Goal: Contribute content: Contribute content

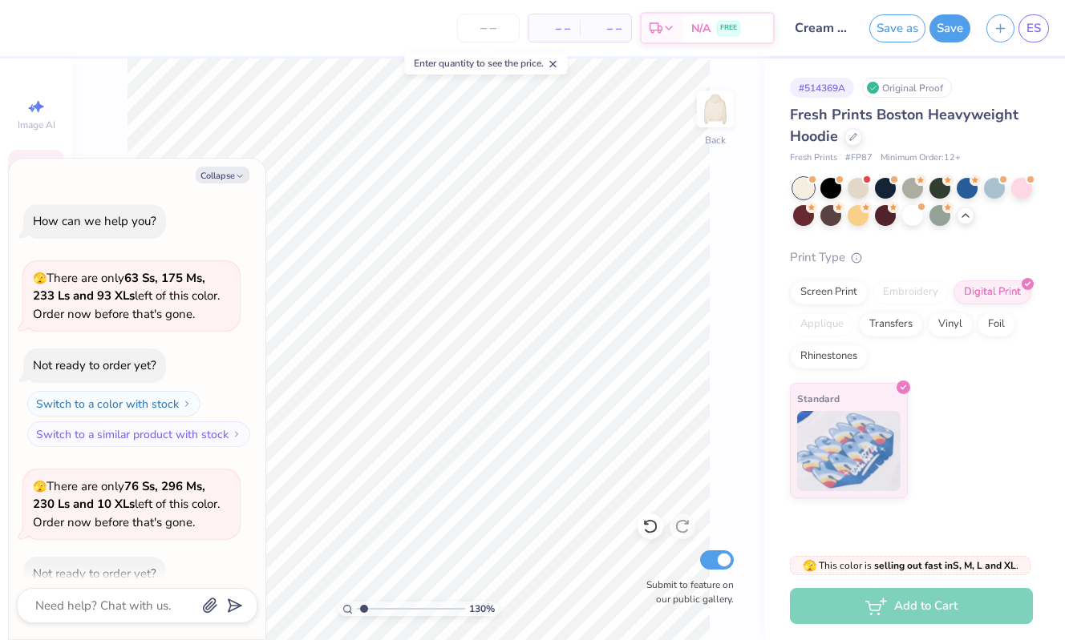
scroll to position [3109, 0]
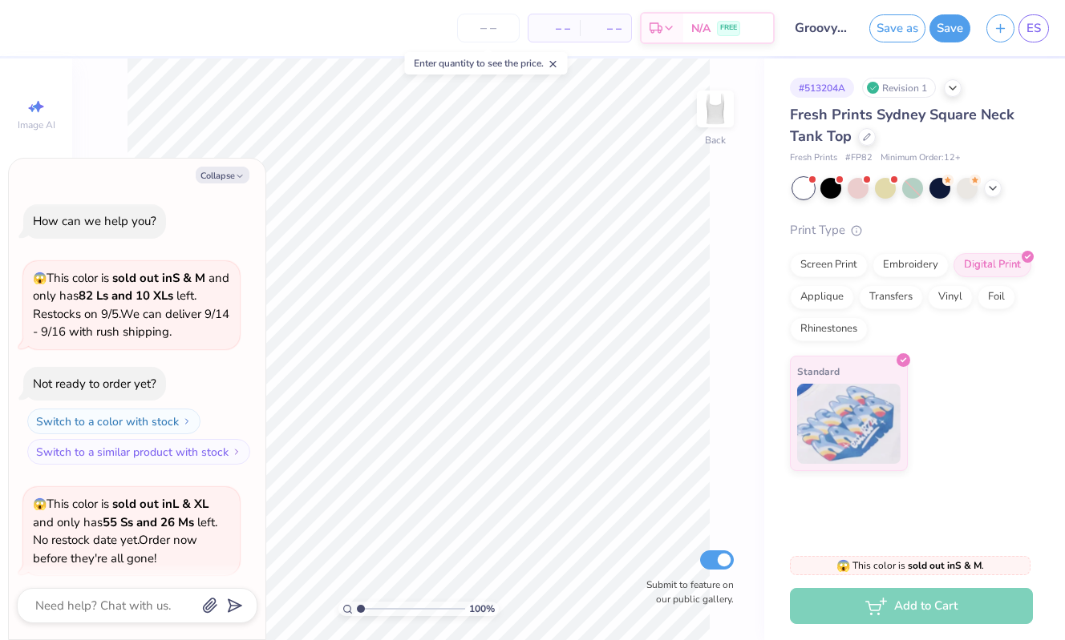
scroll to position [677, 0]
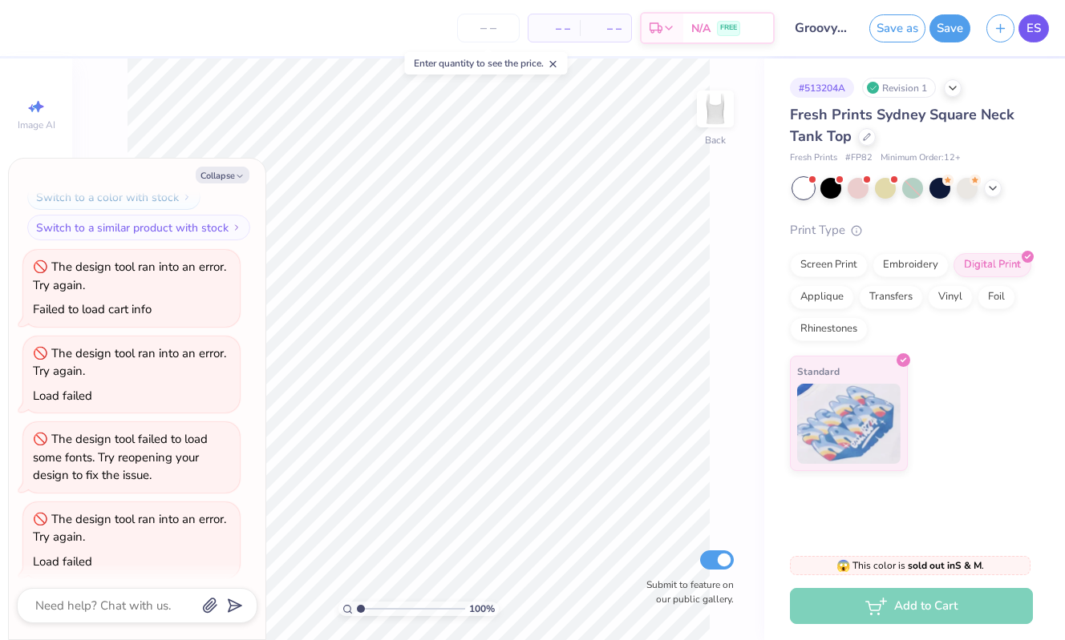
click at [1036, 36] on span "ES" at bounding box center [1033, 28] width 14 height 18
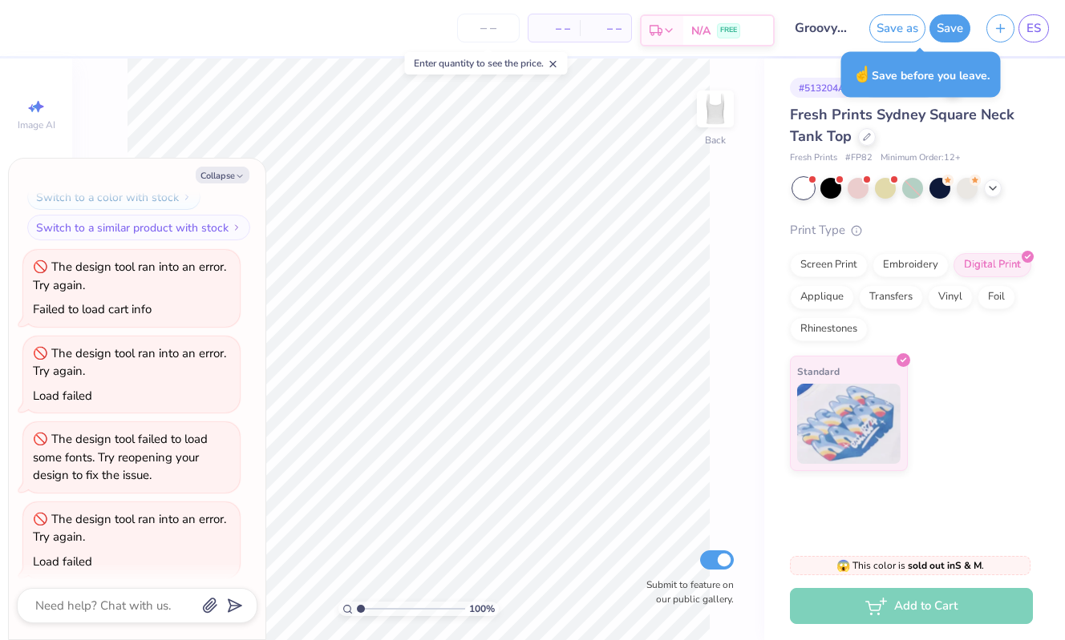
type textarea "x"
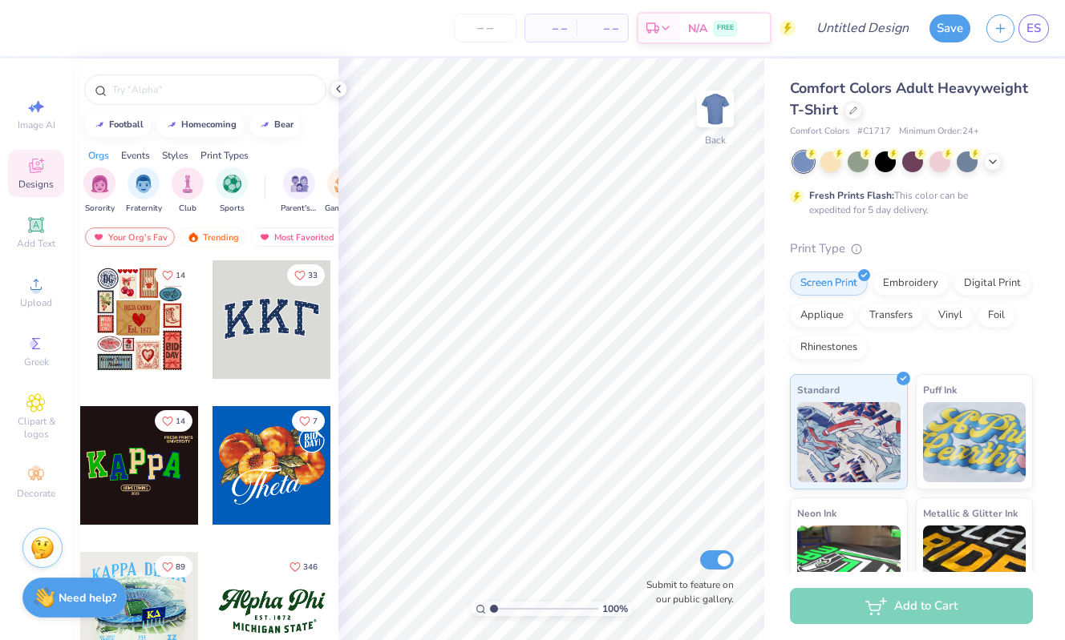
click at [848, 100] on div "Comfort Colors Adult Heavyweight T-Shirt" at bounding box center [911, 99] width 243 height 43
click at [849, 111] on icon at bounding box center [853, 109] width 8 height 8
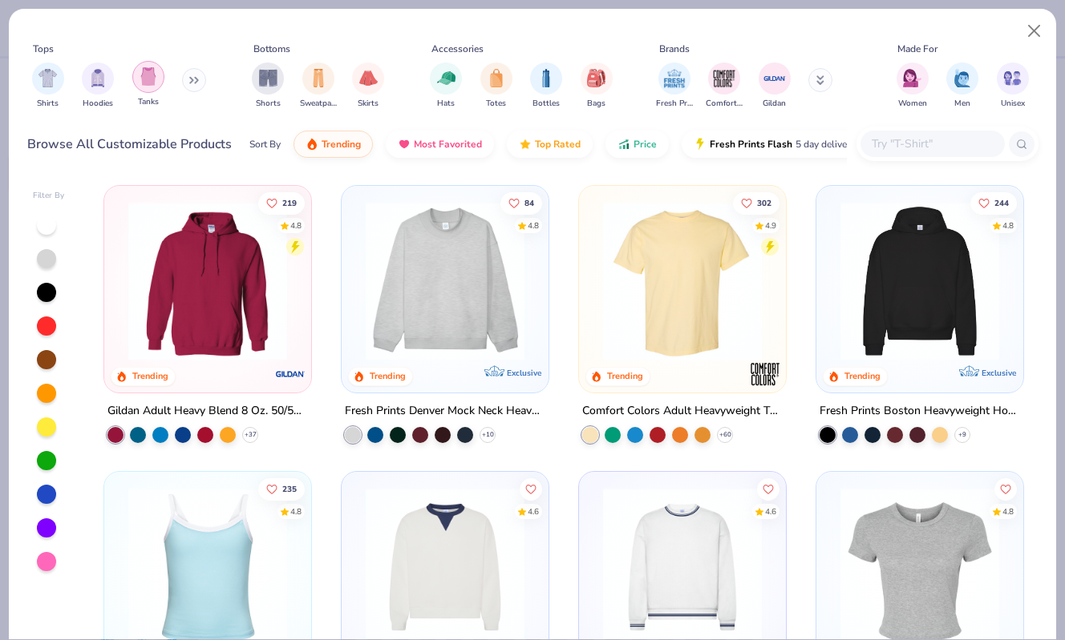
click at [151, 91] on div "filter for Tanks" at bounding box center [148, 77] width 32 height 32
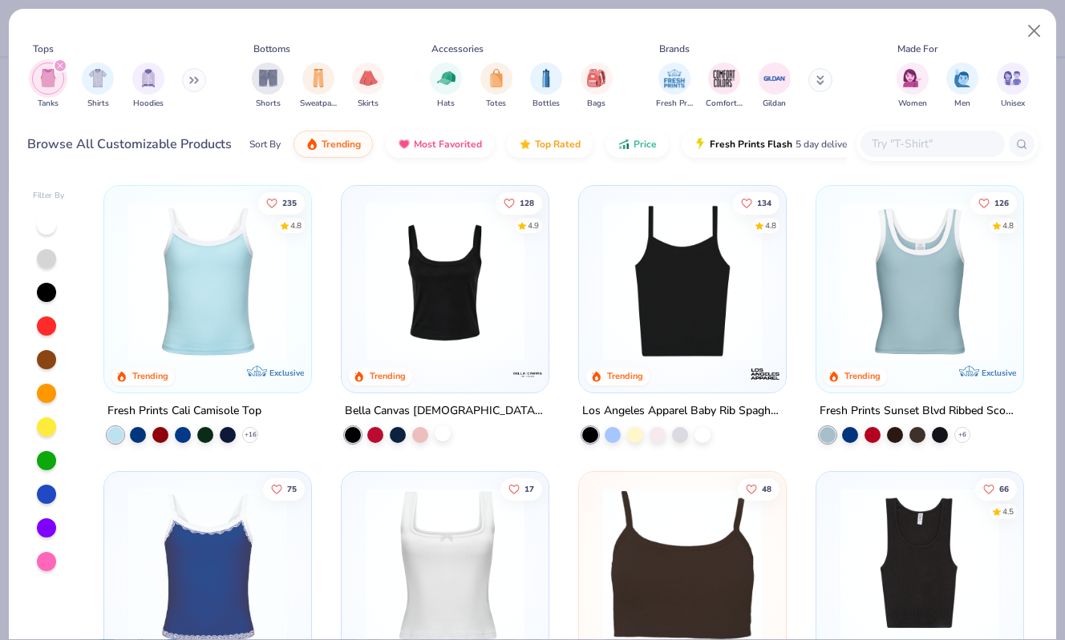
click at [440, 435] on div at bounding box center [442, 434] width 16 height 16
click at [491, 301] on img at bounding box center [445, 281] width 175 height 159
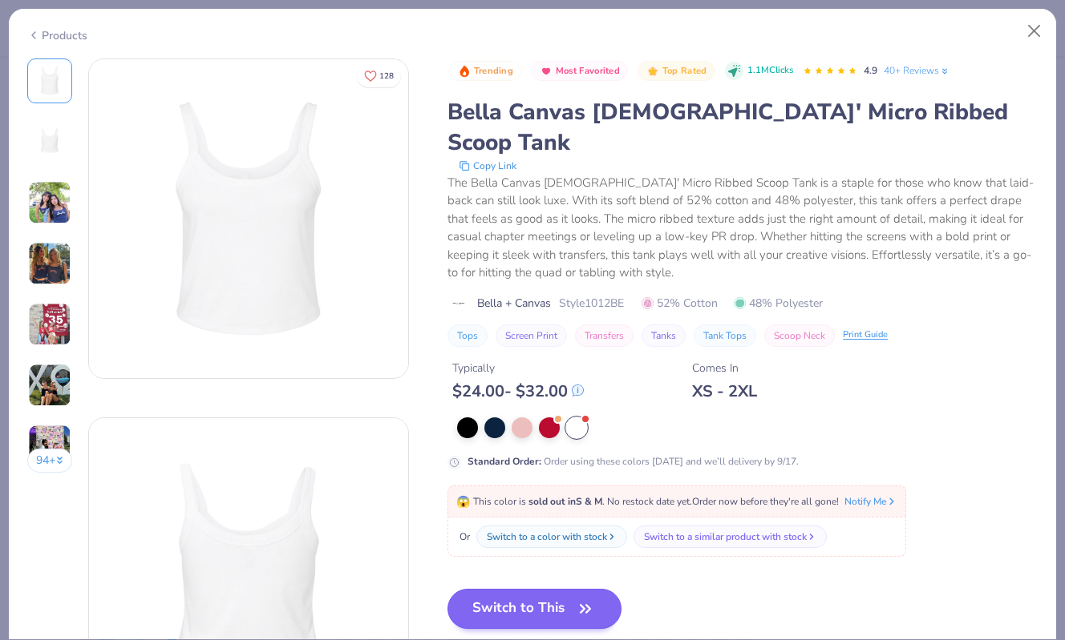
click at [522, 589] on button "Switch to This" at bounding box center [534, 609] width 174 height 40
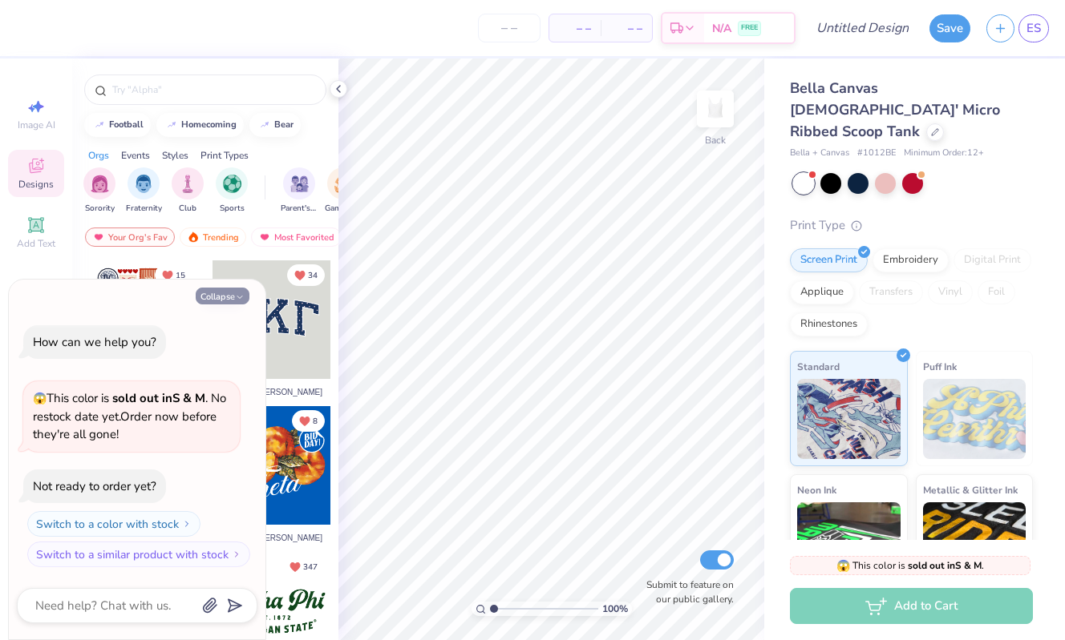
click at [232, 297] on button "Collapse" at bounding box center [223, 296] width 54 height 17
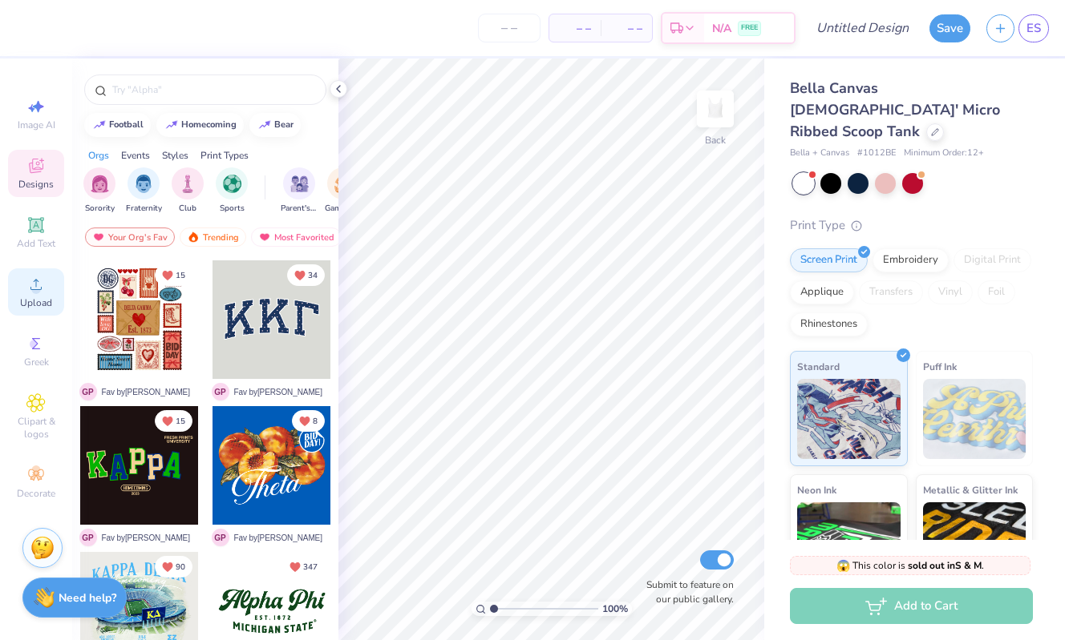
click at [40, 291] on circle at bounding box center [35, 289] width 9 height 9
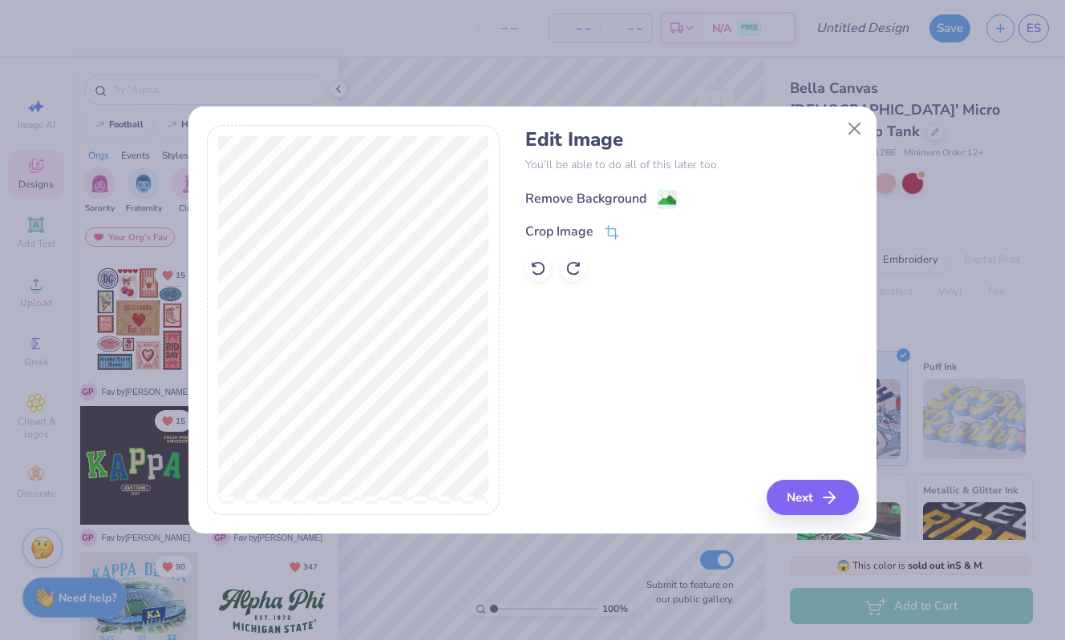
click at [625, 198] on div "Remove Background" at bounding box center [585, 198] width 121 height 19
click at [790, 498] on button "Next" at bounding box center [815, 497] width 92 height 35
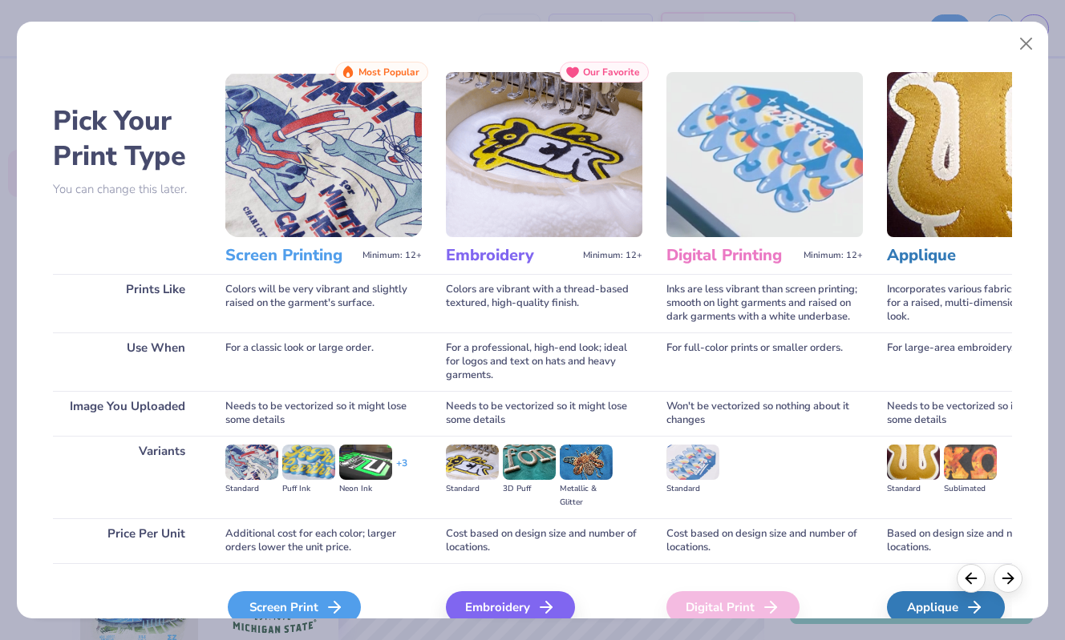
click at [333, 600] on icon at bounding box center [334, 607] width 19 height 19
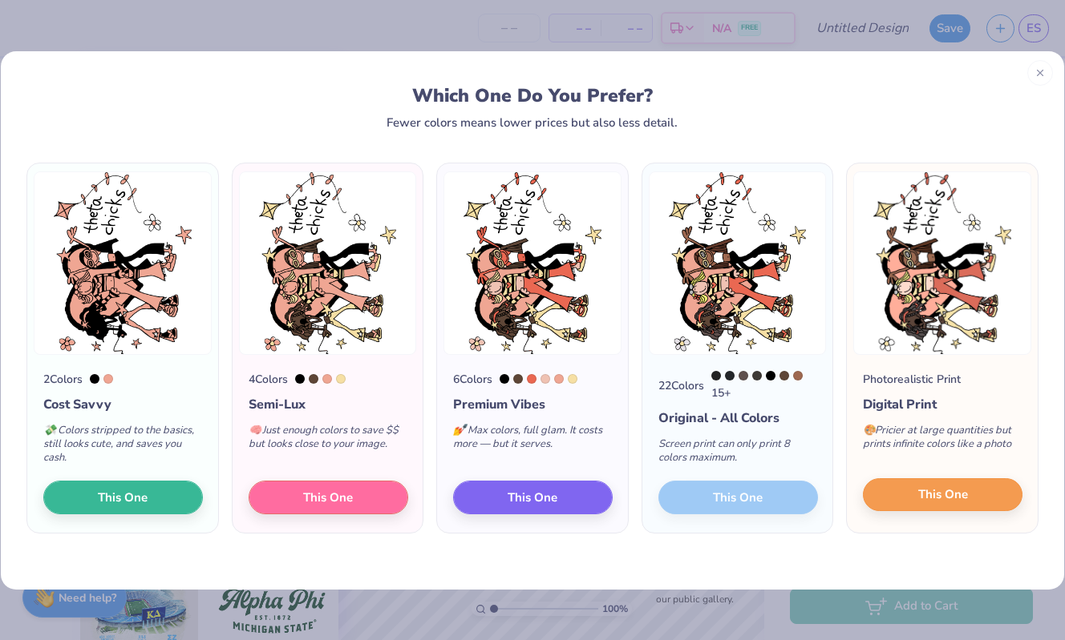
click at [912, 501] on button "This One" at bounding box center [943, 496] width 160 height 34
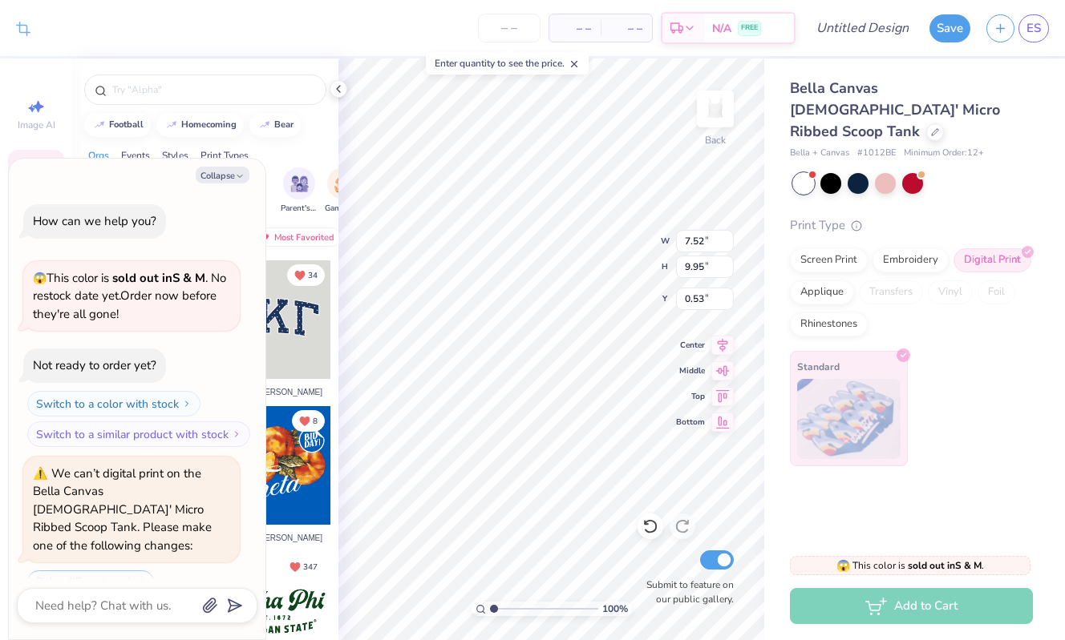
scroll to position [387, 0]
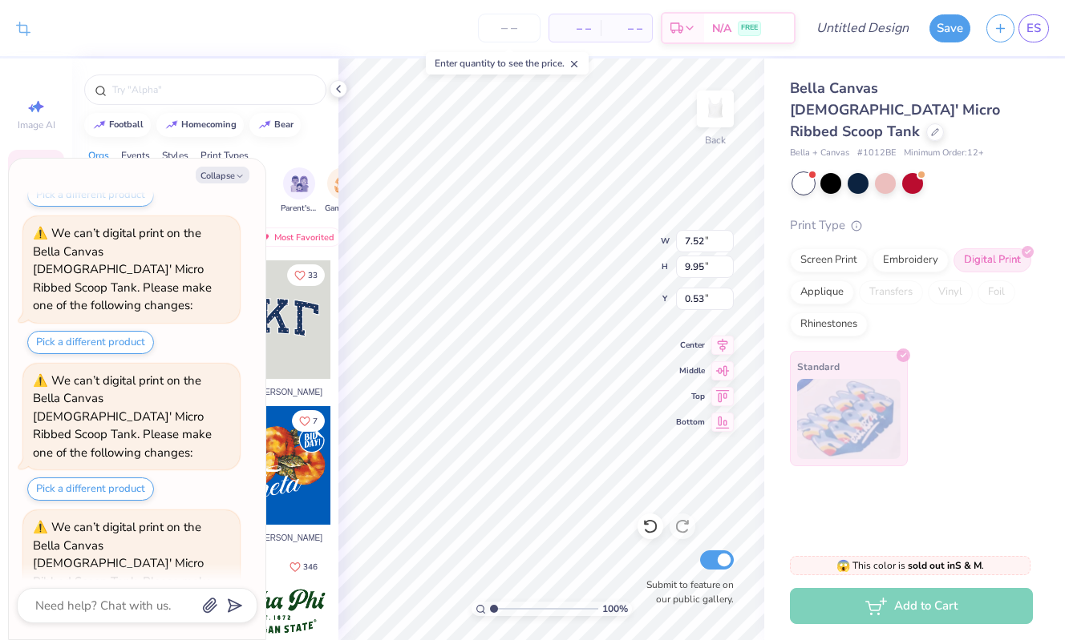
type textarea "x"
type input "5.44"
type input "7.19"
type input "3.28"
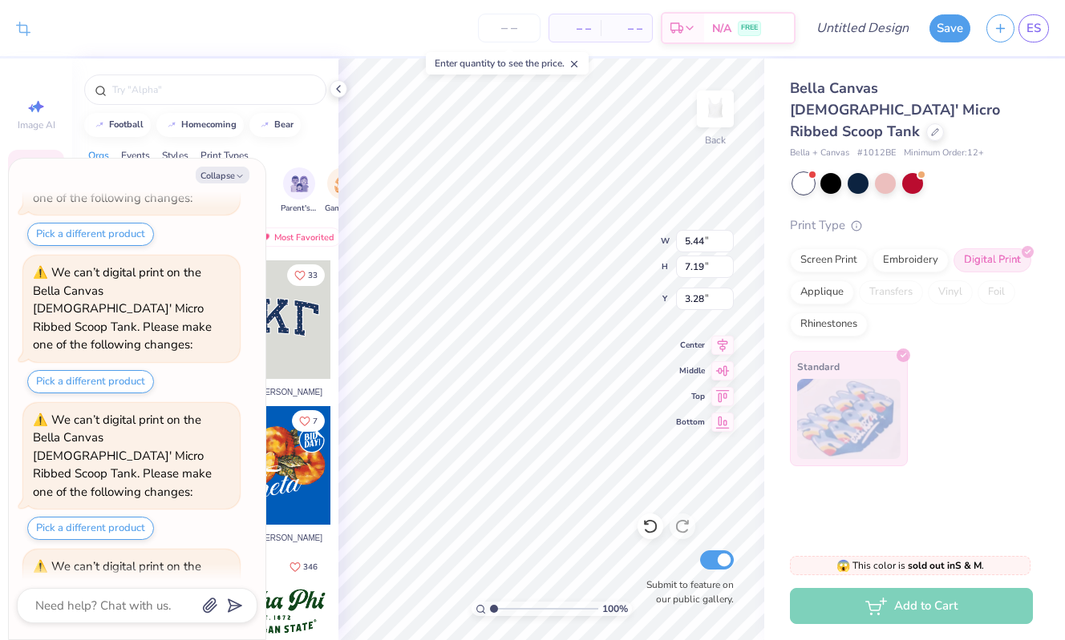
type textarea "x"
type input "2.00"
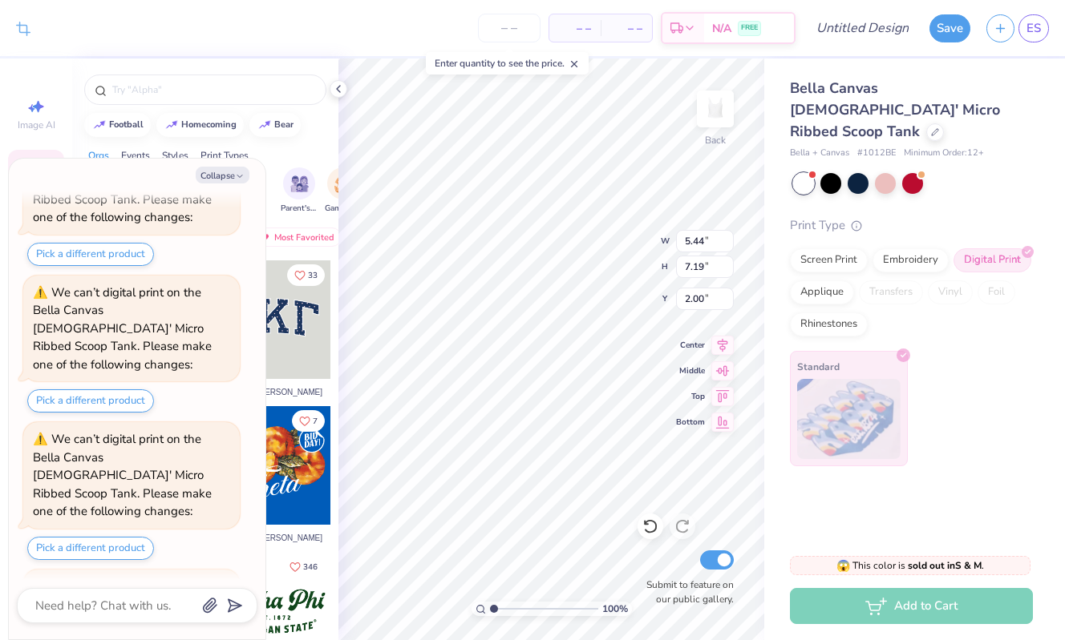
type textarea "x"
type input "7.19"
type input "5.44"
type input "2.87"
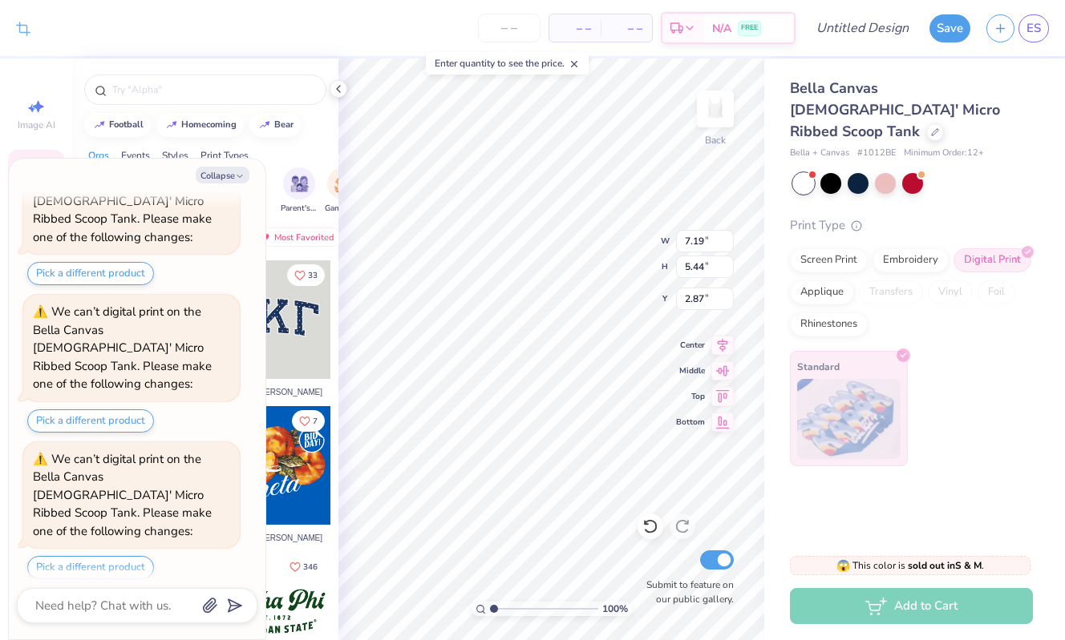
type textarea "x"
type input "0.50"
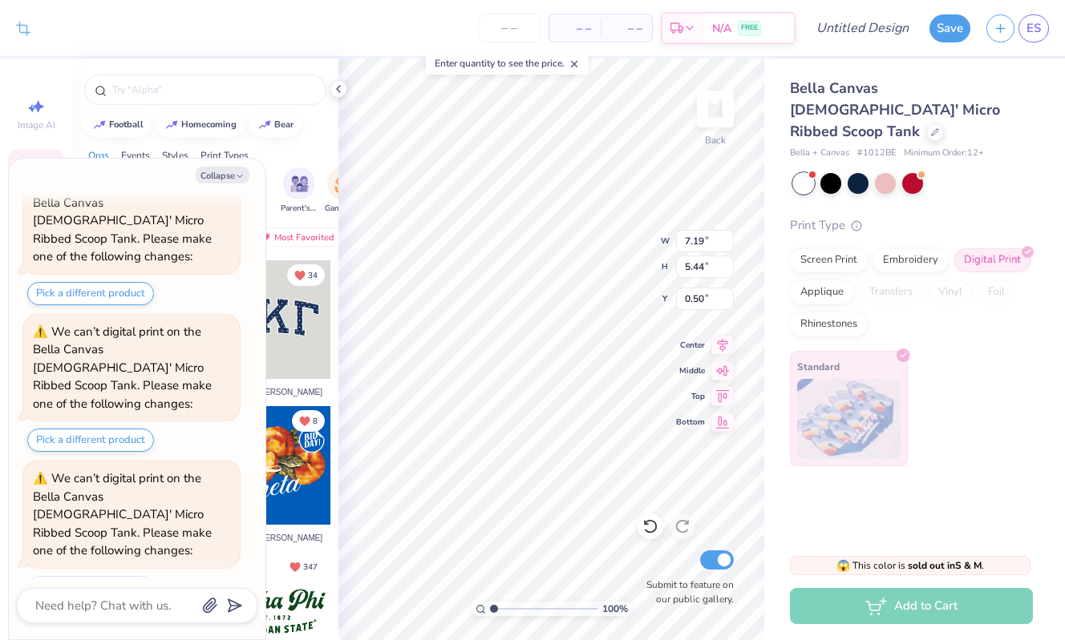
scroll to position [1152, 0]
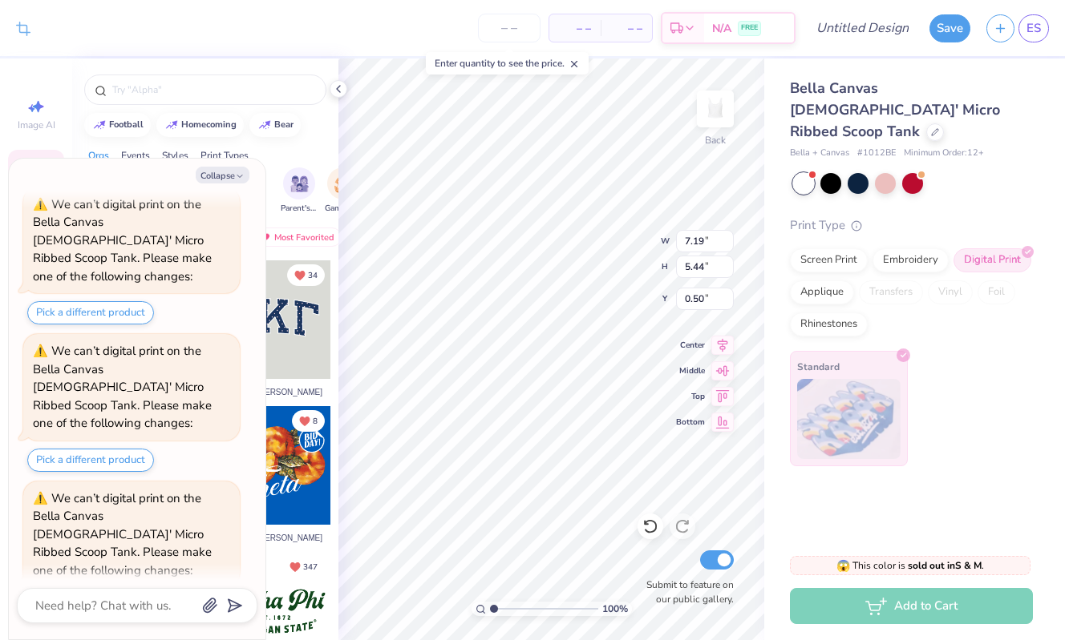
type textarea "x"
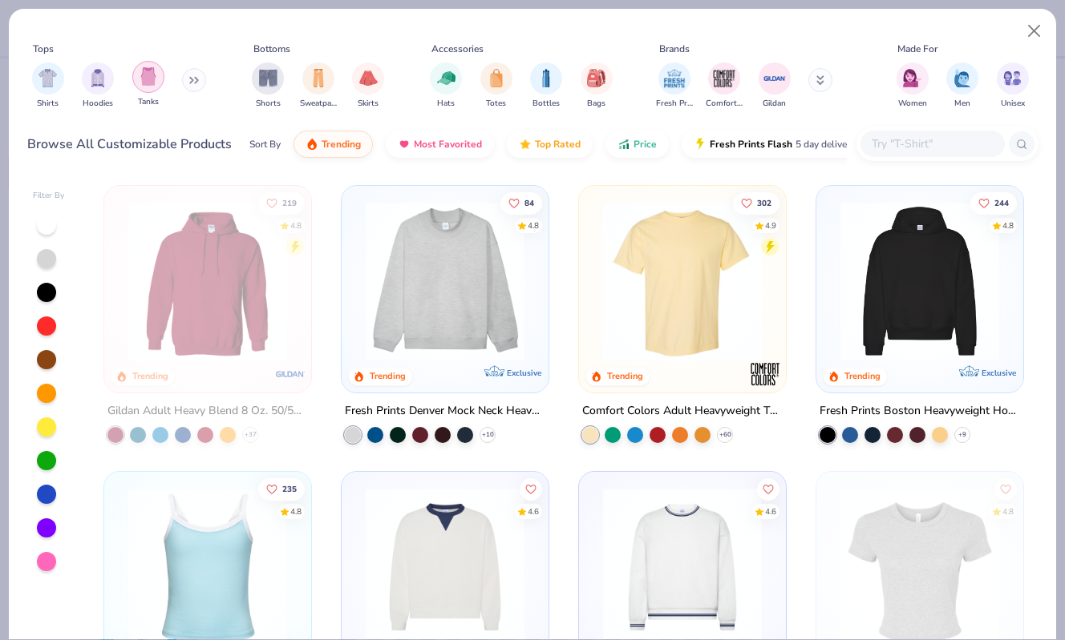
click at [149, 84] on img "filter for Tanks" at bounding box center [148, 76] width 18 height 18
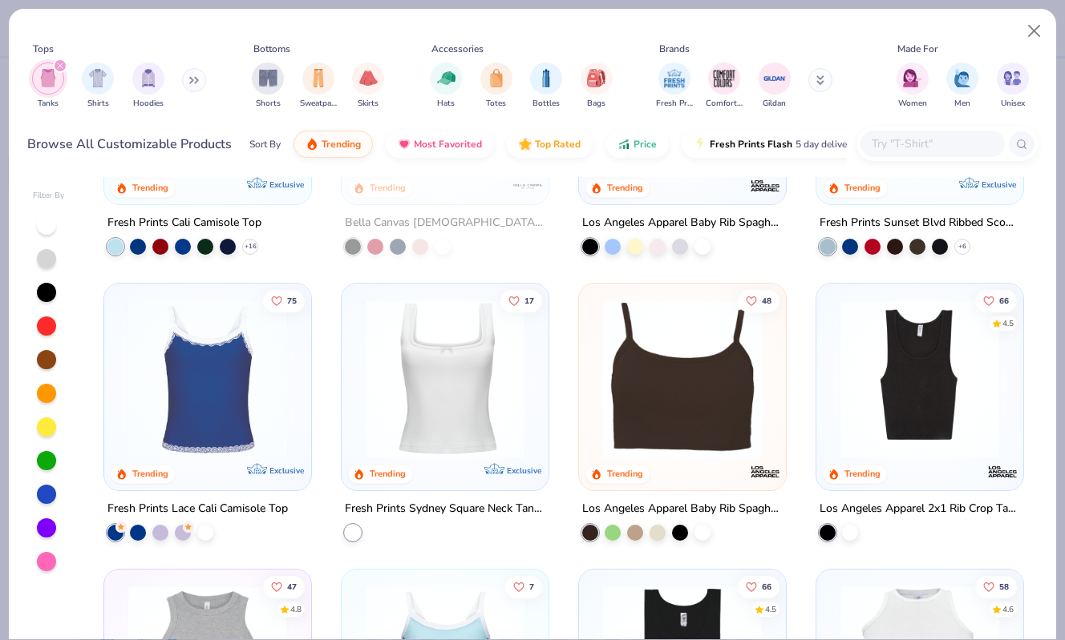
scroll to position [196, 0]
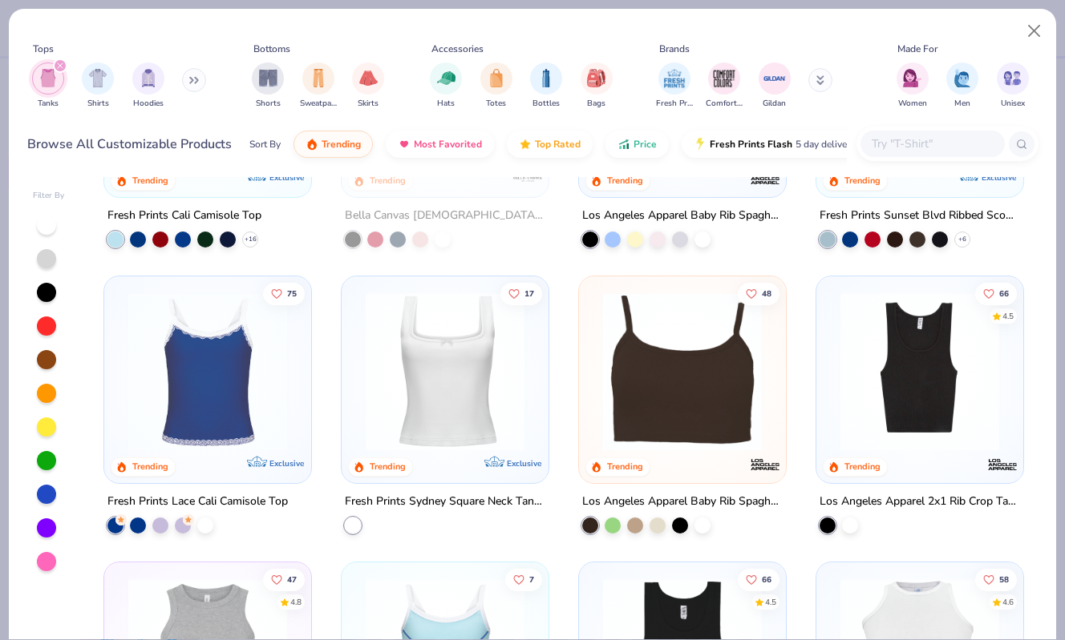
click at [410, 402] on img at bounding box center [445, 372] width 175 height 159
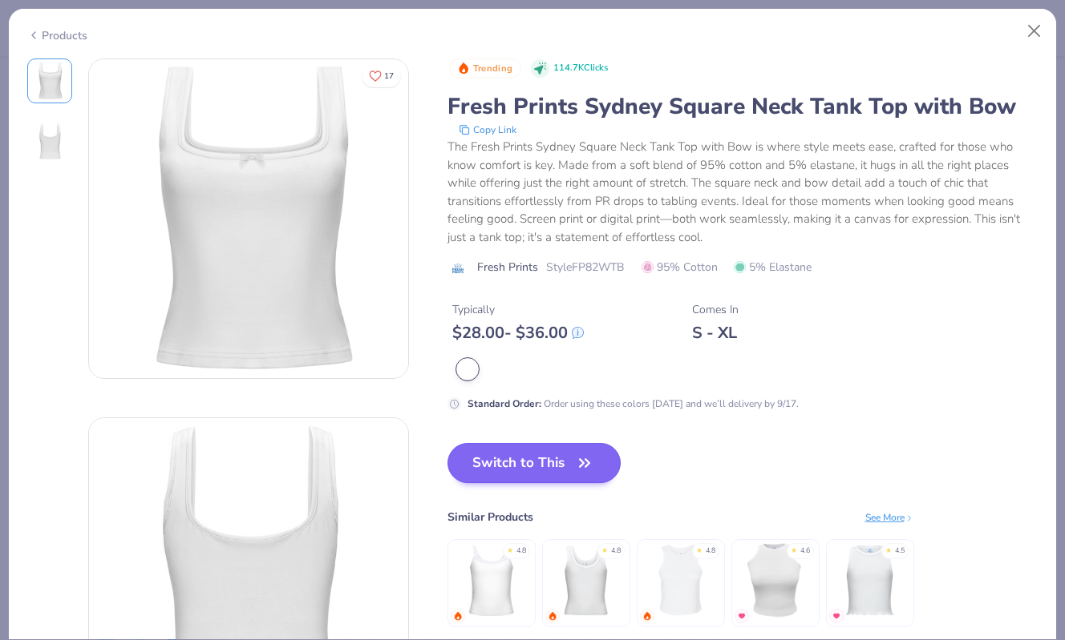
click at [539, 476] on button "Switch to This" at bounding box center [534, 463] width 174 height 40
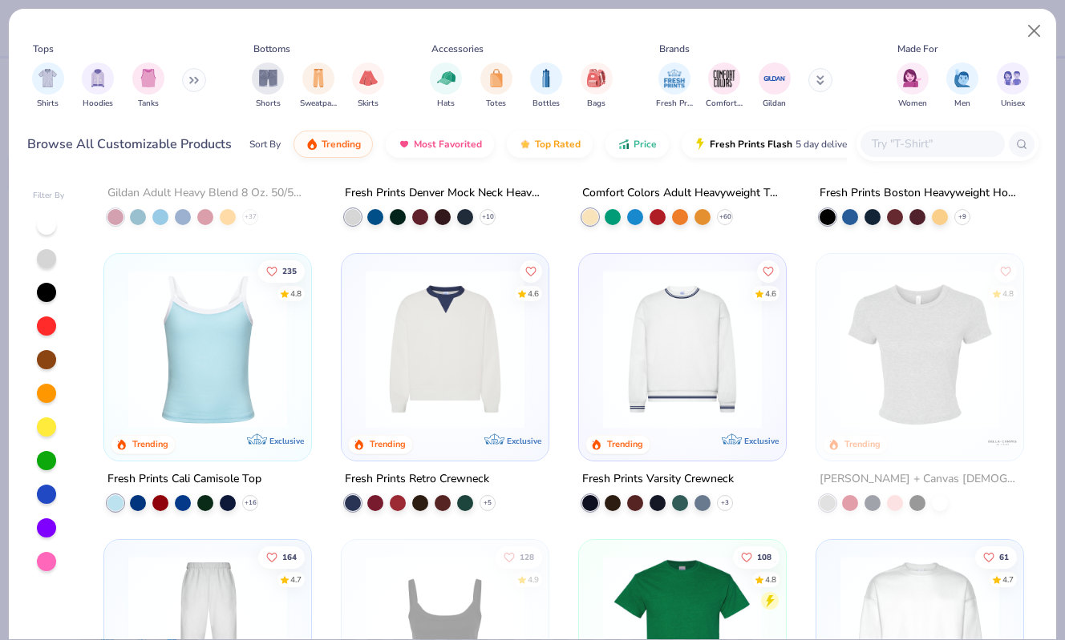
scroll to position [220, 0]
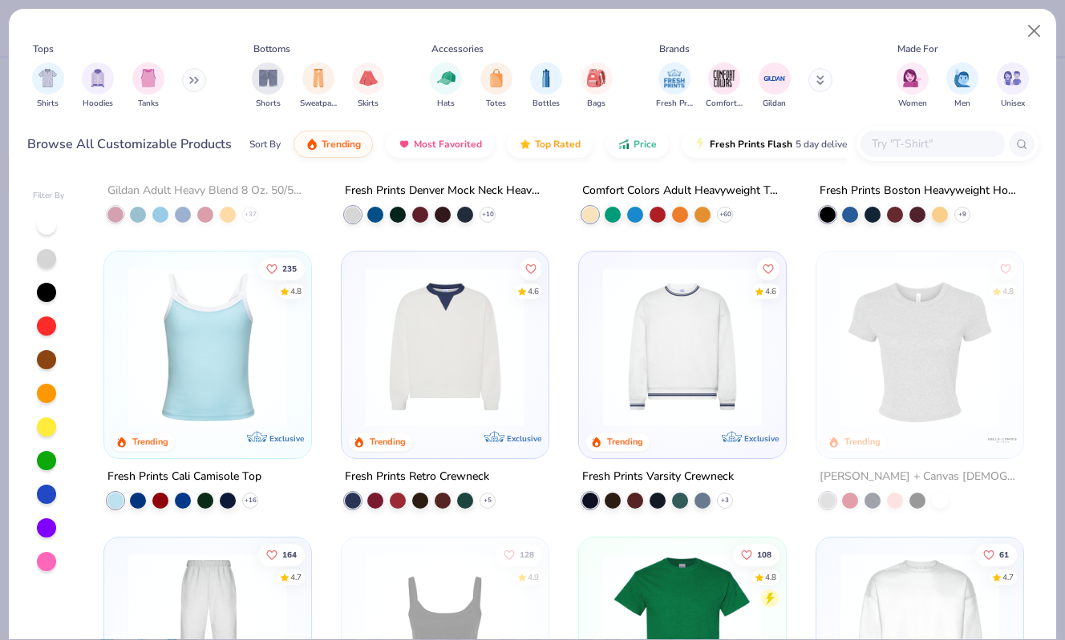
click at [234, 402] on img at bounding box center [207, 347] width 175 height 159
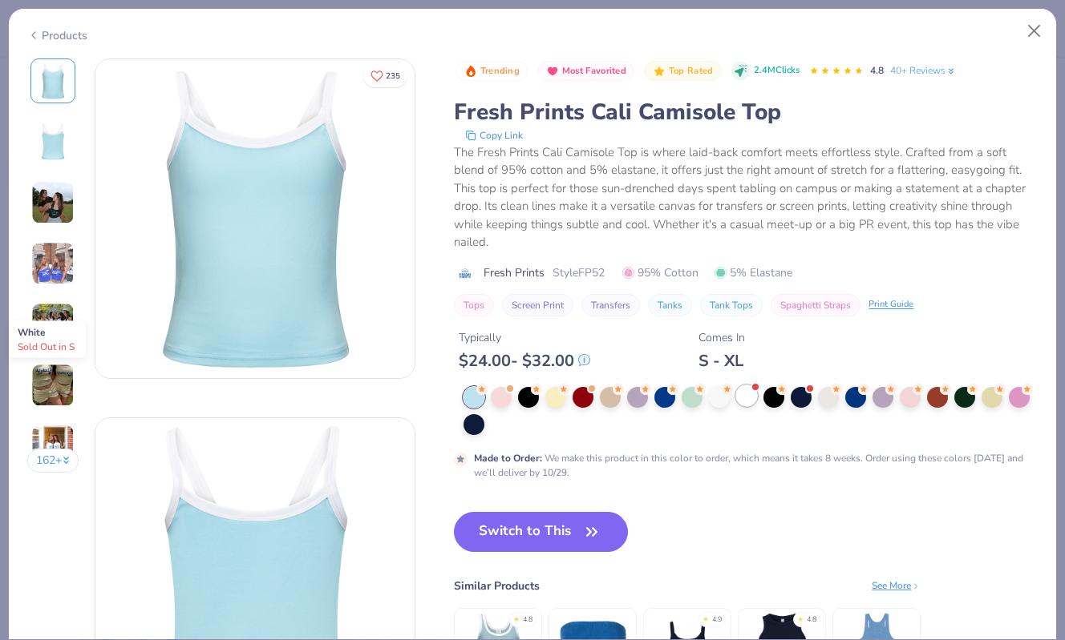
click at [752, 386] on div at bounding box center [746, 396] width 21 height 21
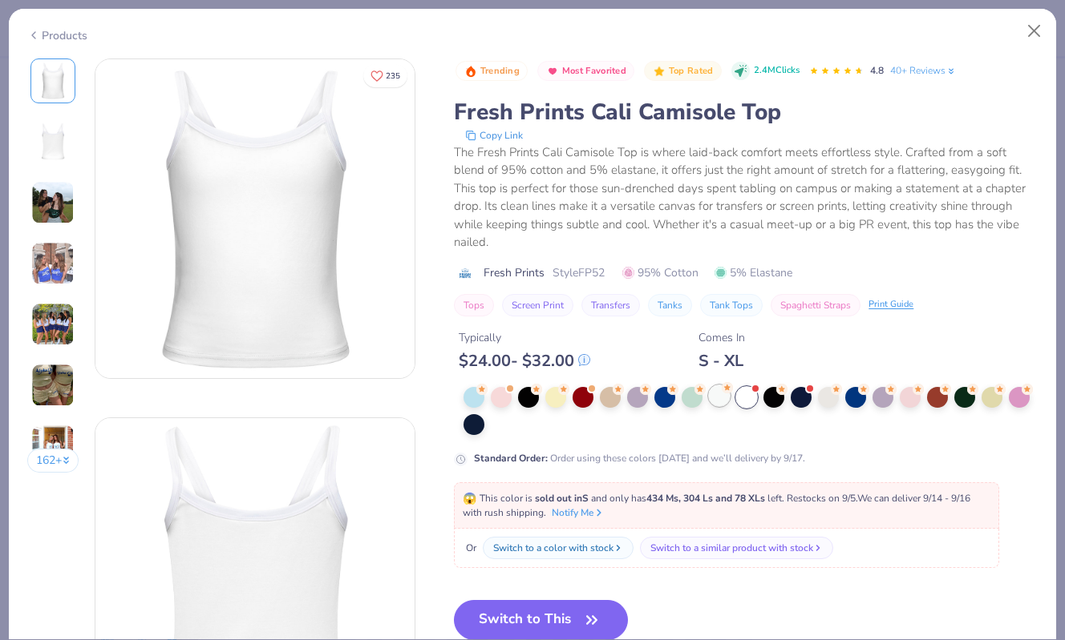
click at [729, 386] on div at bounding box center [719, 396] width 21 height 21
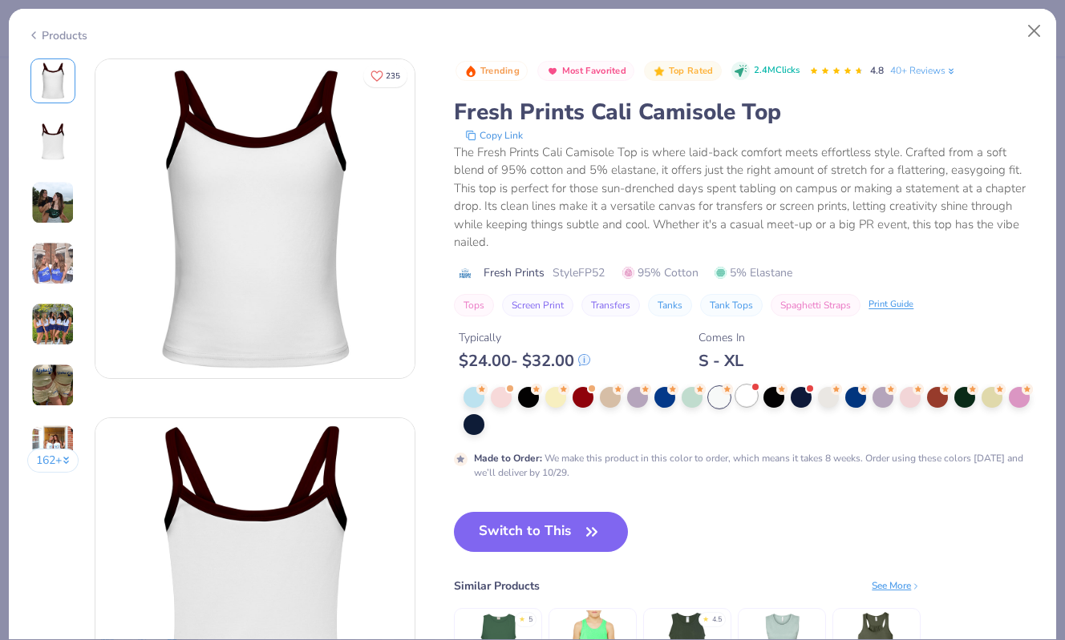
click at [750, 386] on div at bounding box center [746, 396] width 21 height 21
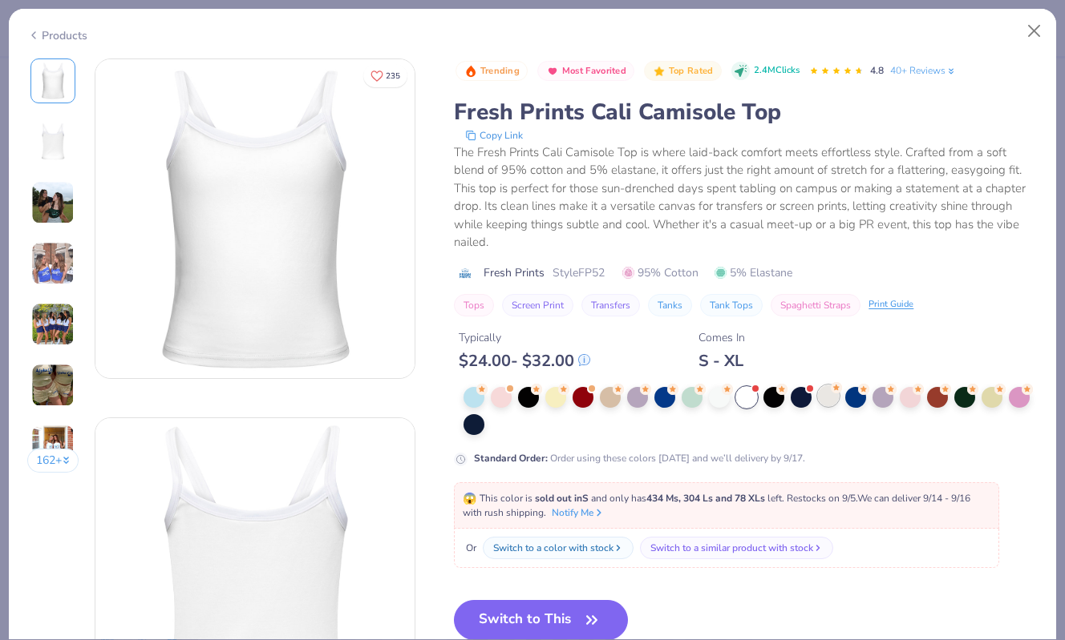
click at [830, 386] on div at bounding box center [828, 396] width 21 height 21
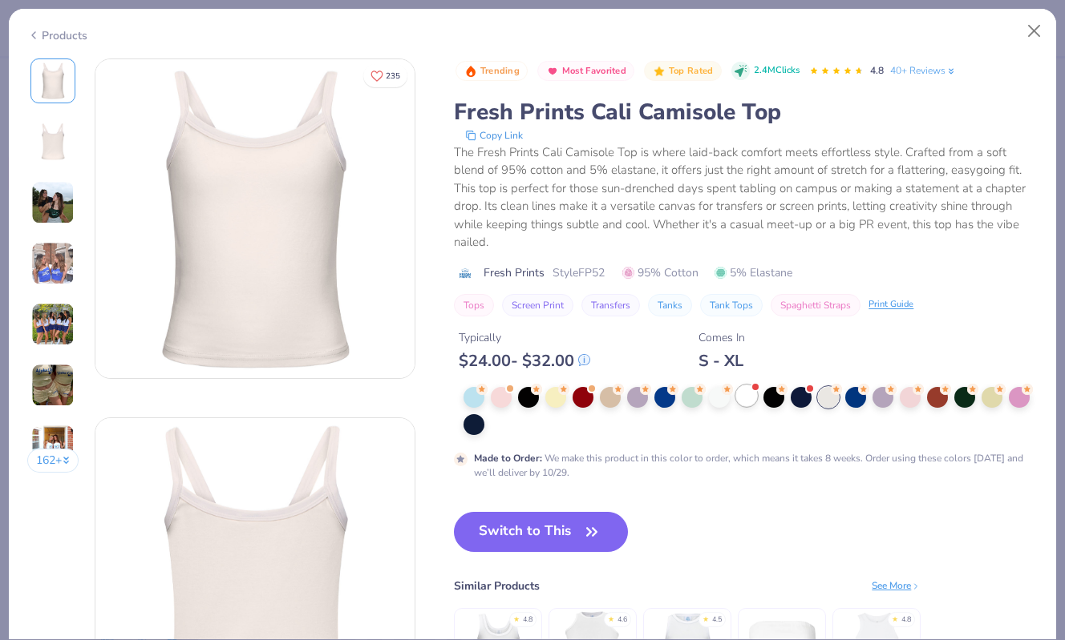
click at [751, 389] on div at bounding box center [746, 396] width 21 height 21
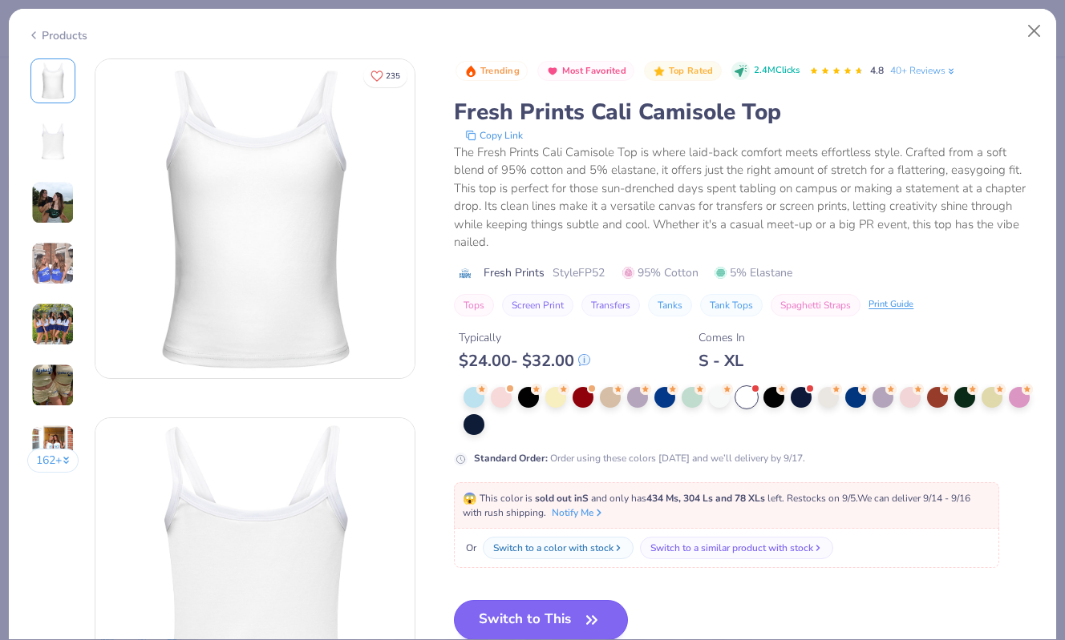
click at [549, 604] on button "Switch to This" at bounding box center [541, 620] width 174 height 40
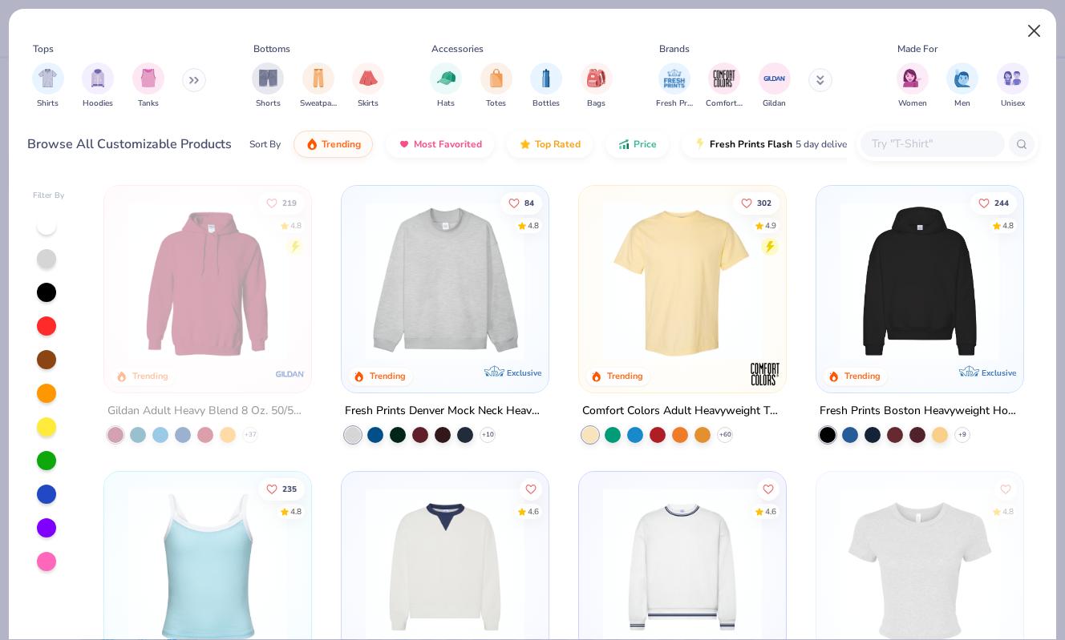
click at [1042, 30] on button "Close" at bounding box center [1034, 31] width 30 height 30
click at [1038, 32] on button "Close" at bounding box center [1034, 31] width 30 height 30
click at [1036, 32] on button "Close" at bounding box center [1034, 31] width 30 height 30
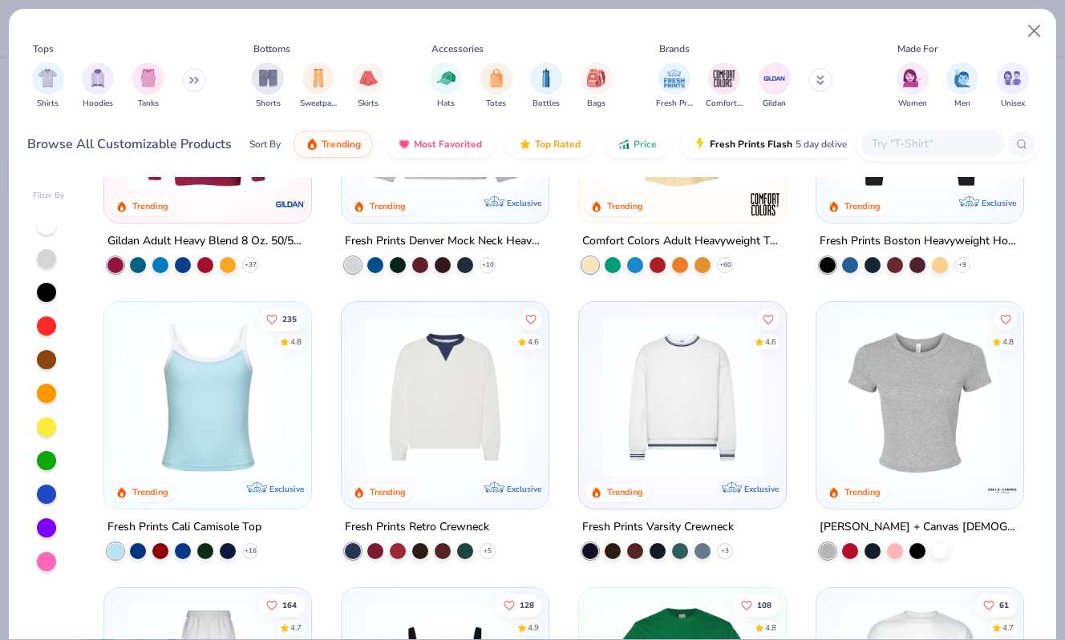
scroll to position [204, 0]
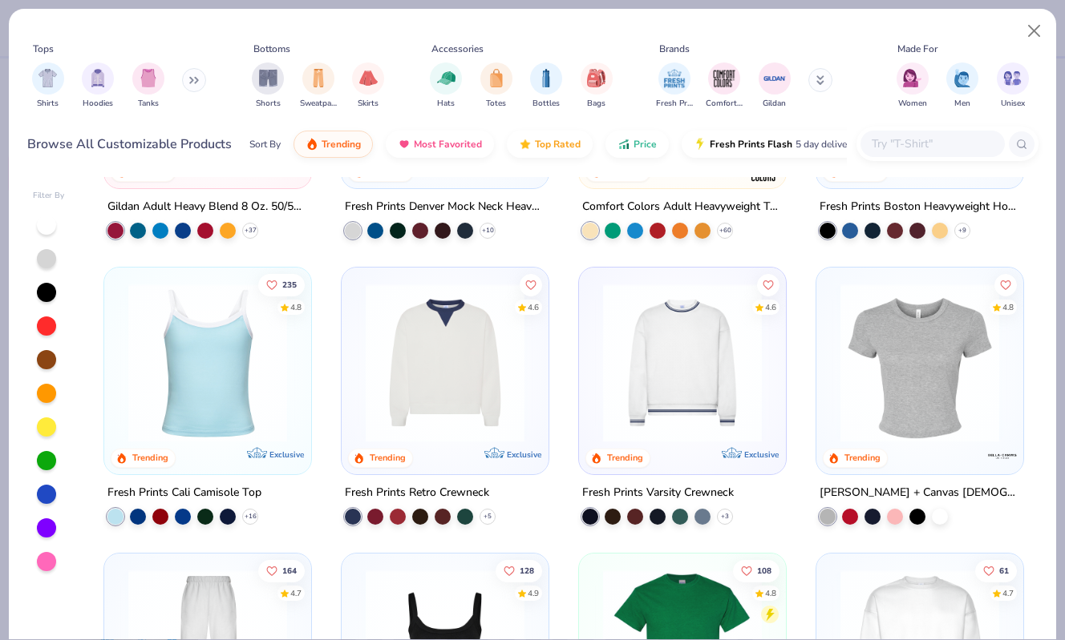
click at [242, 369] on img at bounding box center [207, 363] width 175 height 159
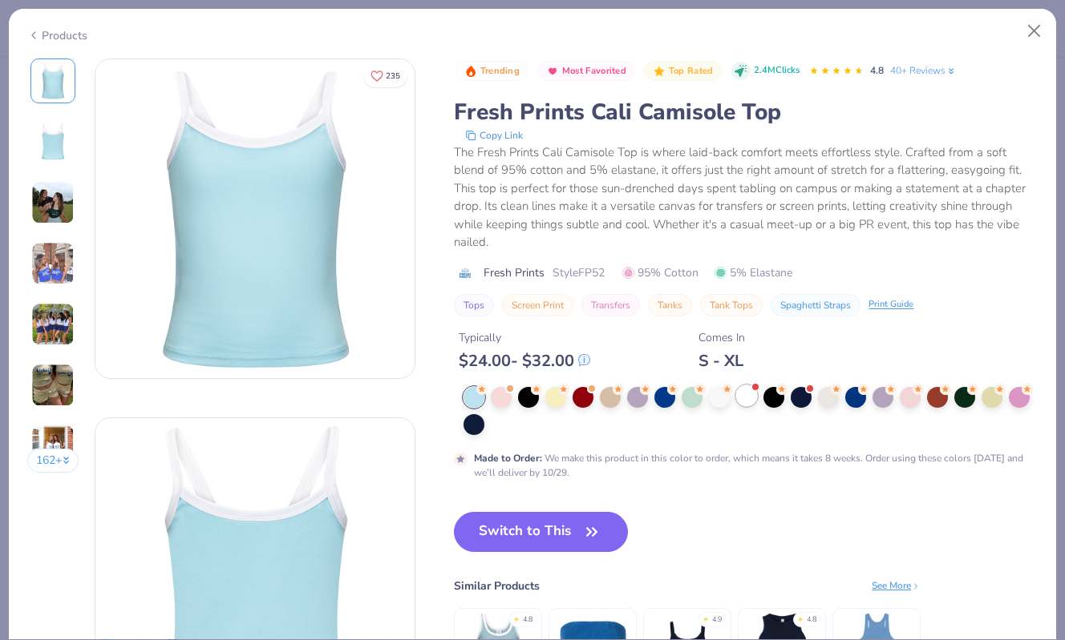
click at [741, 390] on div at bounding box center [746, 396] width 21 height 21
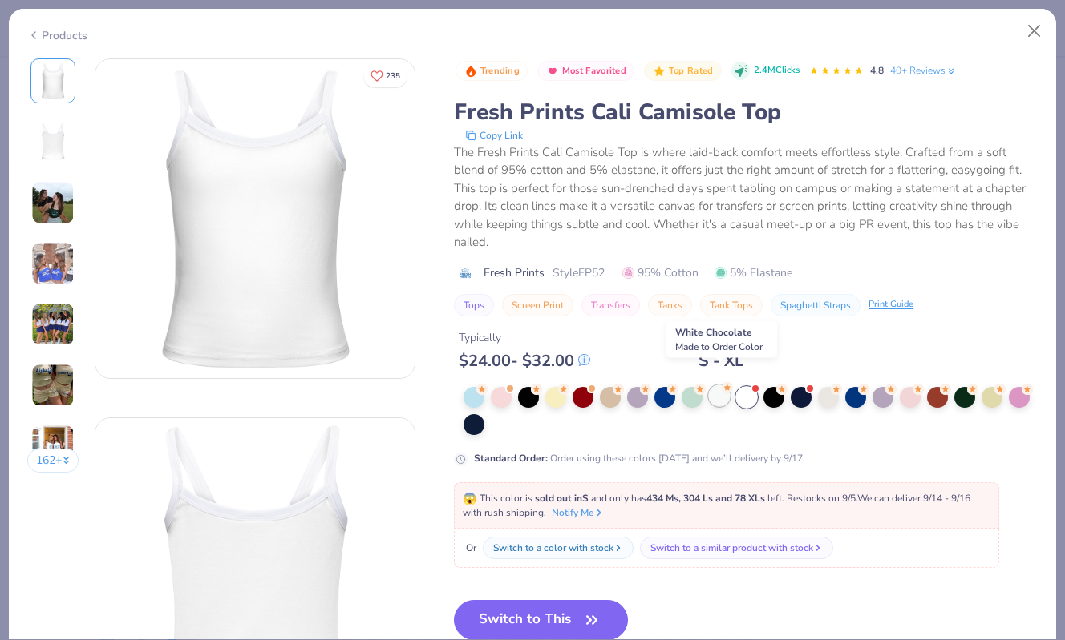
click at [718, 386] on div at bounding box center [719, 396] width 21 height 21
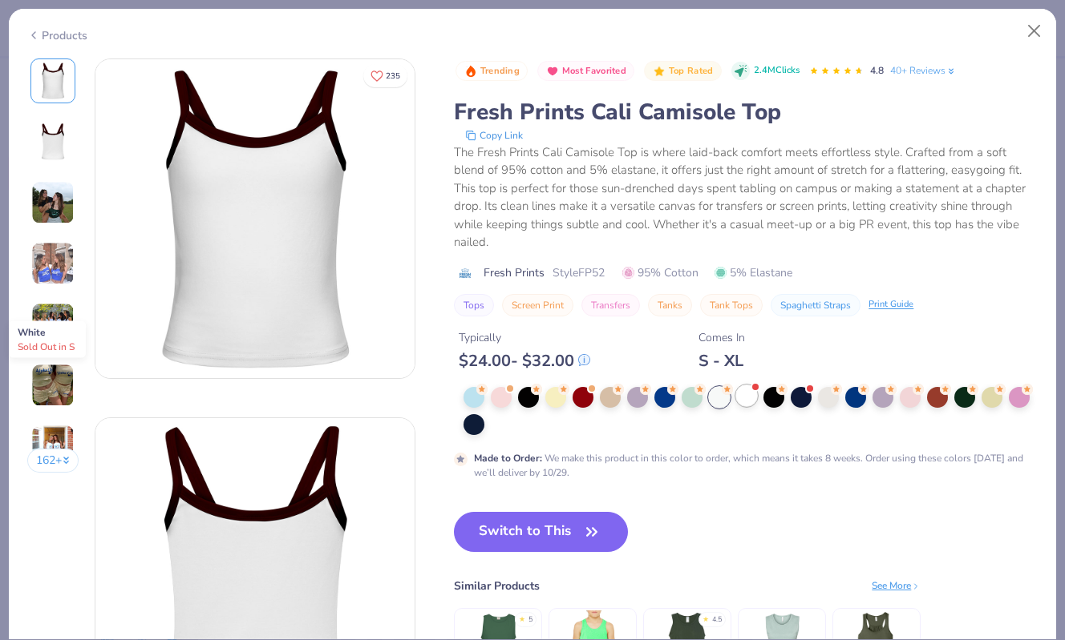
click at [751, 386] on div at bounding box center [746, 396] width 21 height 21
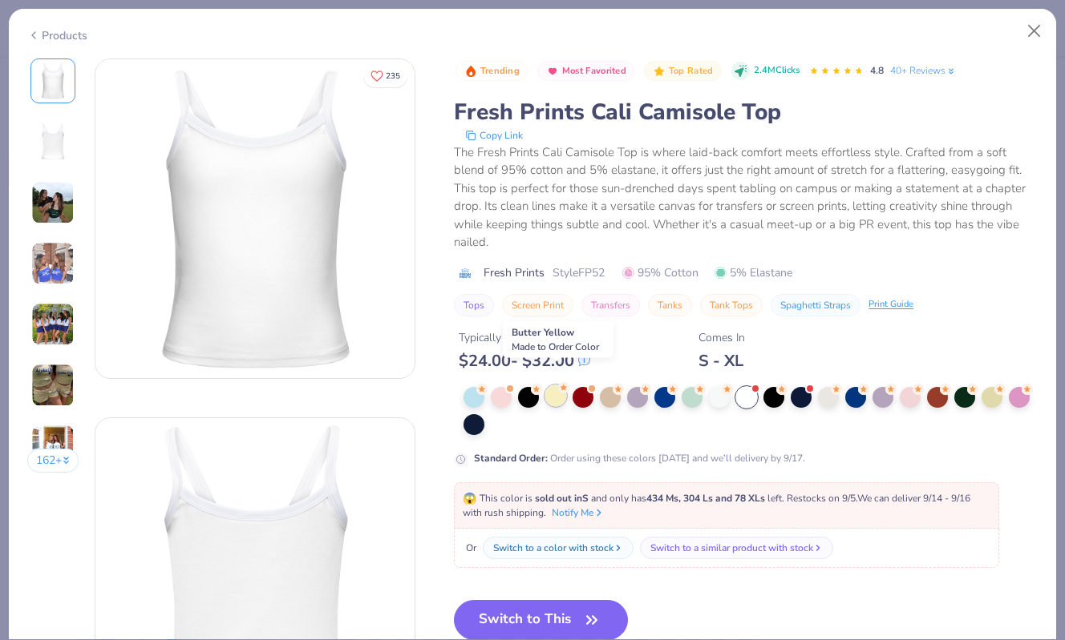
click at [562, 386] on div at bounding box center [555, 396] width 21 height 21
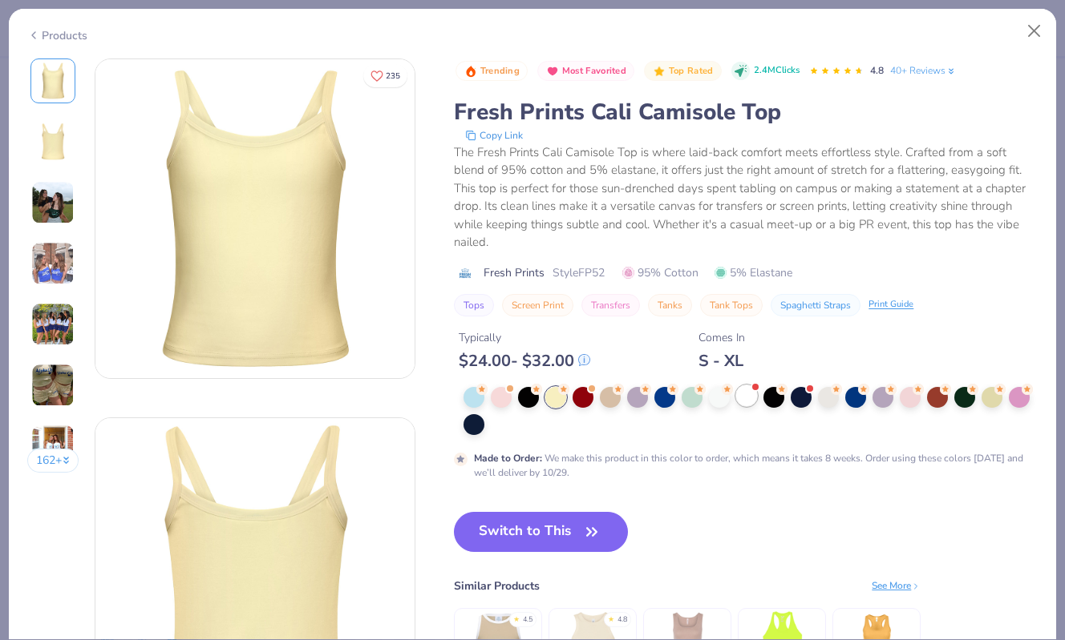
click at [754, 386] on div at bounding box center [746, 396] width 21 height 21
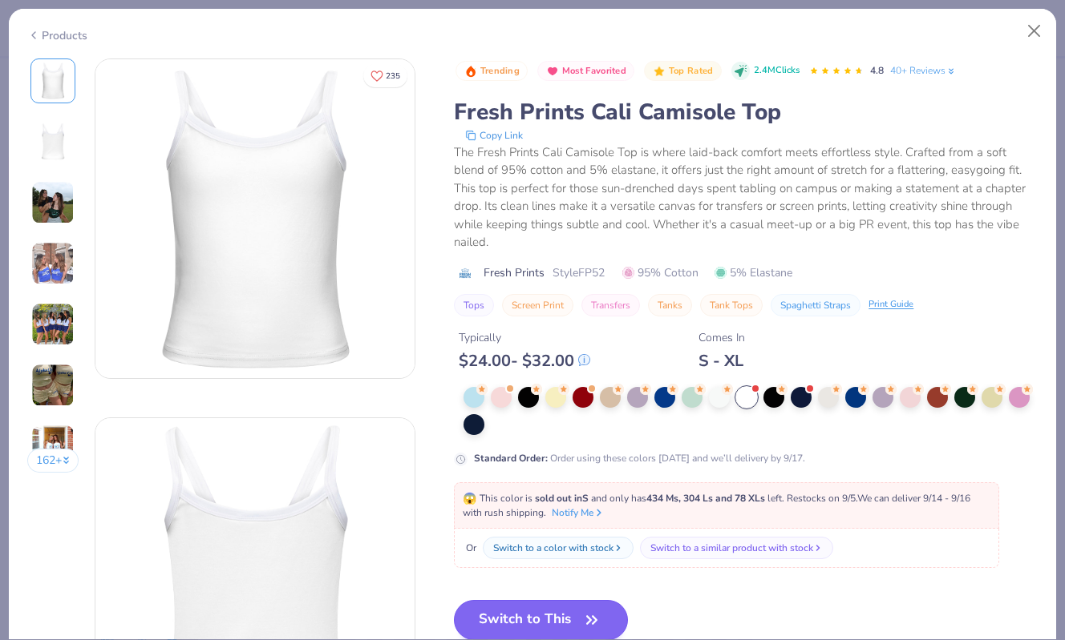
click at [566, 600] on button "Switch to This" at bounding box center [541, 620] width 174 height 40
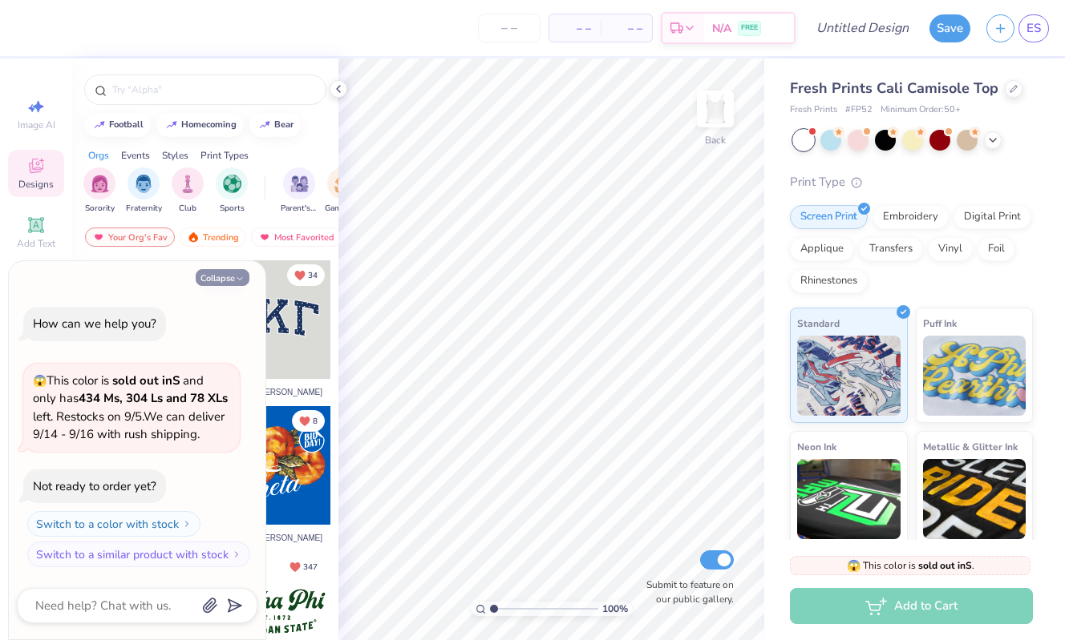
click at [235, 274] on icon "button" at bounding box center [240, 279] width 10 height 10
type textarea "x"
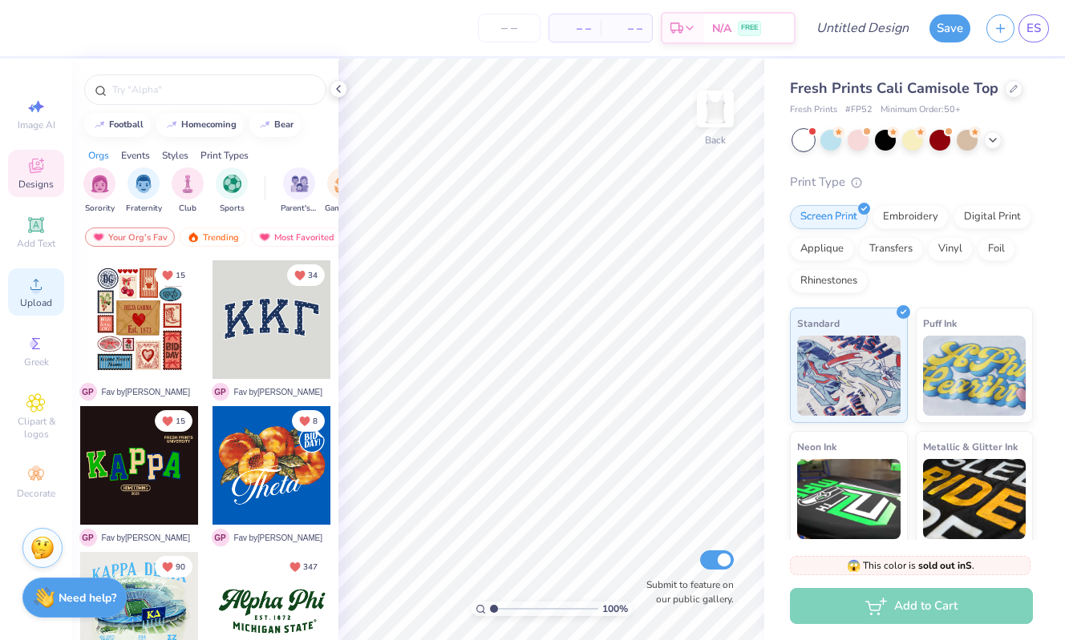
click at [18, 299] on div "Upload" at bounding box center [36, 292] width 56 height 47
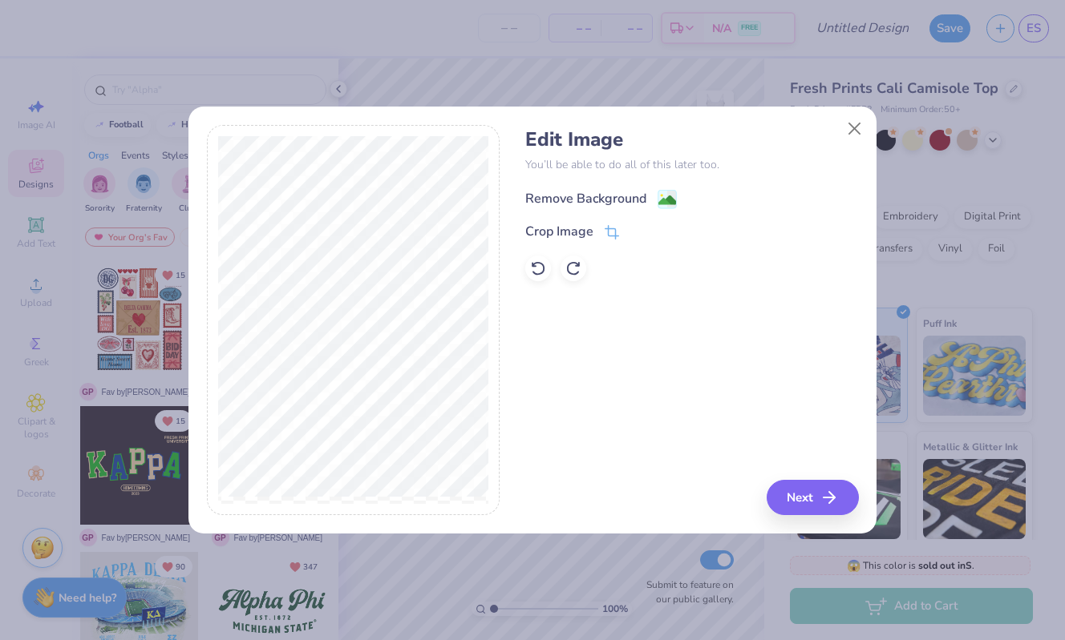
click at [614, 192] on div "Remove Background" at bounding box center [585, 198] width 121 height 19
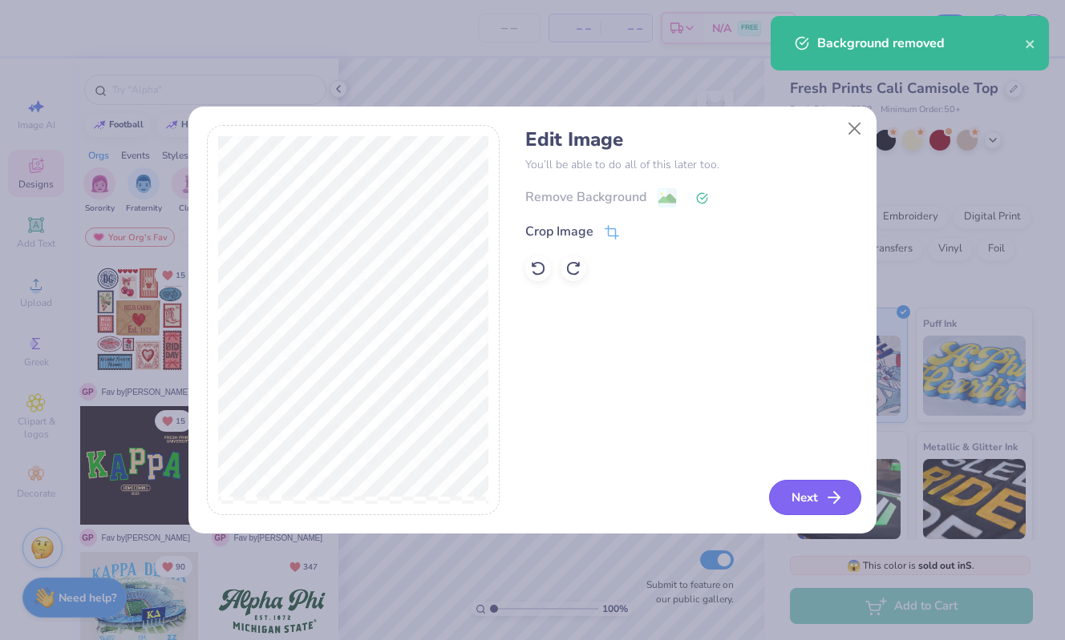
click at [798, 498] on button "Next" at bounding box center [815, 497] width 92 height 35
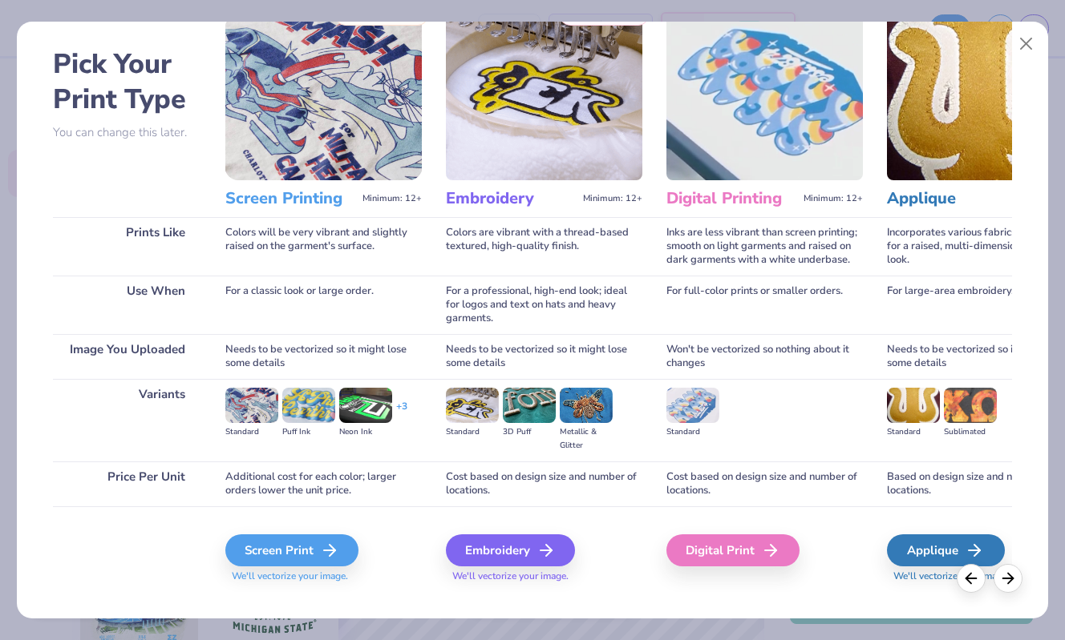
scroll to position [62, 0]
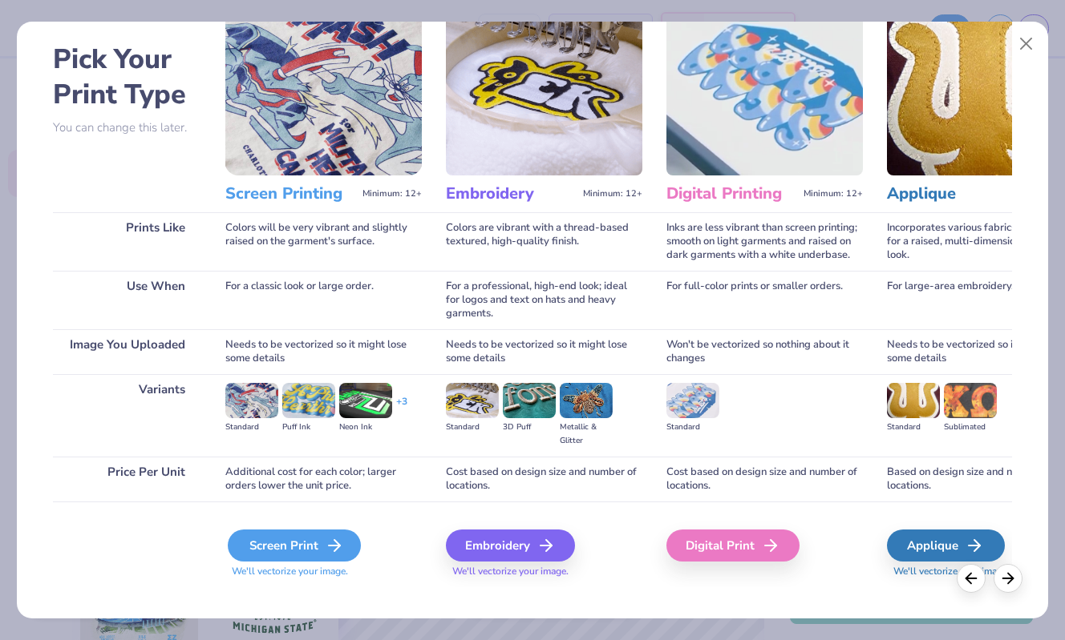
click at [301, 546] on div "Screen Print" at bounding box center [294, 546] width 133 height 32
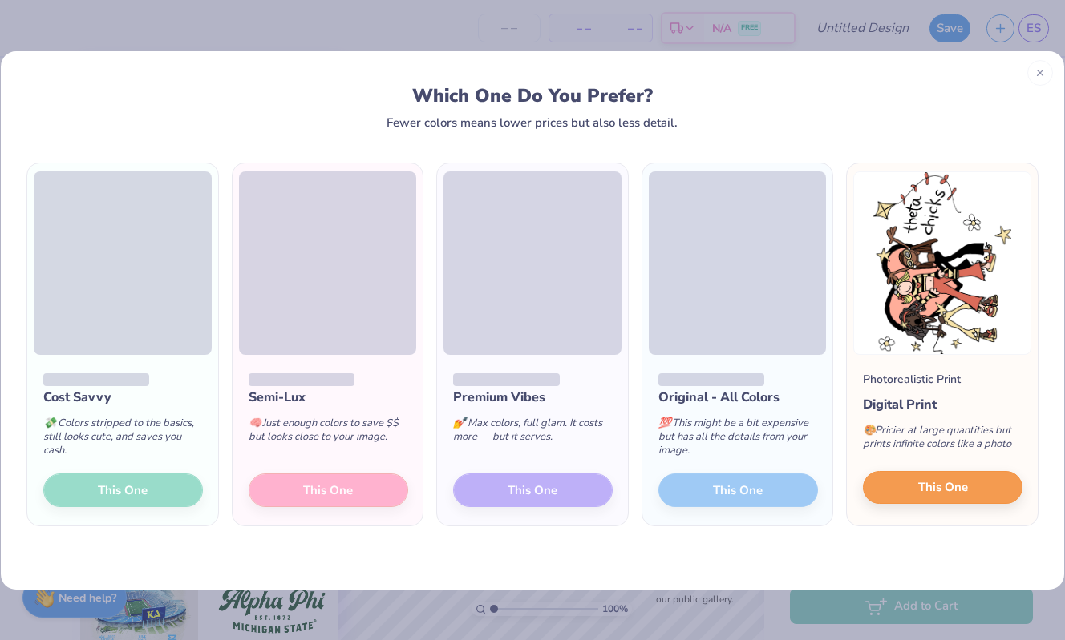
click at [942, 488] on span "This One" at bounding box center [943, 488] width 50 height 18
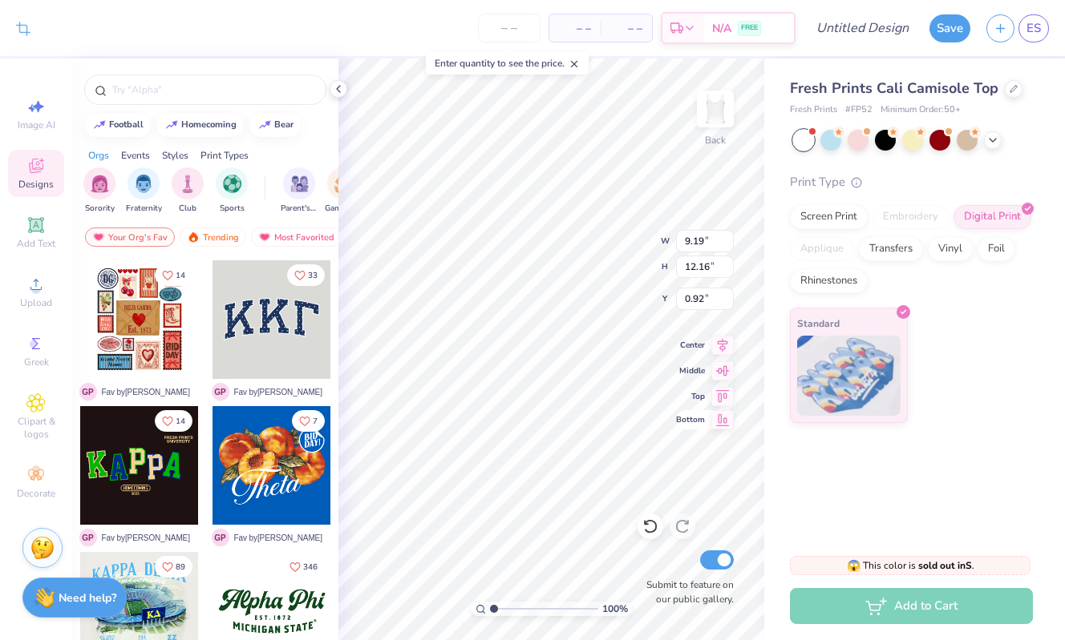
type input "4.93"
type input "6.52"
type input "1.94"
click at [684, 354] on div "100 % Back W 4.93 4.93 " H 6.52 6.52 " Y 1.94 1.94 " Center Middle Top Bottom S…" at bounding box center [551, 350] width 426 height 582
click at [681, 255] on div "100 % Back W 6.52 6.52 " H 4.92 4.92 " Y 2.74 2.74 " Center Middle Top Bottom S…" at bounding box center [551, 350] width 426 height 582
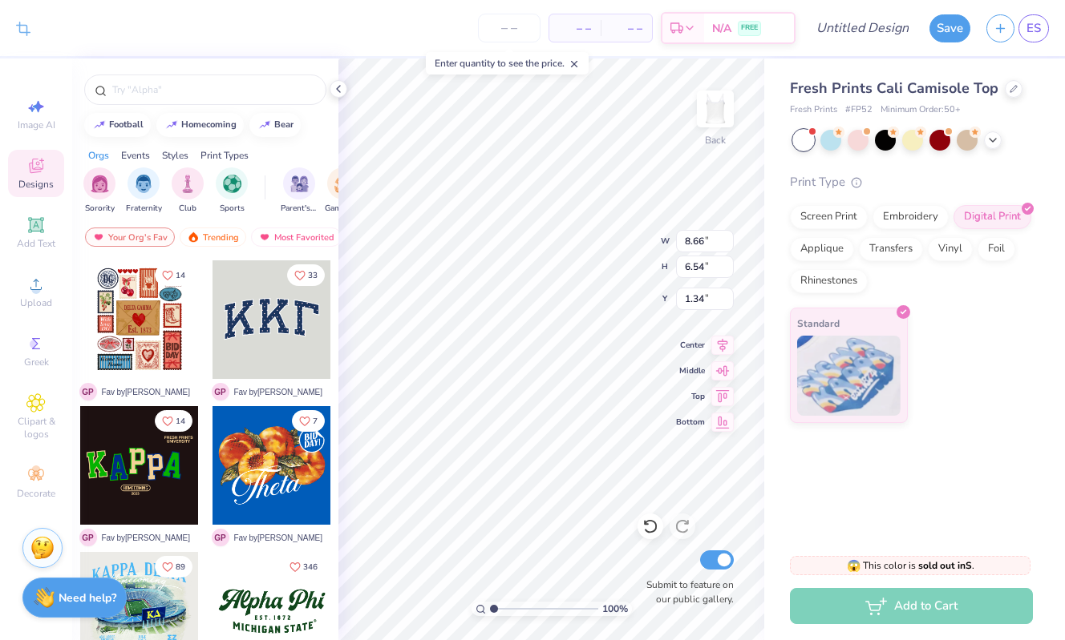
type input "8.66"
type input "6.54"
click at [993, 141] on icon at bounding box center [992, 138] width 13 height 13
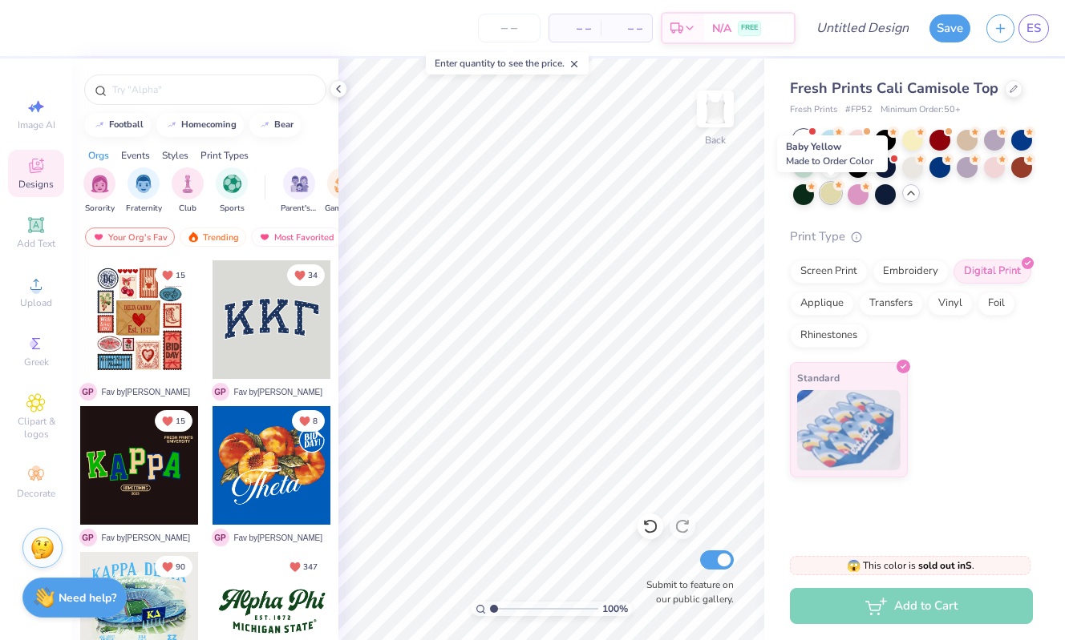
click at [832, 190] on div at bounding box center [830, 193] width 21 height 21
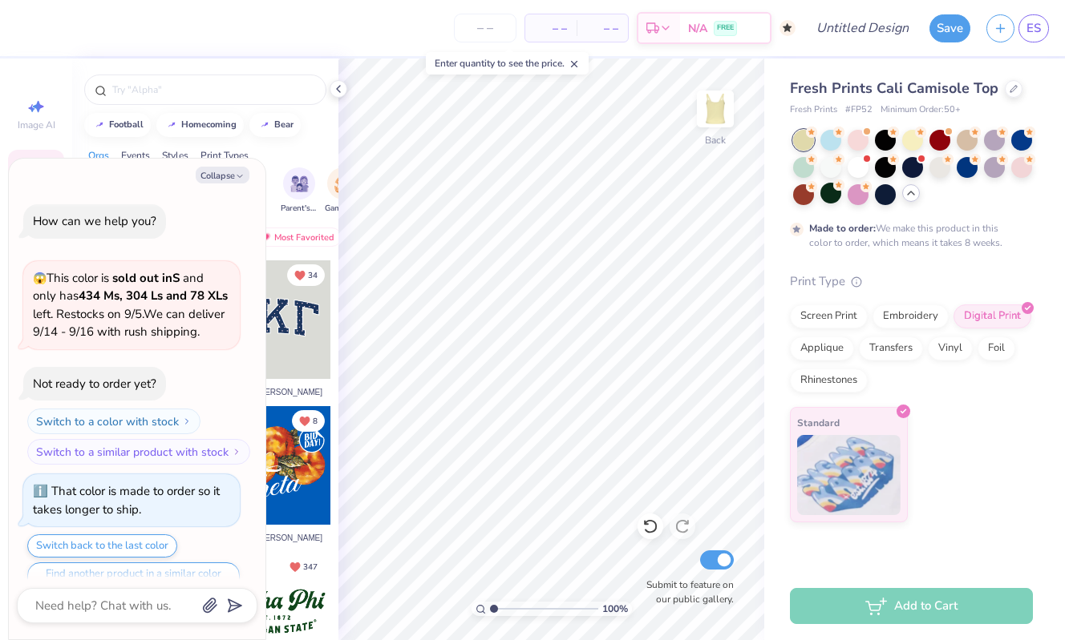
scroll to position [45, 0]
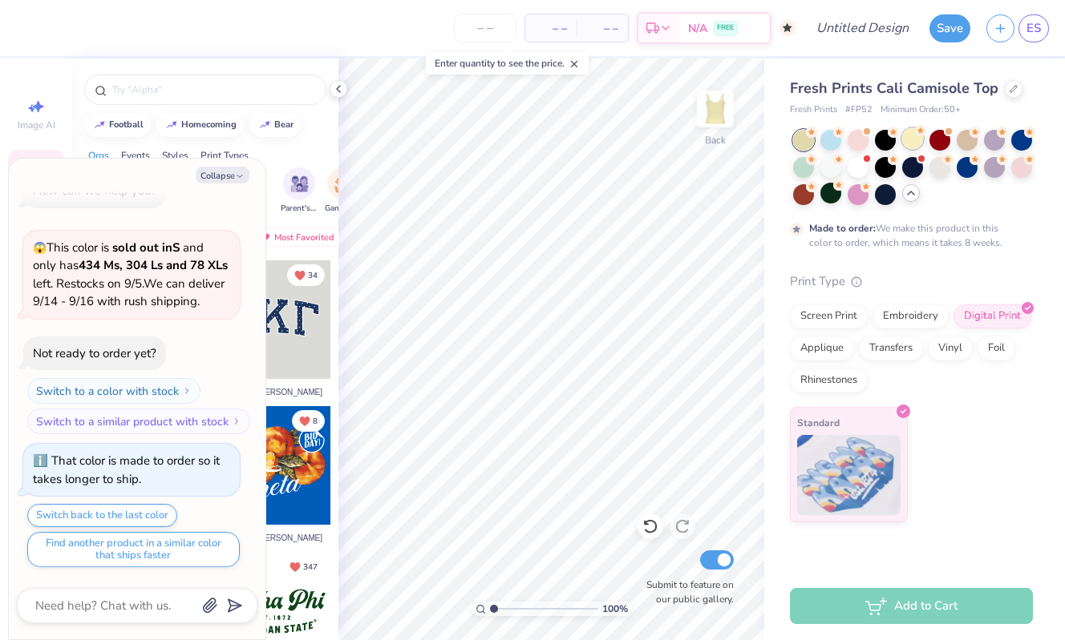
click at [909, 135] on div at bounding box center [912, 138] width 21 height 21
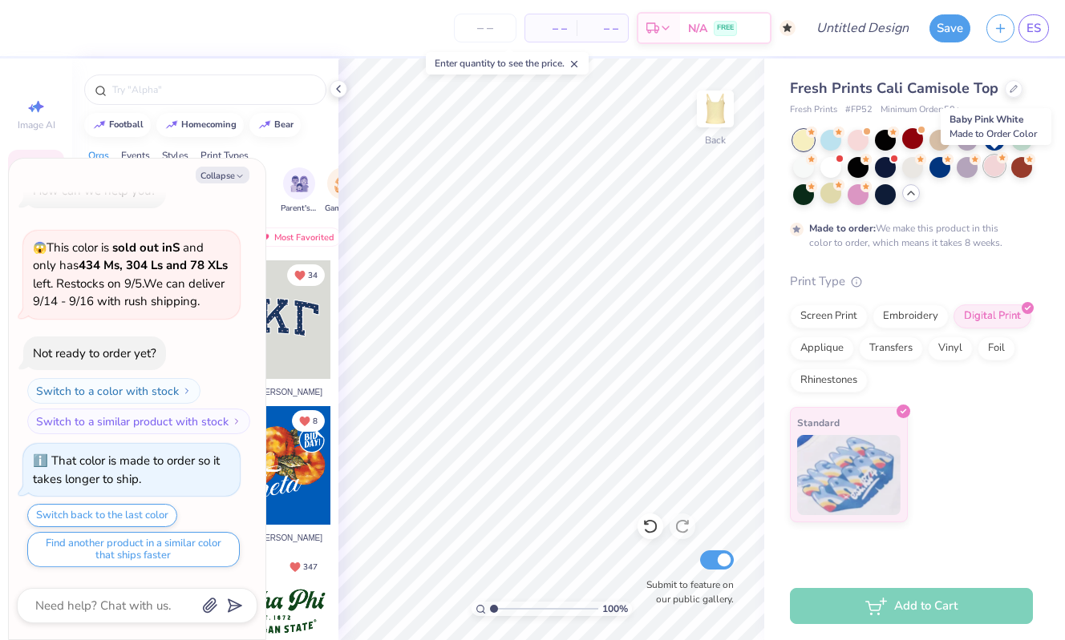
click at [1002, 165] on div at bounding box center [994, 166] width 21 height 21
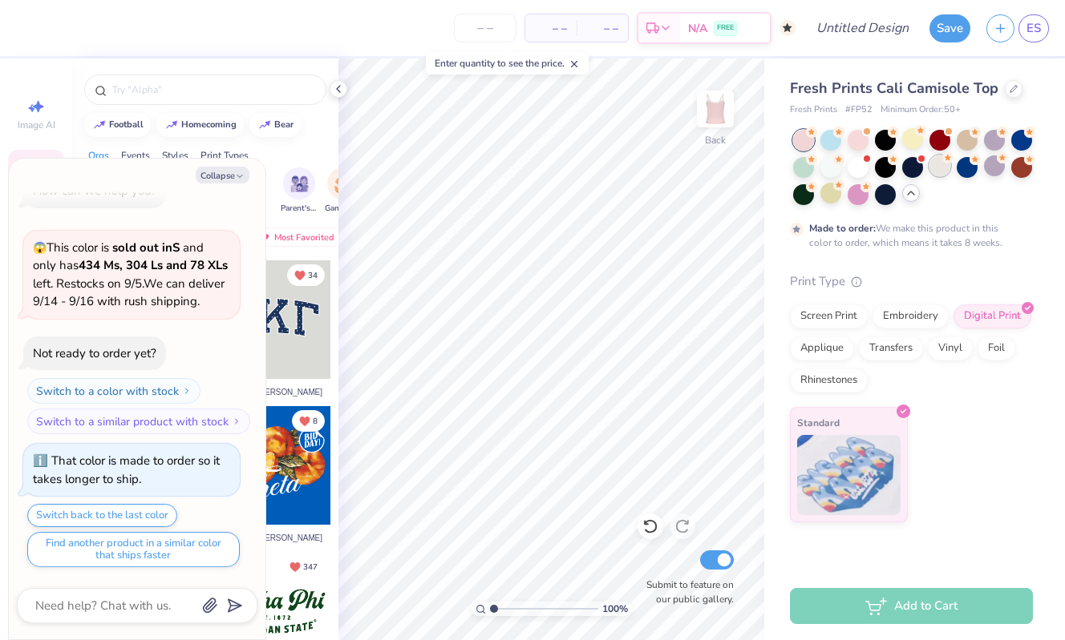
click at [937, 172] on div at bounding box center [939, 166] width 21 height 21
click at [851, 172] on div at bounding box center [857, 166] width 21 height 21
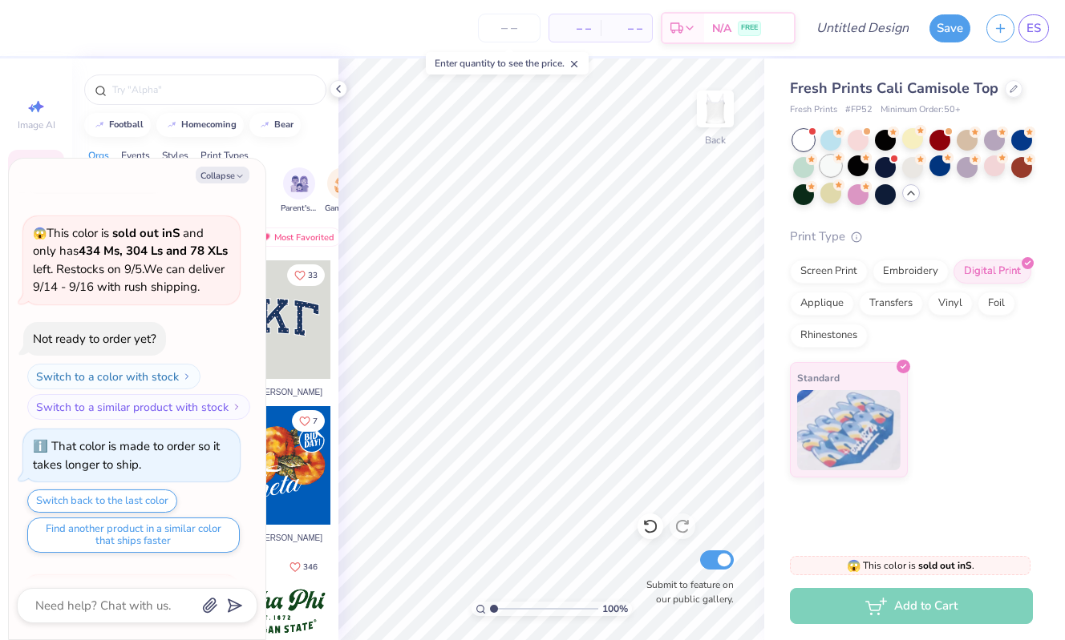
scroll to position [366, 0]
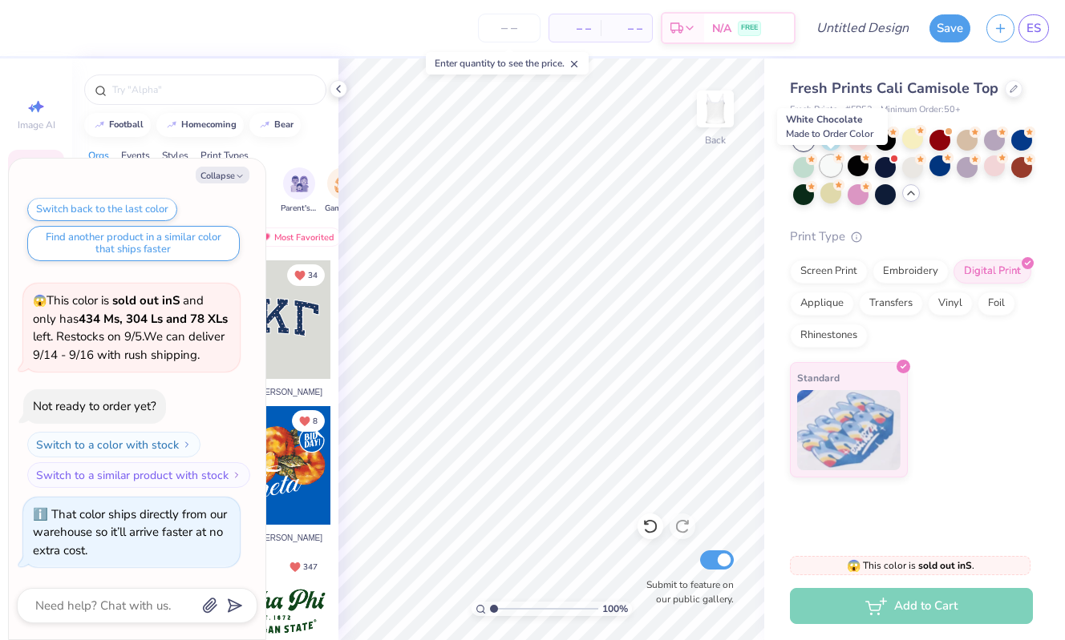
click at [826, 164] on div at bounding box center [830, 166] width 21 height 21
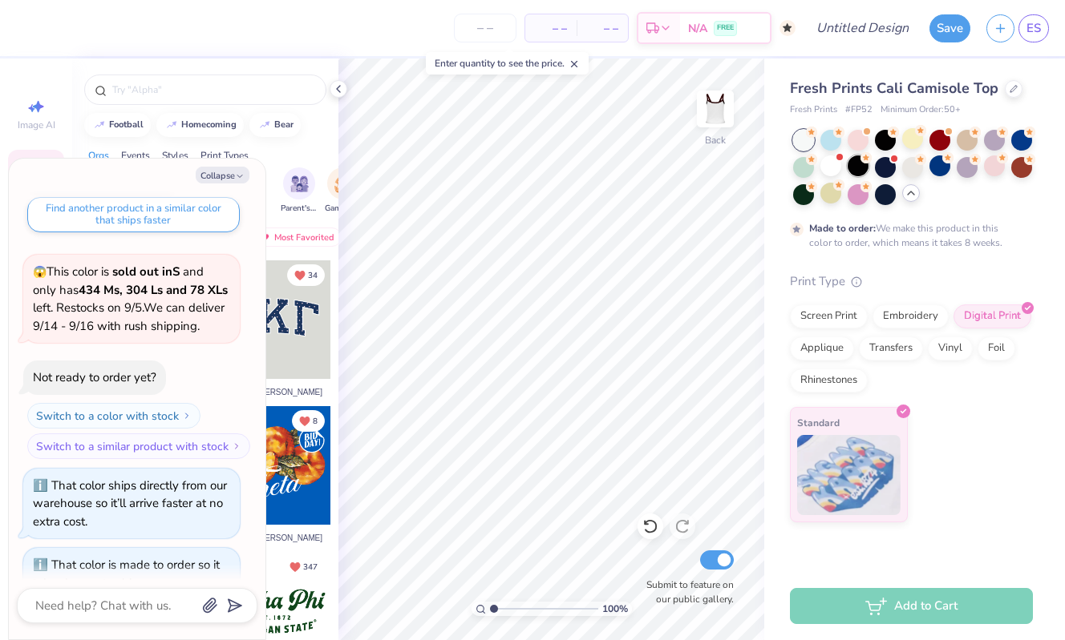
scroll to position [498, 0]
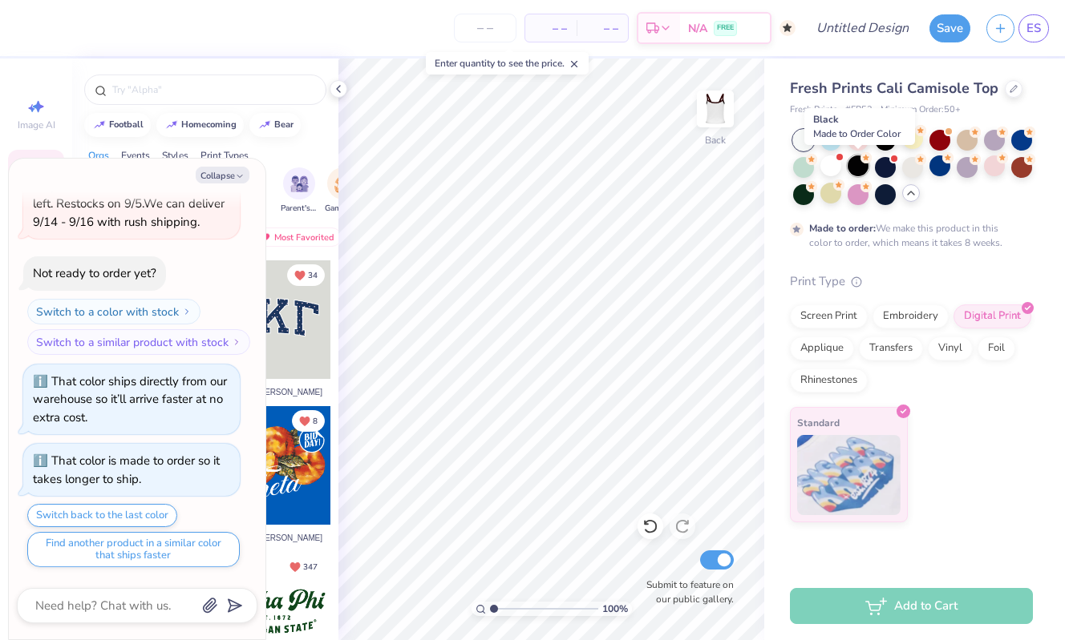
click at [857, 164] on div at bounding box center [857, 166] width 21 height 21
click at [838, 165] on div at bounding box center [830, 166] width 21 height 21
click at [830, 166] on div at bounding box center [830, 166] width 21 height 21
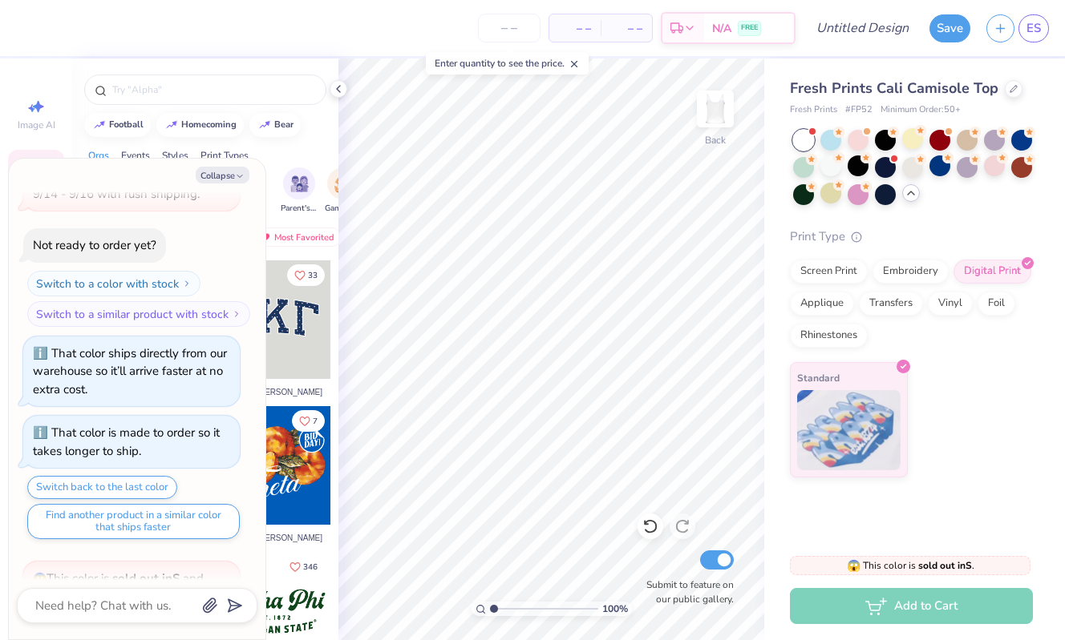
scroll to position [818, 0]
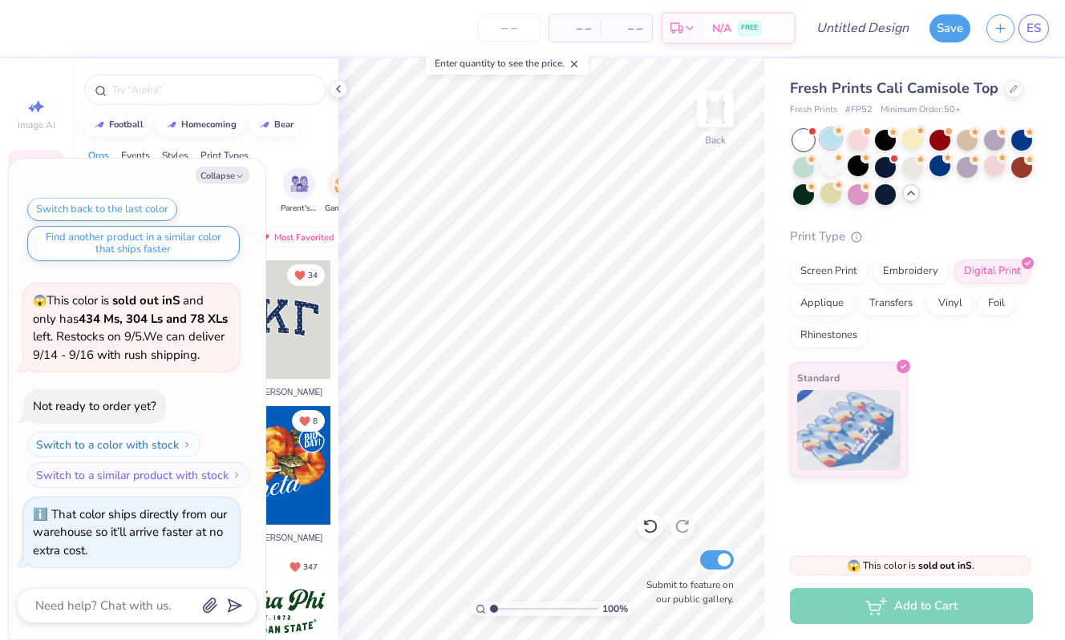
click at [826, 143] on div at bounding box center [830, 138] width 21 height 21
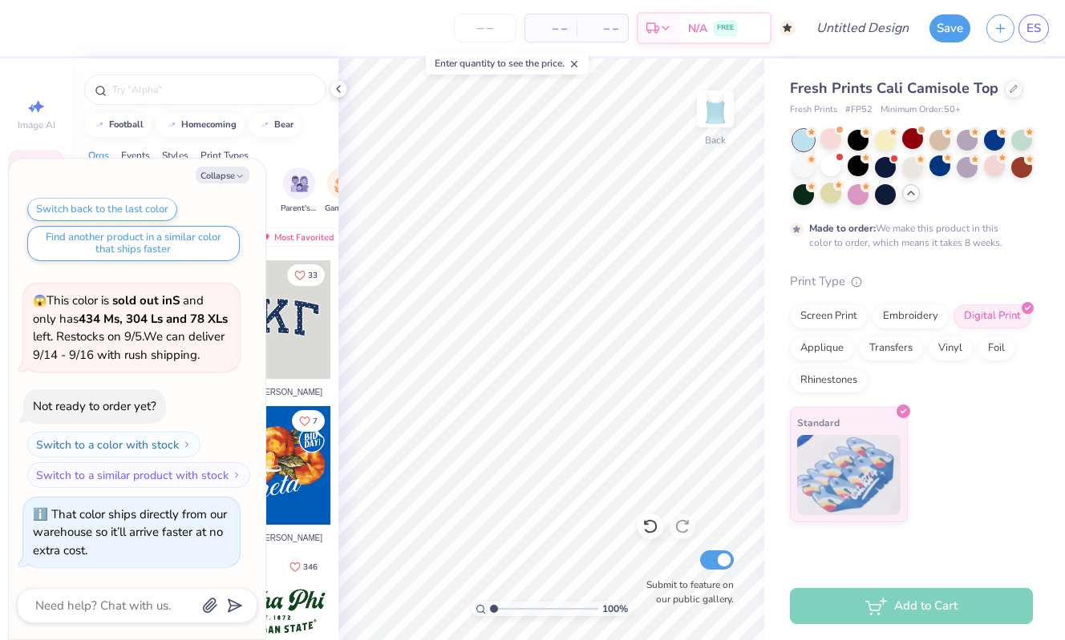
scroll to position [951, 0]
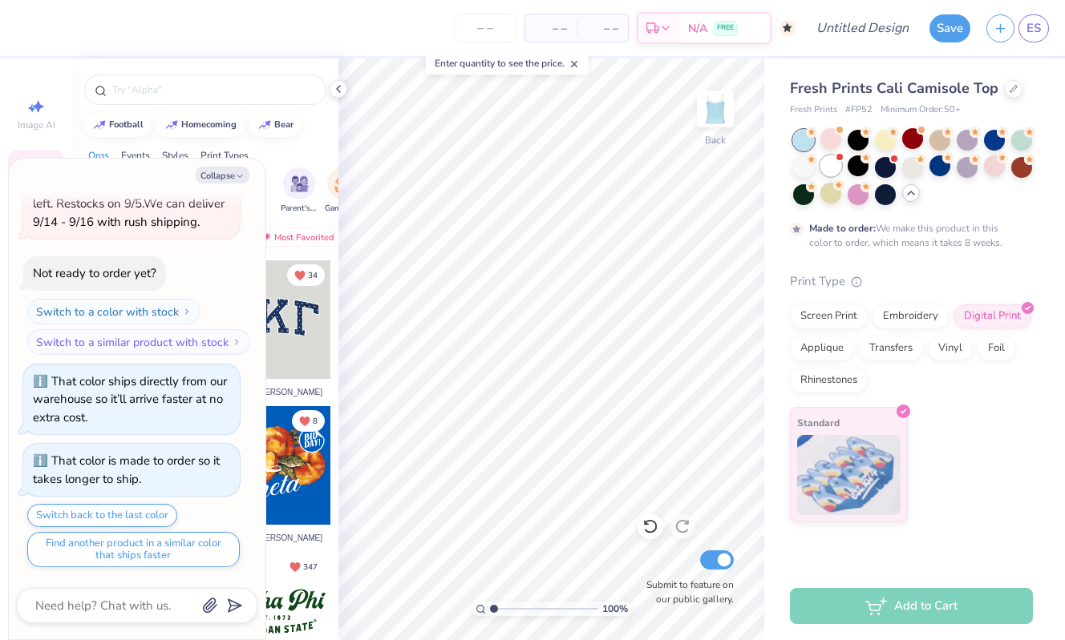
click at [832, 165] on div at bounding box center [830, 166] width 21 height 21
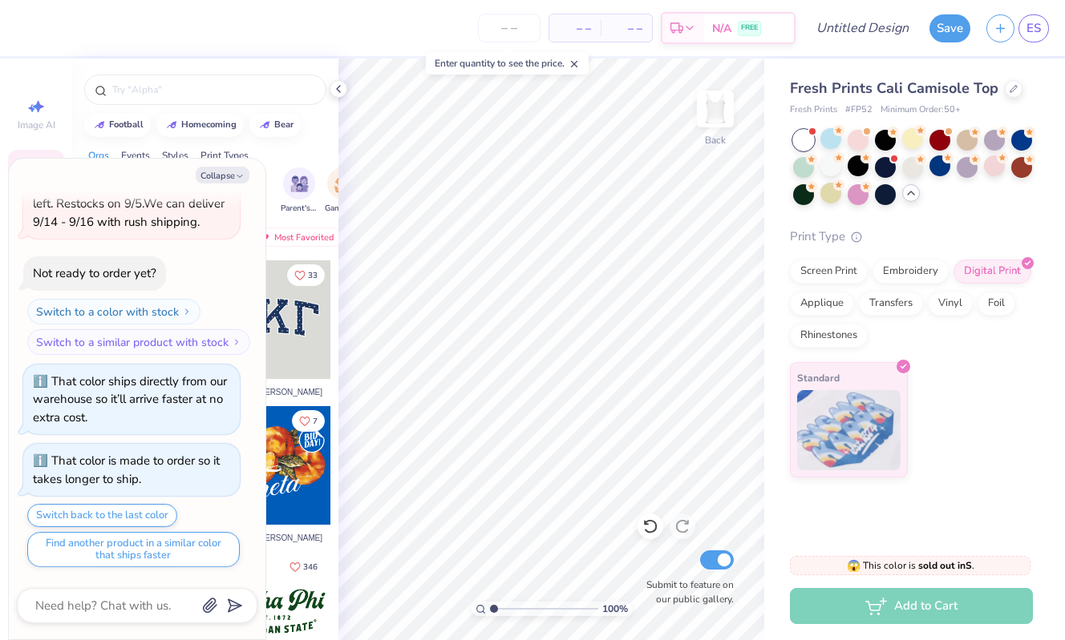
scroll to position [1271, 0]
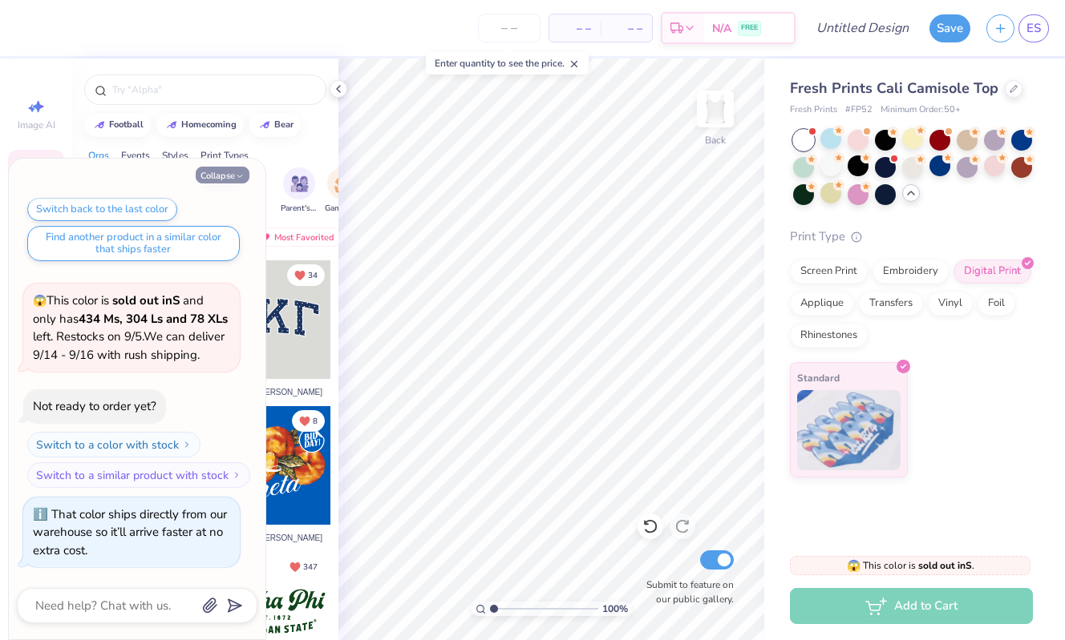
click at [224, 179] on button "Collapse" at bounding box center [223, 175] width 54 height 17
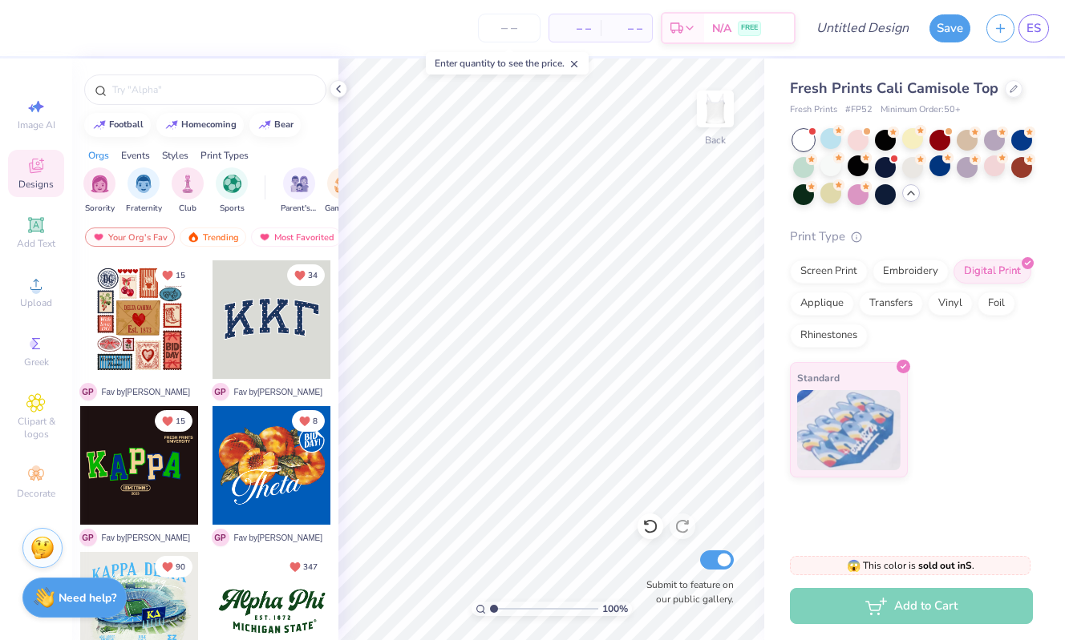
type textarea "x"
click at [850, 23] on input "Design Title" at bounding box center [881, 28] width 79 height 32
type input "Groovy Theta Chicks-Pink"
click at [954, 27] on button "Save" at bounding box center [949, 26] width 41 height 28
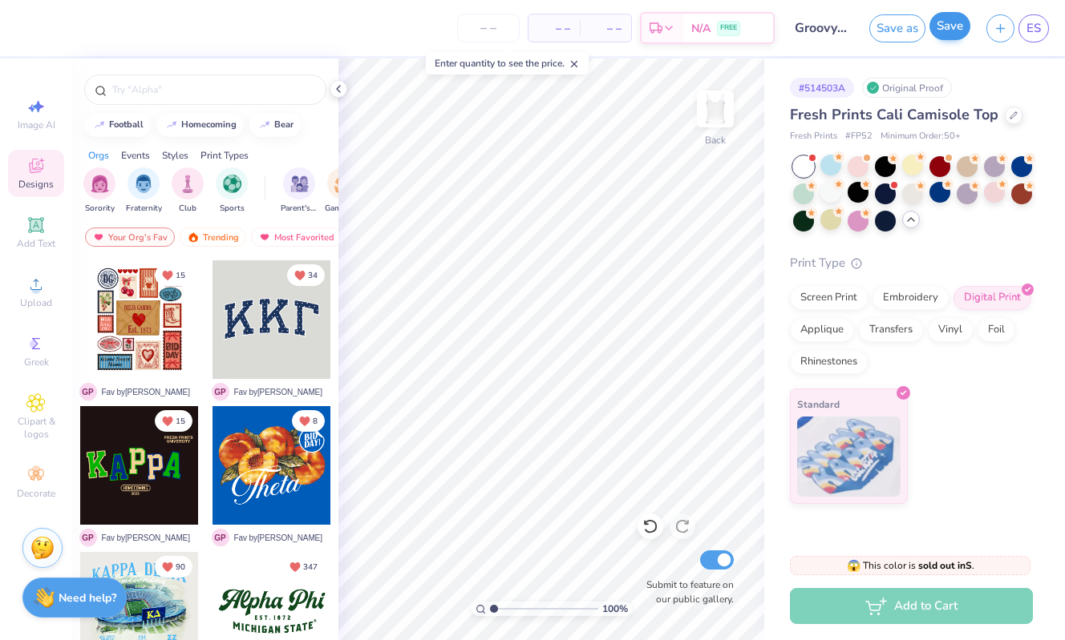
click at [952, 34] on button "Save" at bounding box center [949, 26] width 41 height 28
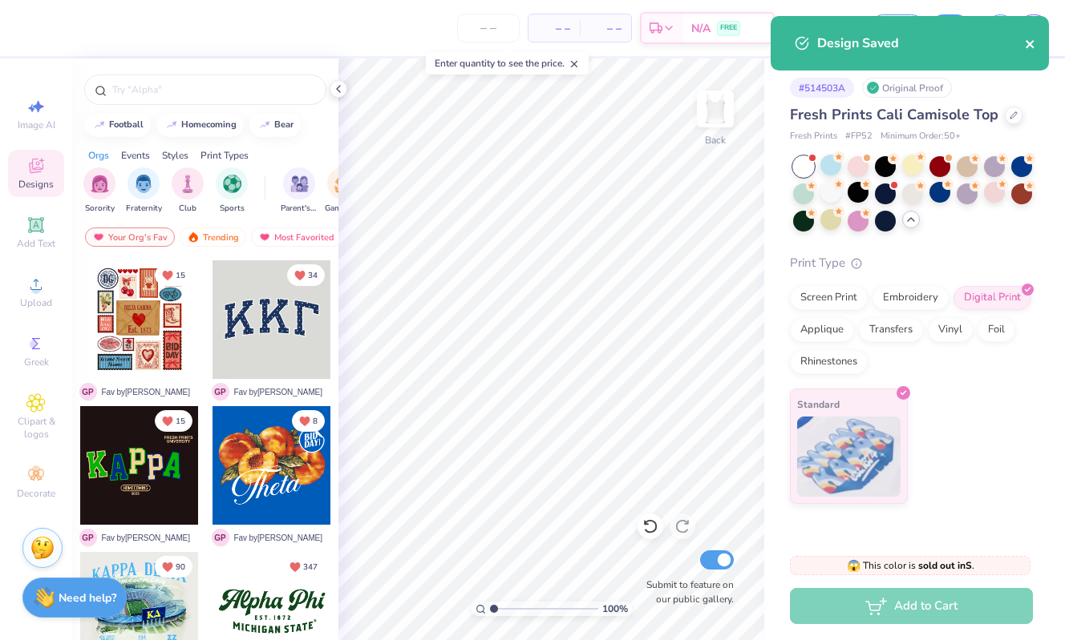
click at [1032, 45] on icon "close" at bounding box center [1029, 44] width 11 height 13
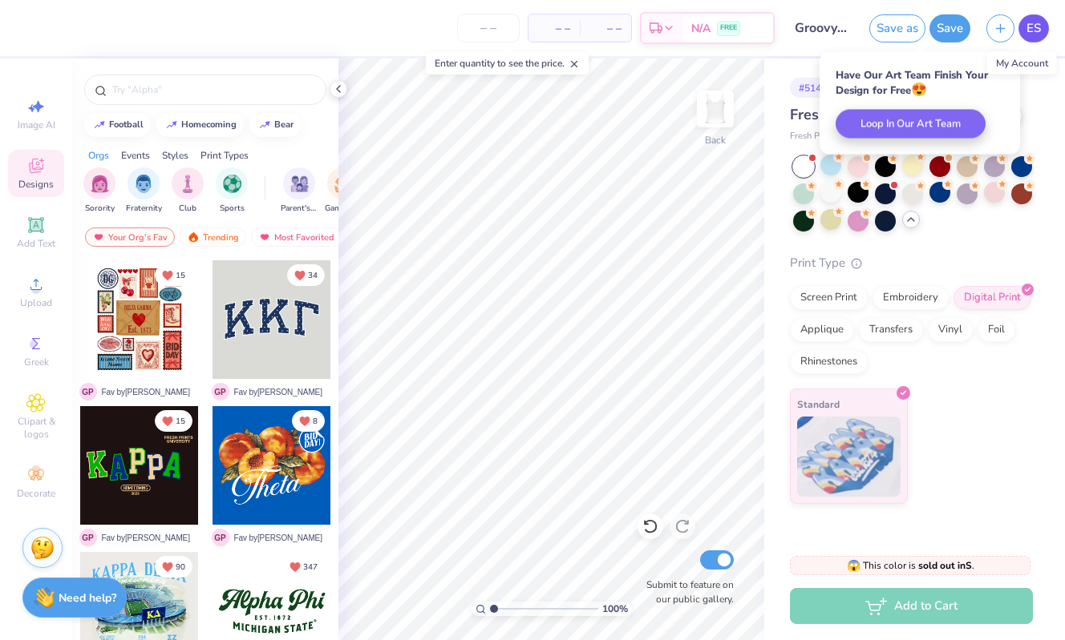
click at [1043, 30] on link "ES" at bounding box center [1033, 28] width 30 height 28
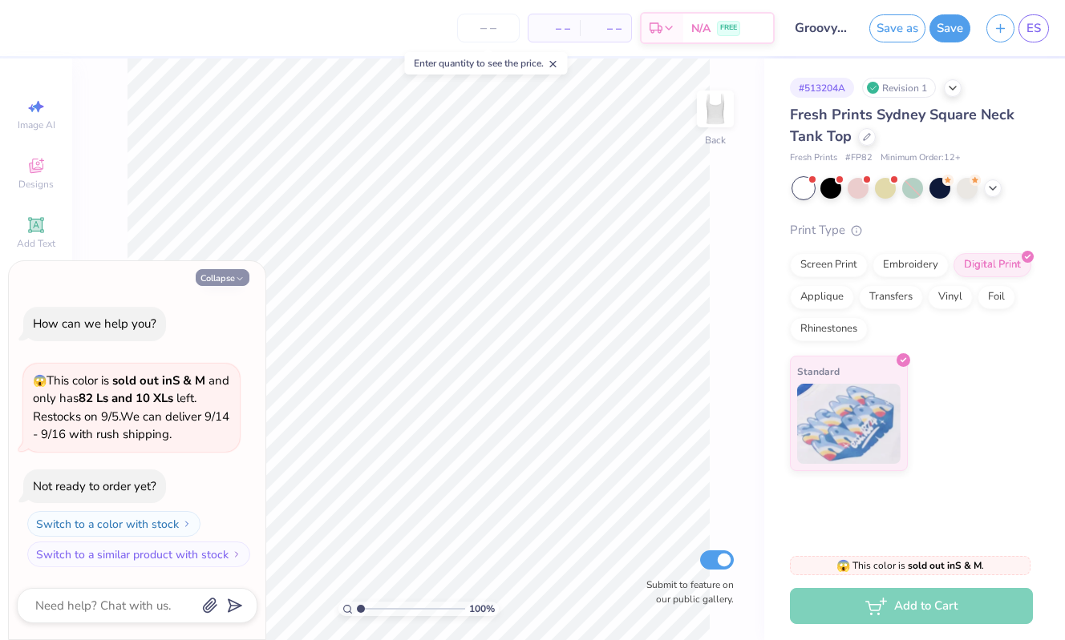
click at [236, 282] on icon "button" at bounding box center [240, 279] width 10 height 10
type textarea "x"
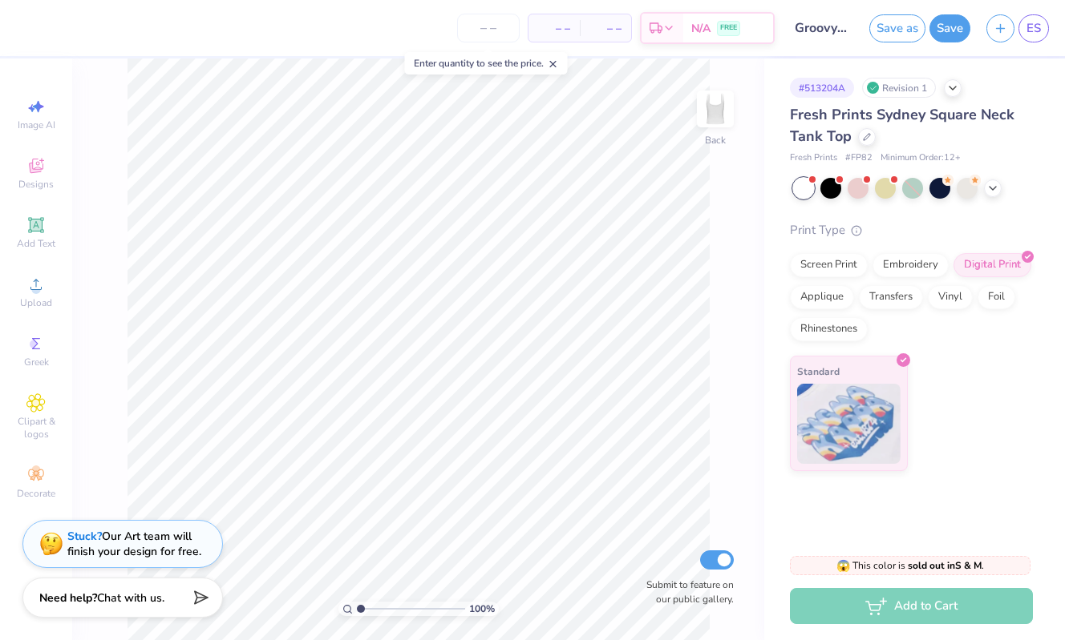
click at [861, 145] on div "Fresh Prints Sydney Square Neck Tank Top" at bounding box center [911, 125] width 243 height 43
click at [871, 139] on div at bounding box center [867, 136] width 18 height 18
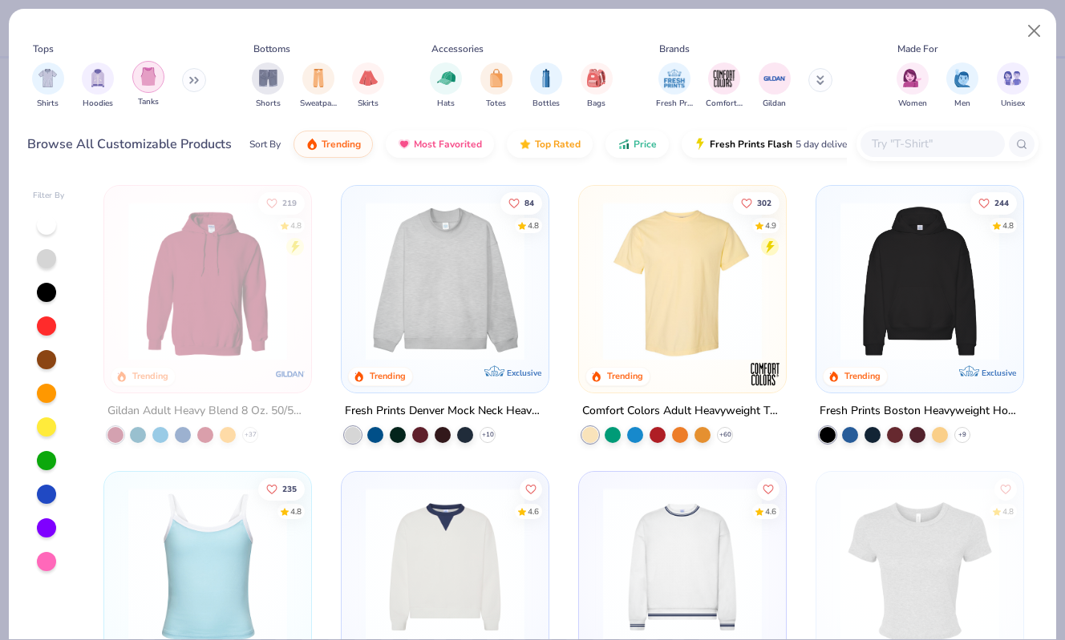
click at [152, 80] on img "filter for Tanks" at bounding box center [148, 76] width 18 height 18
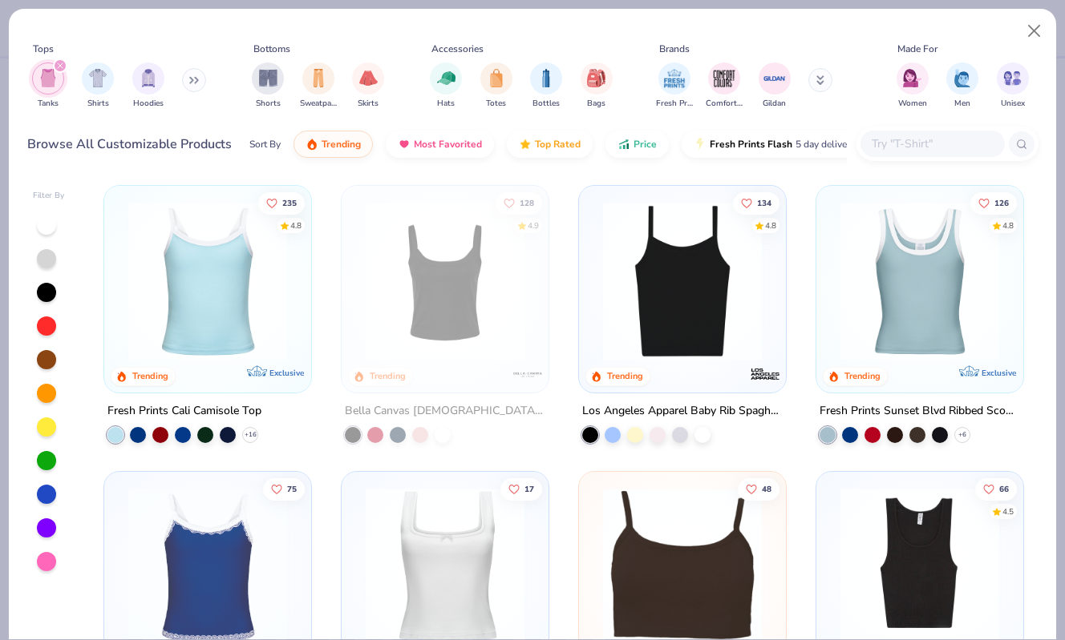
click at [226, 361] on div at bounding box center [207, 285] width 191 height 183
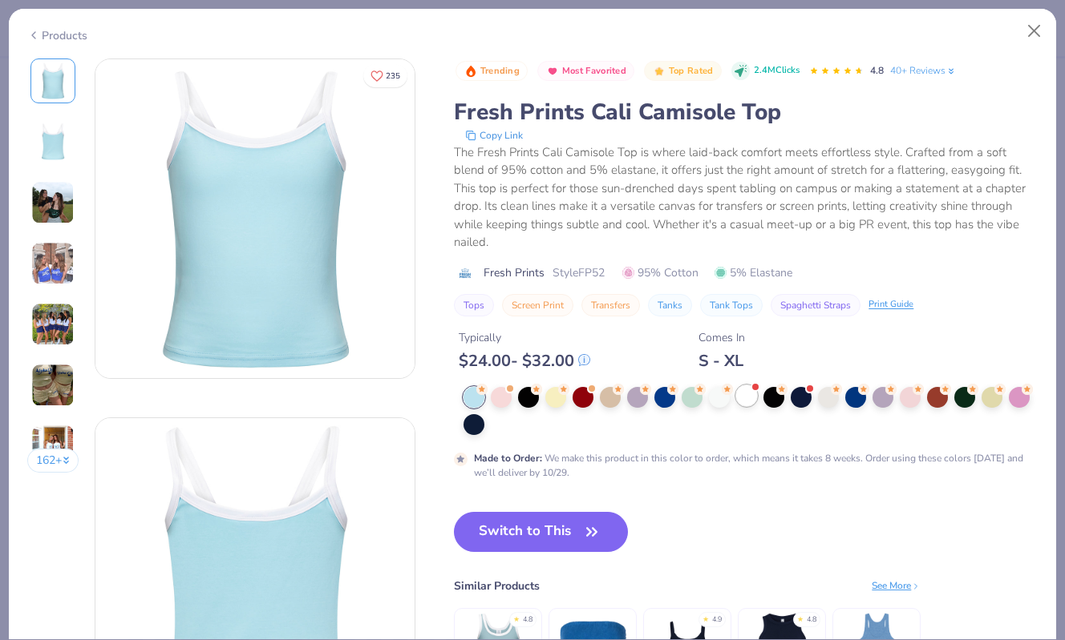
click at [753, 386] on div at bounding box center [746, 396] width 21 height 21
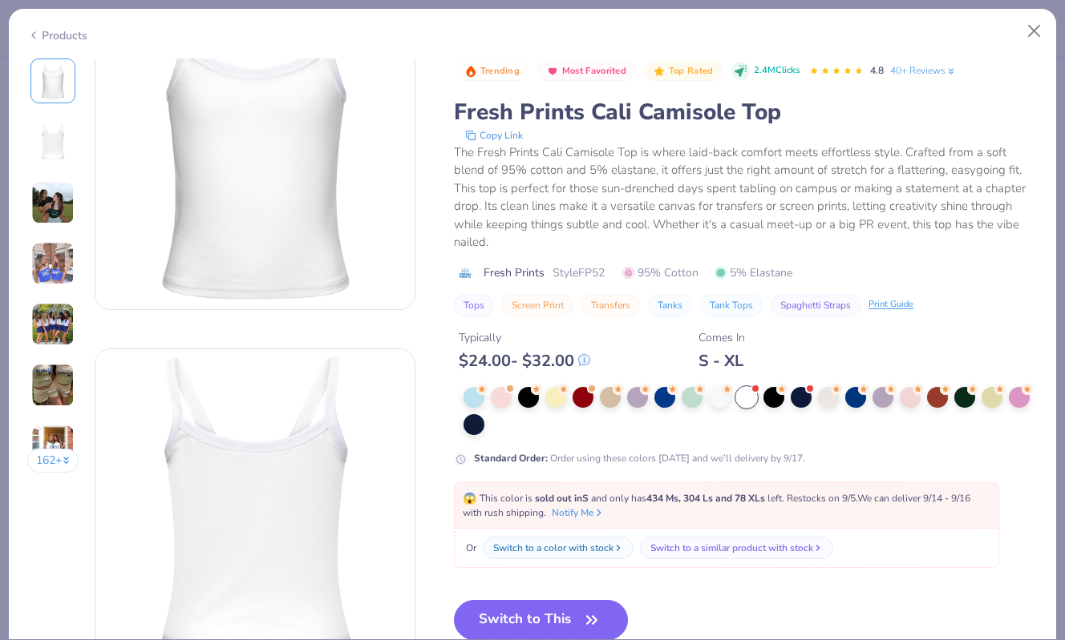
scroll to position [107, 0]
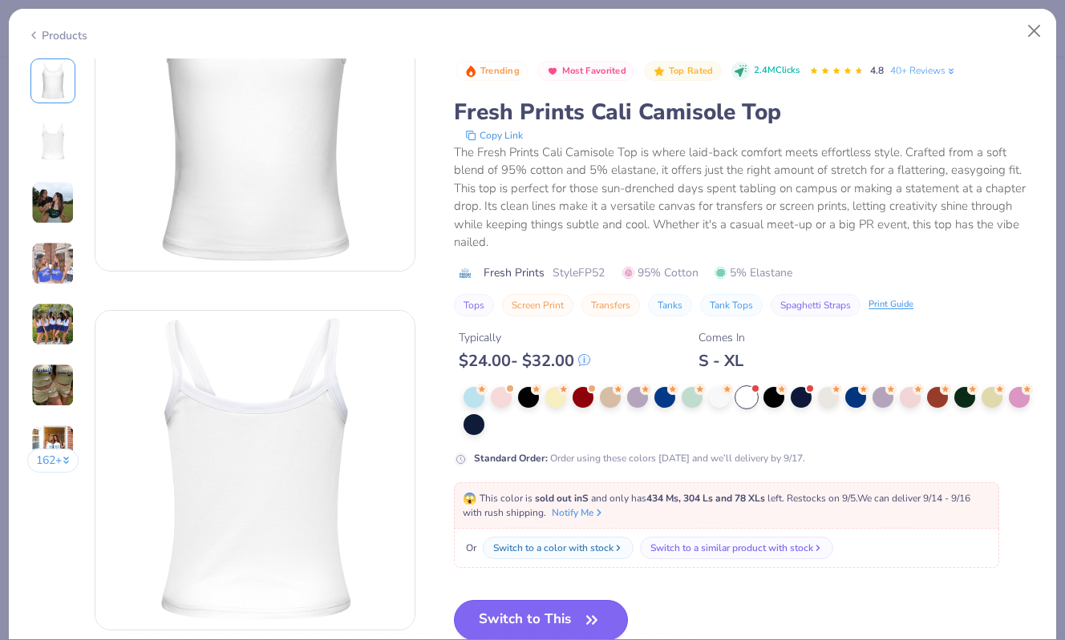
click at [555, 600] on button "Switch to This" at bounding box center [541, 620] width 174 height 40
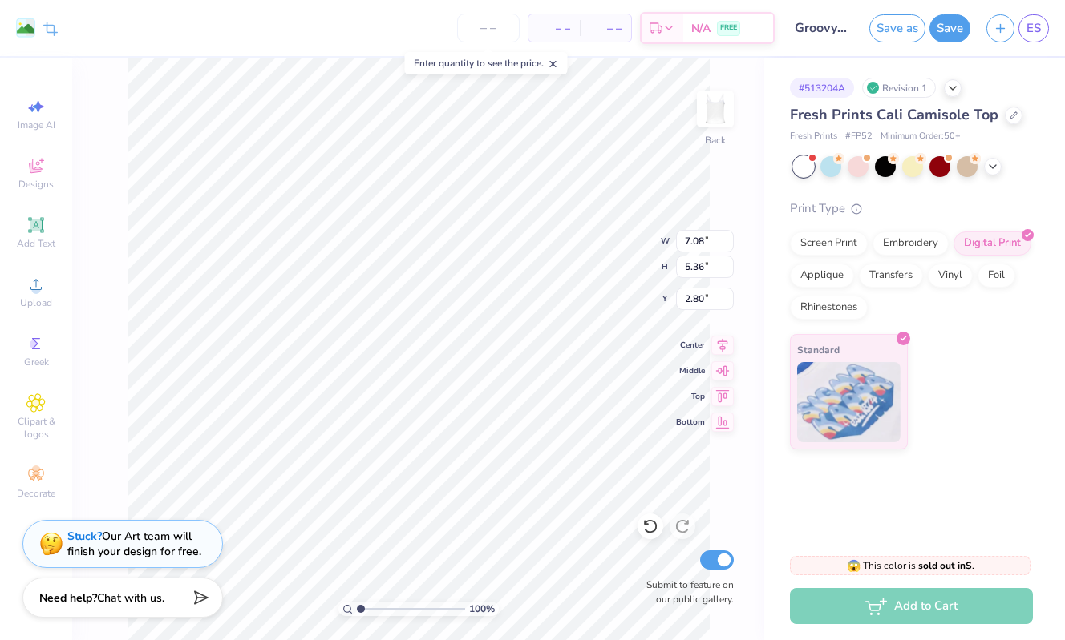
type input "8.08"
type input "6.11"
type input "2.04"
click at [699, 240] on input "8.08" at bounding box center [705, 241] width 58 height 22
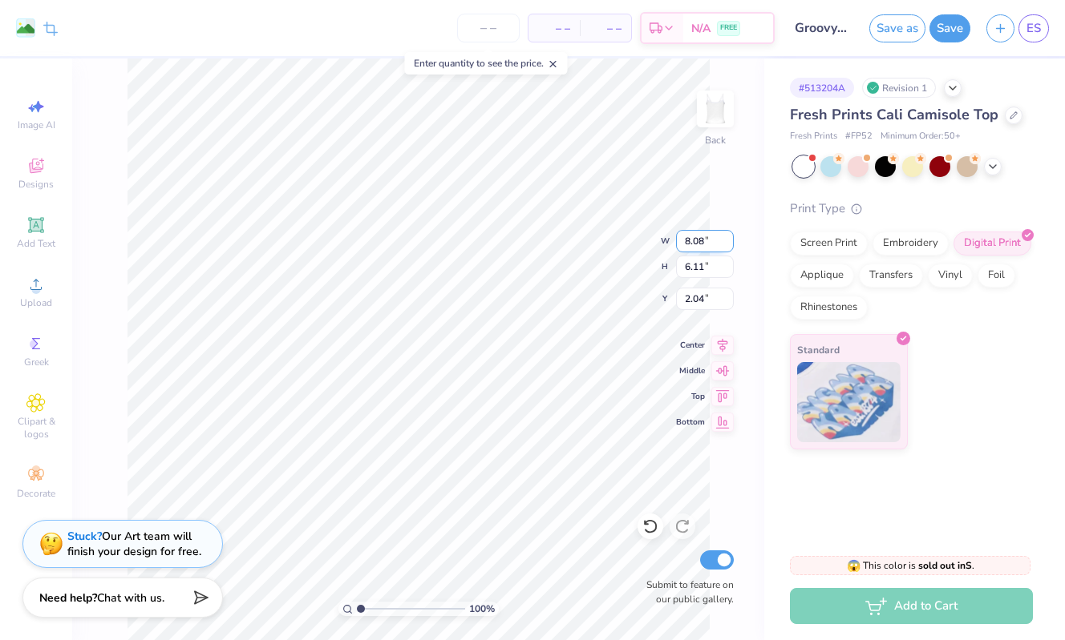
click at [699, 240] on input "8.08" at bounding box center [705, 241] width 58 height 22
type input "8.66"
type input "6.55"
type input "1.82"
click at [698, 297] on input "1.82" at bounding box center [705, 299] width 58 height 22
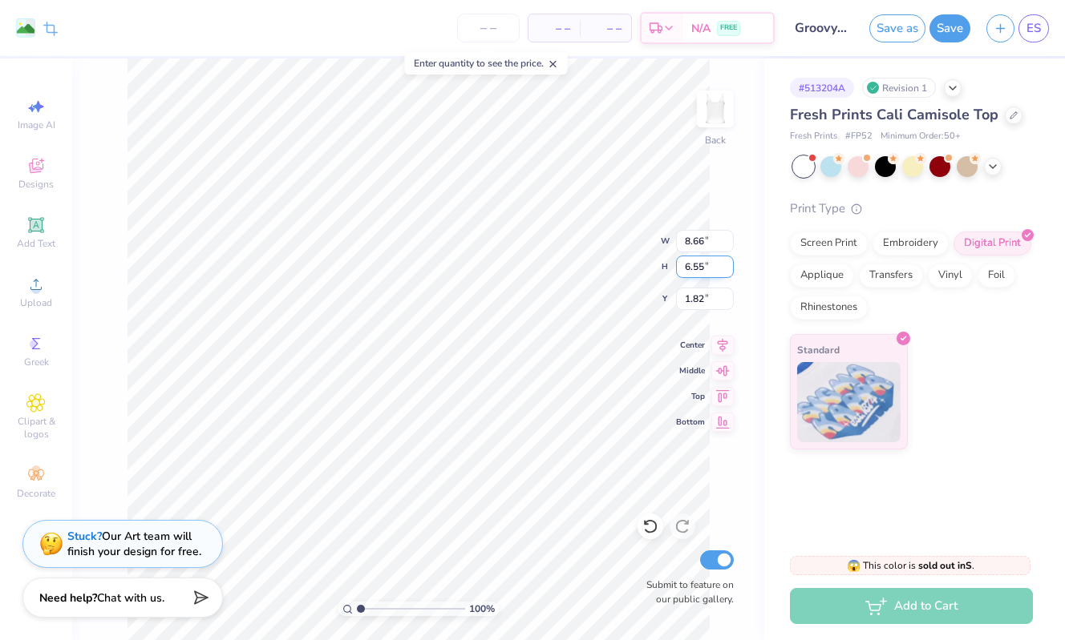
click at [704, 264] on input "6.55" at bounding box center [705, 267] width 58 height 22
type input "6.54"
click at [697, 299] on input "1.82" at bounding box center [705, 299] width 58 height 22
type input "8.64"
type input "1.34"
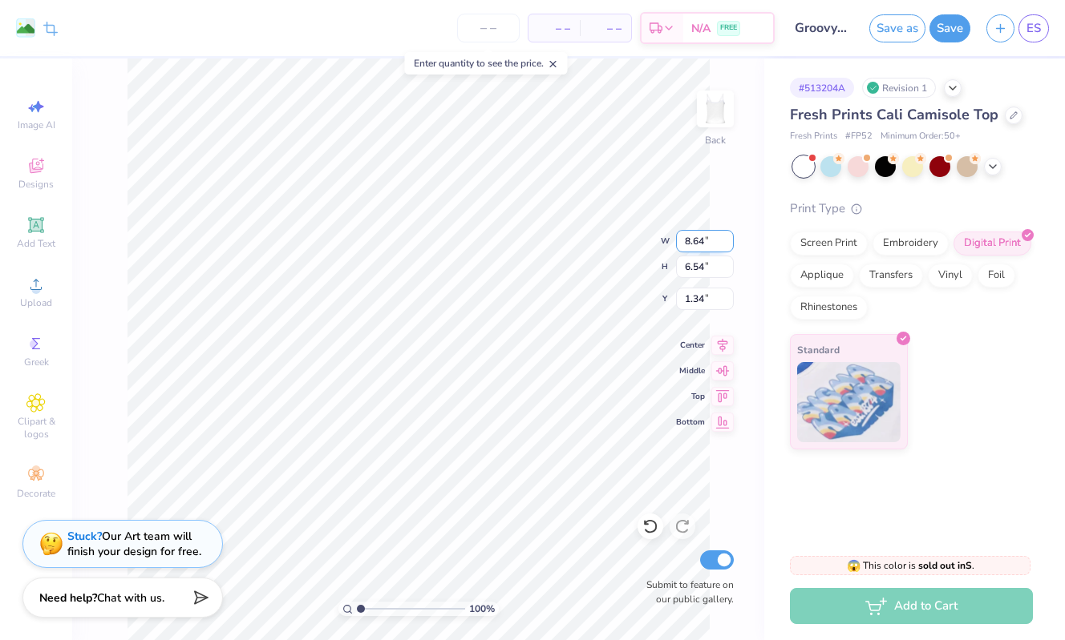
click at [703, 242] on input "8.64" at bounding box center [705, 241] width 58 height 22
type input "8.66"
type input "6.55"
type input "1.33"
click at [46, 172] on div "Designs" at bounding box center [36, 173] width 56 height 47
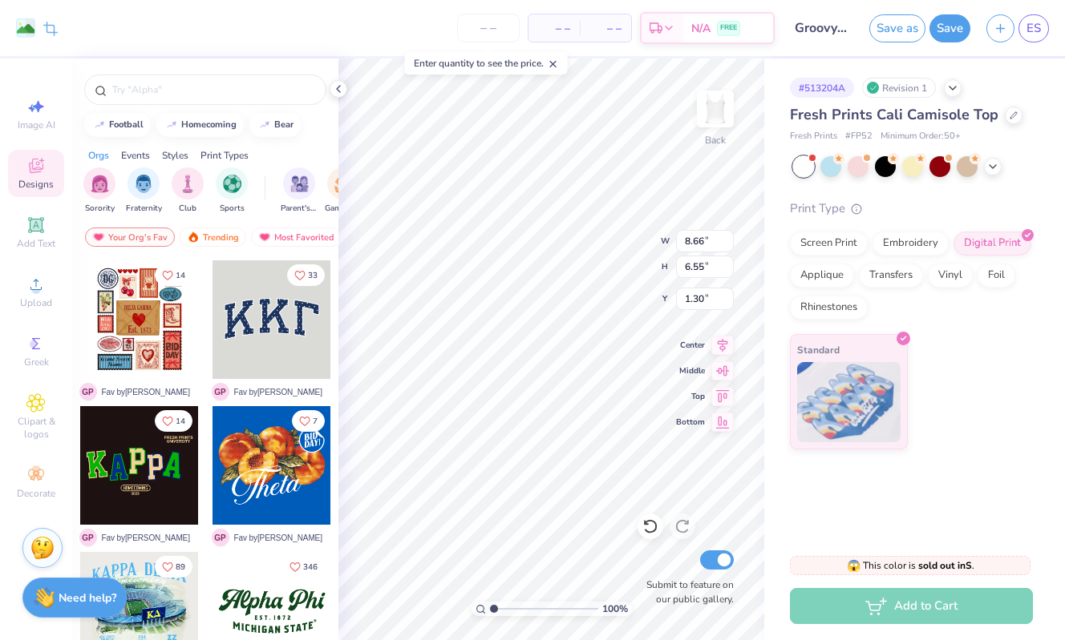
type input "1.33"
click at [802, 38] on input "Groovy Theta Chicks" at bounding box center [821, 28] width 79 height 32
click at [805, 34] on input "Groovy Theta Chicks" at bounding box center [821, 28] width 79 height 32
click at [822, 26] on input "Groovy Theta Chicks" at bounding box center [821, 28] width 79 height 32
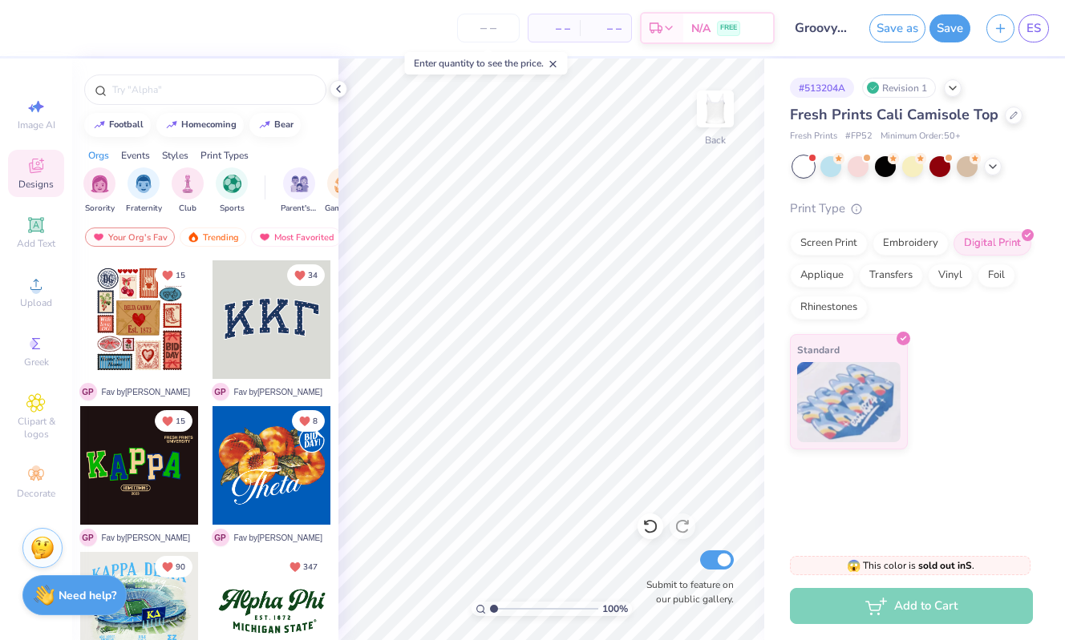
click at [48, 603] on img at bounding box center [44, 595] width 21 height 21
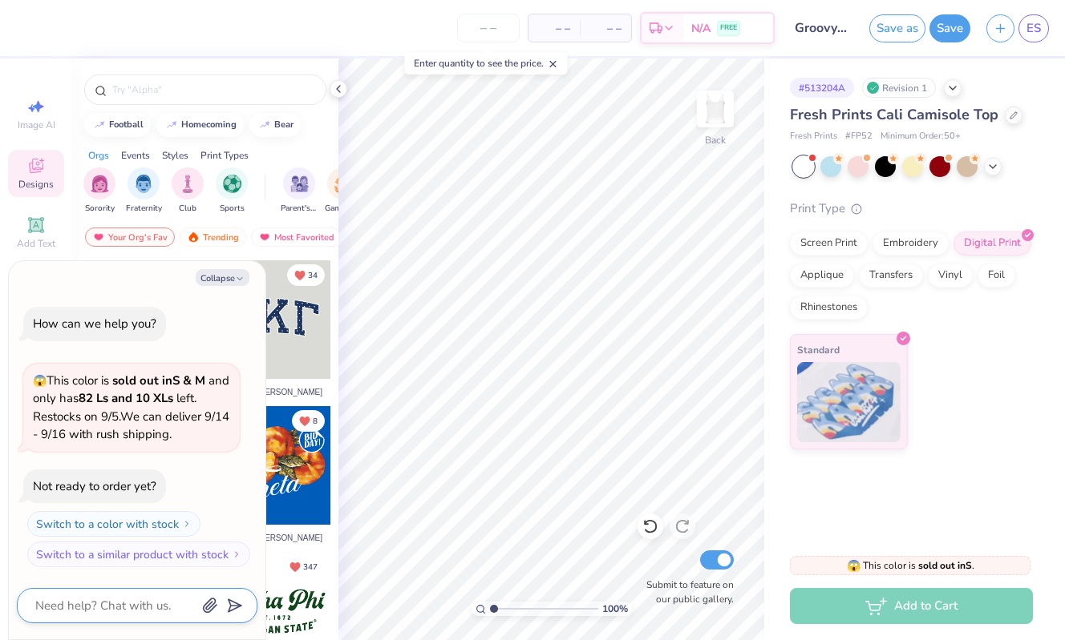
click at [71, 605] on textarea at bounding box center [115, 606] width 163 height 21
type textarea "x"
type textarea "h"
type textarea "x"
type textarea "hi"
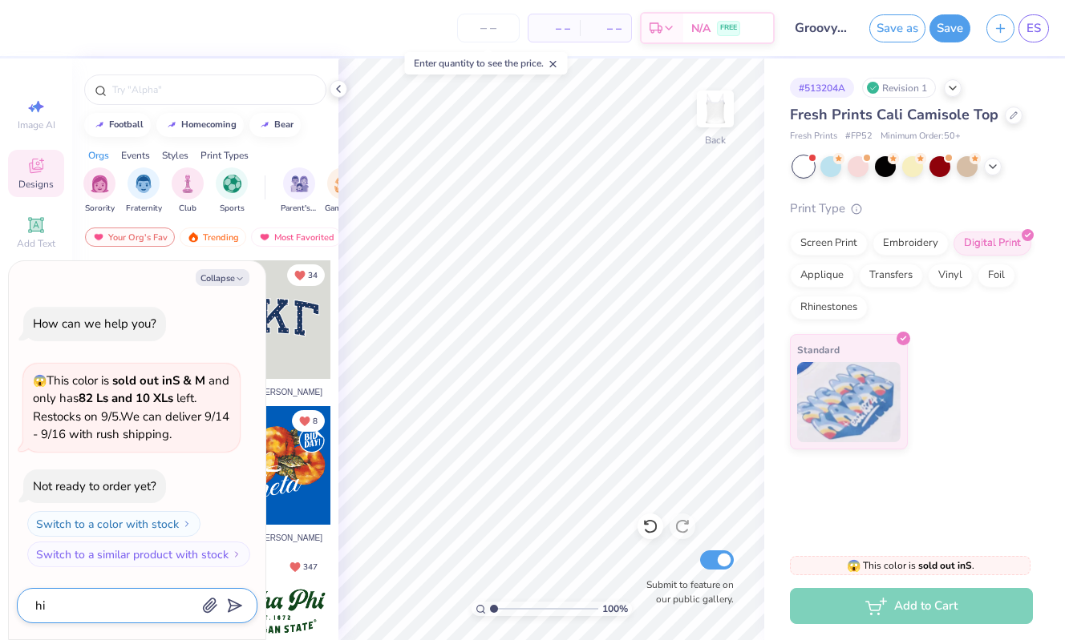
type textarea "x"
type textarea "hiw"
type textarea "x"
type textarea "hi"
type textarea "x"
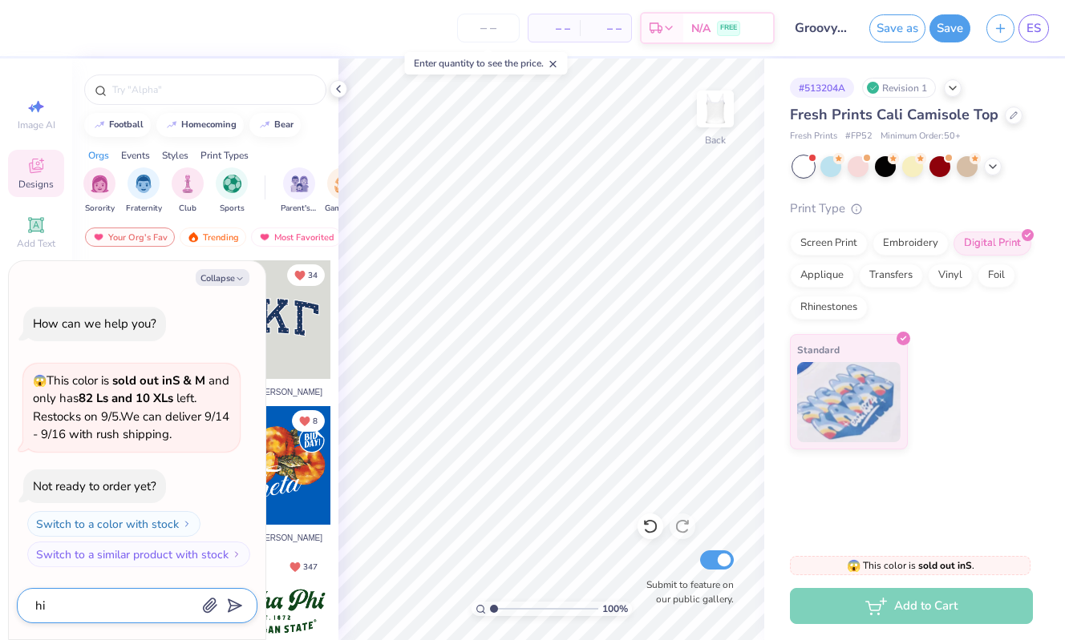
type textarea "h"
type textarea "x"
type textarea "ho"
type textarea "x"
type textarea "how"
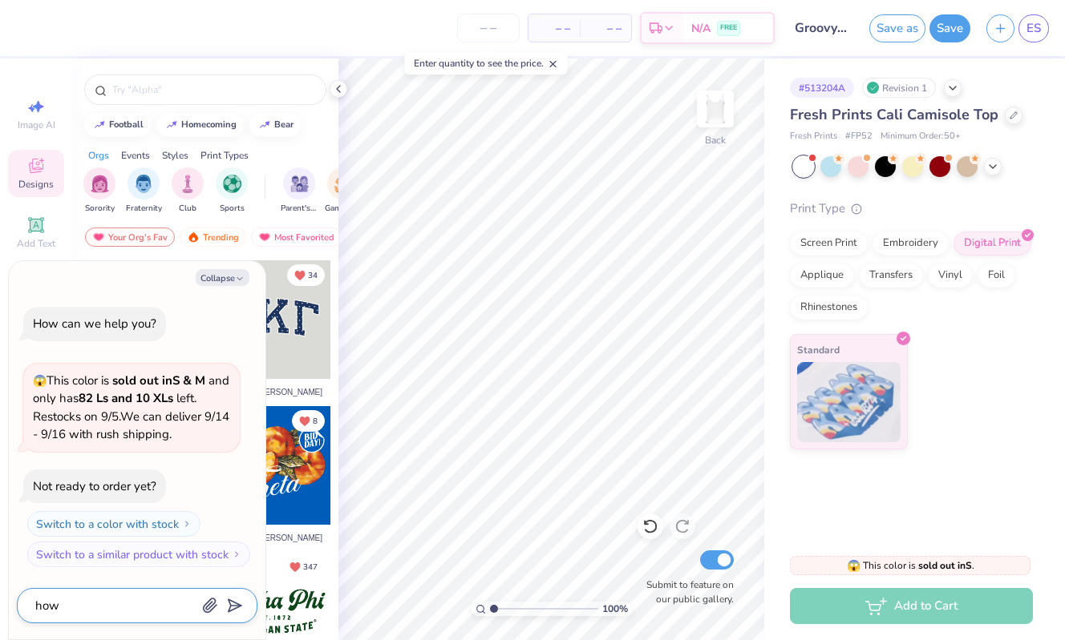
type textarea "x"
type textarea "how"
type textarea "x"
type textarea "how d"
type textarea "x"
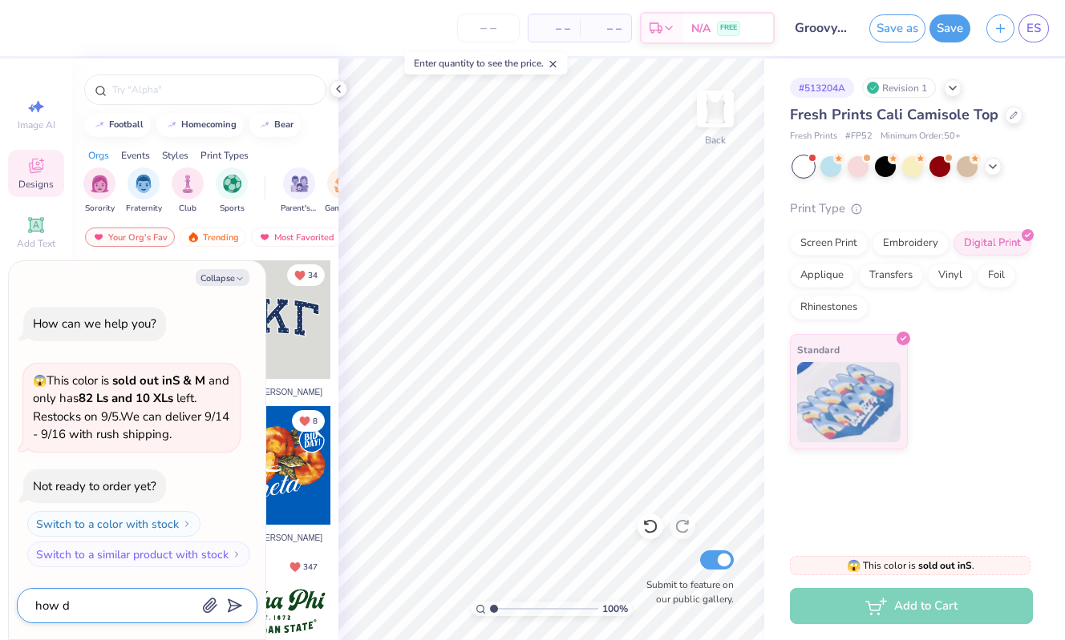
type textarea "how do"
type textarea "x"
type textarea "how do"
type textarea "x"
type textarea "how do i"
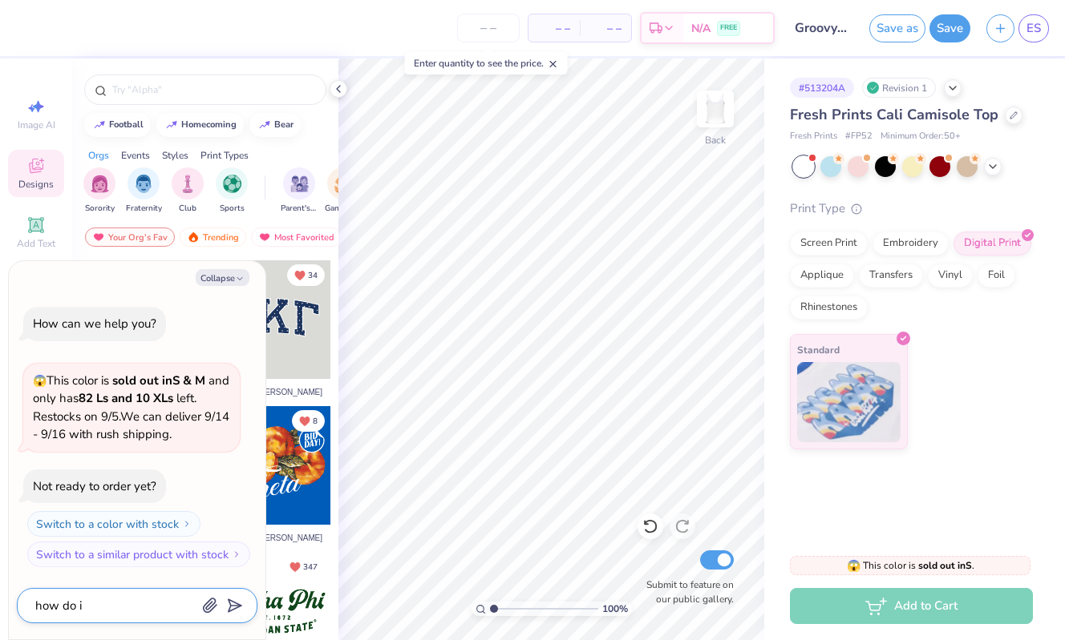
type textarea "x"
type textarea "how do I"
type textarea "x"
type textarea "how do I c"
type textarea "x"
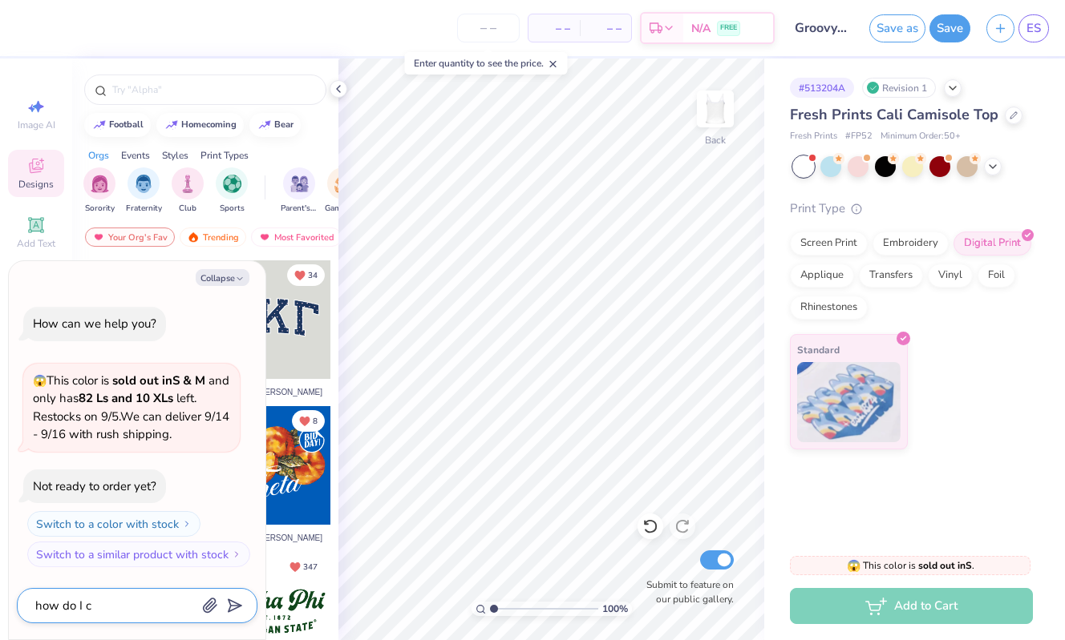
type textarea "how do I ch"
type textarea "x"
type textarea "how do I cha"
type textarea "x"
type textarea "how do I chan"
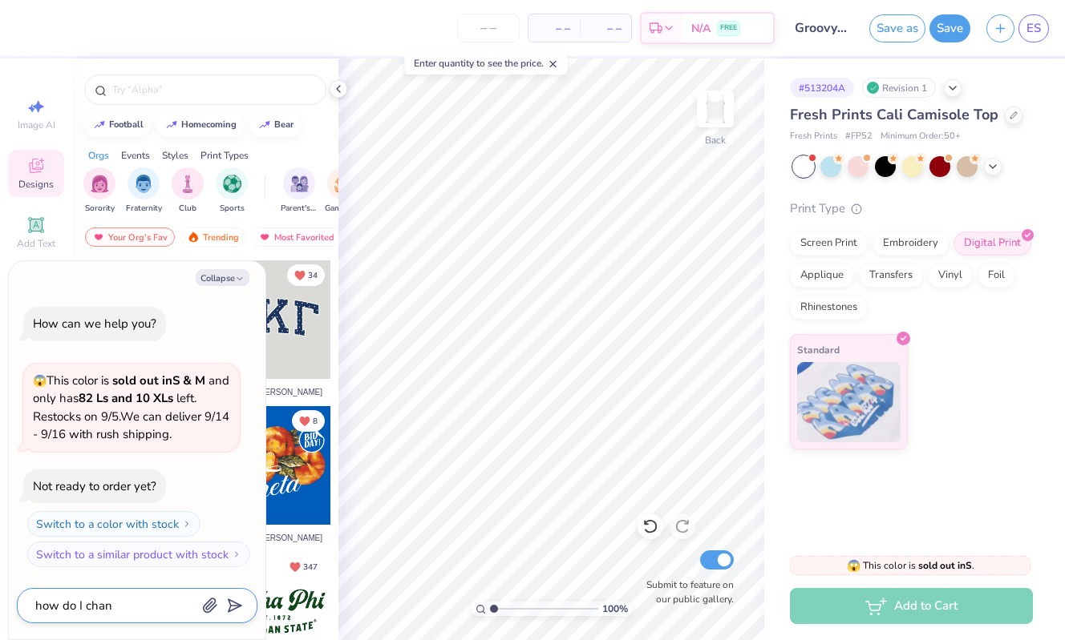
type textarea "x"
type textarea "how do I chang"
type textarea "x"
type textarea "how do I change"
type textarea "x"
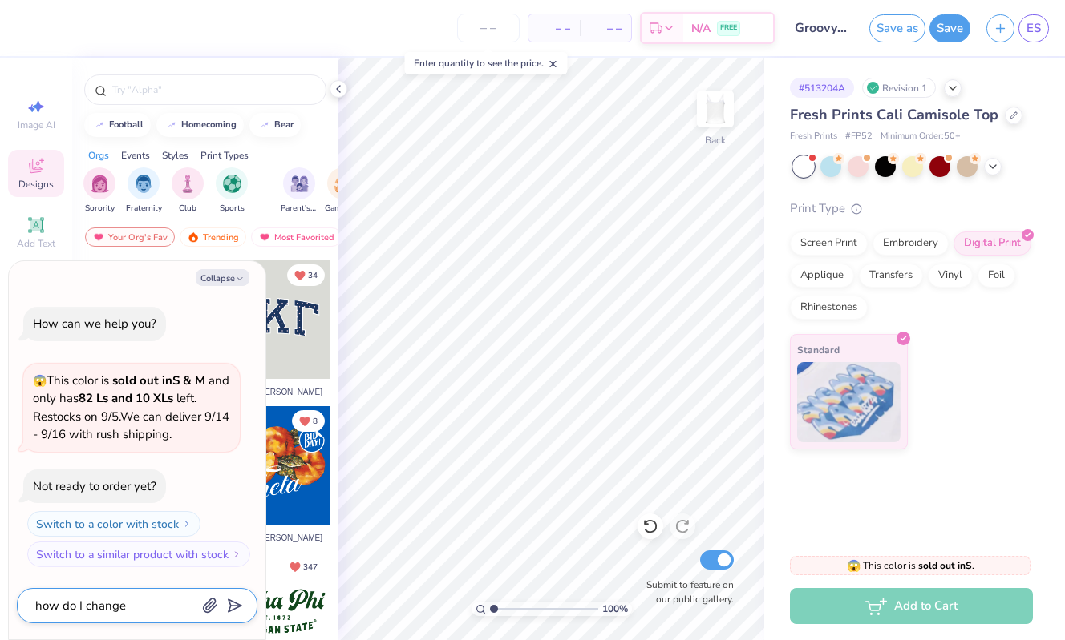
type textarea "how do I change"
type textarea "x"
type textarea "how do I change t"
type textarea "x"
type textarea "how do I change th"
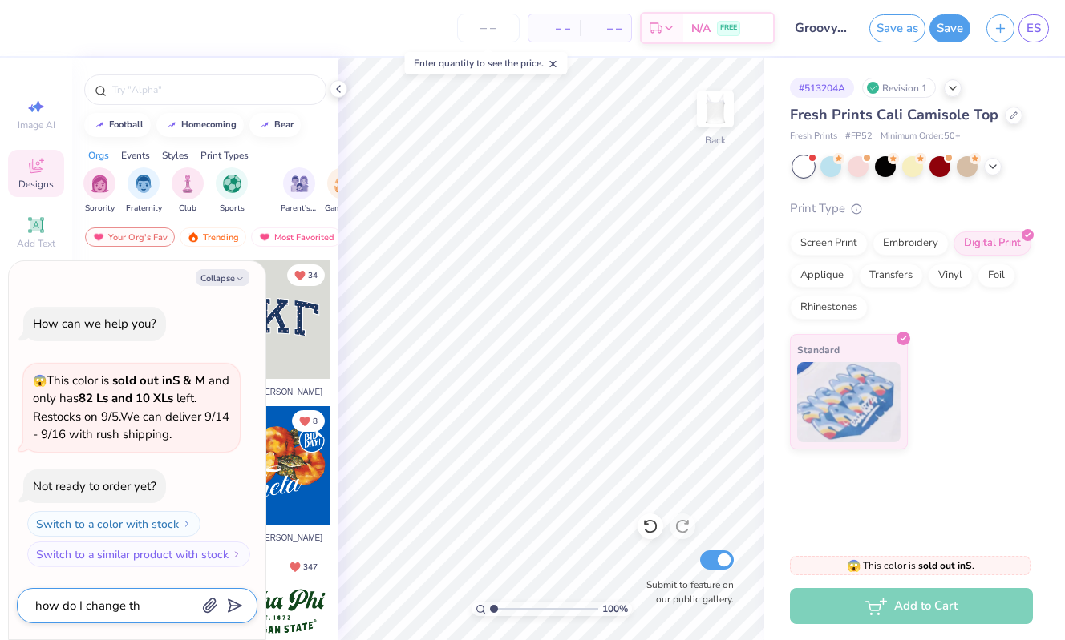
type textarea "x"
type textarea "how do I change the"
type textarea "x"
type textarea "how do I change the"
type textarea "x"
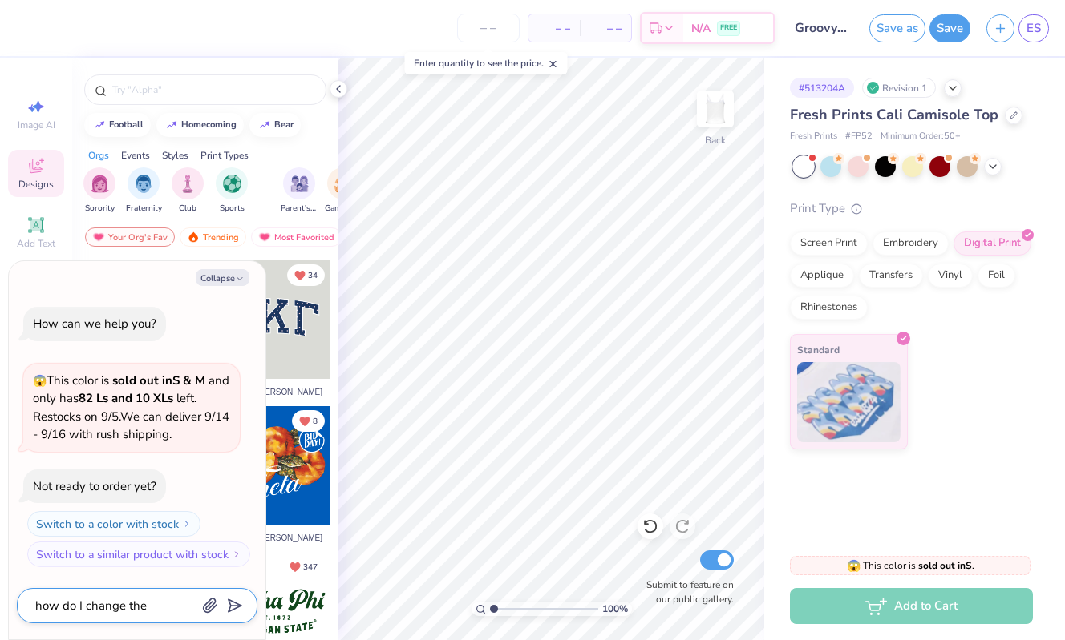
type textarea "how do I change the n"
type textarea "x"
type textarea "how do I change the na"
type textarea "x"
type textarea "how do I change the nam"
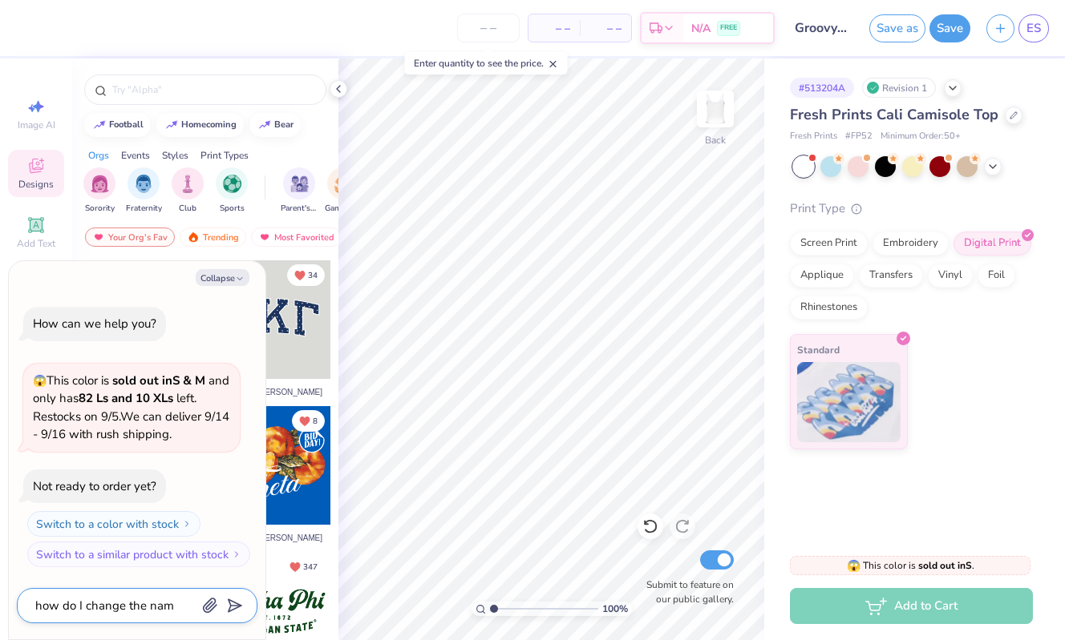
type textarea "x"
type textarea "how do I change the name"
type textarea "x"
type textarea "how do I change the name"
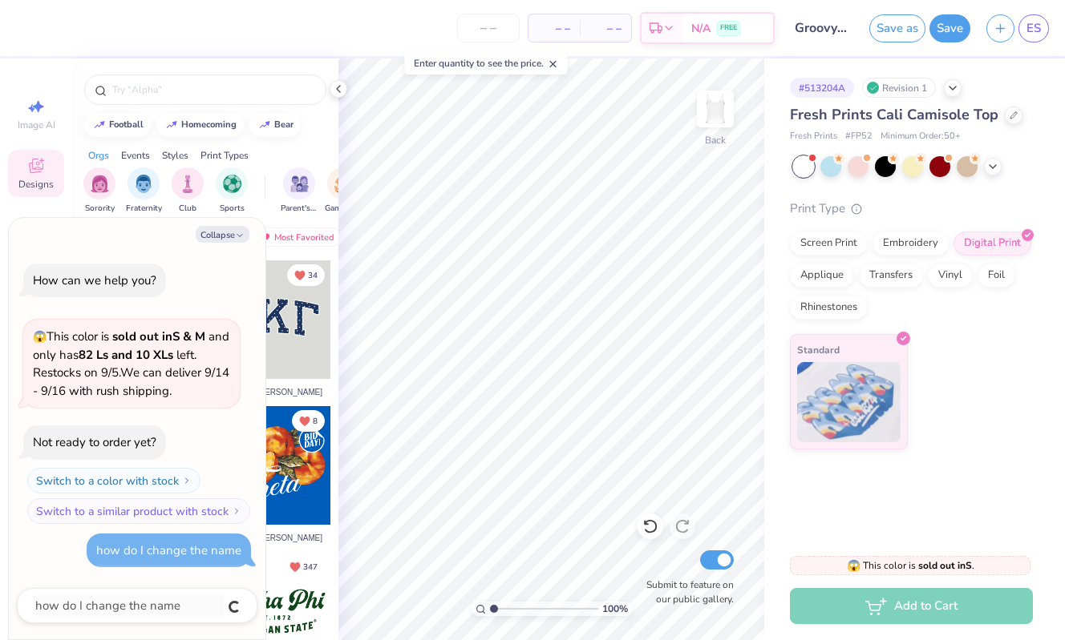
type textarea "x"
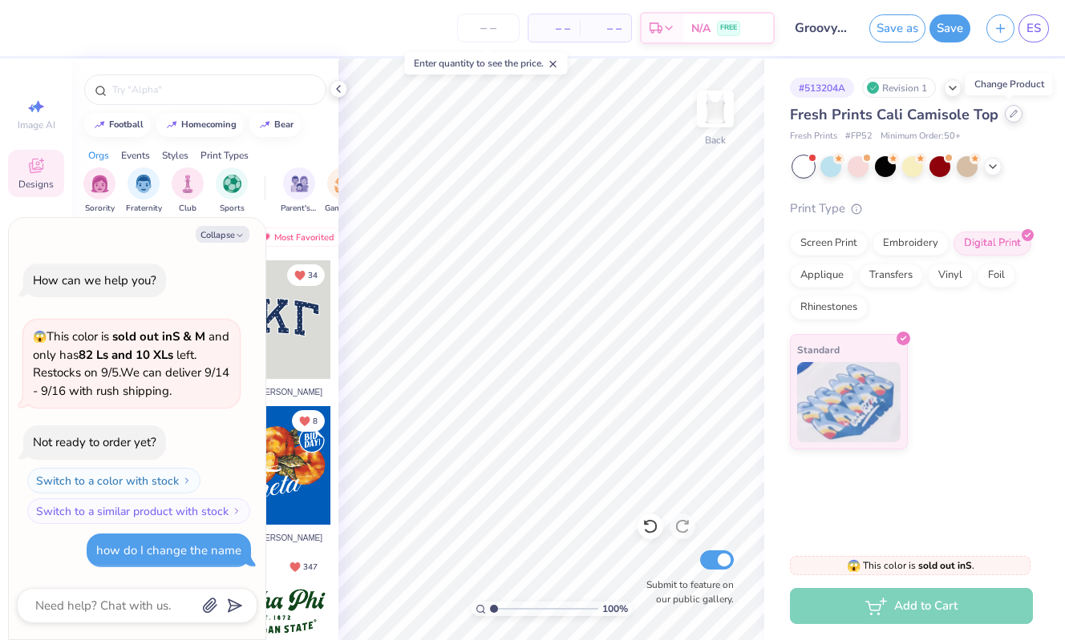
click at [1009, 119] on div at bounding box center [1013, 114] width 18 height 18
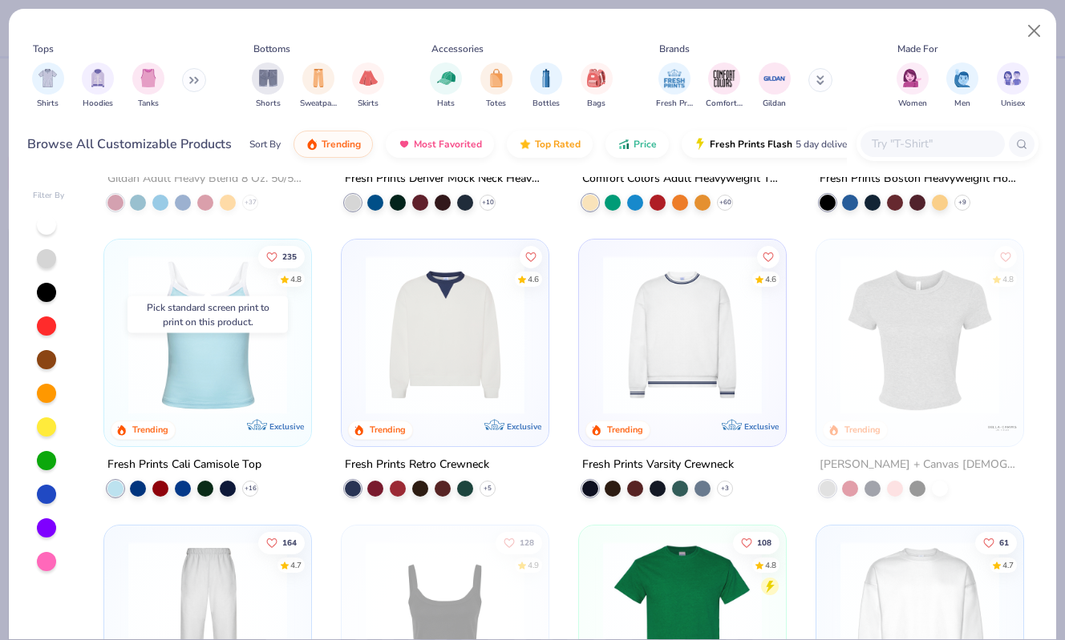
scroll to position [301, 0]
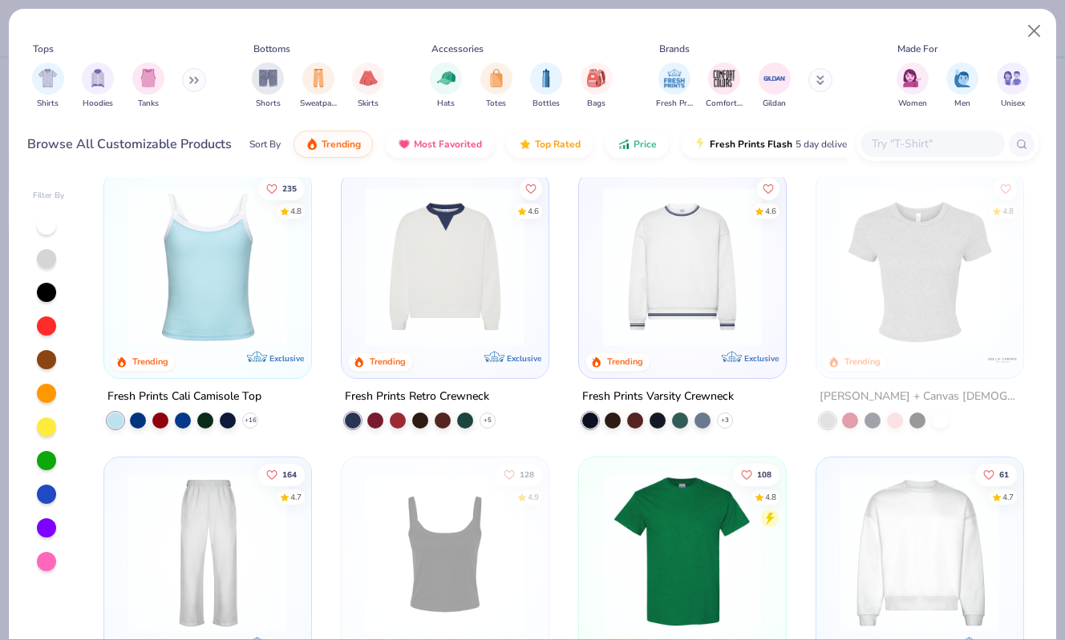
click at [239, 320] on img at bounding box center [207, 267] width 175 height 159
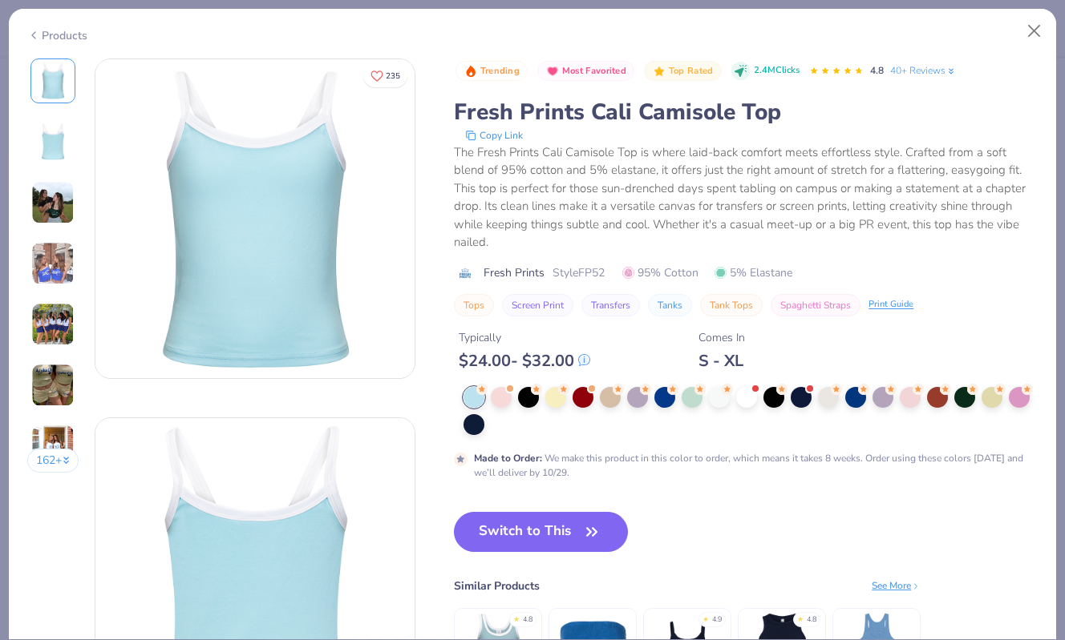
click at [62, 388] on img at bounding box center [52, 385] width 43 height 43
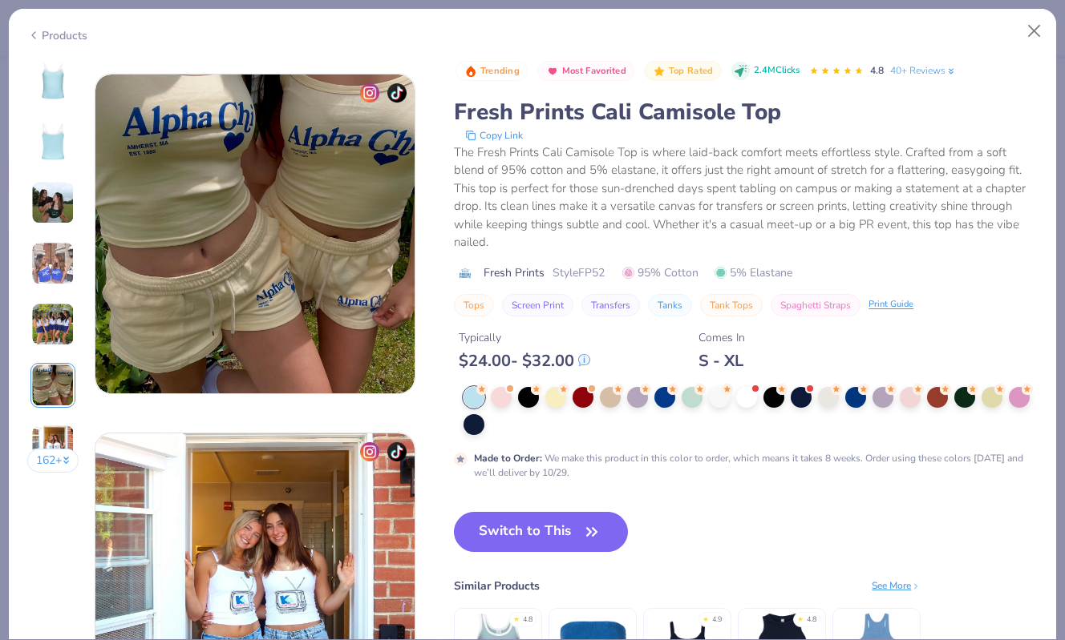
scroll to position [1796, 0]
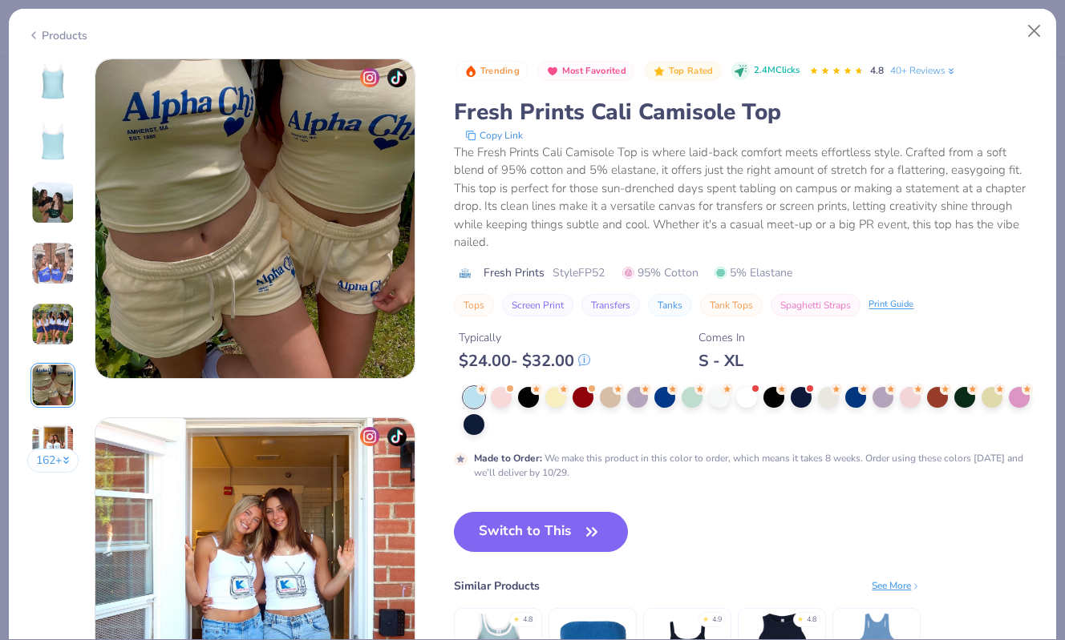
click at [51, 320] on img at bounding box center [52, 324] width 43 height 43
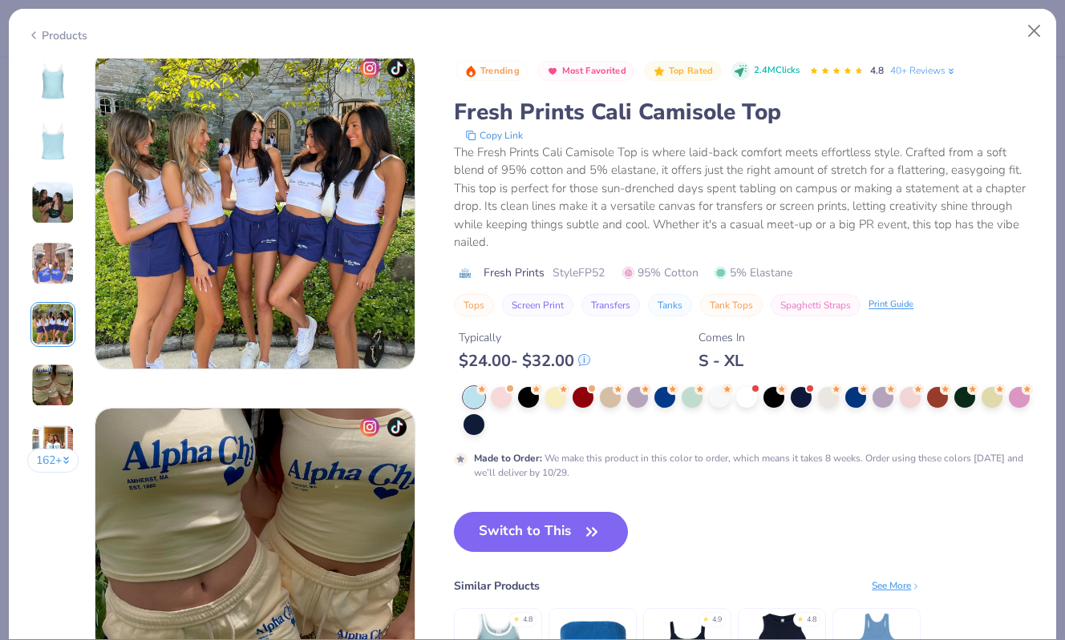
scroll to position [1436, 0]
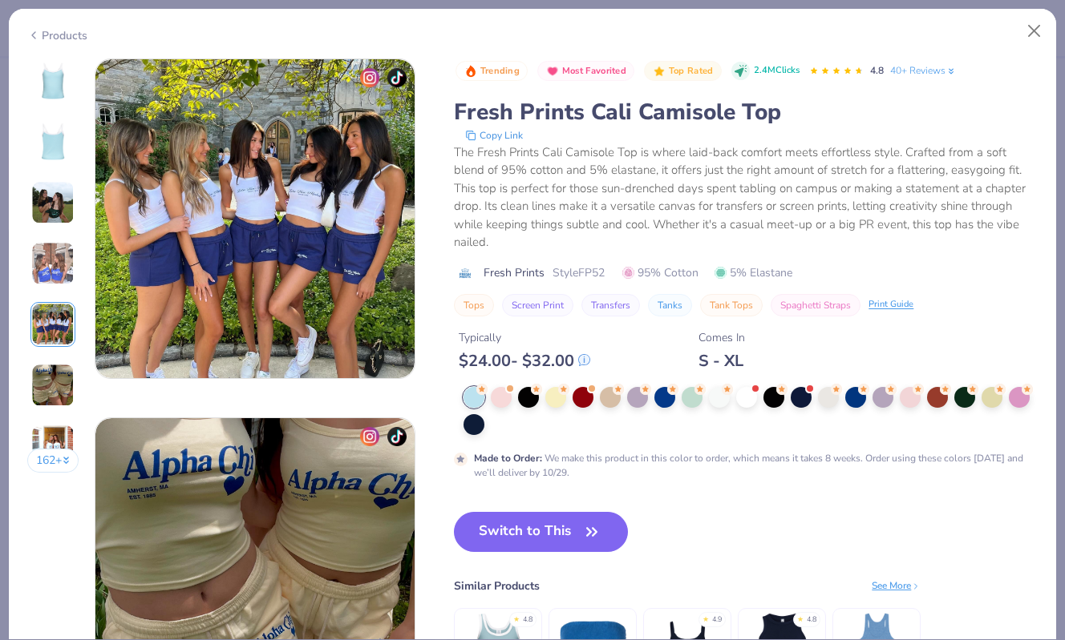
click at [51, 261] on img at bounding box center [52, 263] width 43 height 43
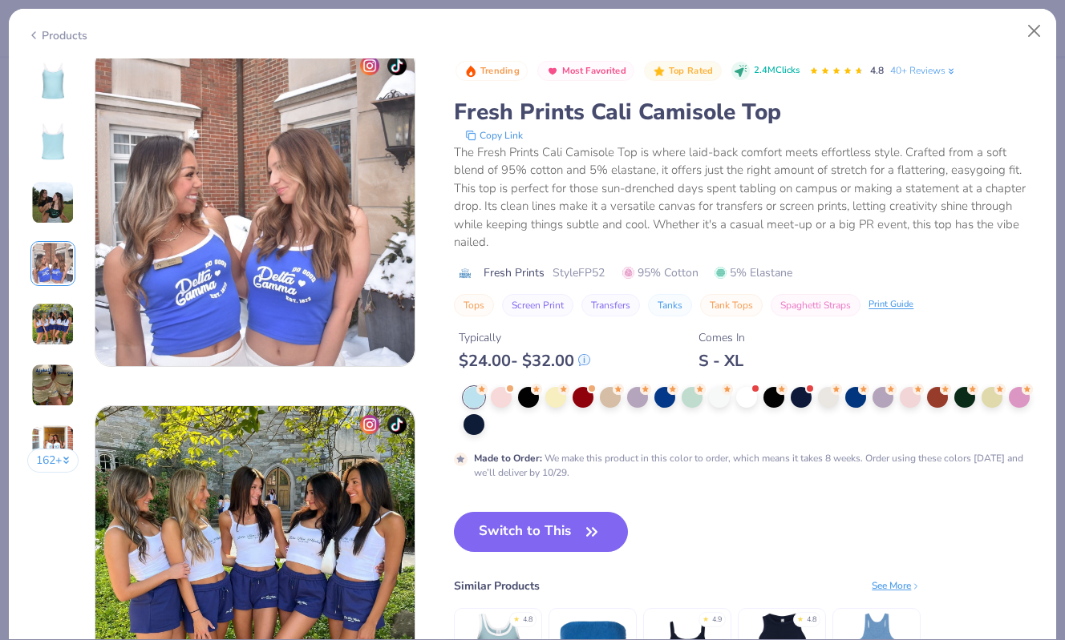
scroll to position [1077, 0]
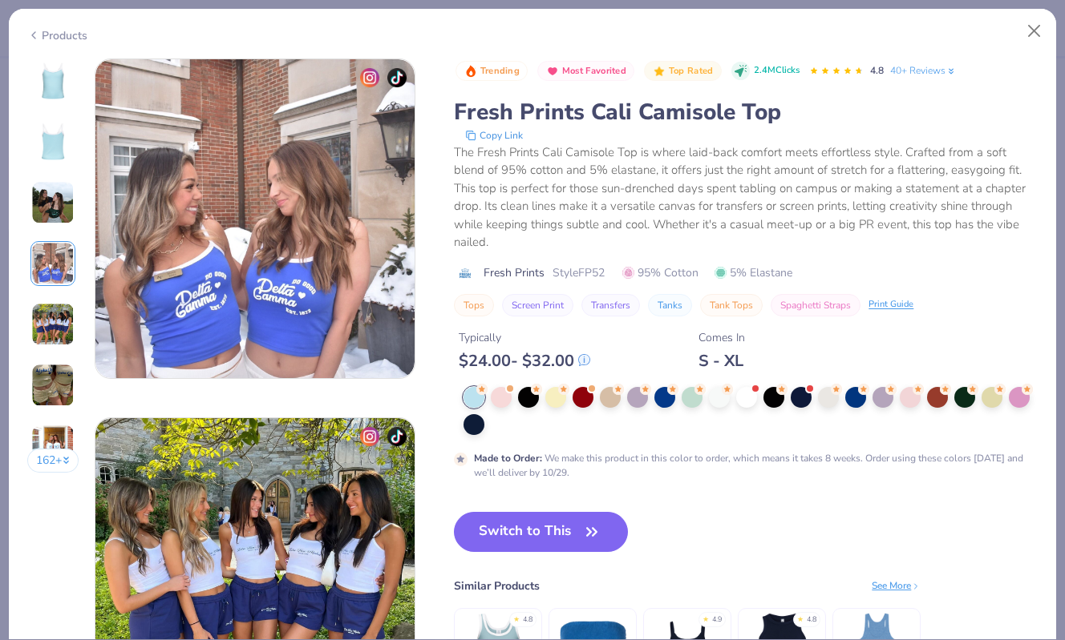
click at [51, 322] on img at bounding box center [52, 324] width 43 height 43
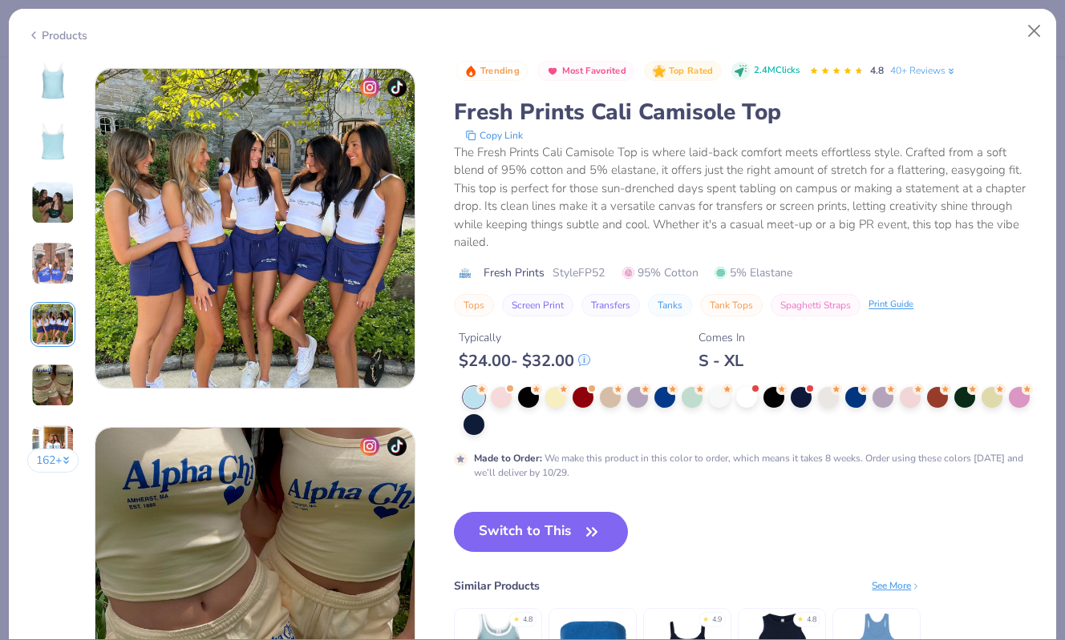
scroll to position [1436, 0]
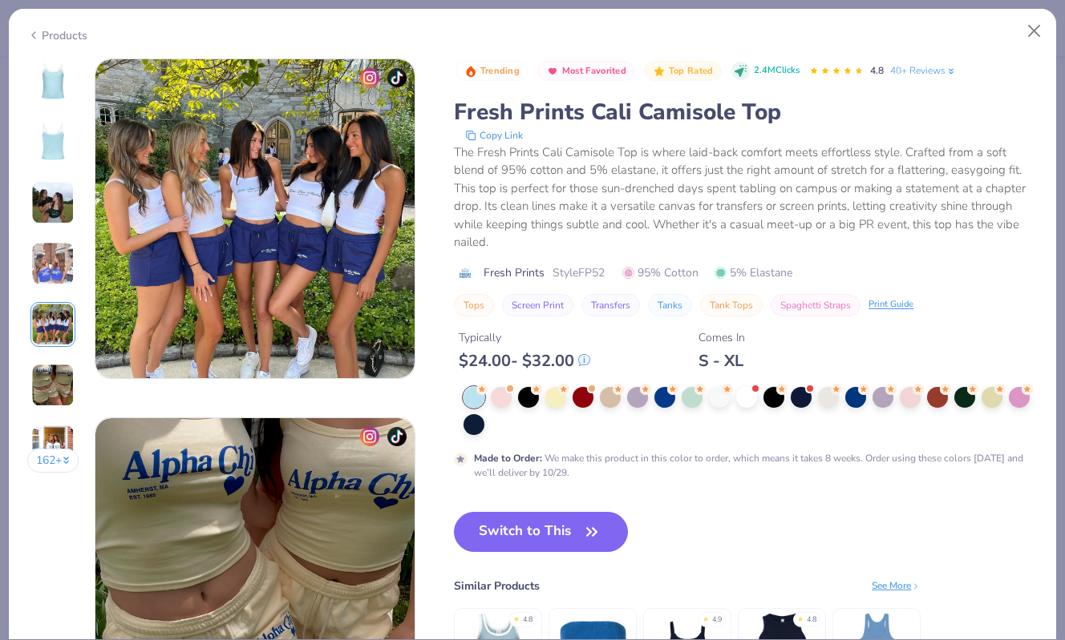
click at [315, 204] on img at bounding box center [254, 218] width 319 height 319
click at [62, 356] on div "162 +" at bounding box center [53, 272] width 52 height 426
click at [62, 367] on img at bounding box center [52, 385] width 43 height 43
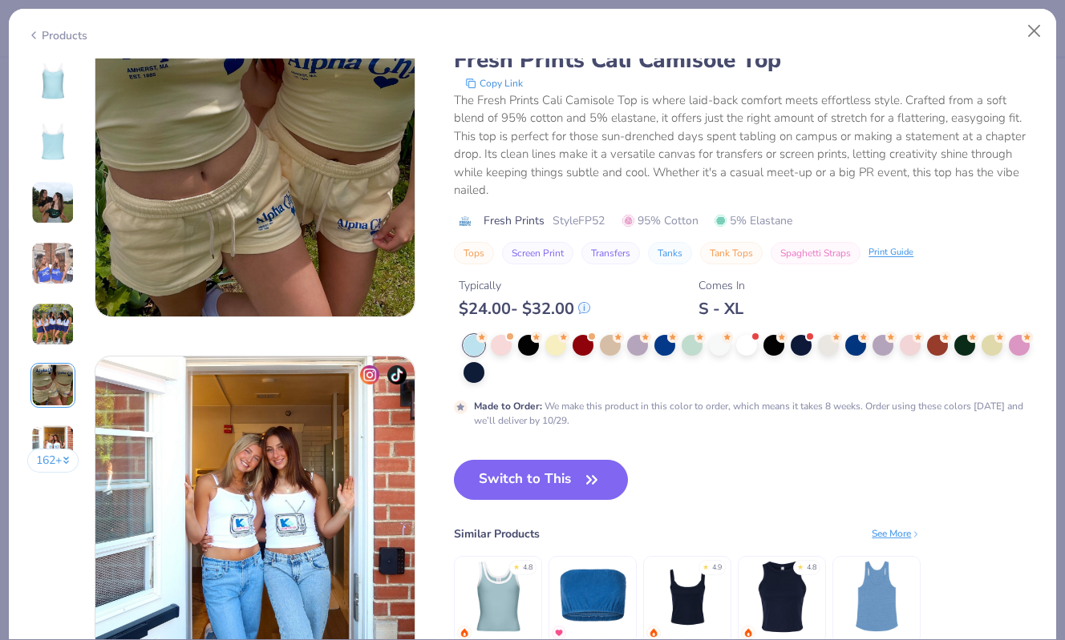
scroll to position [1865, 0]
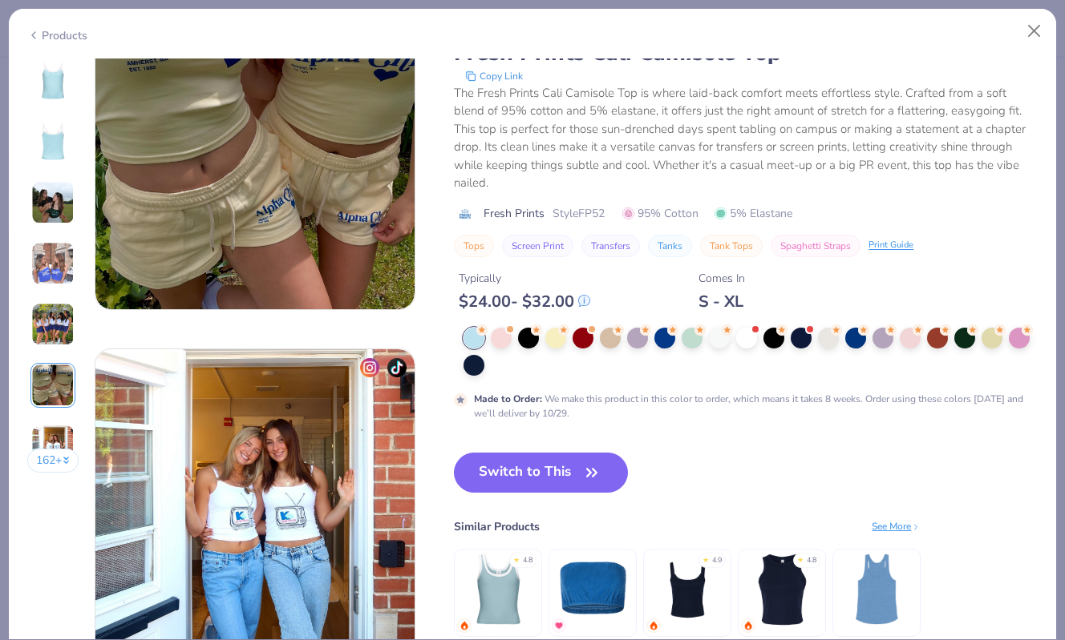
click at [49, 456] on button "162 +" at bounding box center [53, 461] width 52 height 24
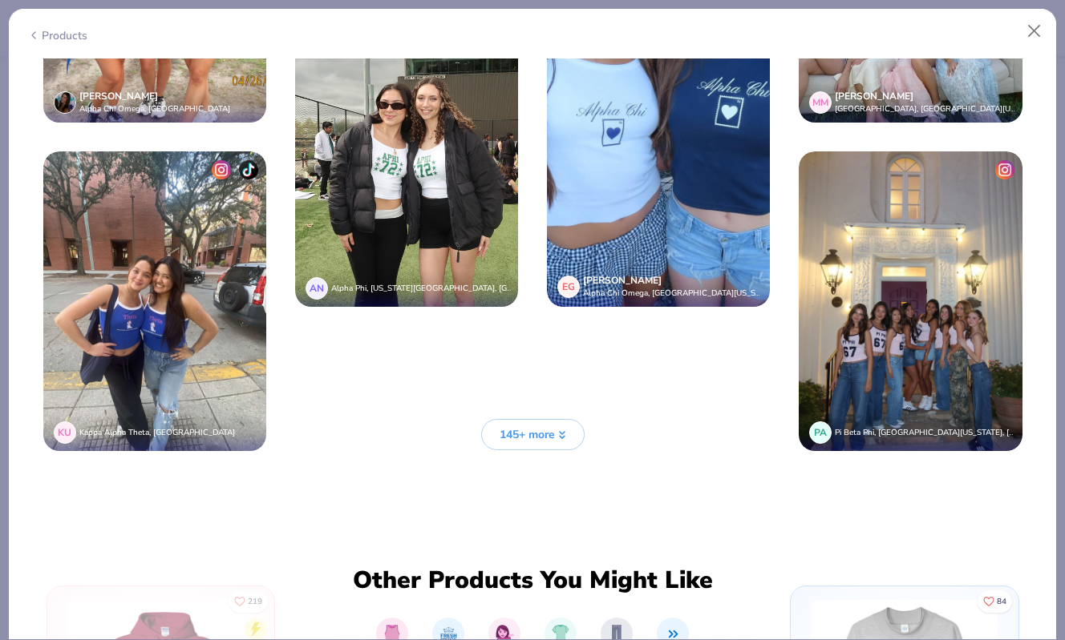
scroll to position [3542, 0]
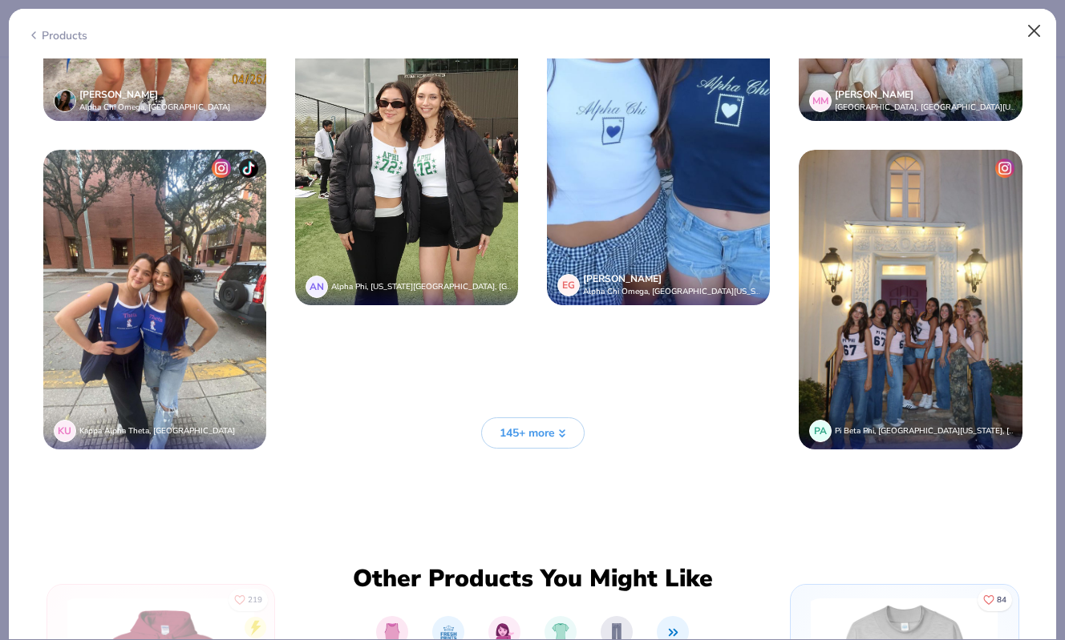
click at [1030, 32] on button "Close" at bounding box center [1034, 31] width 30 height 30
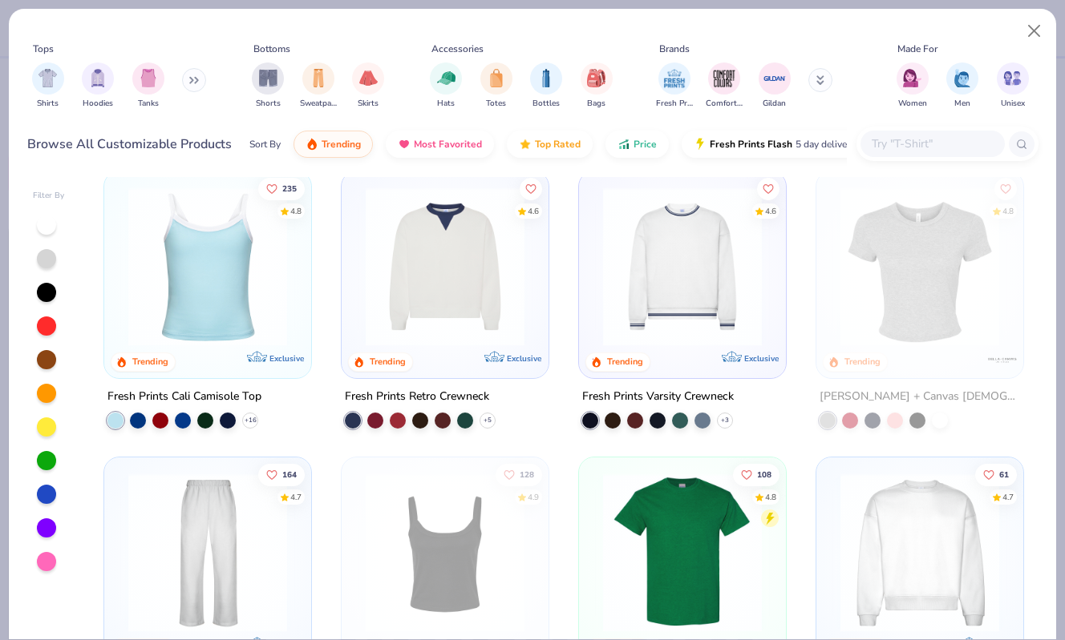
scroll to position [14, 0]
click at [274, 85] on img "filter for Shorts" at bounding box center [268, 76] width 18 height 18
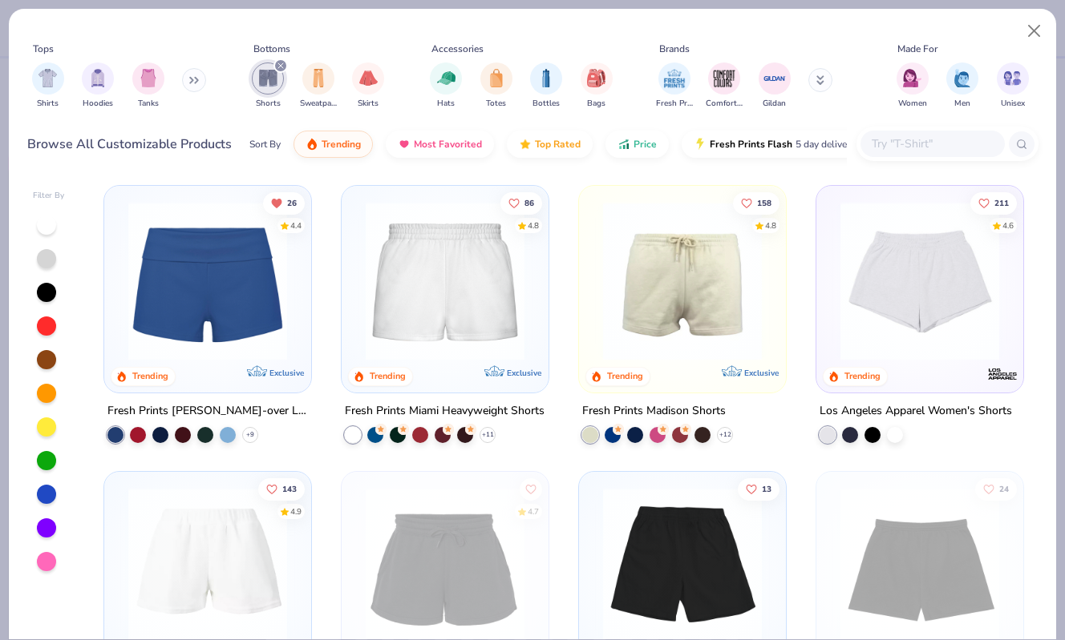
click at [65, 87] on div "Shirts Hoodies Tanks" at bounding box center [119, 85] width 184 height 59
click at [171, 83] on div "Shirts Hoodies Tanks" at bounding box center [119, 85] width 184 height 59
click at [155, 83] on img "filter for Tanks" at bounding box center [148, 76] width 18 height 18
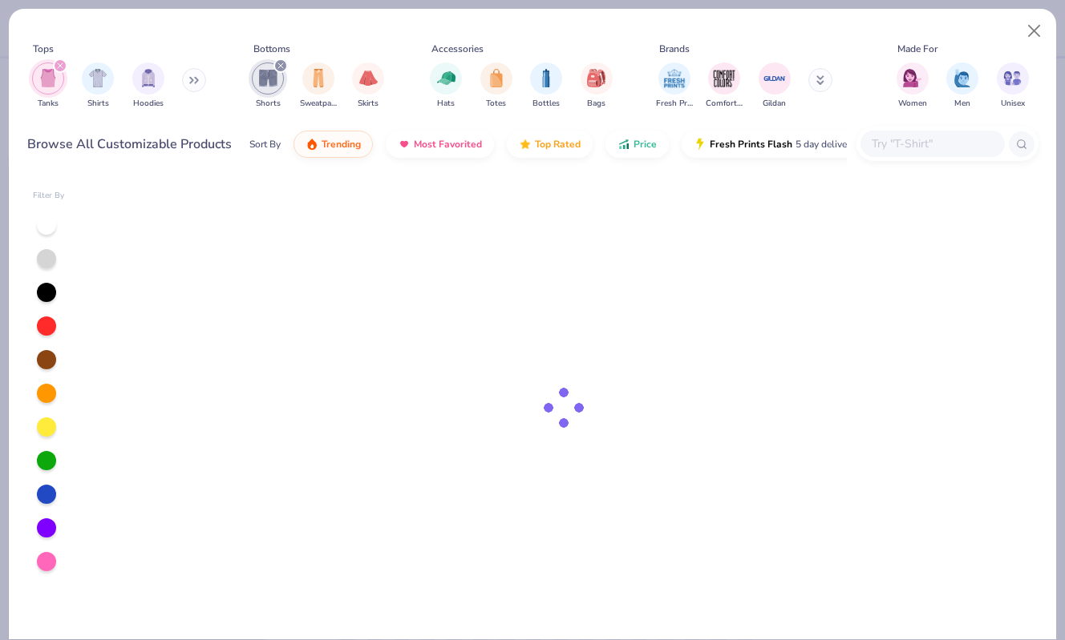
type textarea "x"
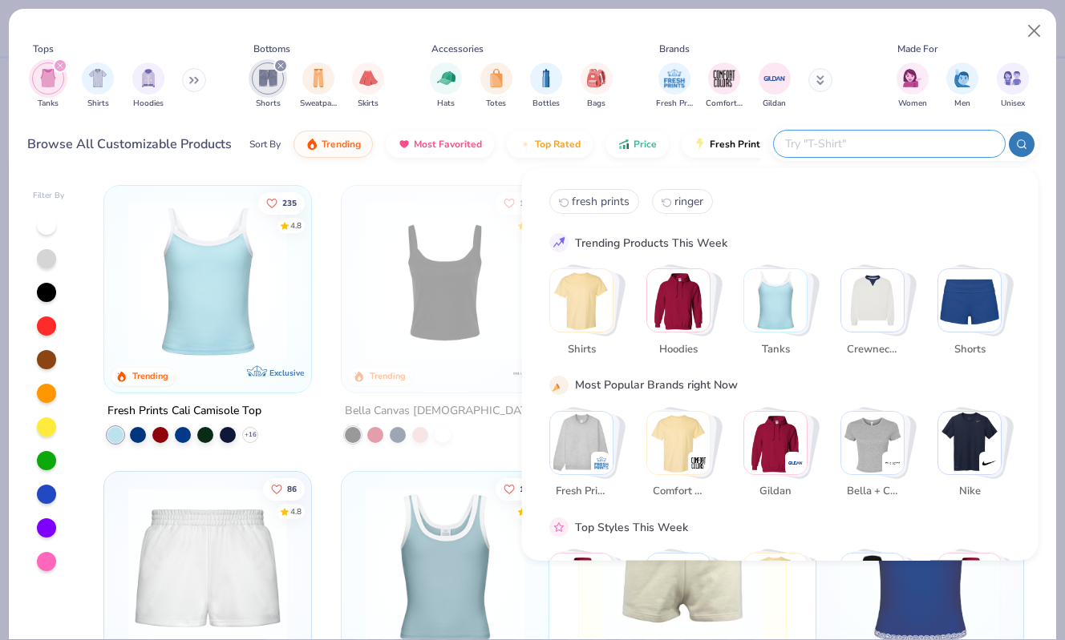
click at [903, 141] on input "text" at bounding box center [888, 144] width 210 height 18
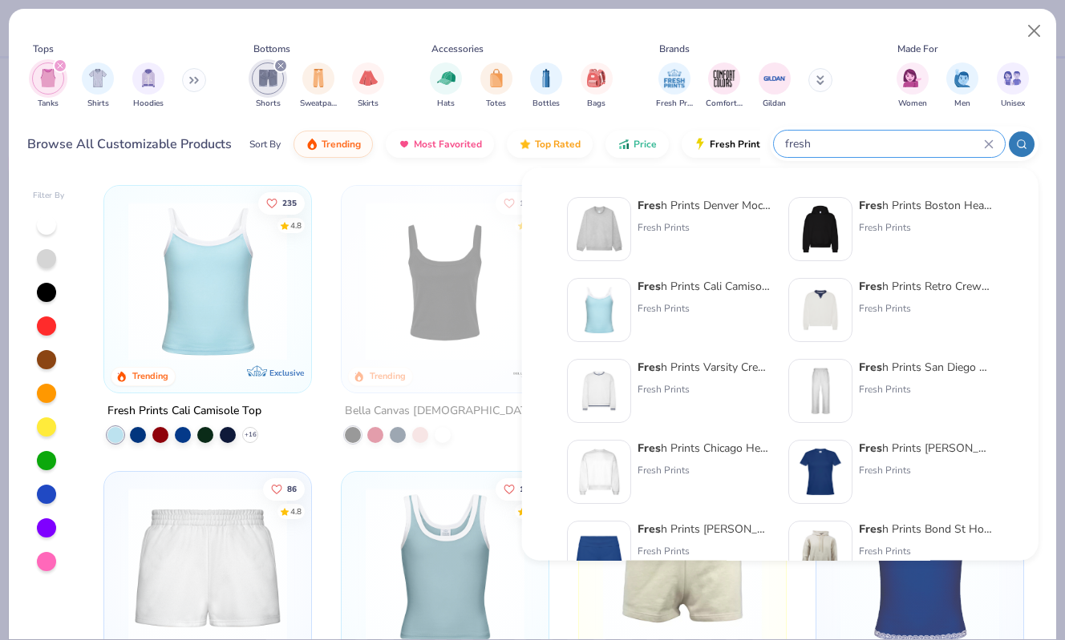
type input "fresh"
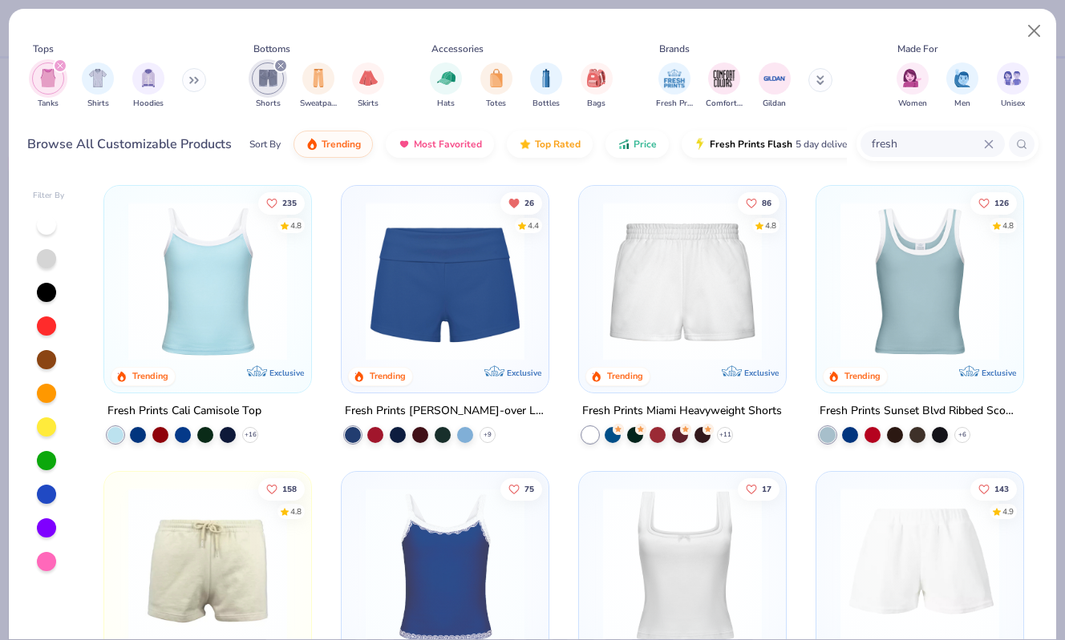
click at [279, 68] on icon "filter for Shorts" at bounding box center [280, 66] width 6 height 6
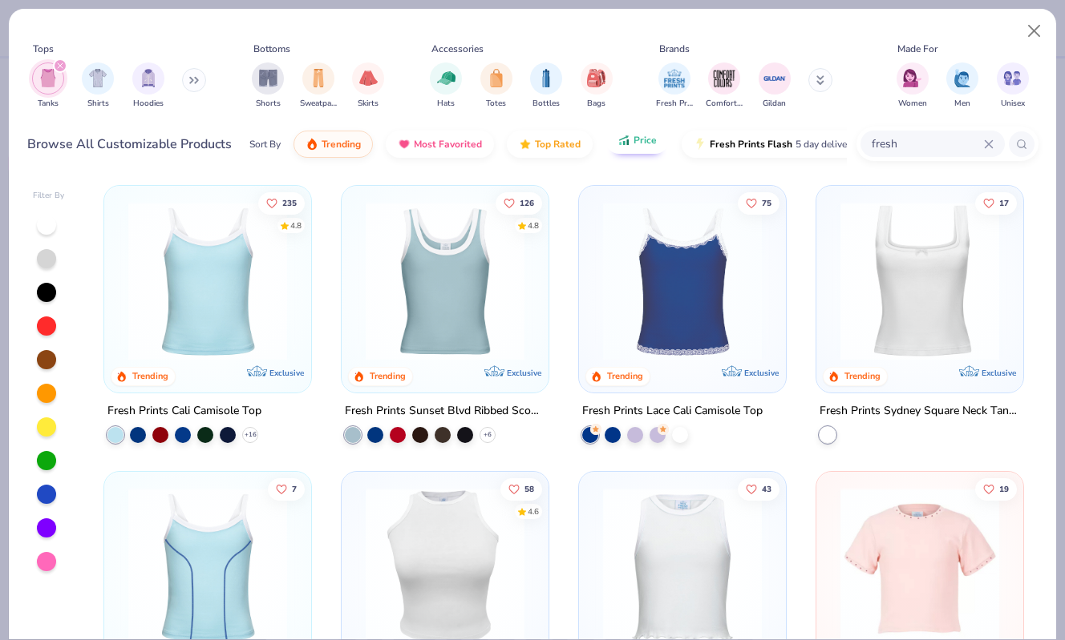
click at [651, 146] on span "Price" at bounding box center [644, 140] width 23 height 13
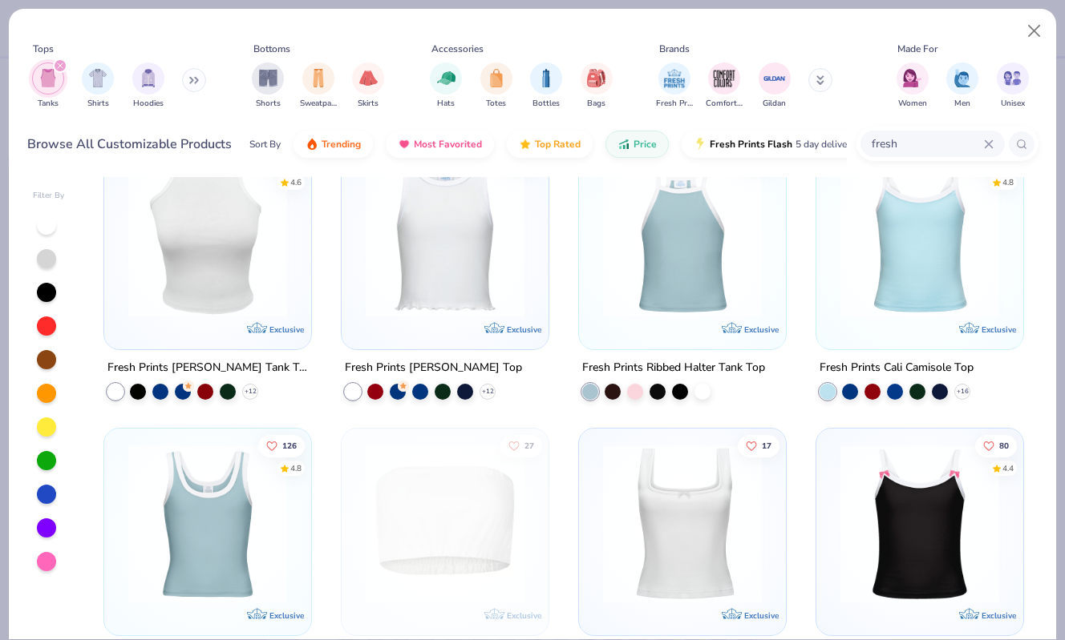
scroll to position [30, 0]
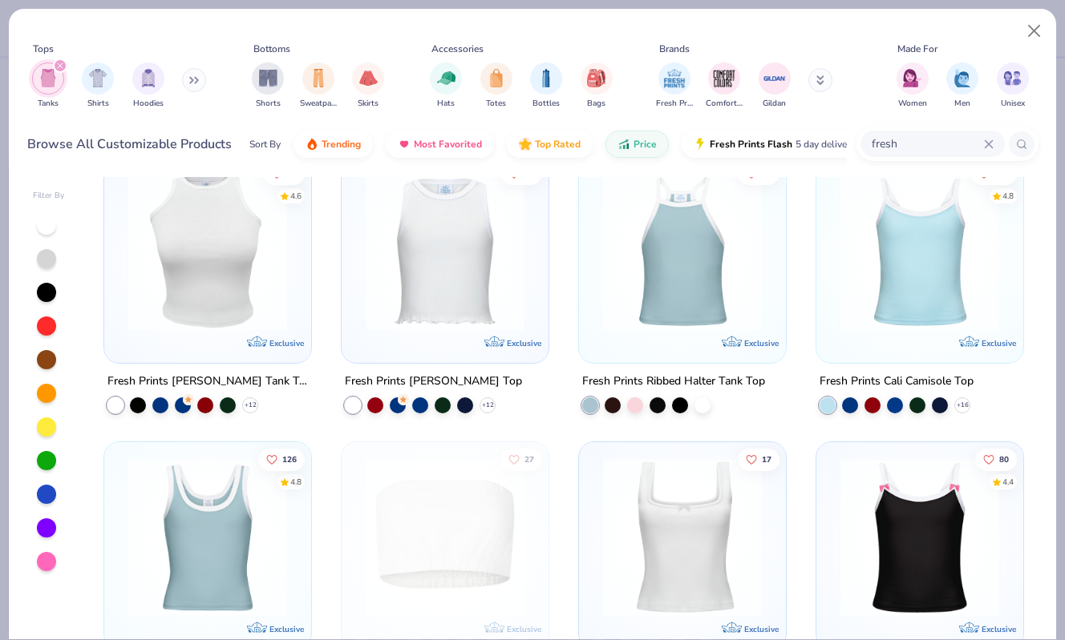
click at [905, 276] on img at bounding box center [919, 251] width 175 height 159
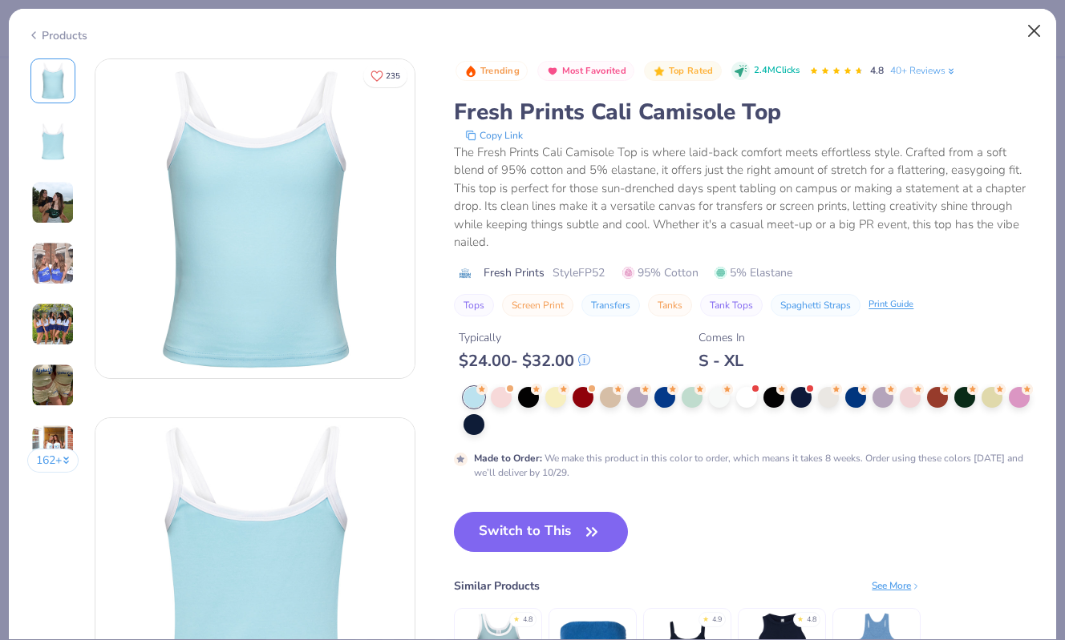
click at [1033, 28] on button "Close" at bounding box center [1034, 31] width 30 height 30
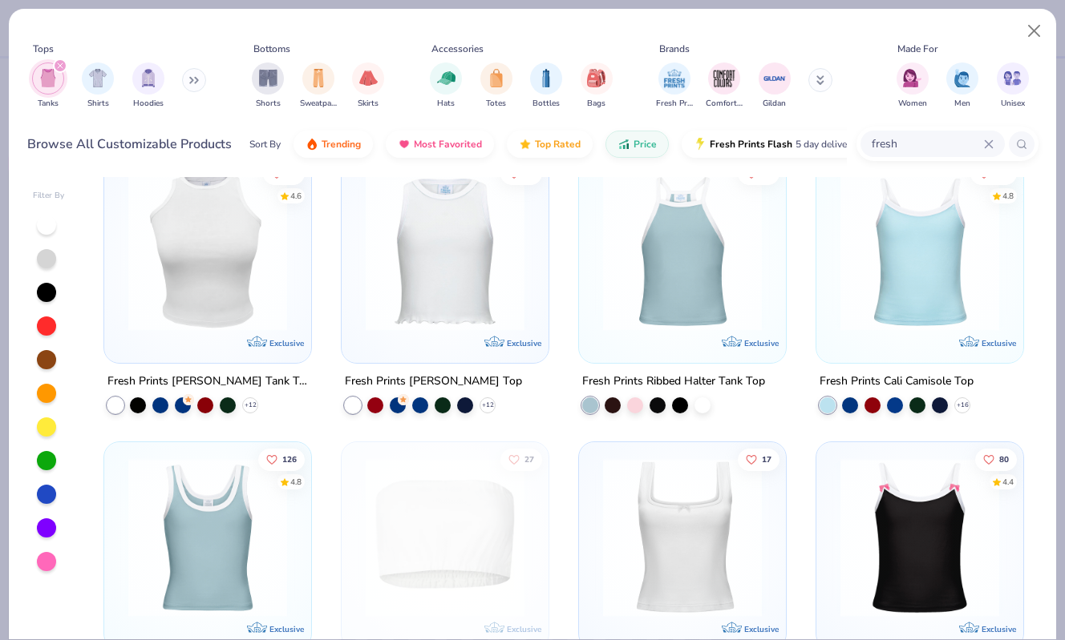
click at [756, 535] on img at bounding box center [682, 538] width 175 height 159
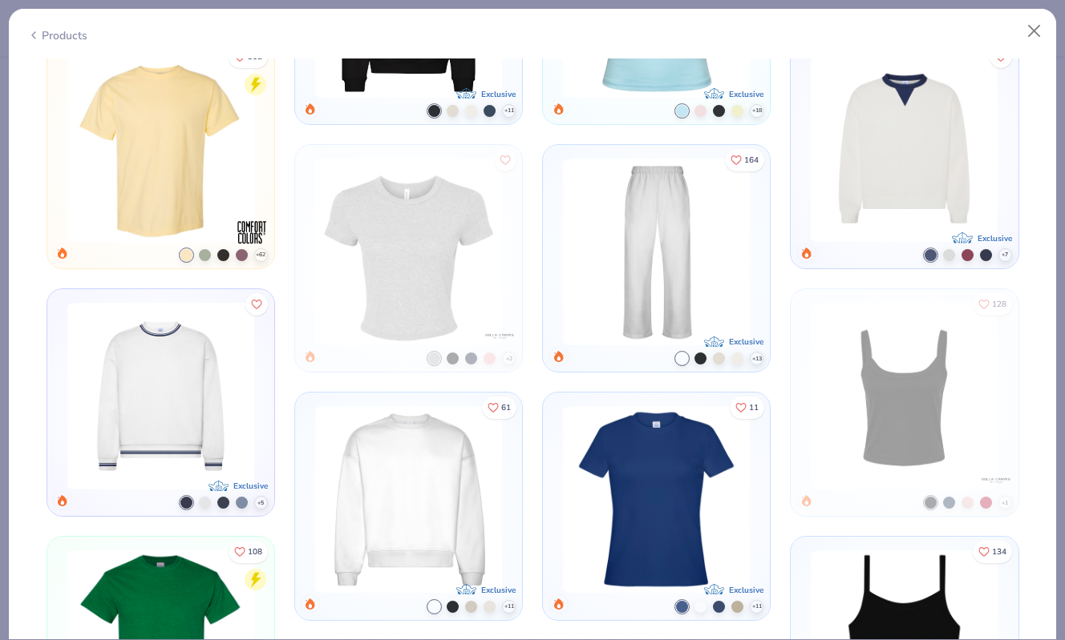
scroll to position [1255, 0]
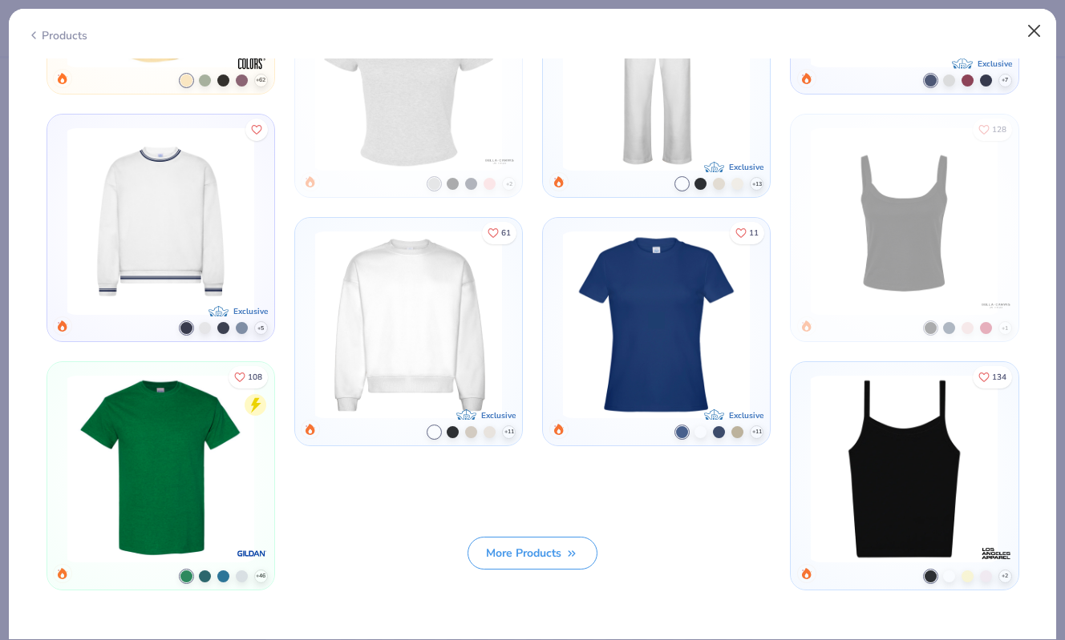
click at [1044, 18] on button "Close" at bounding box center [1034, 31] width 30 height 30
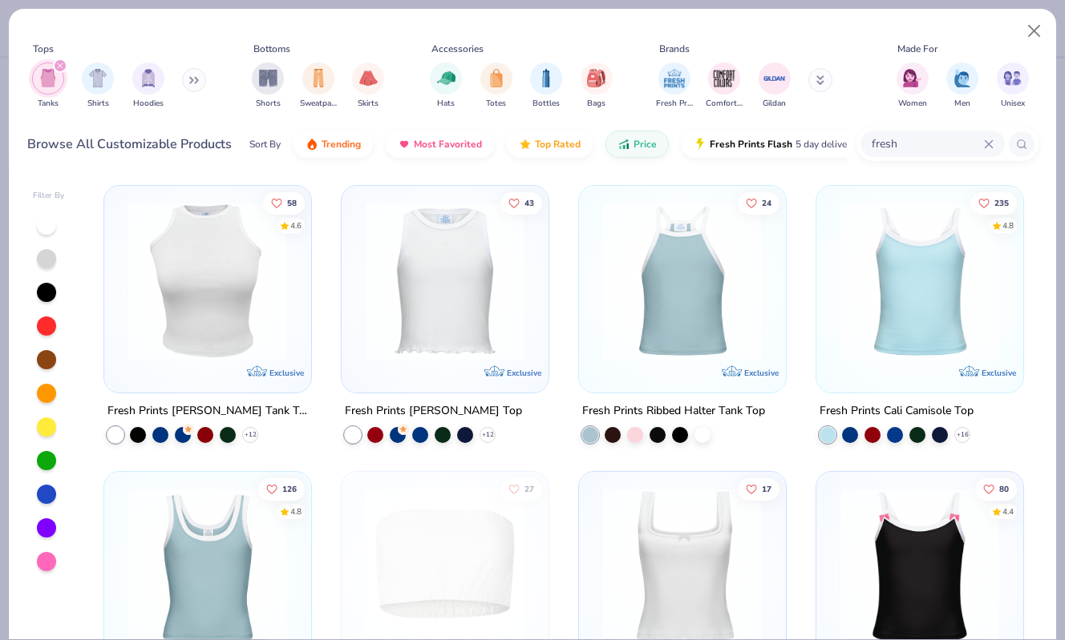
click at [269, 307] on img at bounding box center [207, 281] width 175 height 159
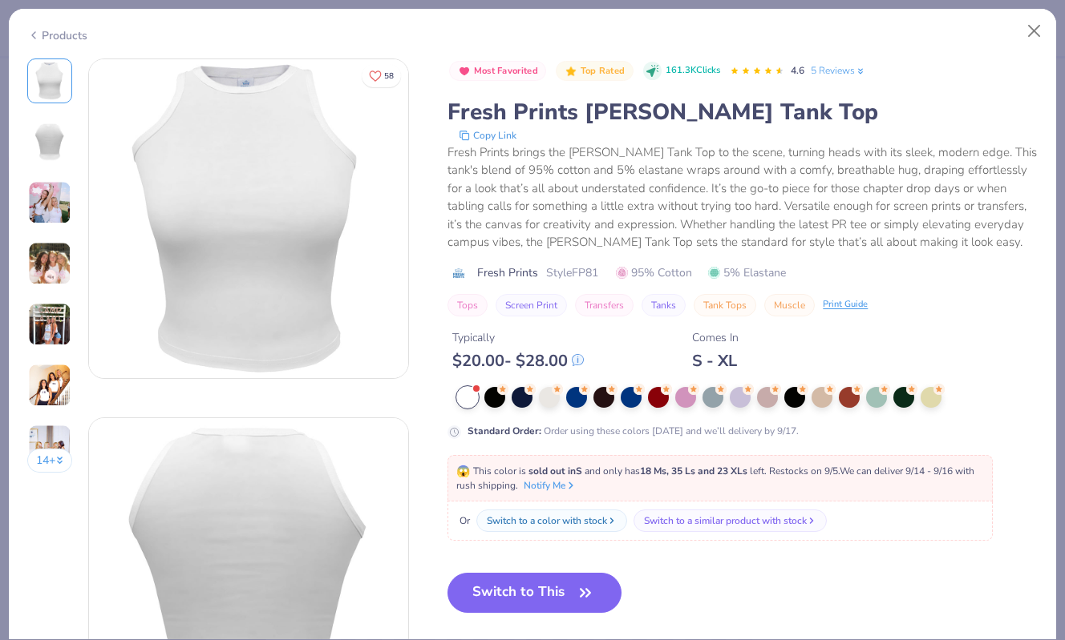
click at [52, 213] on img at bounding box center [49, 202] width 43 height 43
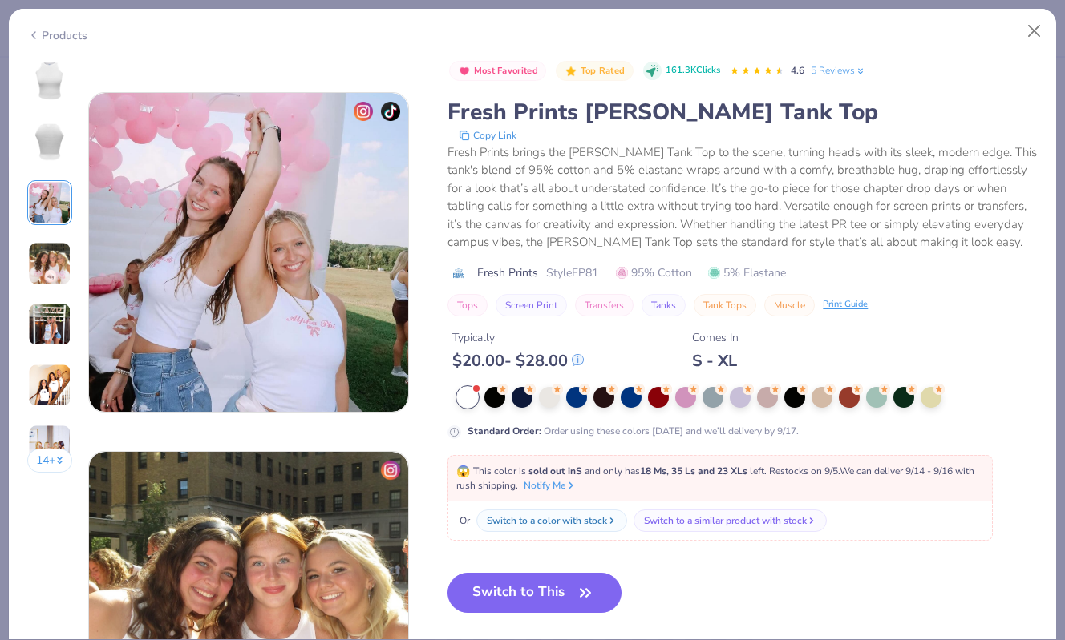
scroll to position [718, 0]
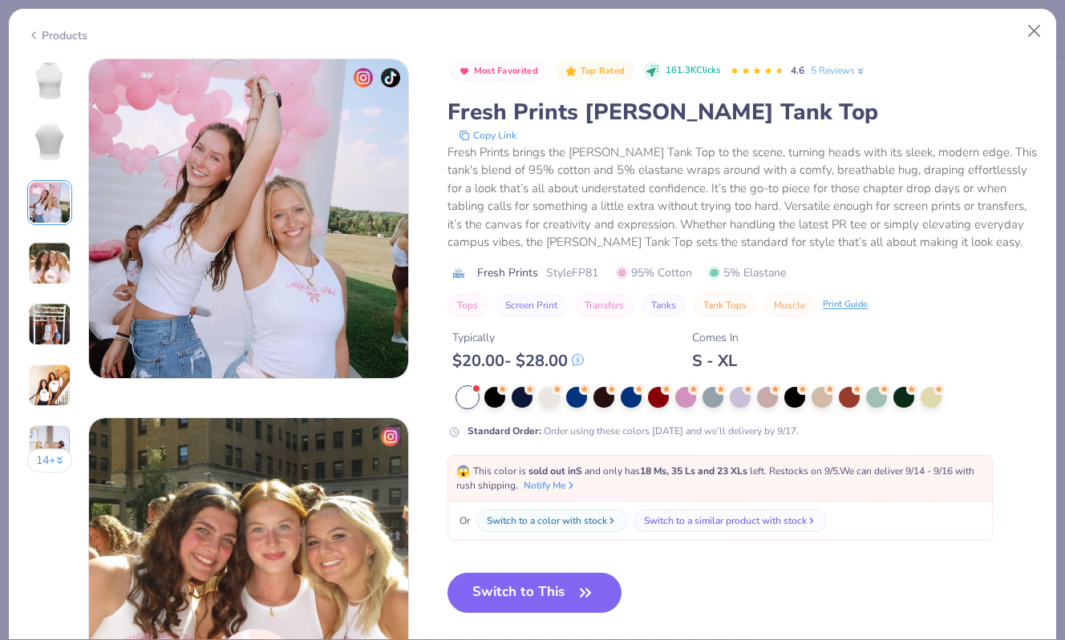
click at [46, 236] on div "14 +" at bounding box center [50, 272] width 46 height 426
click at [46, 253] on img at bounding box center [49, 263] width 43 height 43
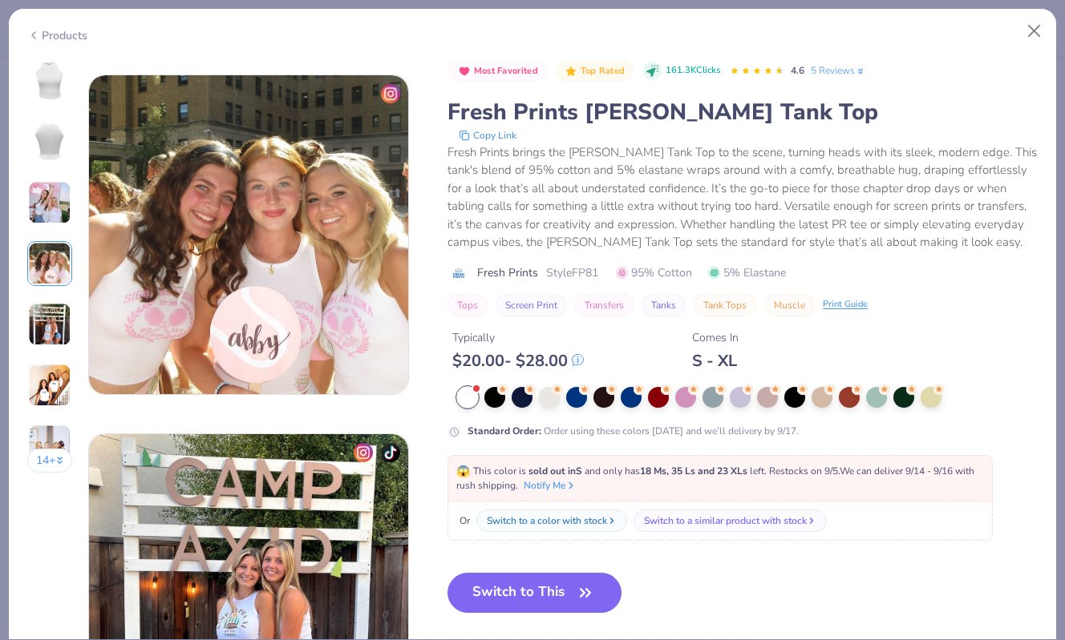
scroll to position [1077, 0]
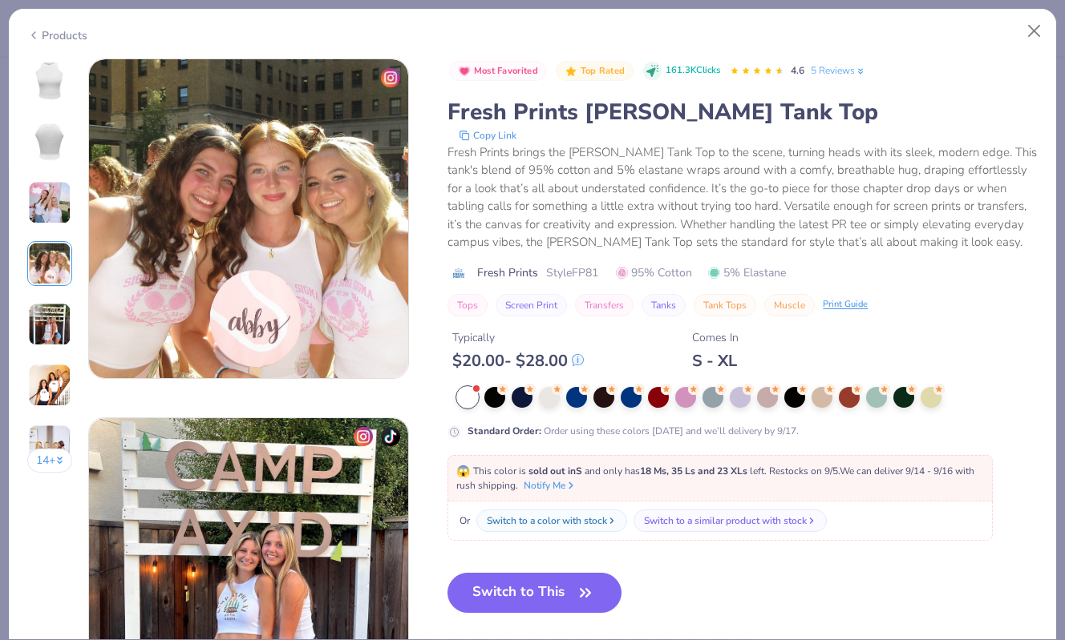
click at [49, 309] on img at bounding box center [49, 324] width 43 height 43
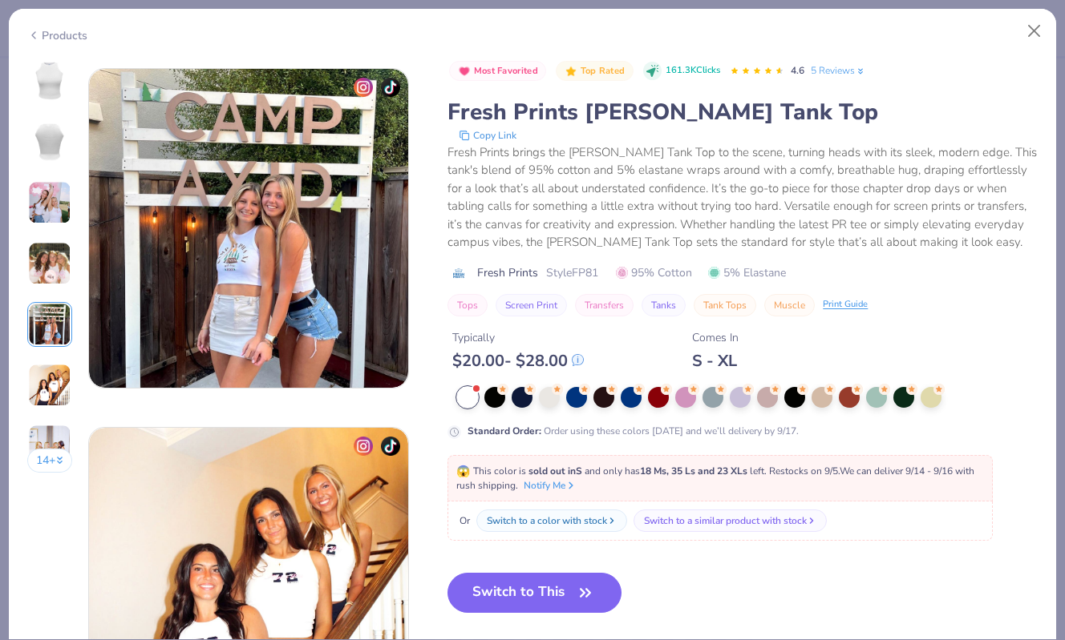
scroll to position [1436, 0]
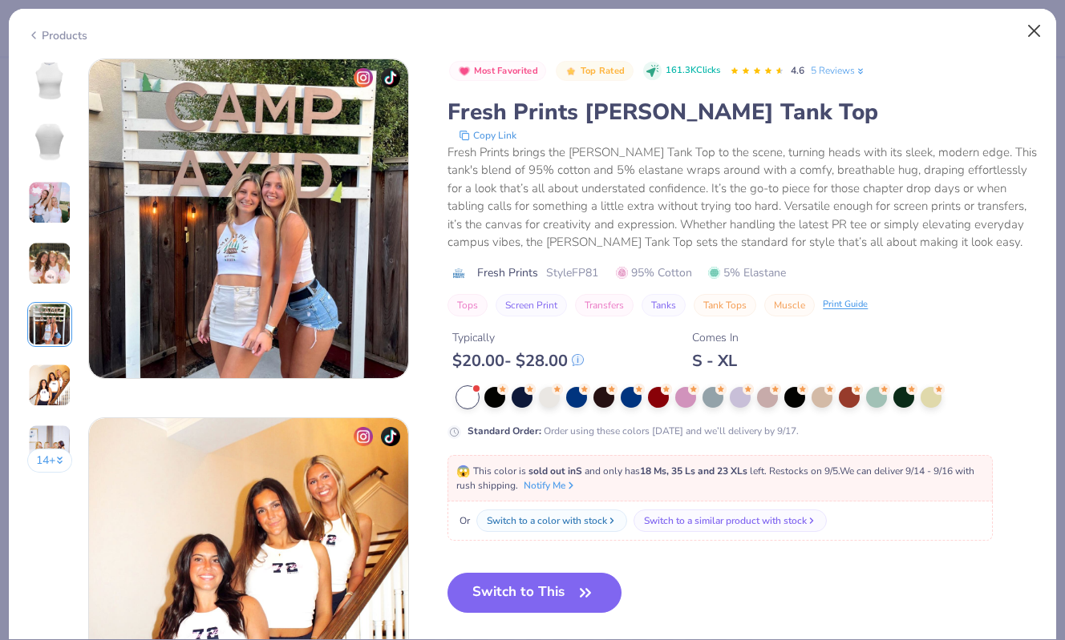
click at [1036, 37] on button "Close" at bounding box center [1034, 31] width 30 height 30
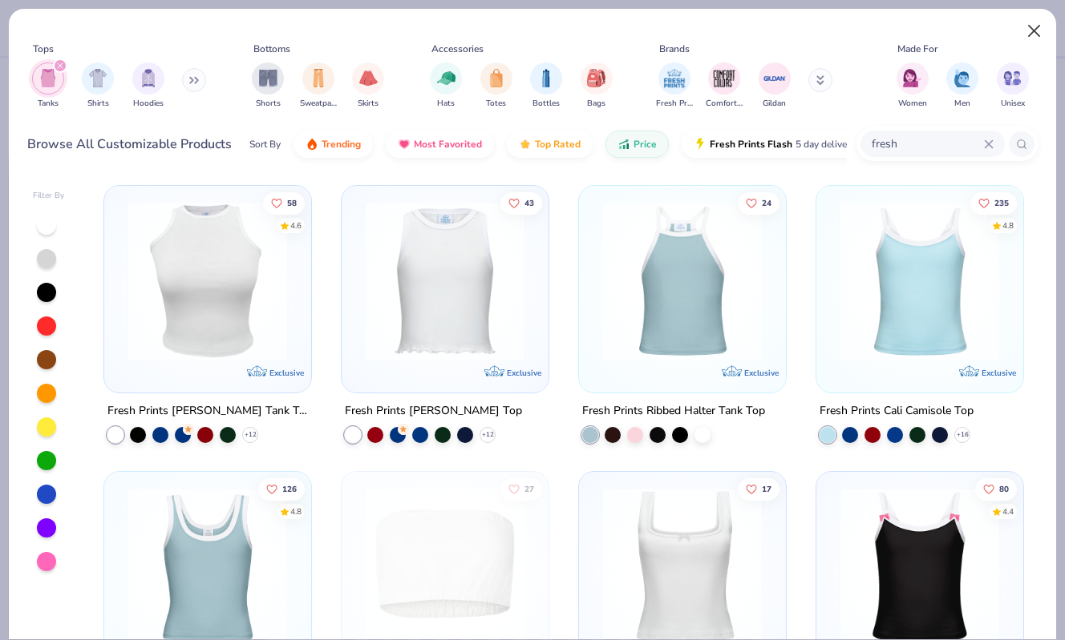
click at [1035, 38] on button "Close" at bounding box center [1034, 31] width 30 height 30
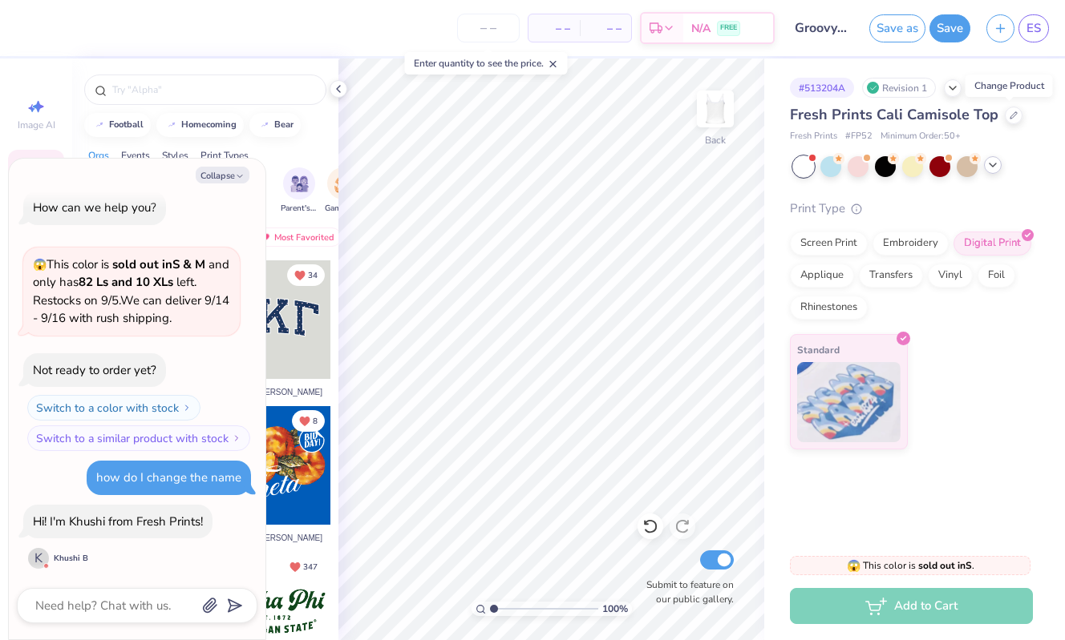
click at [1000, 170] on div at bounding box center [993, 165] width 18 height 18
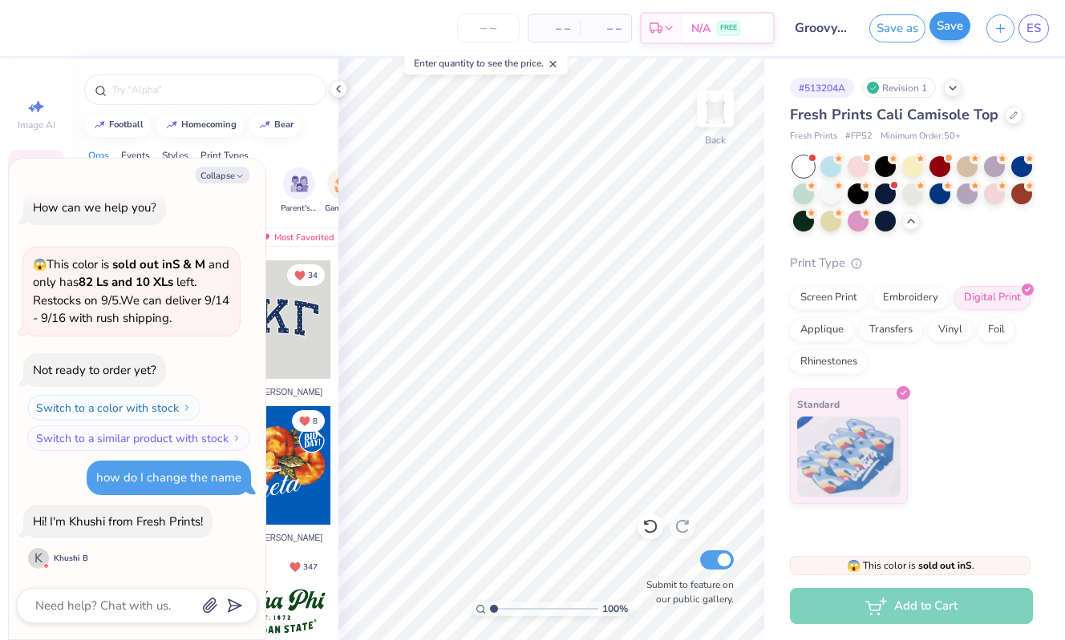
click at [949, 31] on button "Save" at bounding box center [949, 26] width 41 height 28
type textarea "x"
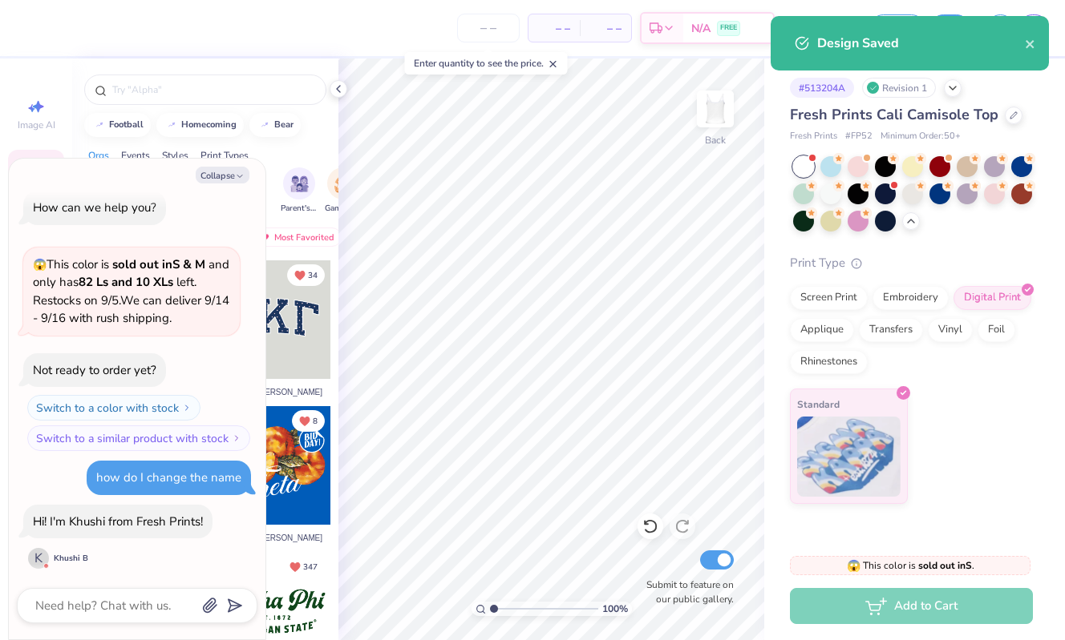
click at [1038, 51] on div "Design Saved" at bounding box center [909, 43] width 278 height 55
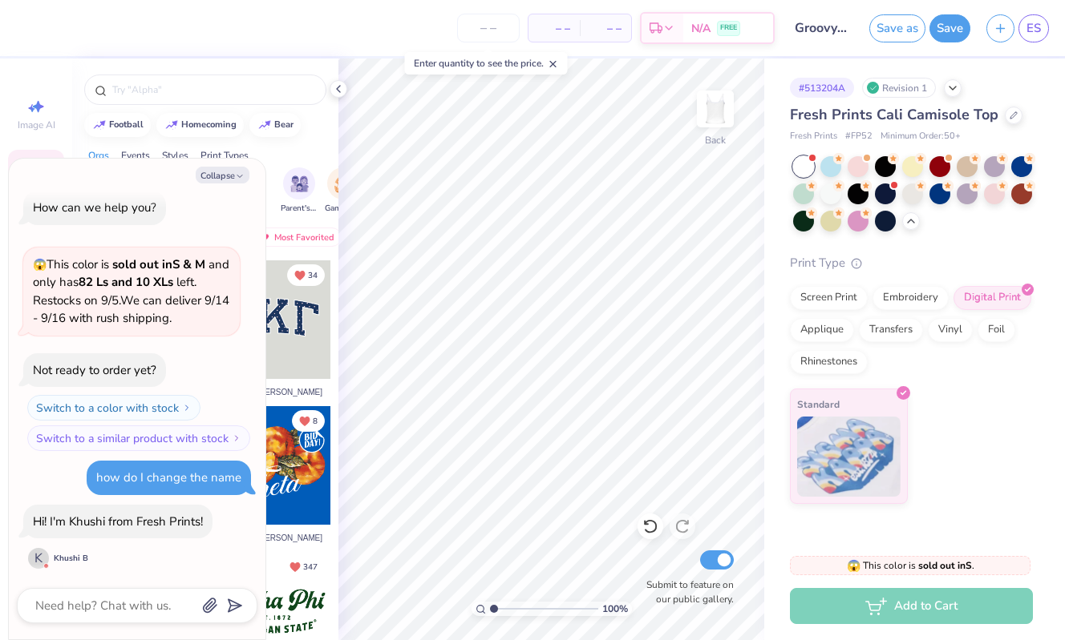
click at [1032, 51] on div "Design Saved" at bounding box center [909, 49] width 285 height 73
click at [1032, 31] on div "Design Saved" at bounding box center [909, 49] width 285 height 73
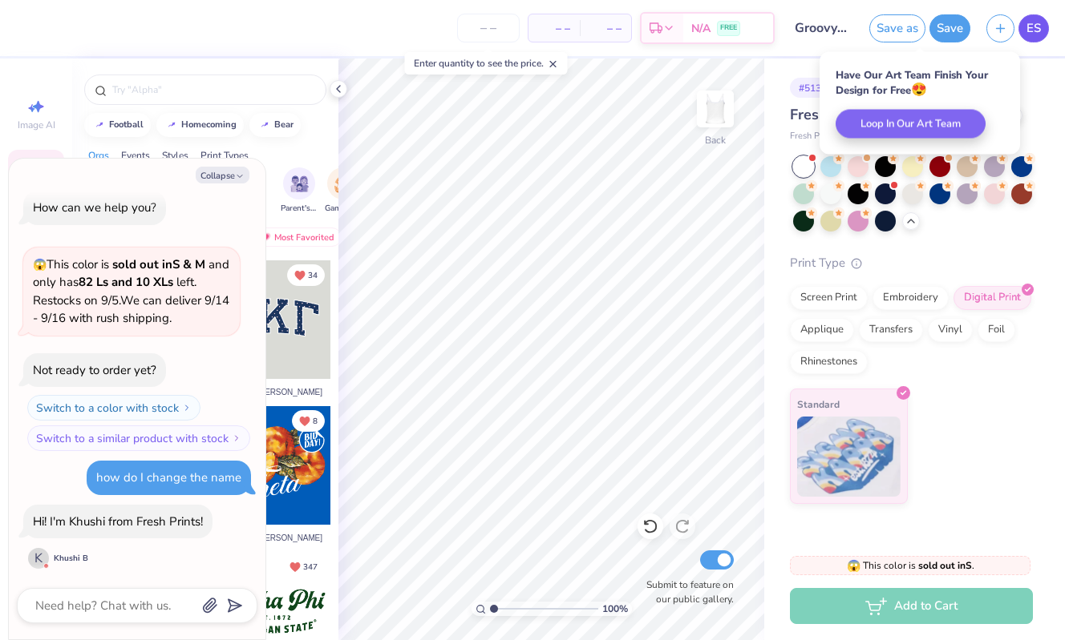
click at [1028, 32] on span "ES" at bounding box center [1033, 28] width 14 height 18
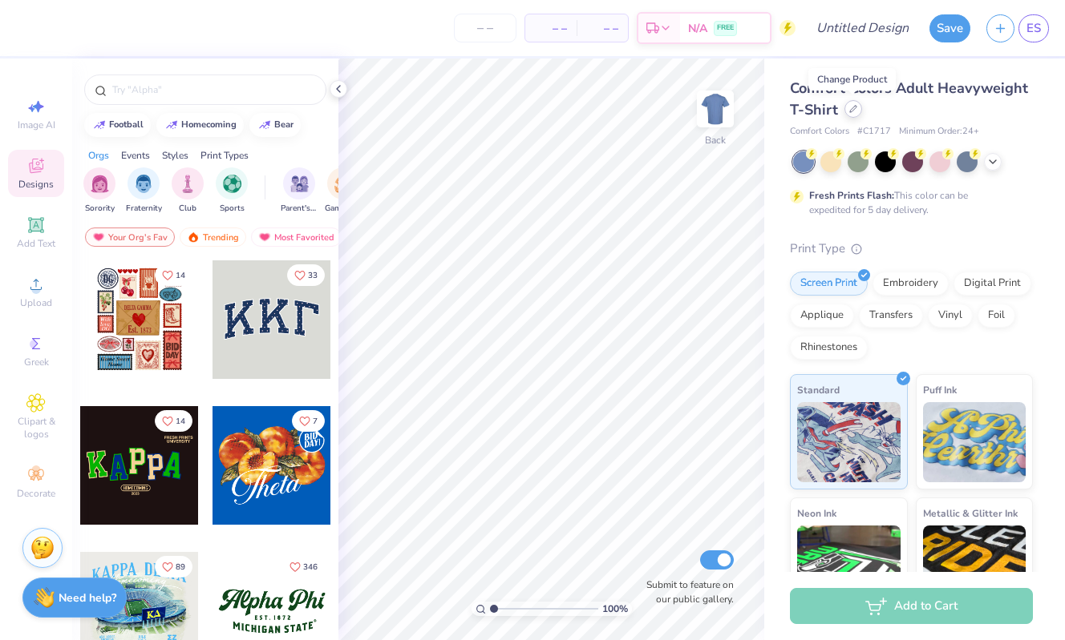
click at [852, 111] on icon at bounding box center [853, 109] width 8 height 8
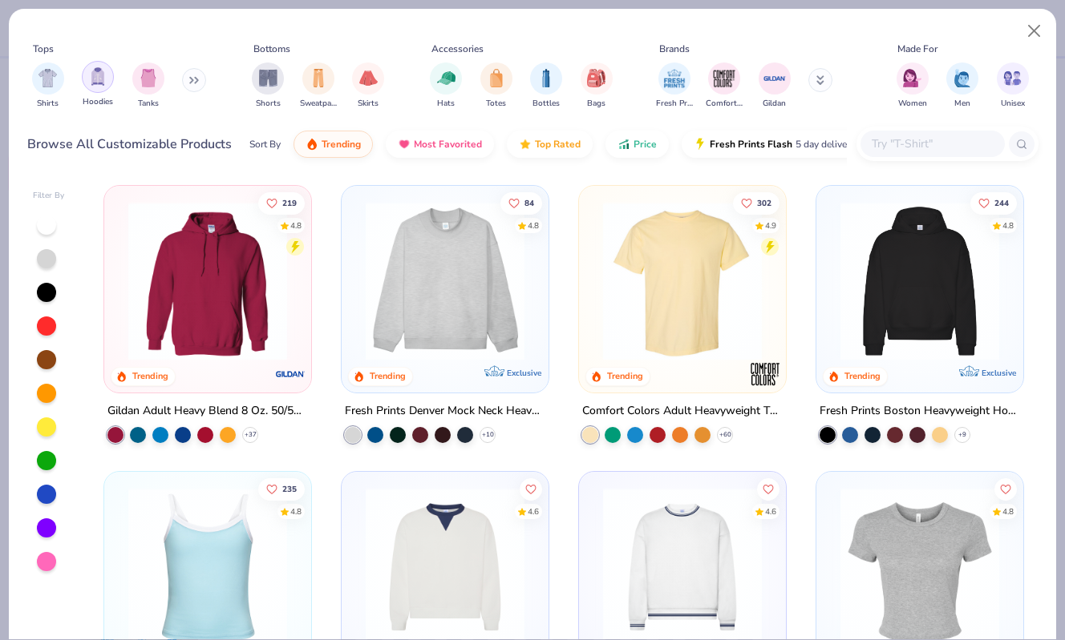
click at [106, 85] on img "filter for Hoodies" at bounding box center [98, 76] width 18 height 18
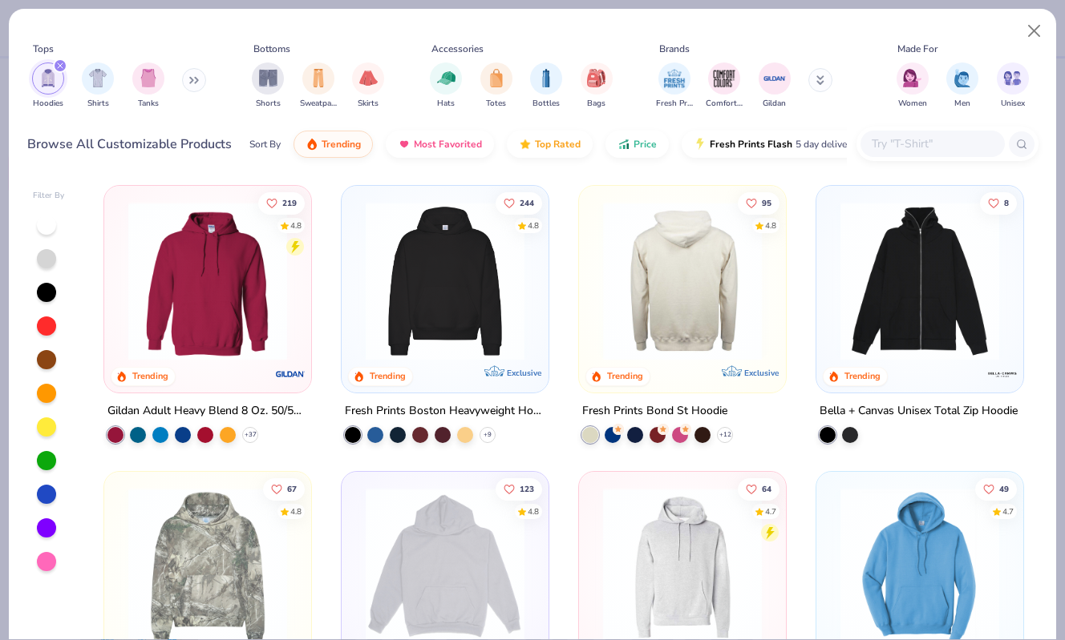
click at [491, 293] on img at bounding box center [445, 281] width 175 height 159
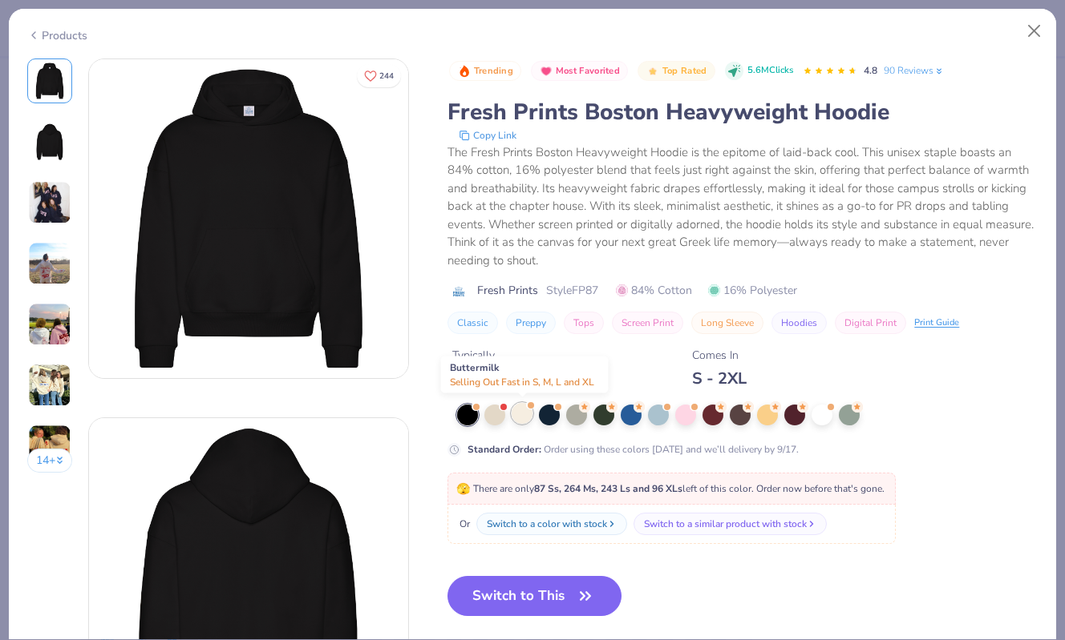
click at [526, 418] on div at bounding box center [521, 413] width 21 height 21
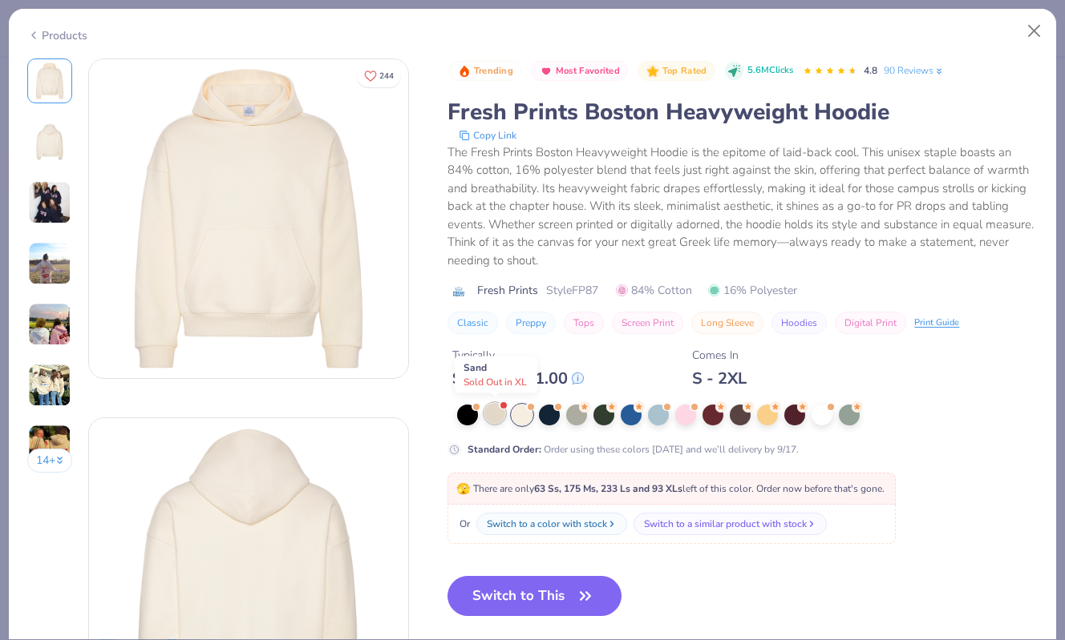
click at [496, 418] on div at bounding box center [494, 413] width 21 height 21
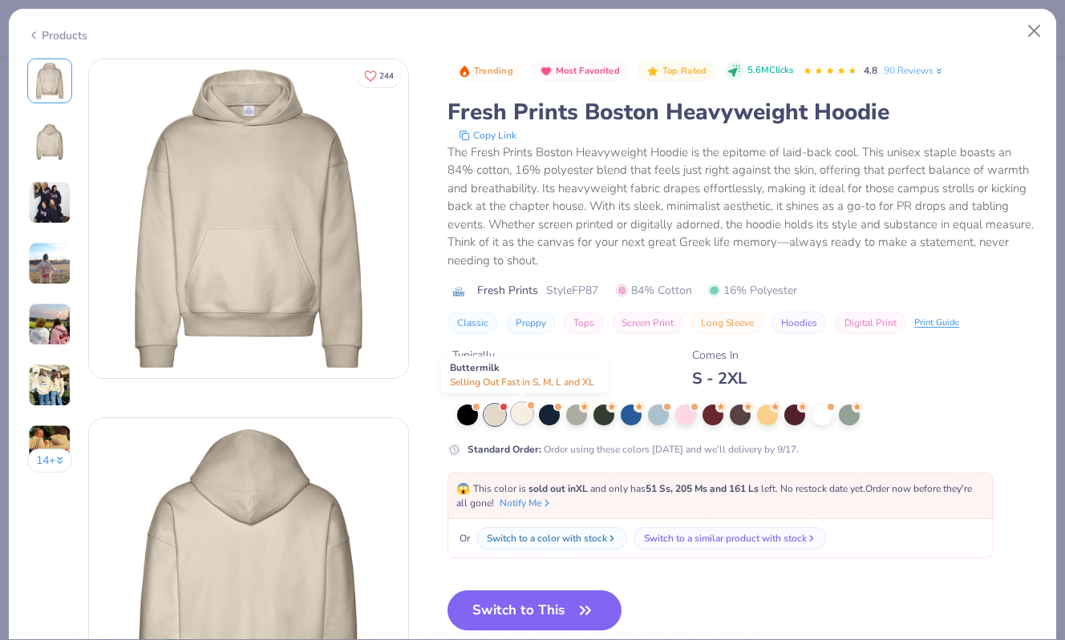
click at [522, 417] on div at bounding box center [521, 413] width 21 height 21
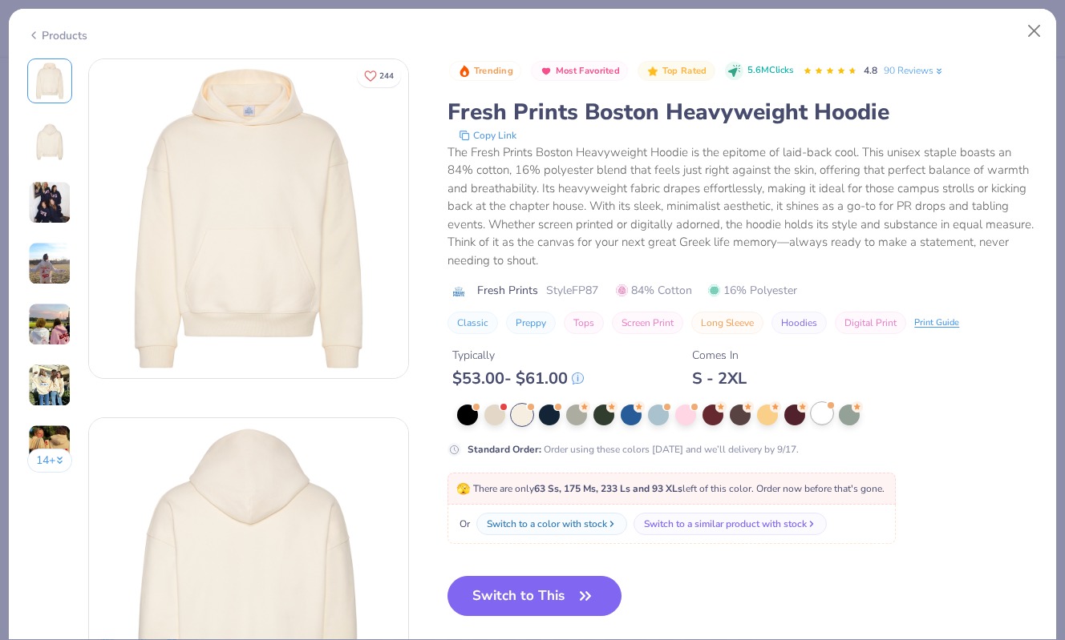
click at [817, 424] on div at bounding box center [821, 413] width 21 height 21
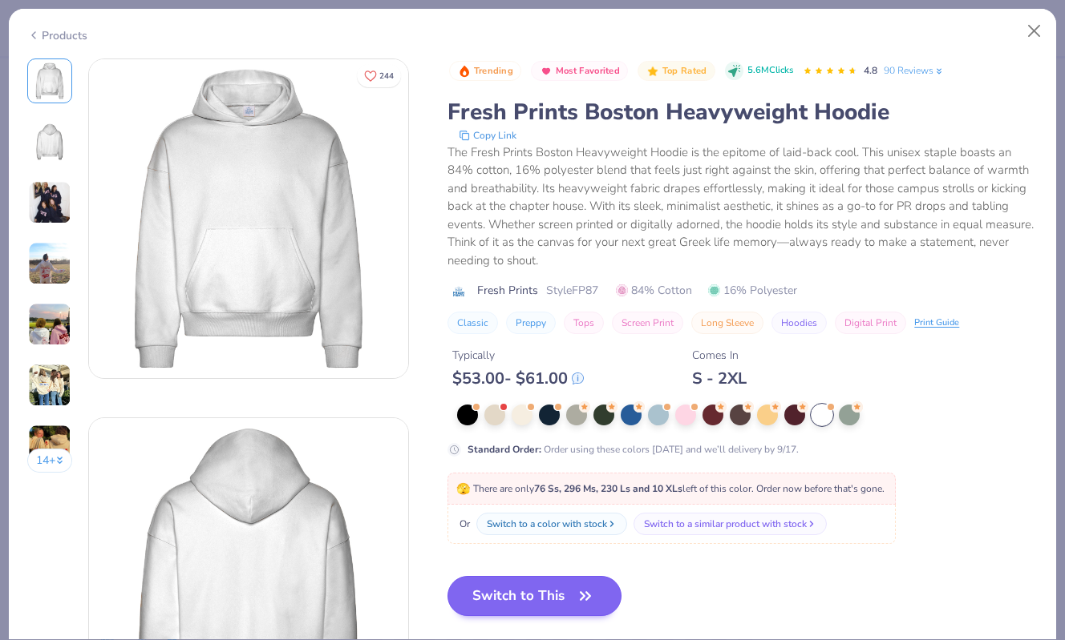
click at [517, 599] on button "Switch to This" at bounding box center [534, 596] width 174 height 40
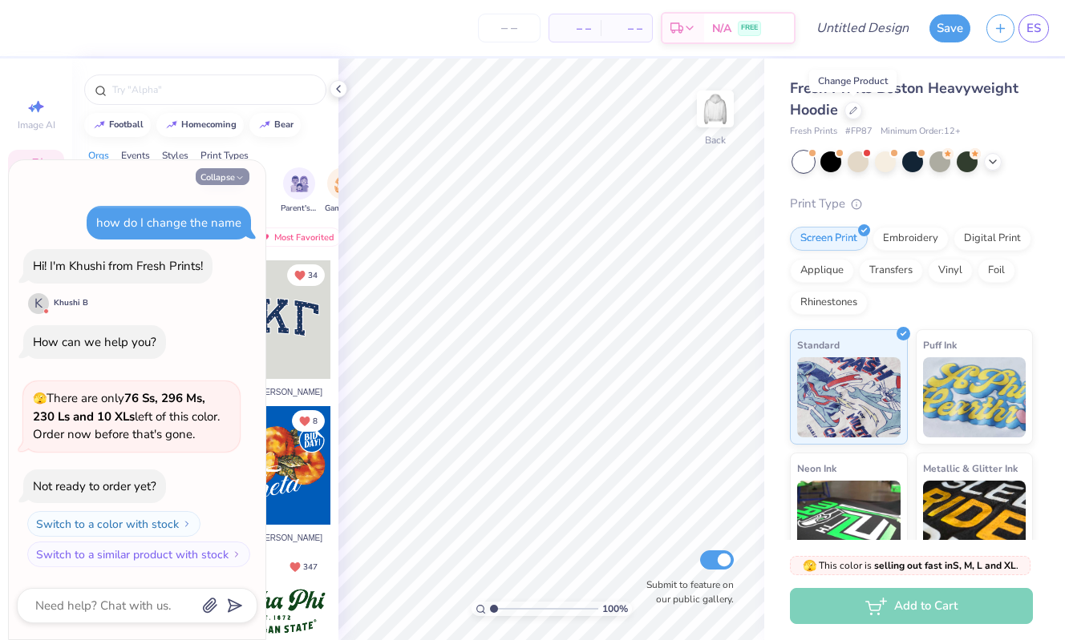
click at [216, 174] on button "Collapse" at bounding box center [223, 176] width 54 height 17
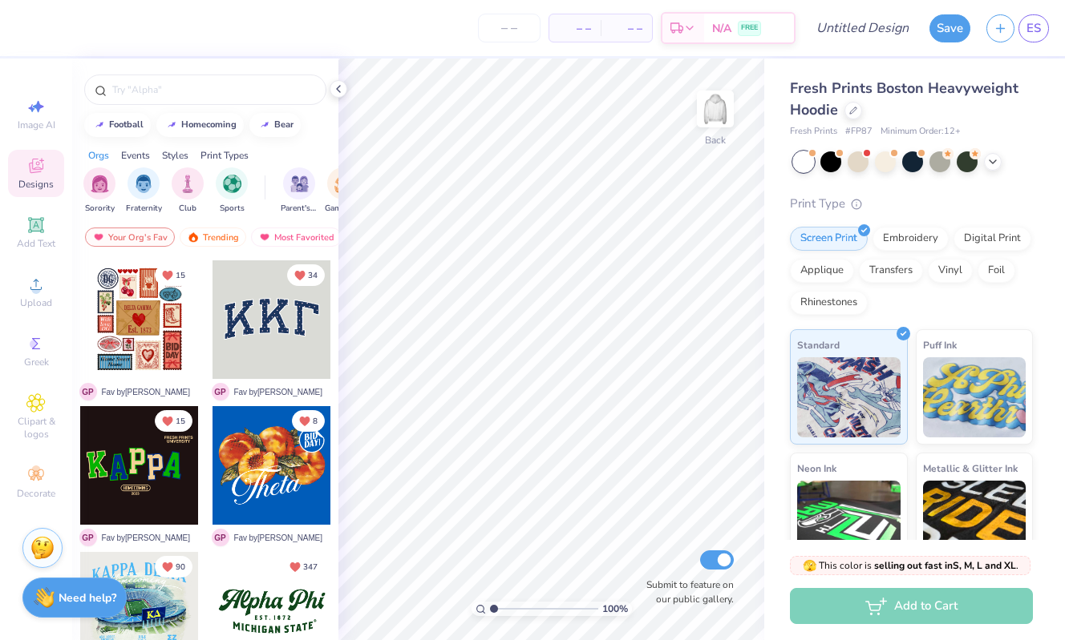
type textarea "x"
click at [42, 291] on icon at bounding box center [35, 284] width 19 height 19
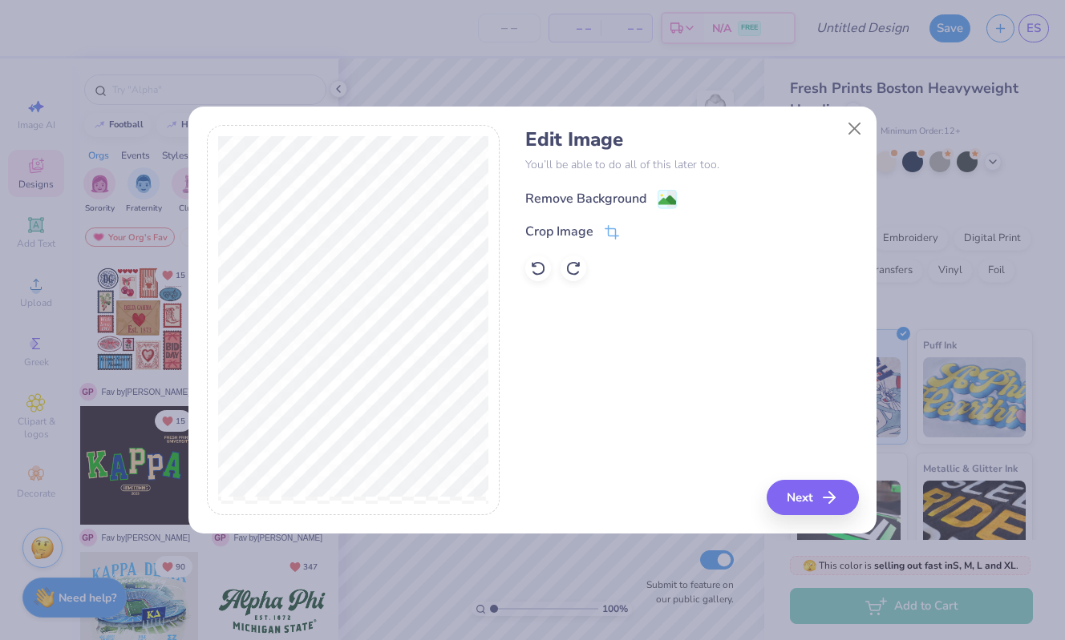
click at [662, 196] on image at bounding box center [667, 201] width 18 height 18
click at [807, 487] on button "Next" at bounding box center [815, 497] width 92 height 35
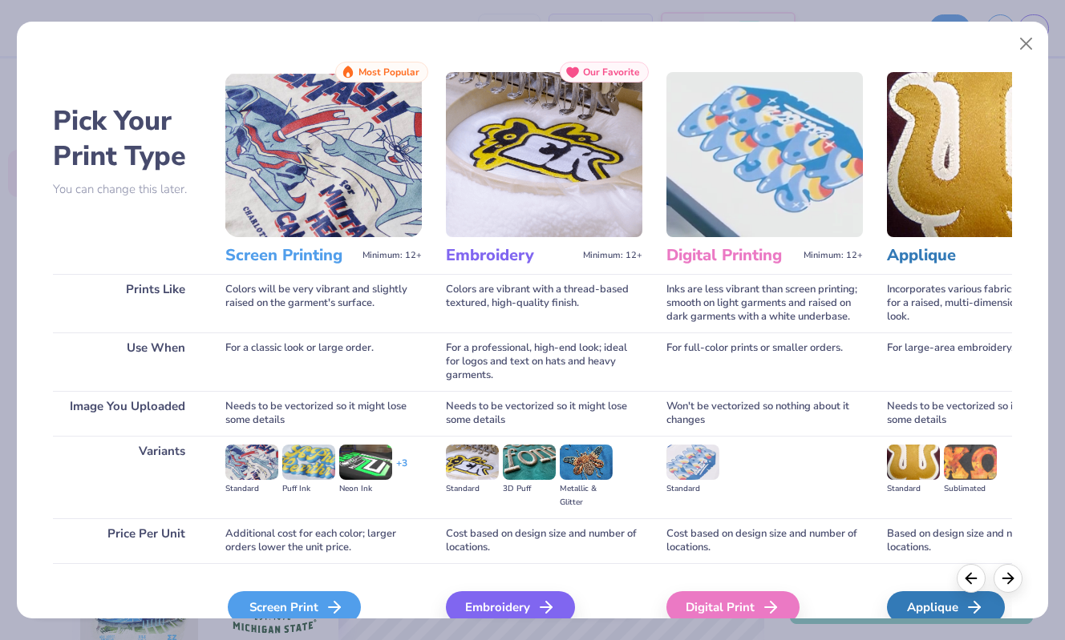
click at [253, 601] on div "Screen Print" at bounding box center [294, 608] width 133 height 32
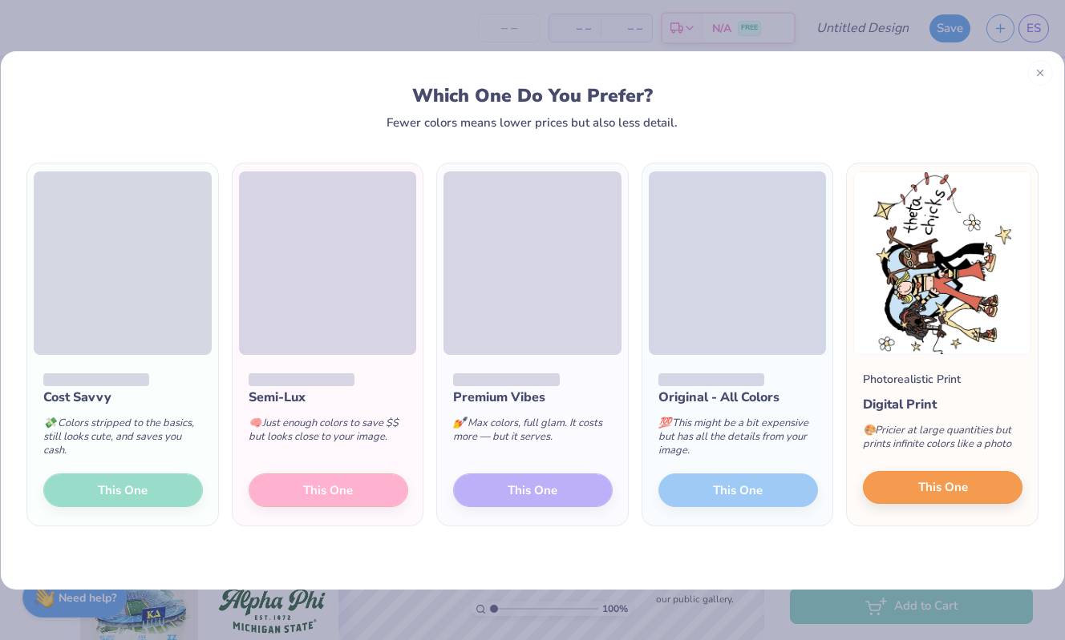
click at [924, 483] on span "This One" at bounding box center [943, 488] width 50 height 18
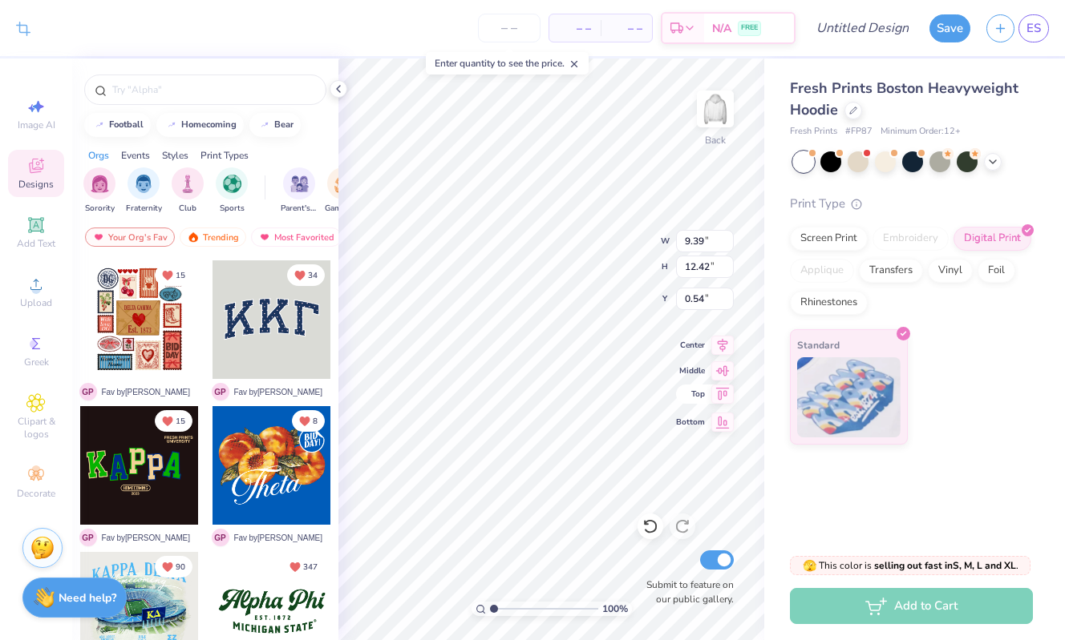
type input "12.43"
type input "9.39"
type input "2.06"
click at [889, 169] on div at bounding box center [885, 160] width 21 height 21
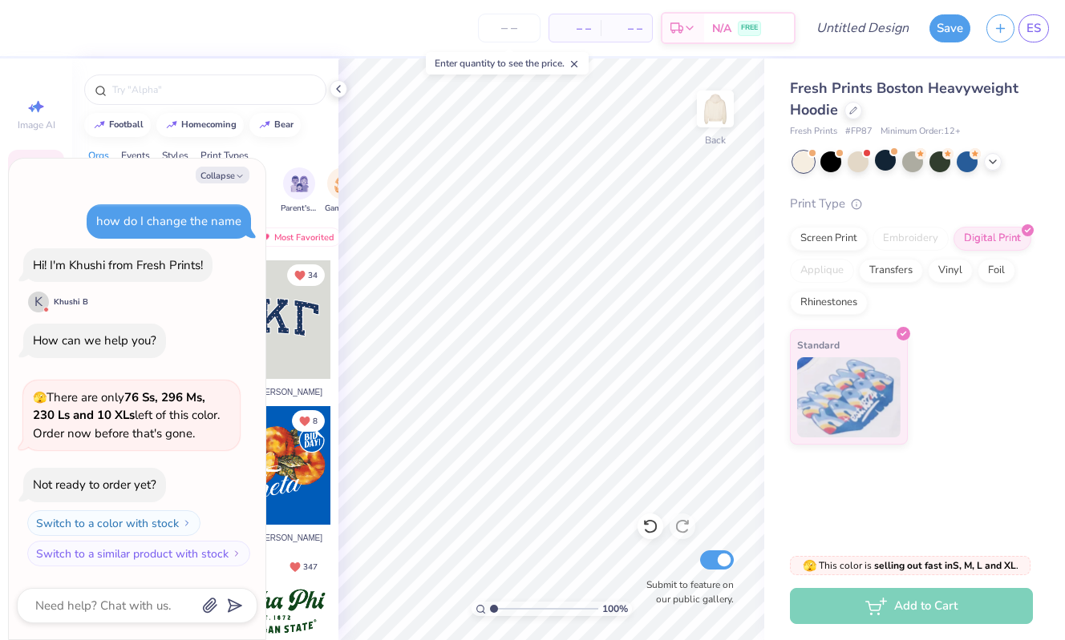
scroll to position [203, 0]
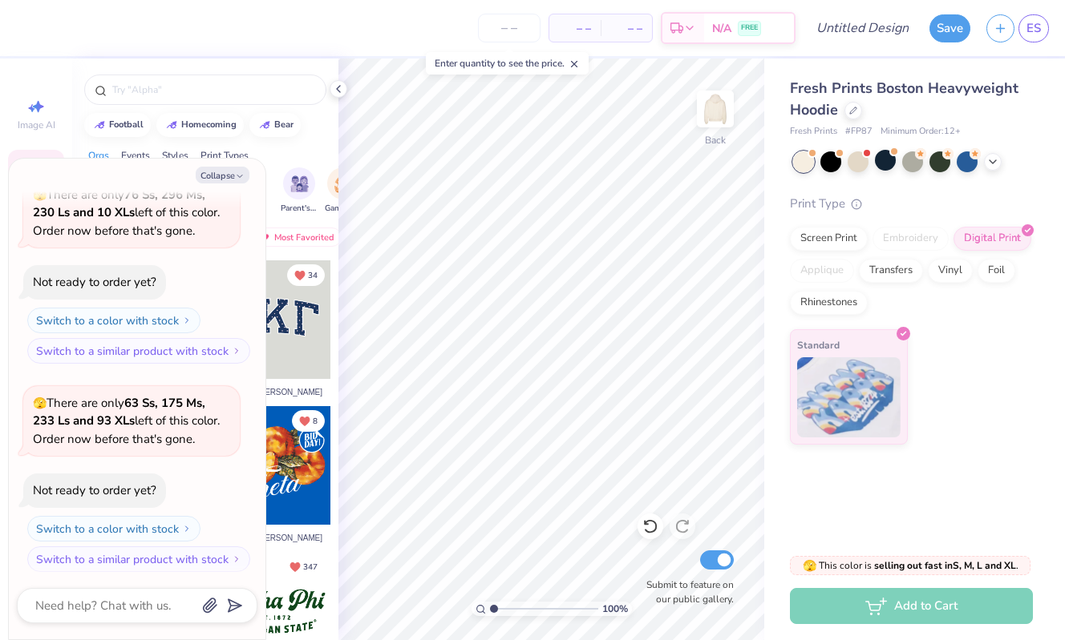
click at [993, 170] on div at bounding box center [913, 162] width 240 height 21
click at [993, 164] on icon at bounding box center [992, 160] width 13 height 13
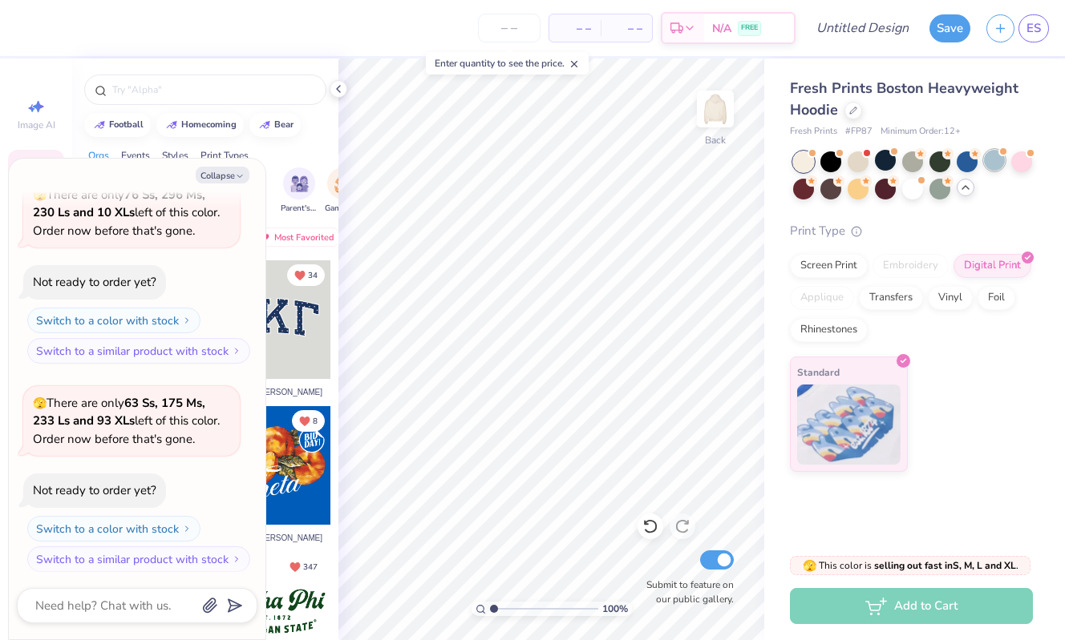
click at [991, 165] on div at bounding box center [994, 160] width 21 height 21
click at [940, 193] on div at bounding box center [939, 187] width 21 height 21
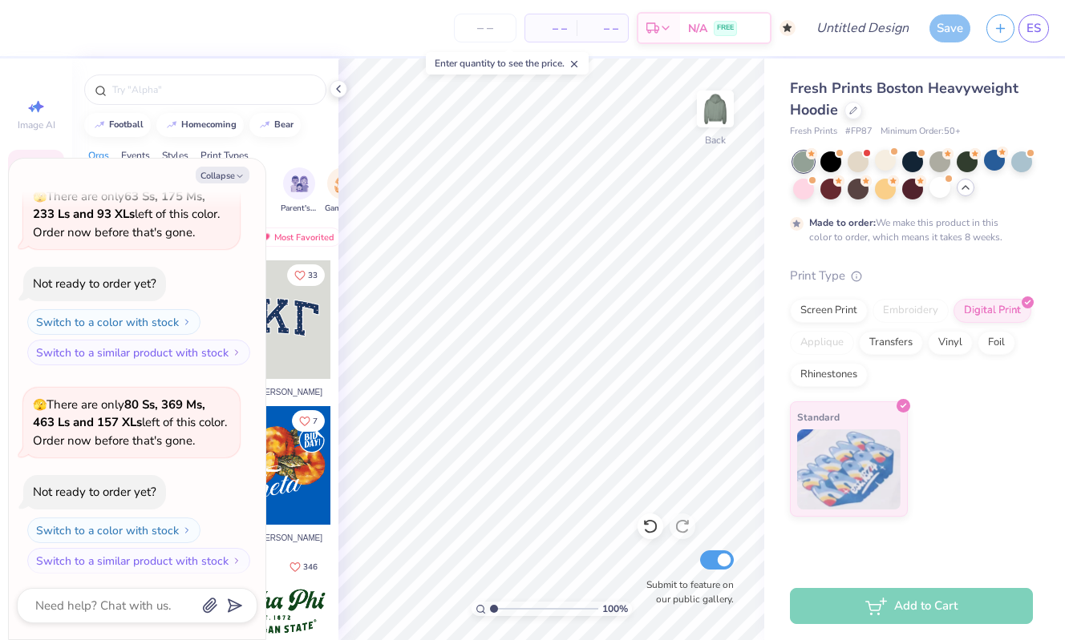
scroll to position [542, 0]
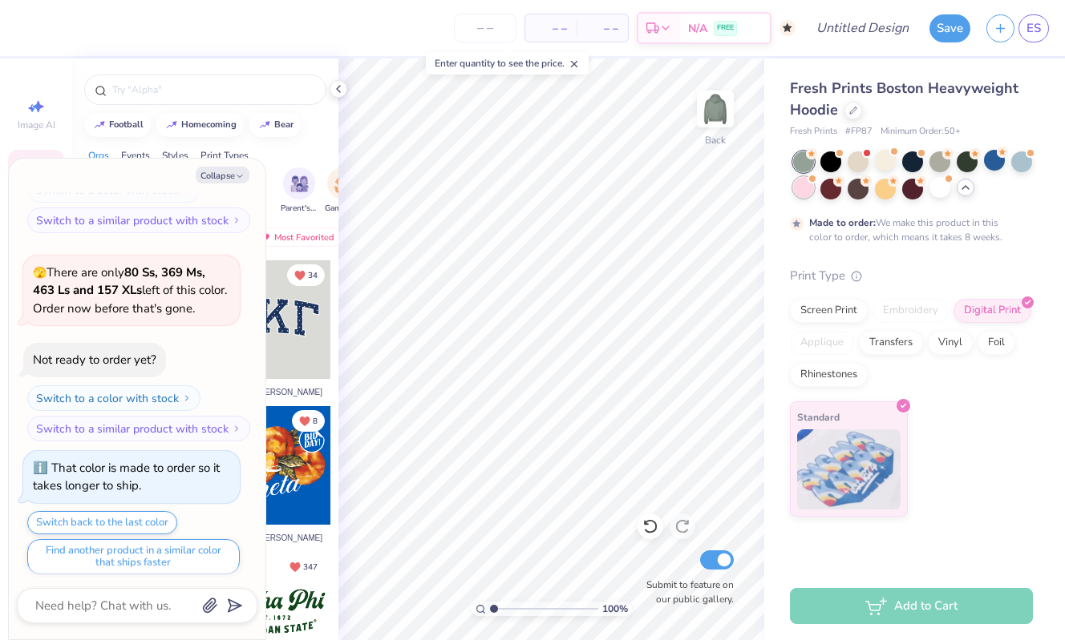
click at [804, 192] on div at bounding box center [803, 187] width 21 height 21
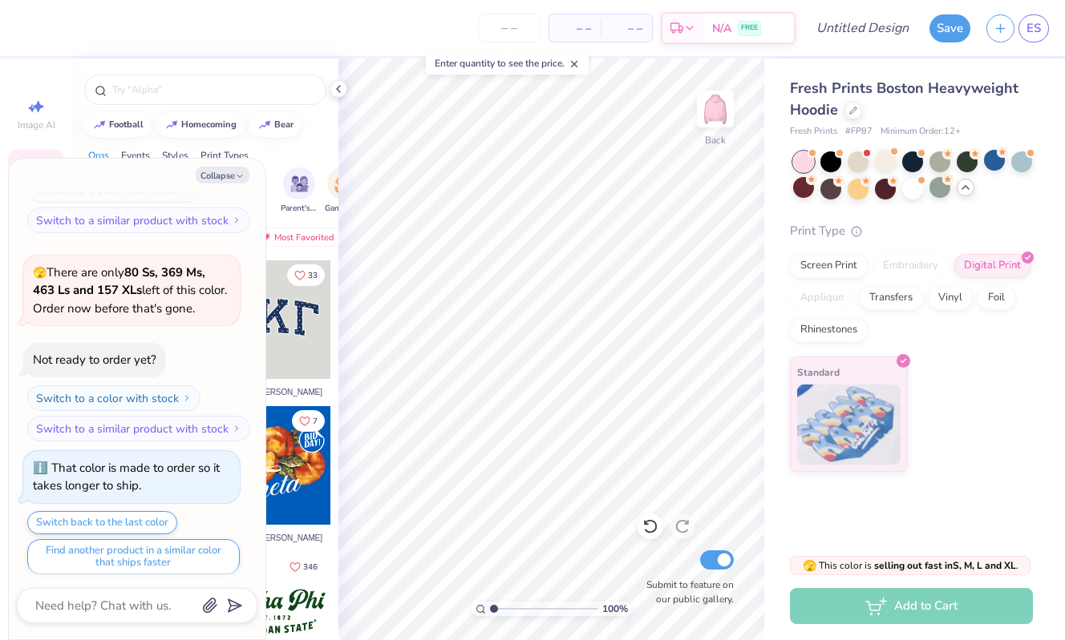
scroll to position [827, 0]
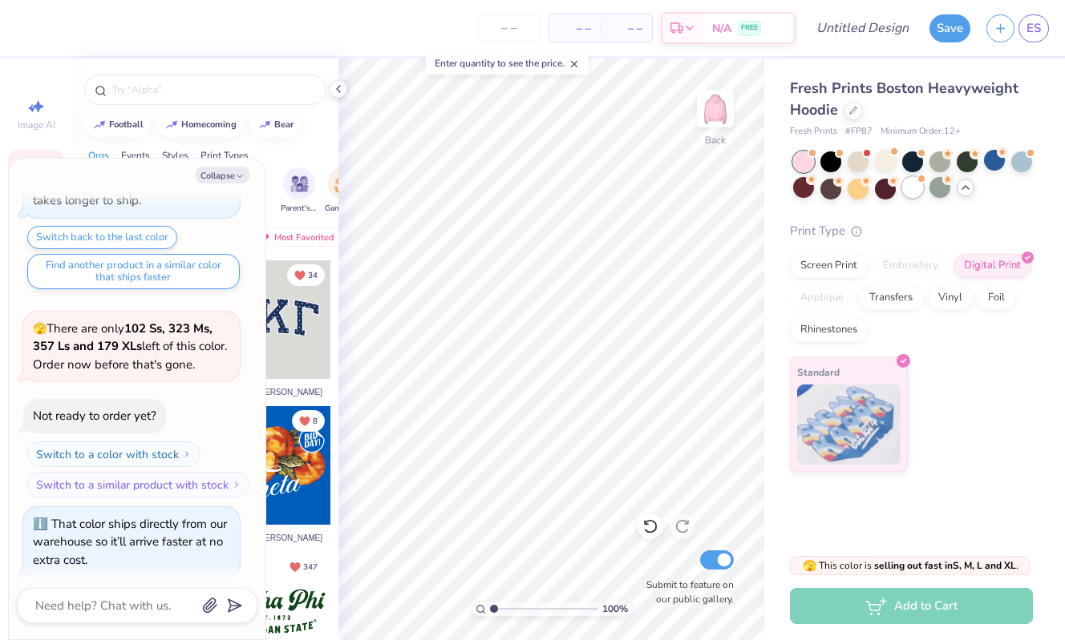
click at [911, 192] on div at bounding box center [912, 187] width 21 height 21
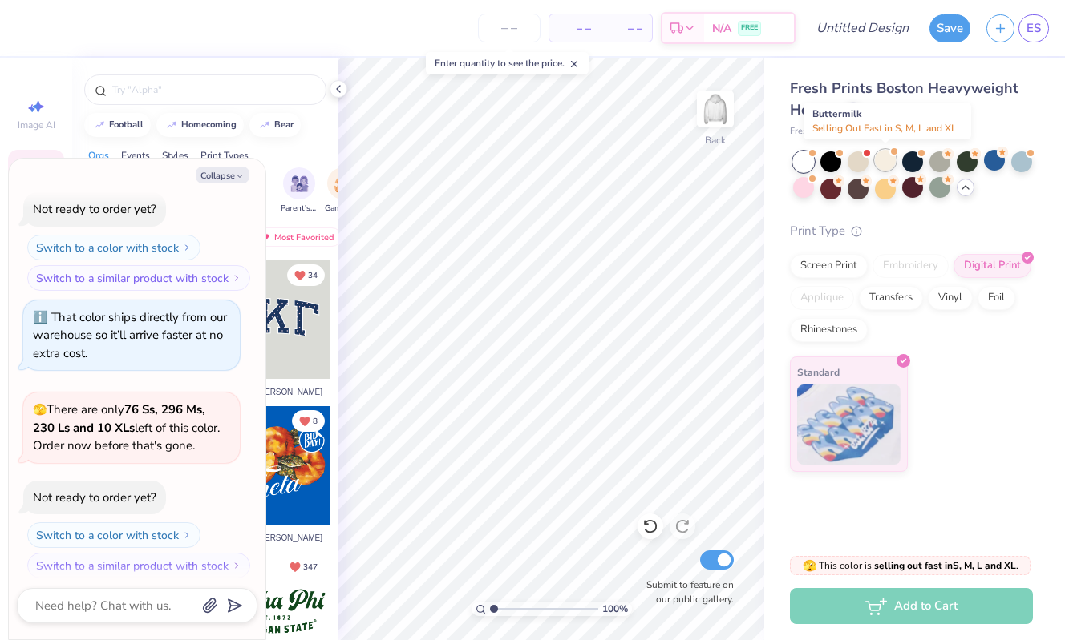
click at [885, 161] on div at bounding box center [885, 160] width 21 height 21
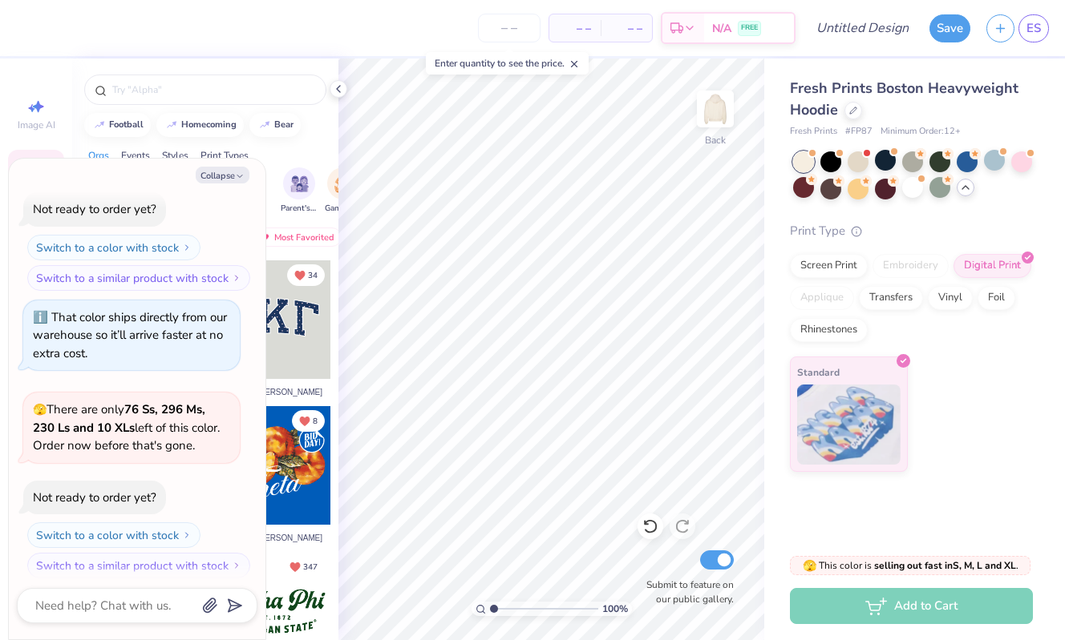
scroll to position [1241, 0]
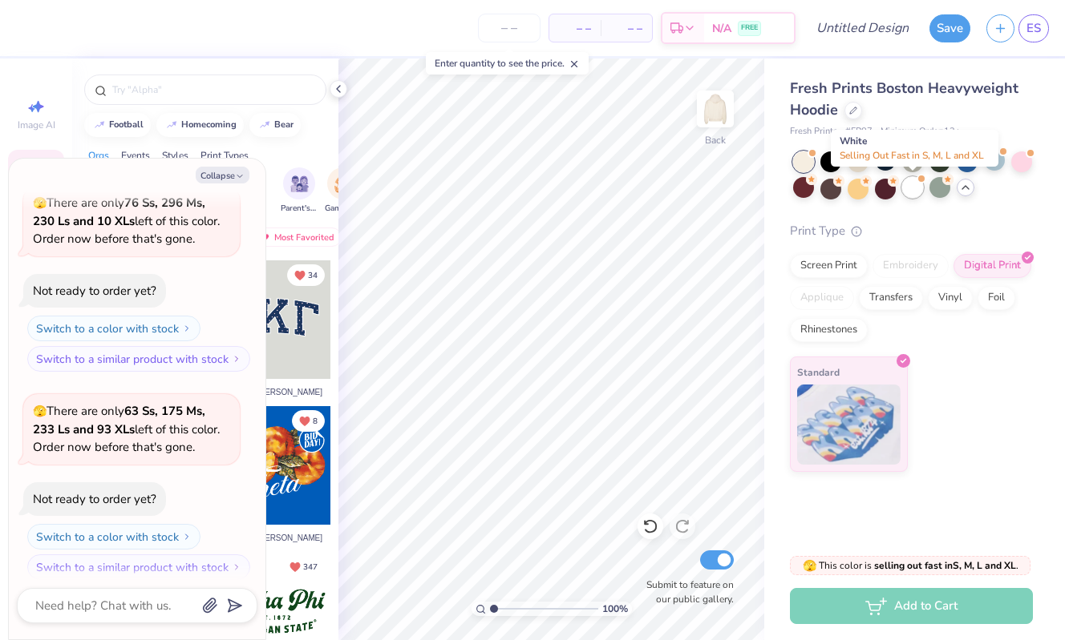
click at [919, 196] on div at bounding box center [912, 187] width 21 height 21
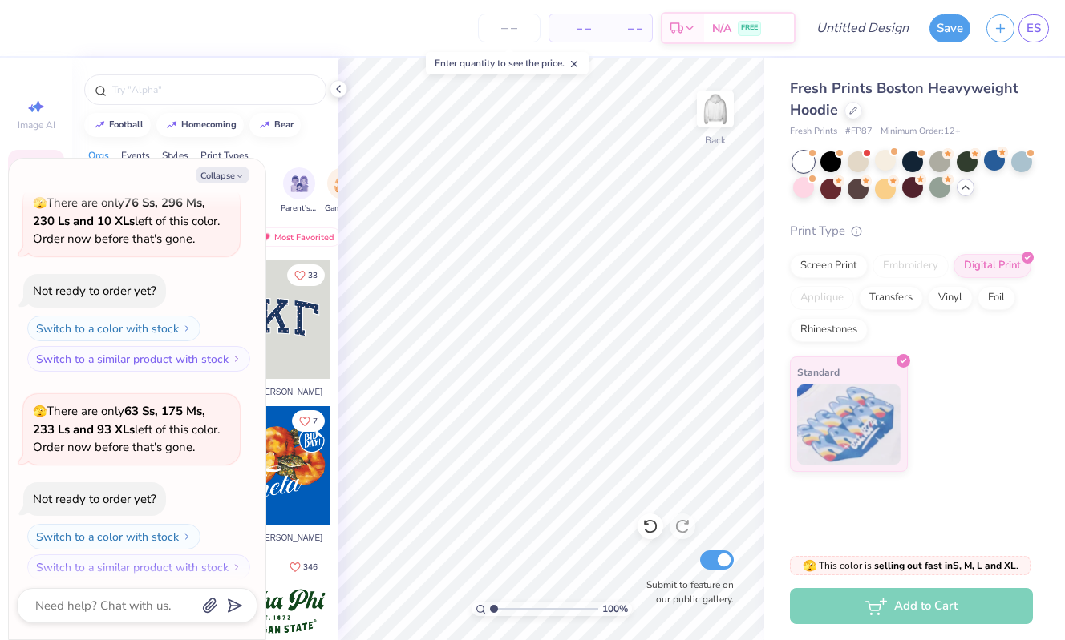
scroll to position [1448, 0]
type textarea "x"
type input "2.58"
type textarea "x"
type input "2.43"
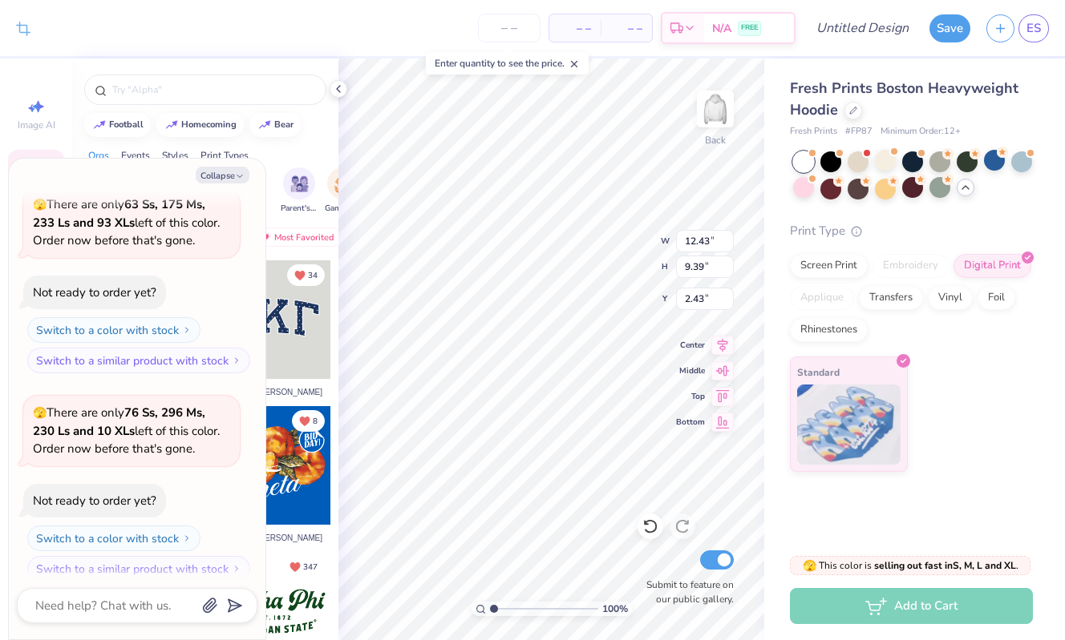
type textarea "x"
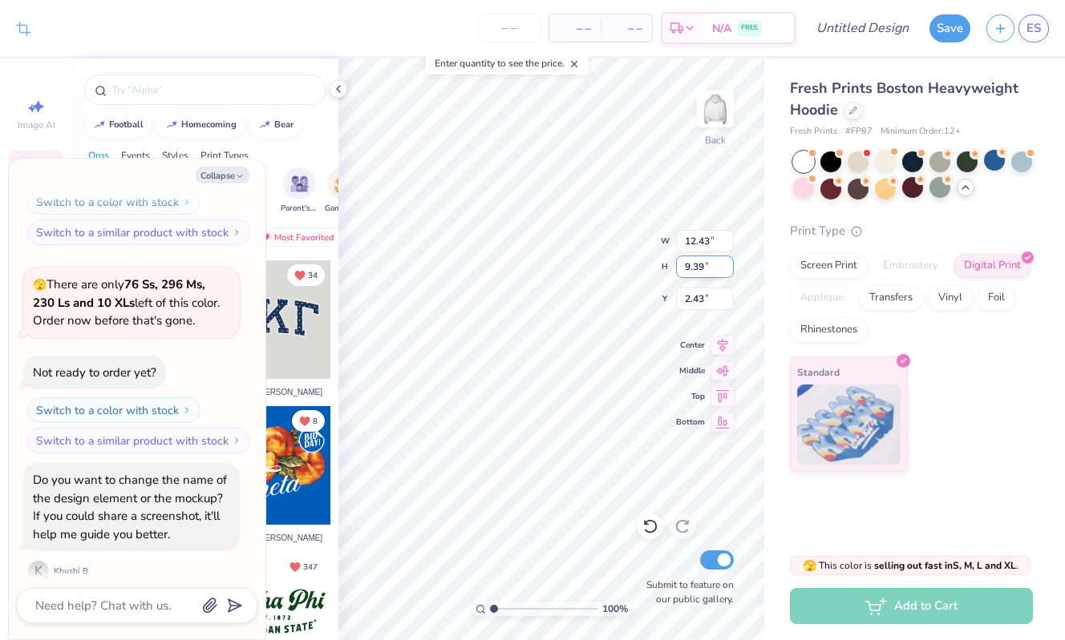
click at [702, 274] on input "9.39" at bounding box center [705, 267] width 58 height 22
type input "9.42"
type textarea "x"
type input "12.46"
type input "9.41"
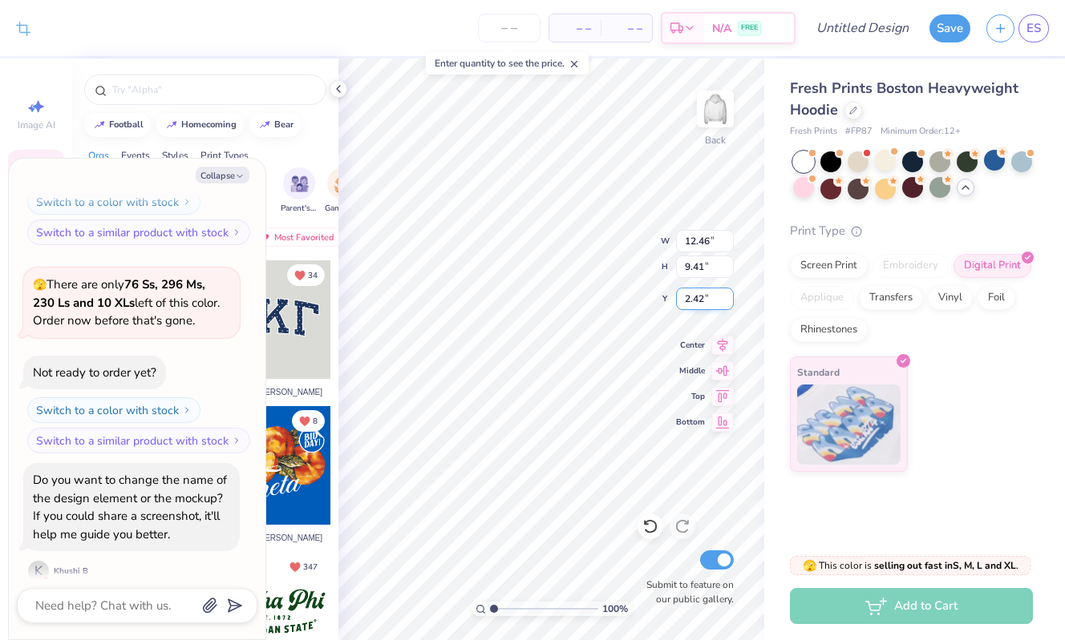
click at [698, 298] on input "2.42" at bounding box center [705, 299] width 58 height 22
click at [705, 298] on input "2.42" at bounding box center [705, 299] width 58 height 22
type input "2.04"
type textarea "x"
click at [860, 32] on input "Design Title" at bounding box center [881, 28] width 79 height 32
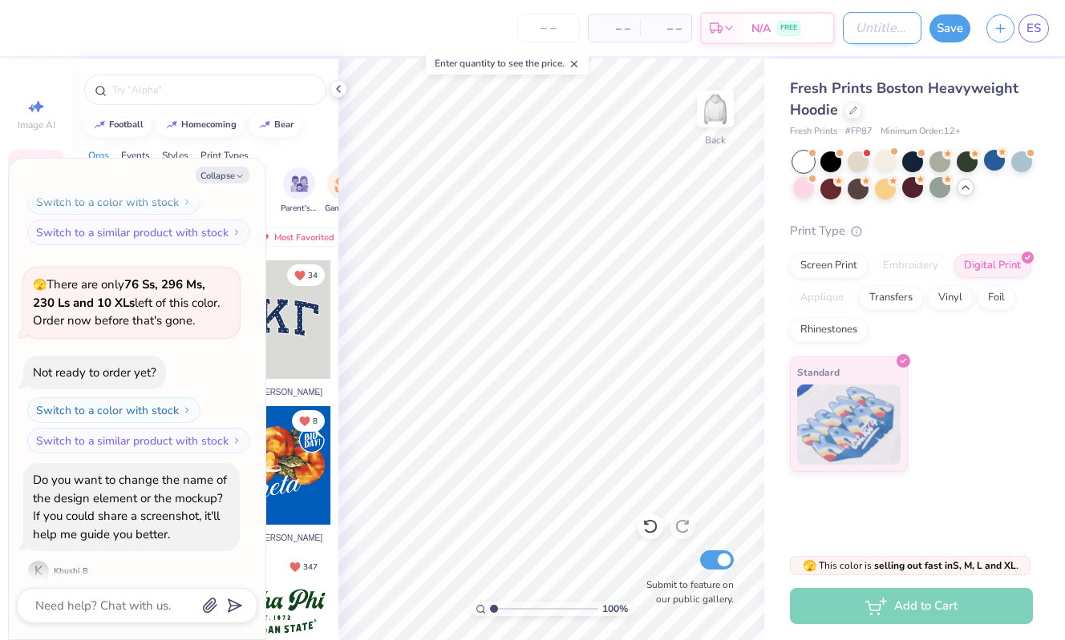
type input "G"
type textarea "x"
type input "Gr"
type textarea "x"
type input "Gro"
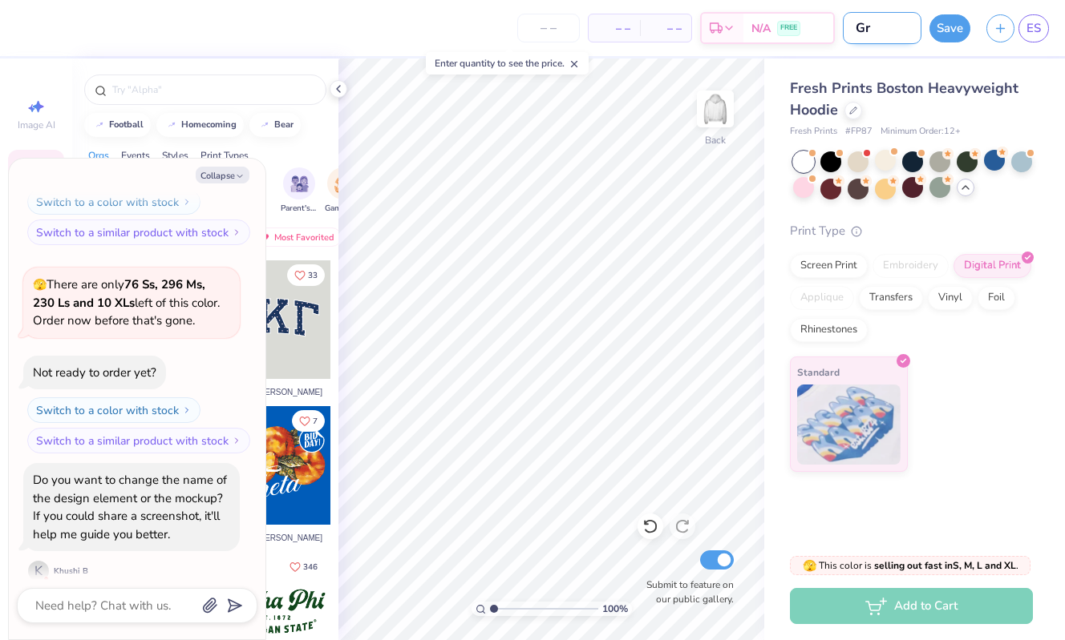
type textarea "x"
type input "Groo"
type textarea "x"
type input "Groov"
type textarea "x"
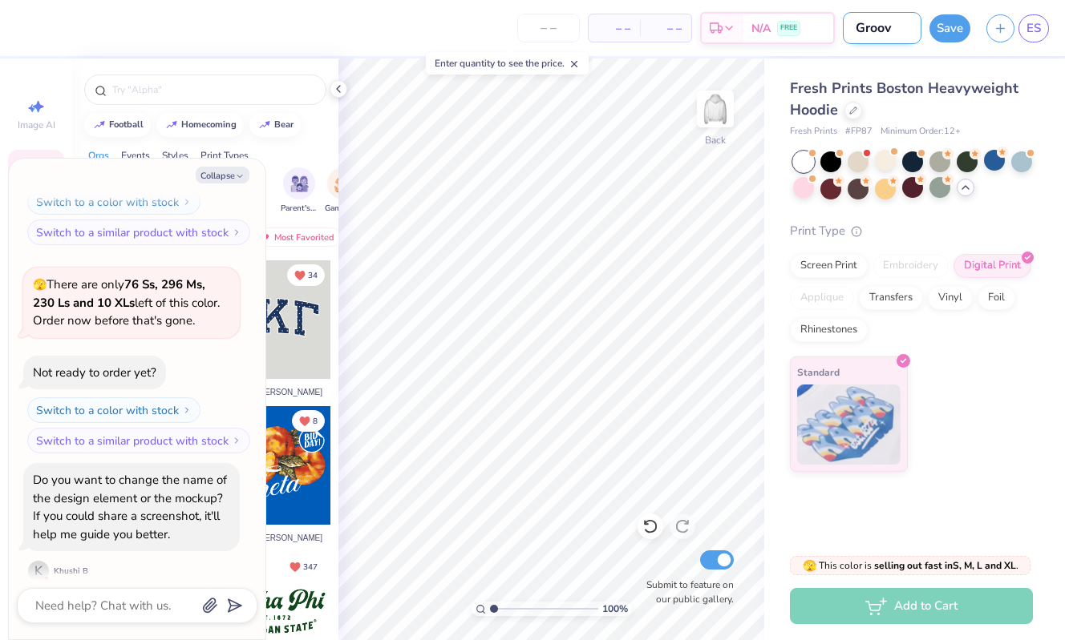
type input "Groovy"
type textarea "x"
type input "Groovy"
type textarea "x"
type input "Groovy T"
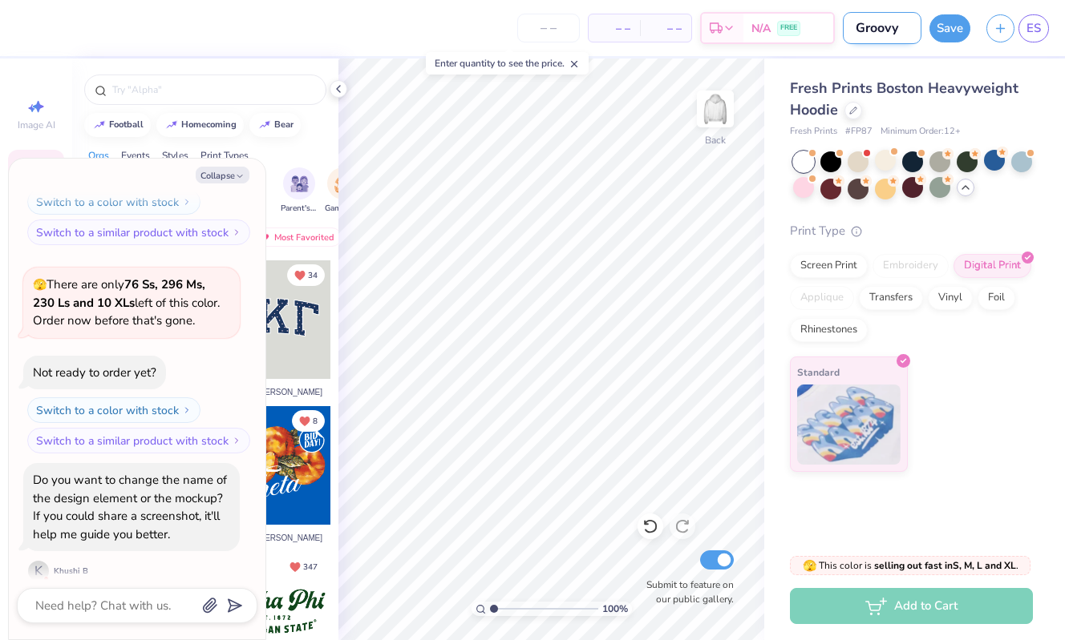
type textarea "x"
type input "Groovy Th"
type textarea "x"
type input "Groovy The"
type textarea "x"
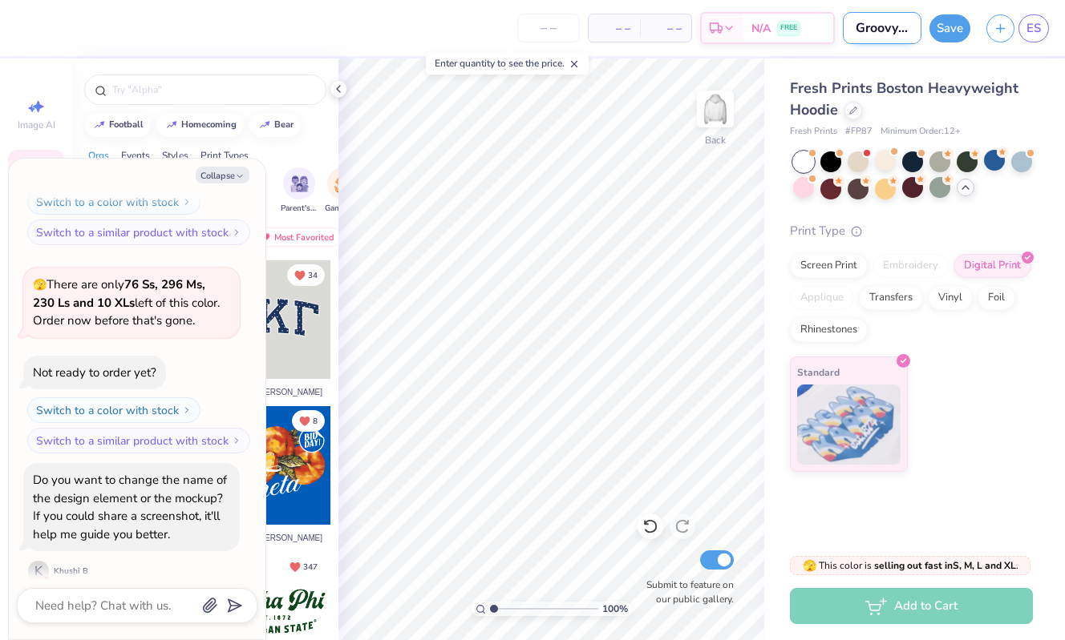
type input "Groovy Thet"
type textarea "x"
type input "Groovy Theti"
type textarea "x"
type input "Groovy Thetia"
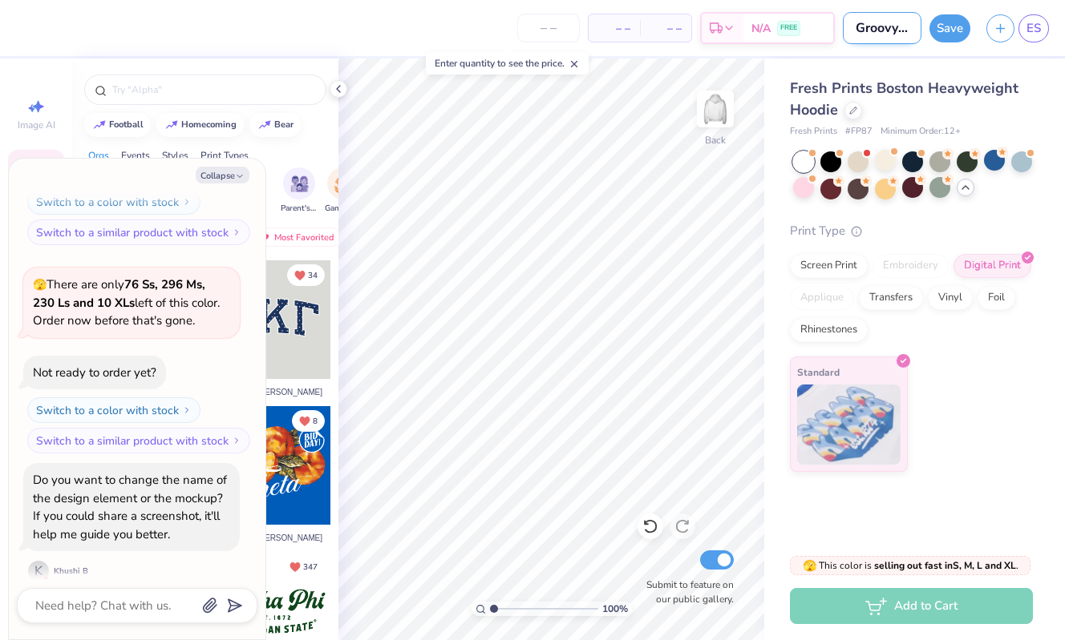
type textarea "x"
type input "Groovy Thetia"
type textarea "x"
type input "Groovy Thetia"
type textarea "x"
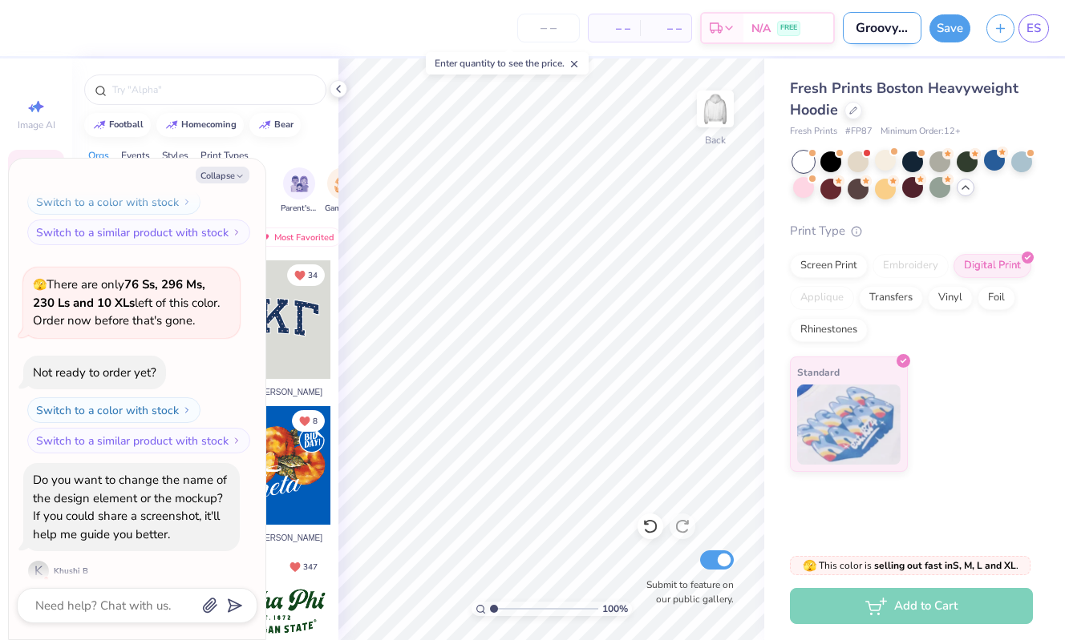
type input "Groovy Theti"
type textarea "x"
type input "Groovy Thet"
type textarea "x"
type input "Groovy Theta"
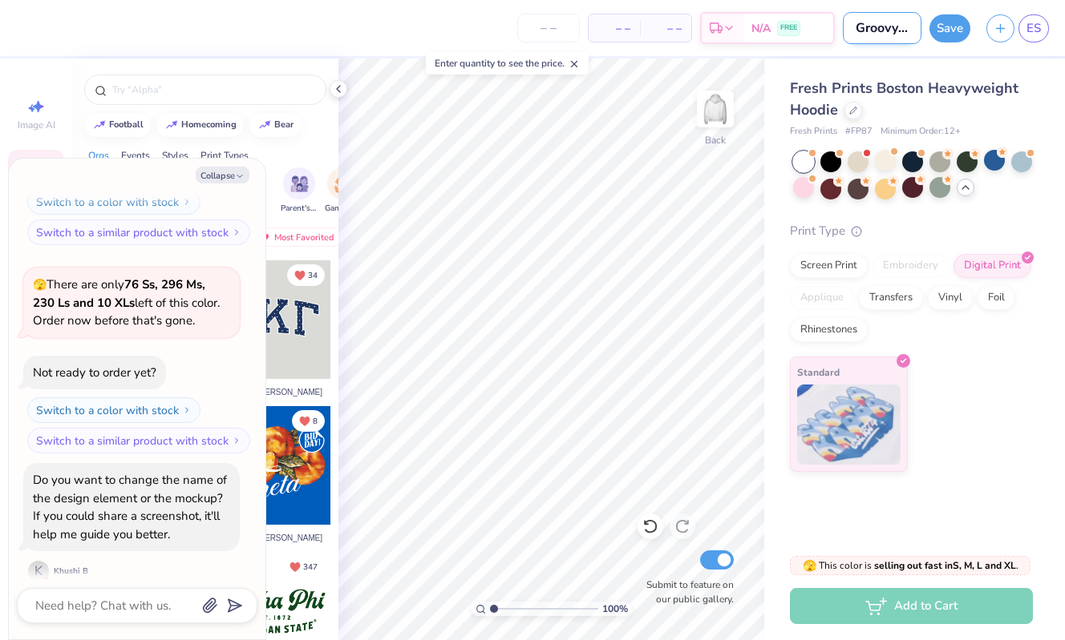
type textarea "x"
type input "Groovy Theta"
type textarea "x"
type input "Groovy Theta H"
type textarea "x"
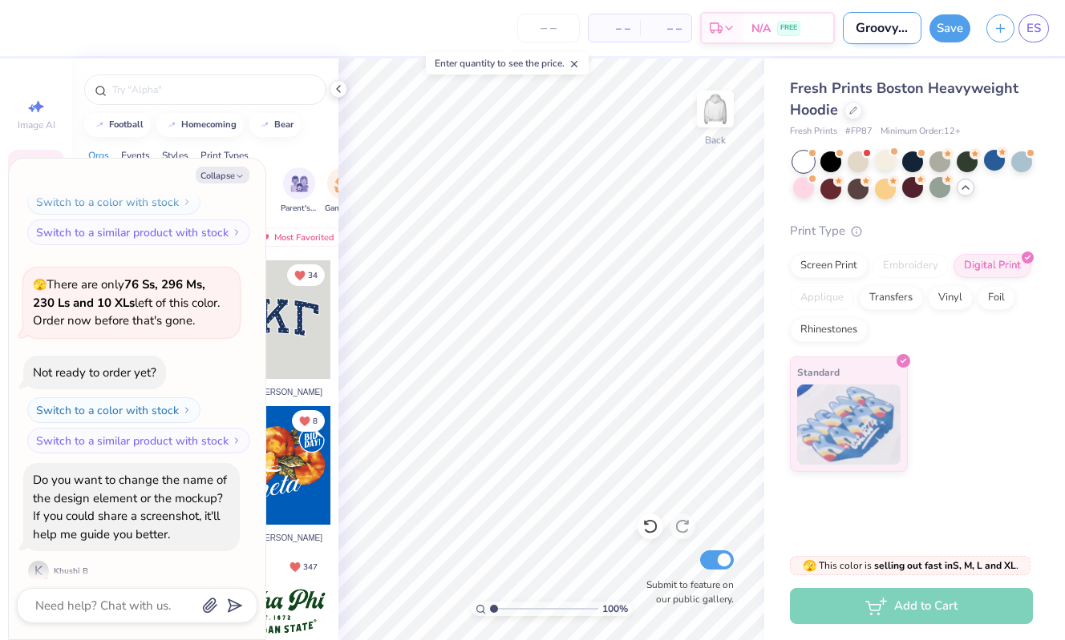
type input "Groovy Theta Ho"
type textarea "x"
type input "Groovy Theta Hoo"
type textarea "x"
type input "Groovy Theta Hood"
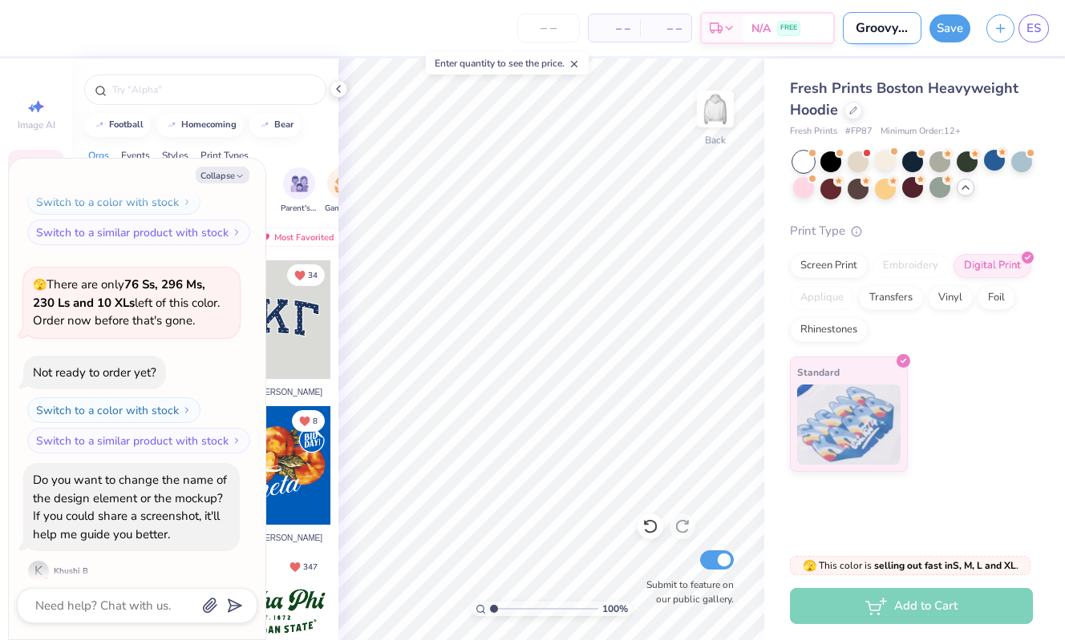
type textarea "x"
type input "Groovy Theta Hoodi"
type textarea "x"
type input "Groovy Theta Hoodie"
type textarea "x"
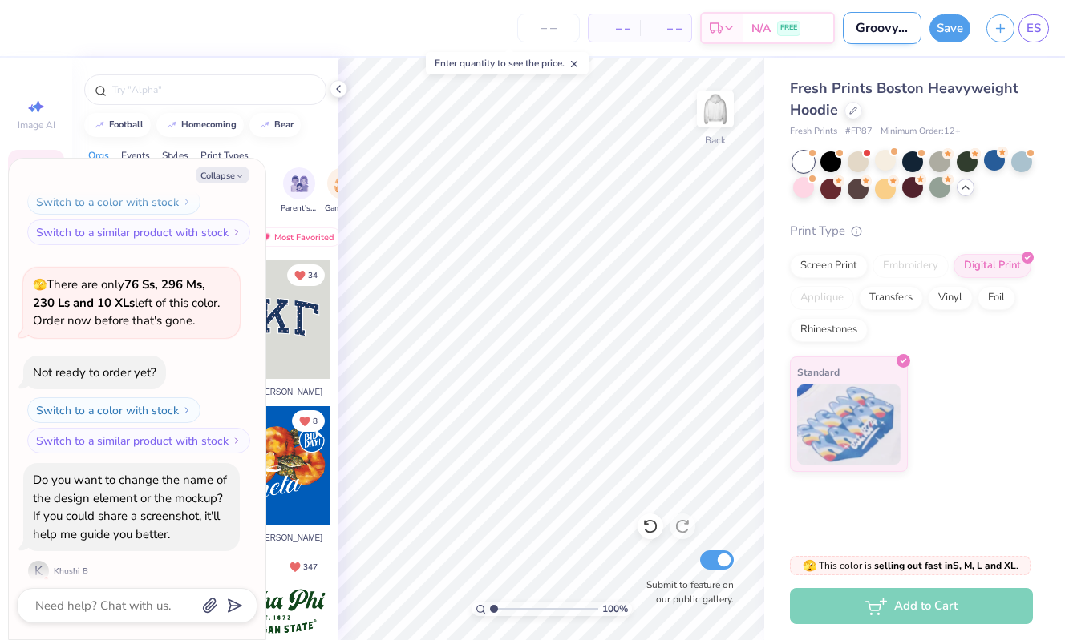
type input "Groovy Theta Hoodie"
type textarea "x"
type input "Groovy Theta Hoodie w"
type textarea "x"
type input "Groovy Theta Hoodie wi"
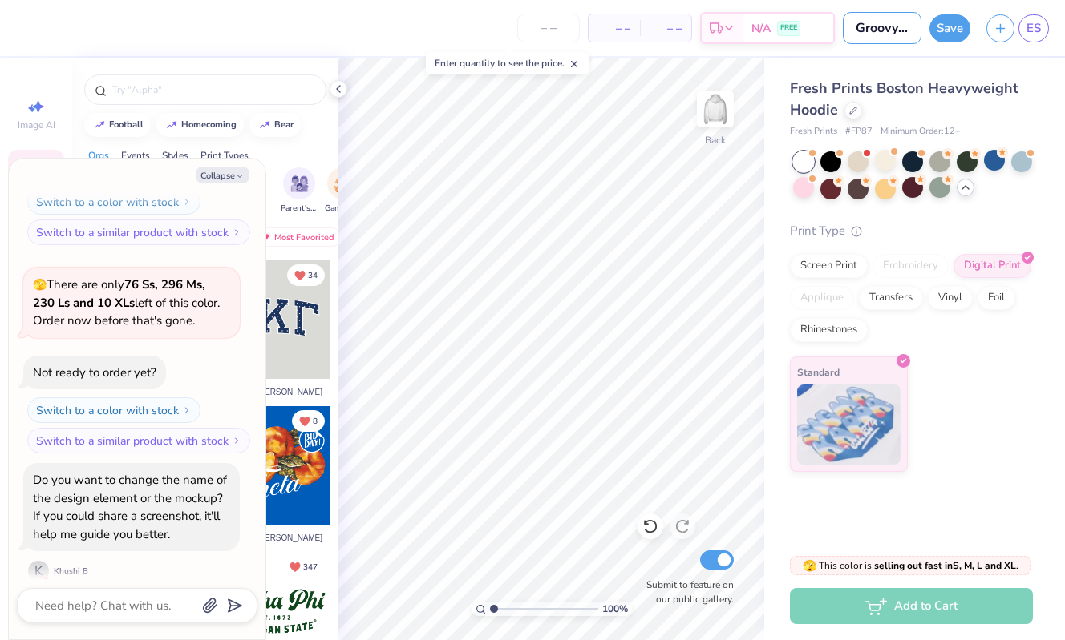
type textarea "x"
type input "Groovy Theta Hoodie wit"
type textarea "x"
type input "Groovy Theta Hoodie with"
type textarea "x"
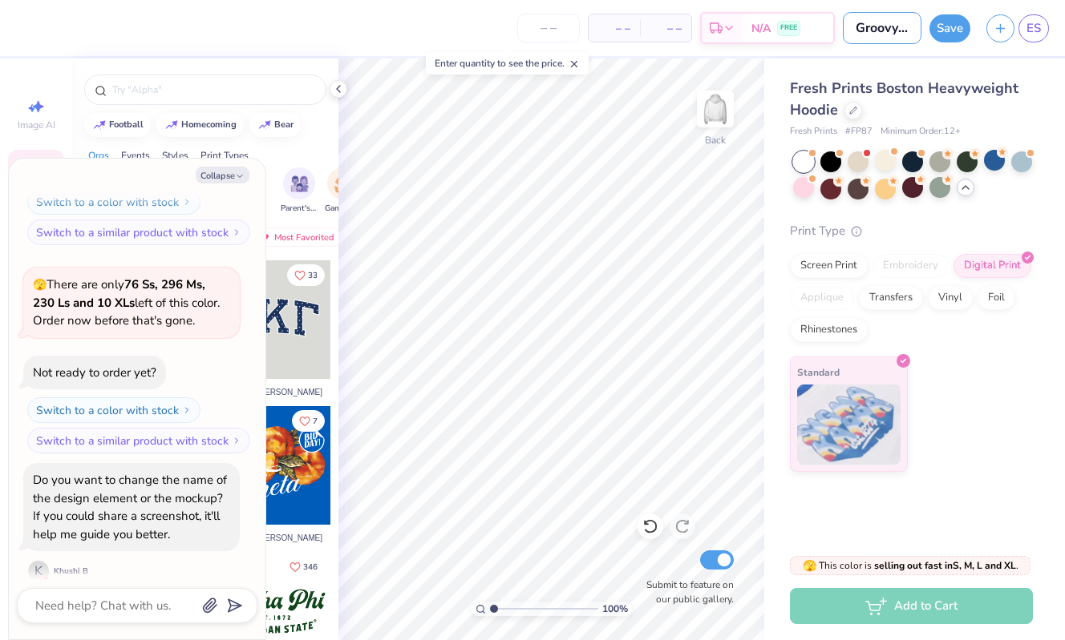
type input "Groovy Theta Hoodie with"
type textarea "x"
type input "Groovy Theta Hoodie with B"
type textarea "x"
type input "Groovy Theta Hoodie with Bl"
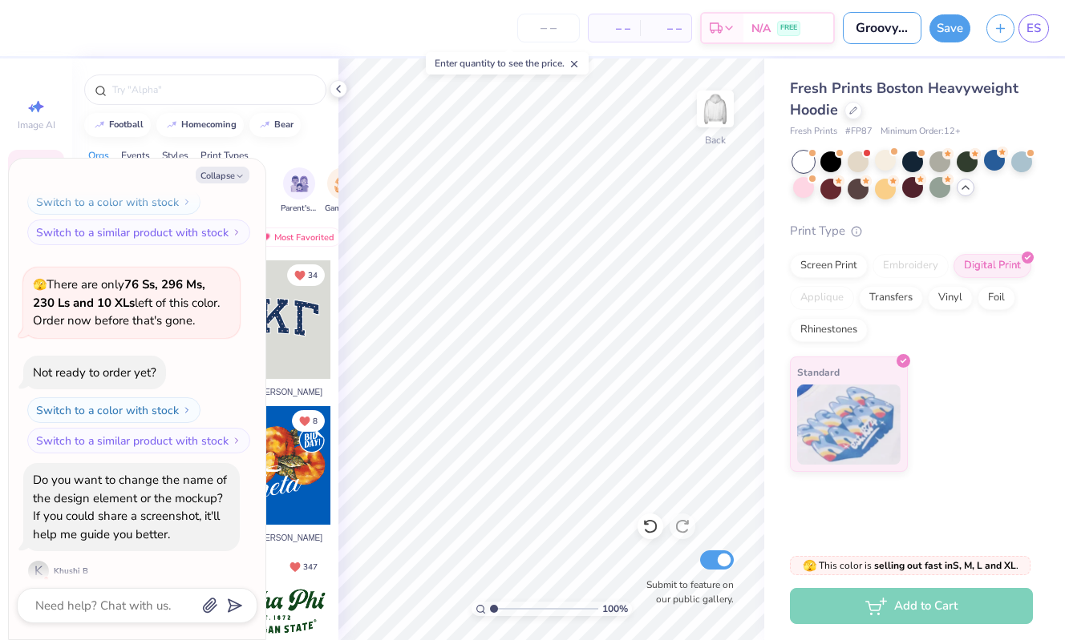
type textarea "x"
type input "Groovy Theta Hoodie with Blu"
type textarea "x"
type input "Groovy Theta Hoodie with Blue"
type textarea "x"
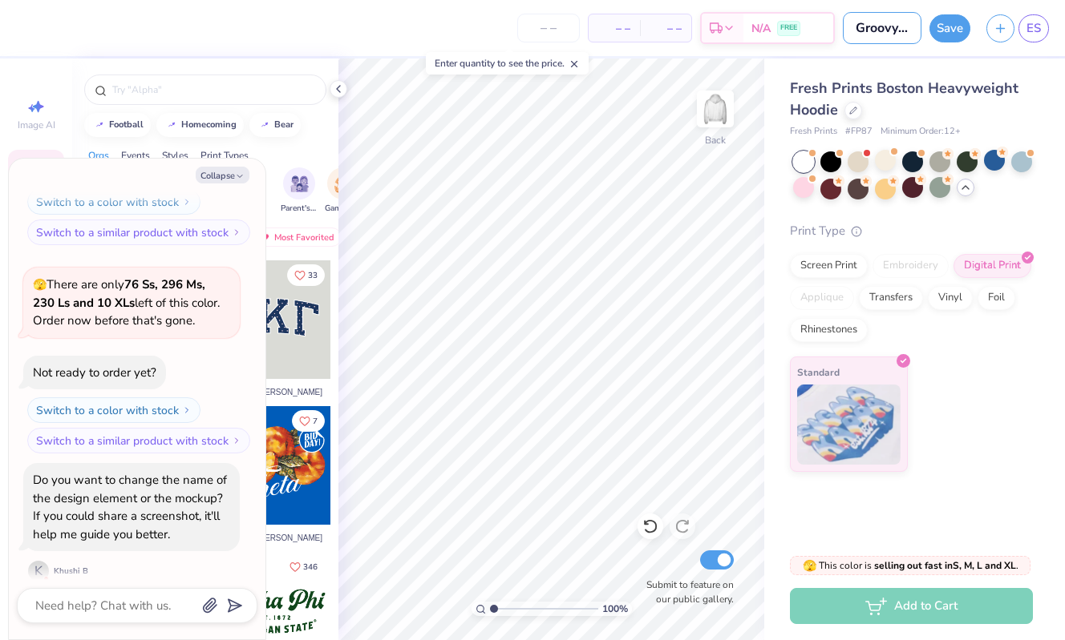
type input "Groovy Theta Hoodie with Blue"
type textarea "x"
type input "Groovy Theta Hoodie with Blue H"
type textarea "x"
type input "Groovy Theta Hoodie with Blue He"
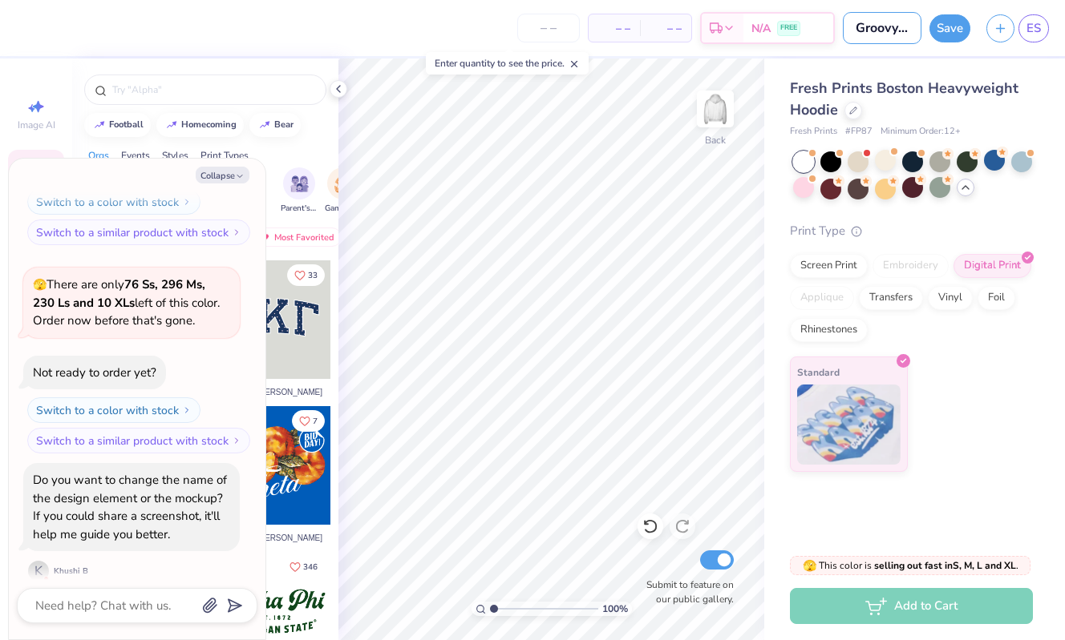
type textarea "x"
type input "Groovy Theta Hoodie with Blue Hea"
type textarea "x"
type input "Groovy Theta Hoodie with Blue Hear"
type textarea "x"
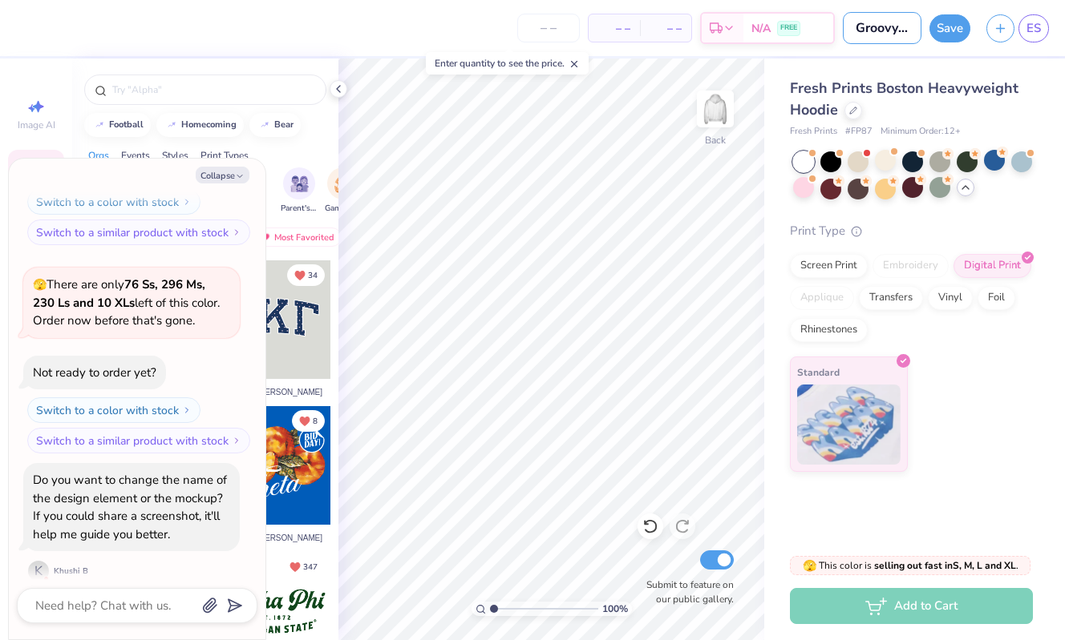
type input "Groovy Theta Hoodie with Blue Heart"
type textarea "x"
type input "Groovy Theta Hoodie with Blue Heart"
click at [946, 22] on button "Save" at bounding box center [949, 26] width 41 height 28
click at [956, 33] on div "Save" at bounding box center [949, 28] width 41 height 28
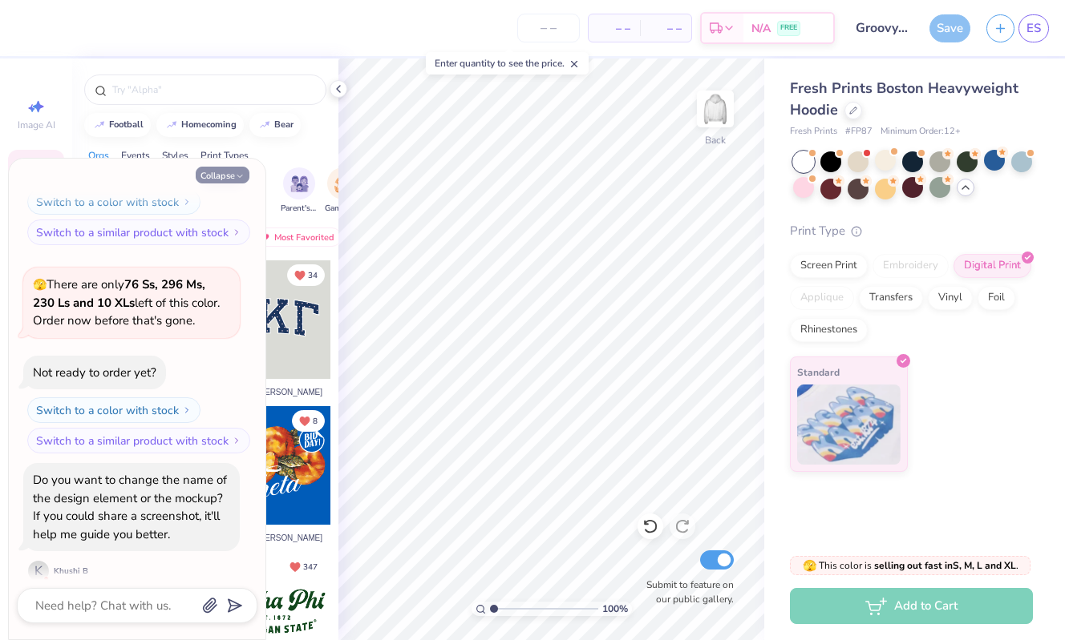
click at [223, 178] on button "Collapse" at bounding box center [223, 175] width 54 height 17
type textarea "x"
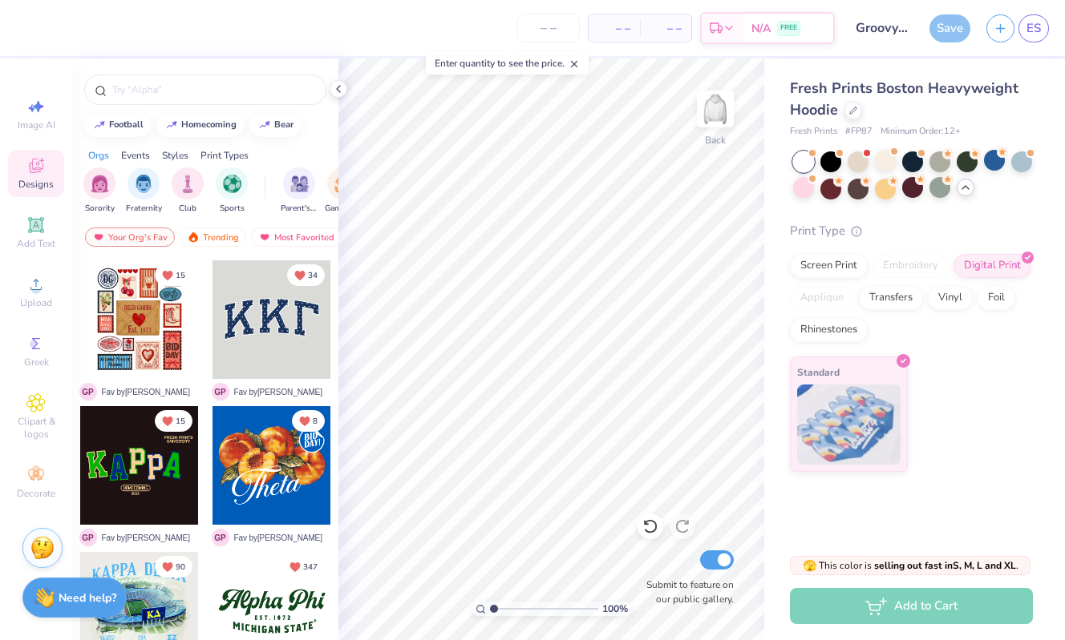
click at [961, 35] on div "Save" at bounding box center [949, 28] width 41 height 28
click at [551, 34] on input "number" at bounding box center [548, 28] width 63 height 29
click at [514, 24] on input "80" at bounding box center [486, 28] width 63 height 29
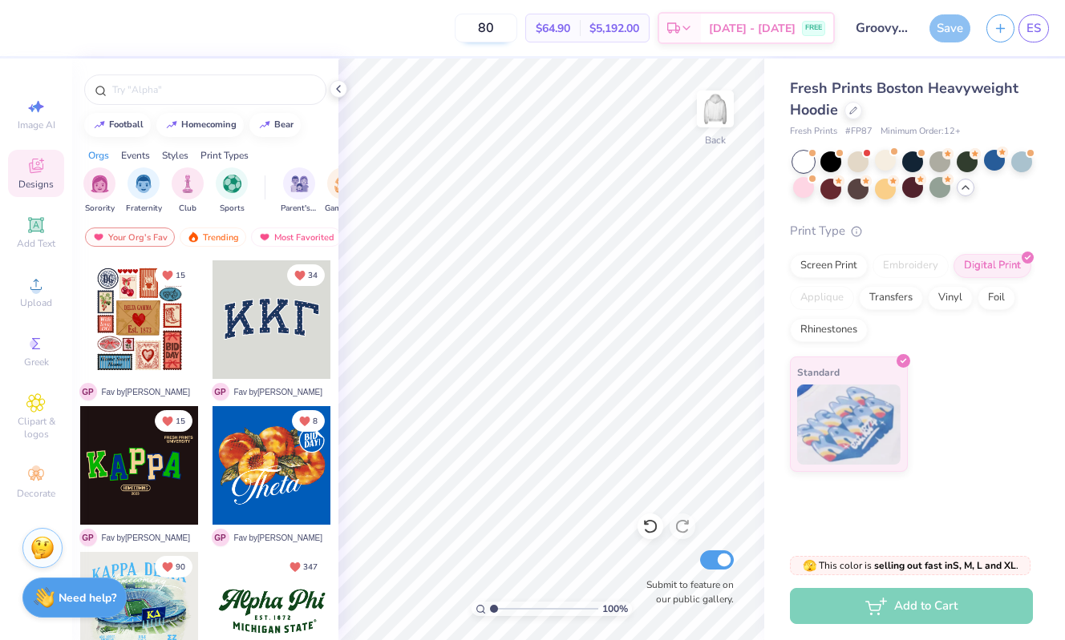
click at [514, 24] on input "80" at bounding box center [486, 28] width 63 height 29
type input "20"
click at [951, 26] on div "Save" at bounding box center [949, 28] width 41 height 28
click at [866, 25] on input "Groovy Theta Hoodie with Blue Heart" at bounding box center [881, 28] width 79 height 32
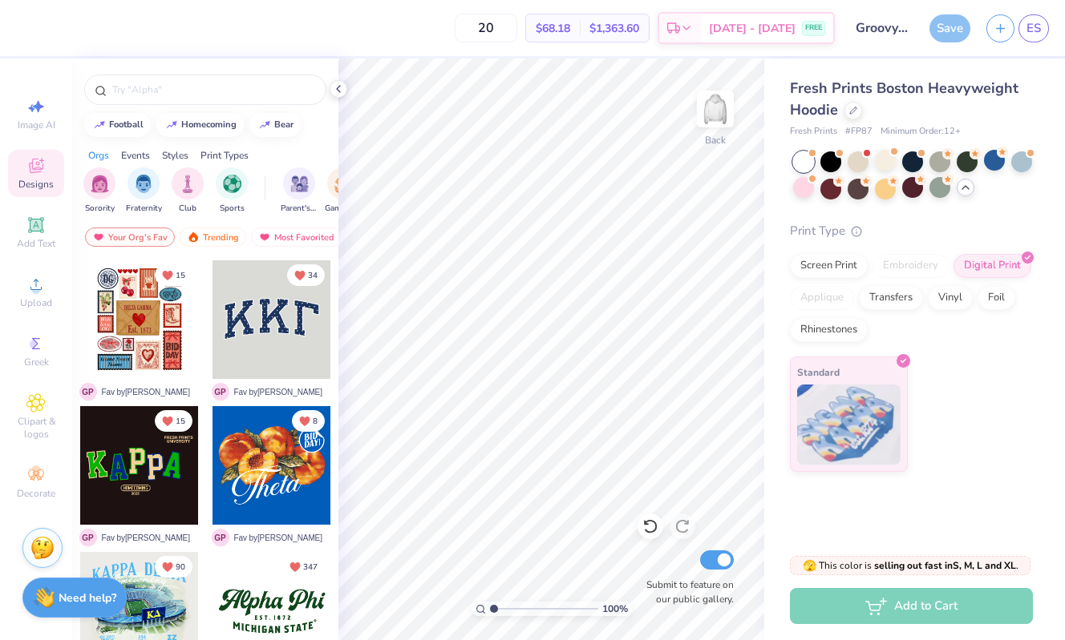
click at [717, 556] on input "Submit to feature on our public gallery." at bounding box center [717, 560] width 34 height 19
checkbox input "false"
click at [951, 26] on div "Save" at bounding box center [949, 28] width 41 height 28
click at [28, 175] on div "Designs" at bounding box center [36, 173] width 56 height 47
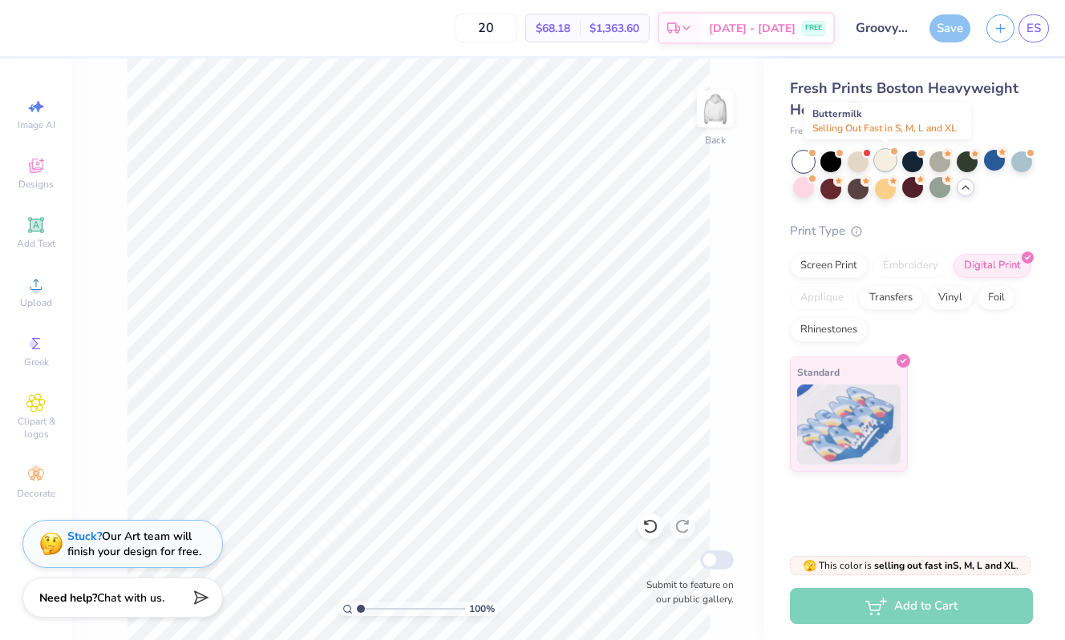
click at [880, 156] on div at bounding box center [885, 160] width 21 height 21
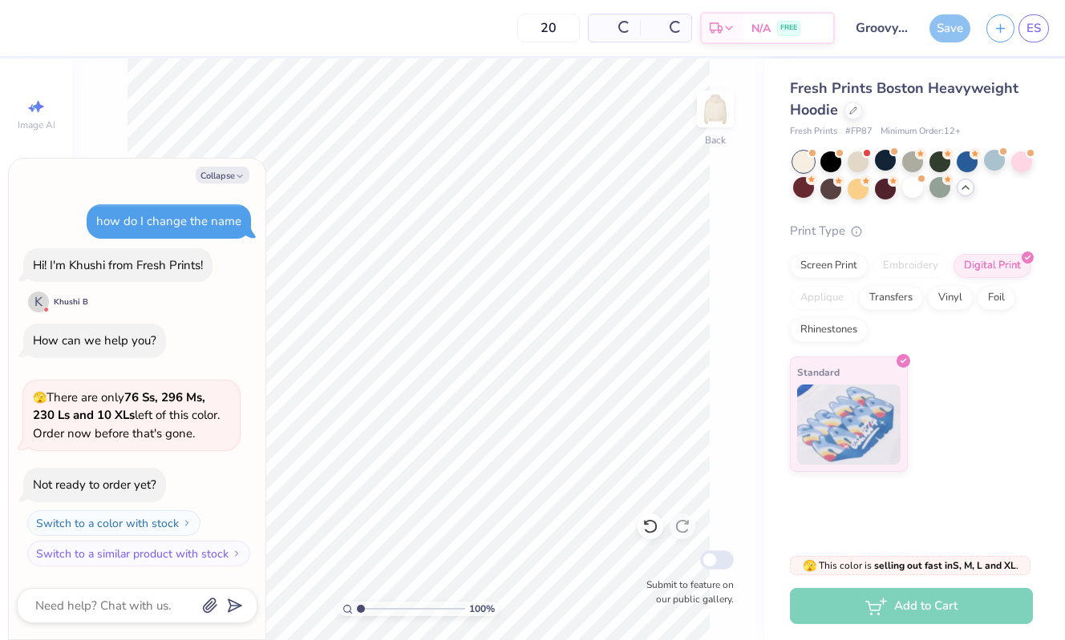
scroll to position [1783, 0]
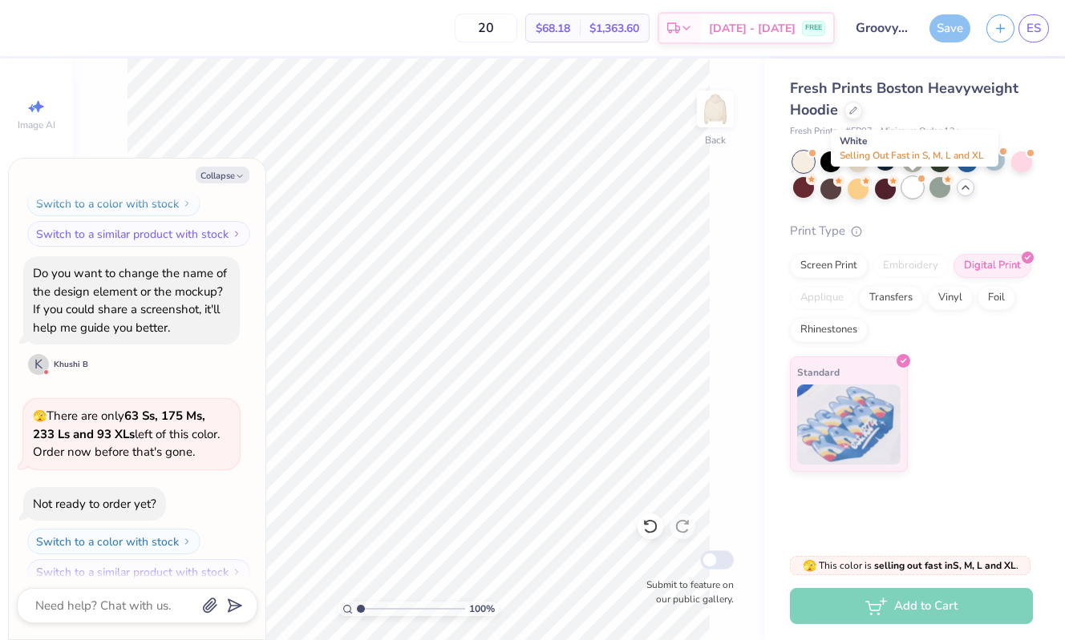
click at [915, 194] on div at bounding box center [912, 187] width 21 height 21
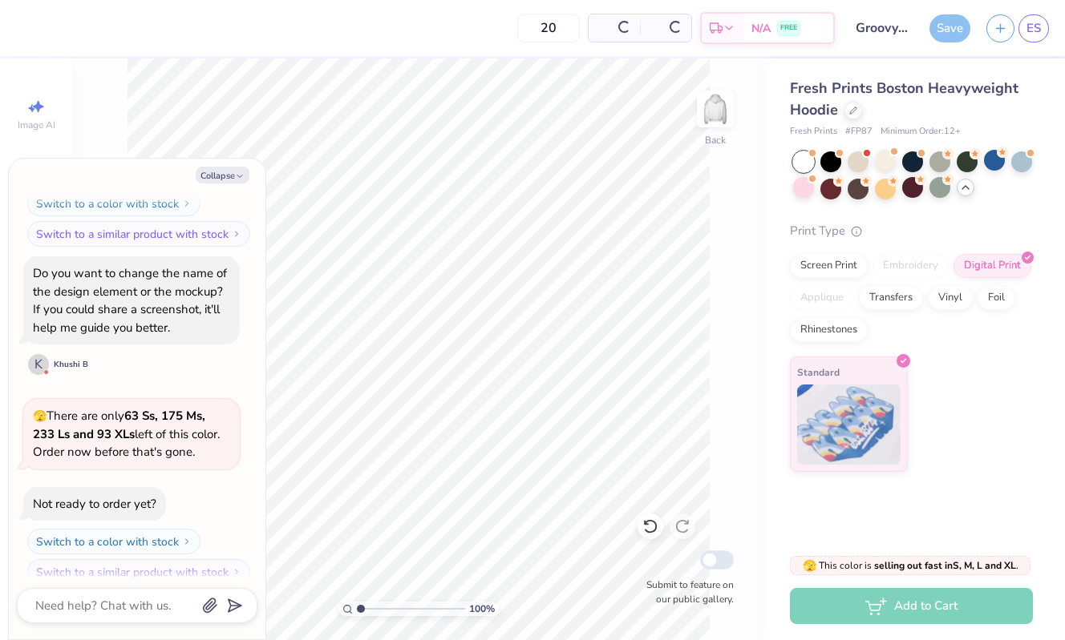
scroll to position [1990, 0]
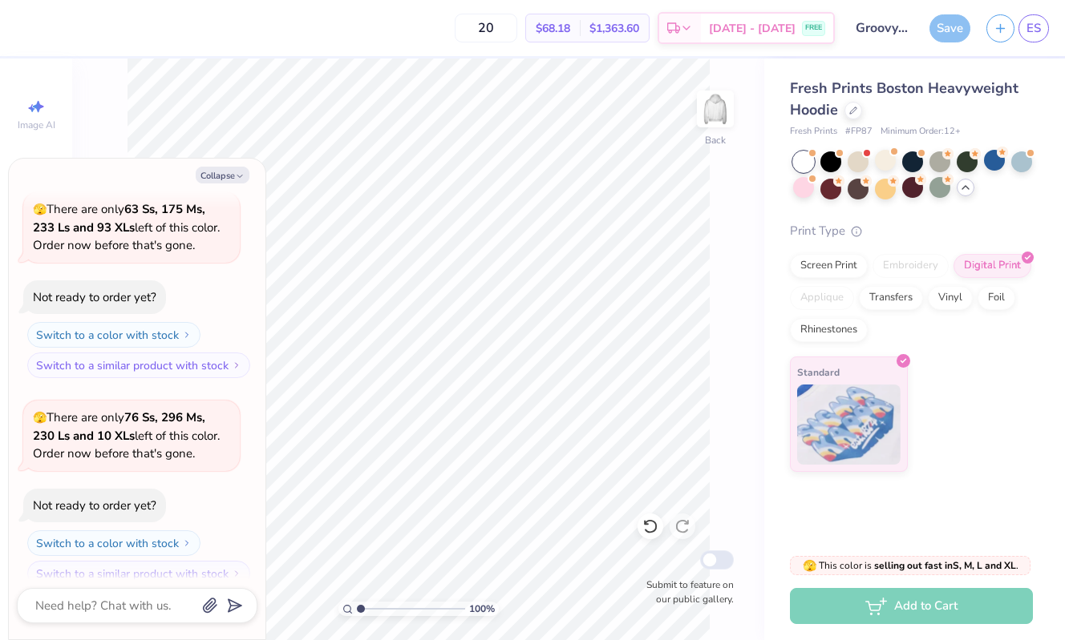
click at [952, 27] on div "Save" at bounding box center [949, 28] width 41 height 28
click at [956, 29] on div "Save" at bounding box center [949, 28] width 41 height 28
click at [749, 27] on span "Sep 14 - 17" at bounding box center [752, 30] width 87 height 17
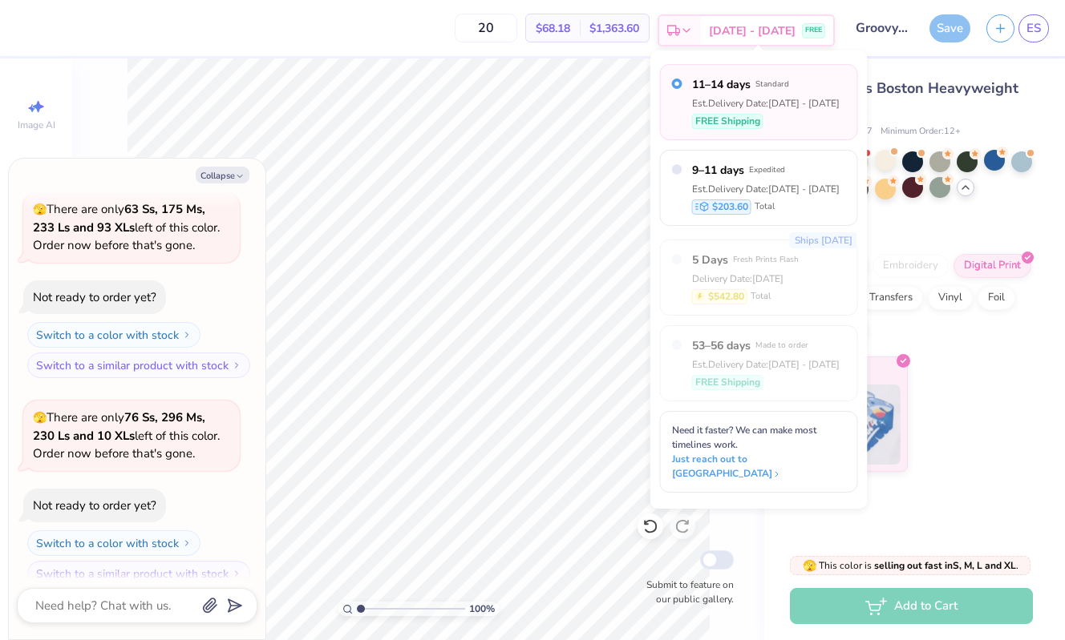
click at [748, 27] on span "Sep 14 - 17" at bounding box center [752, 30] width 87 height 17
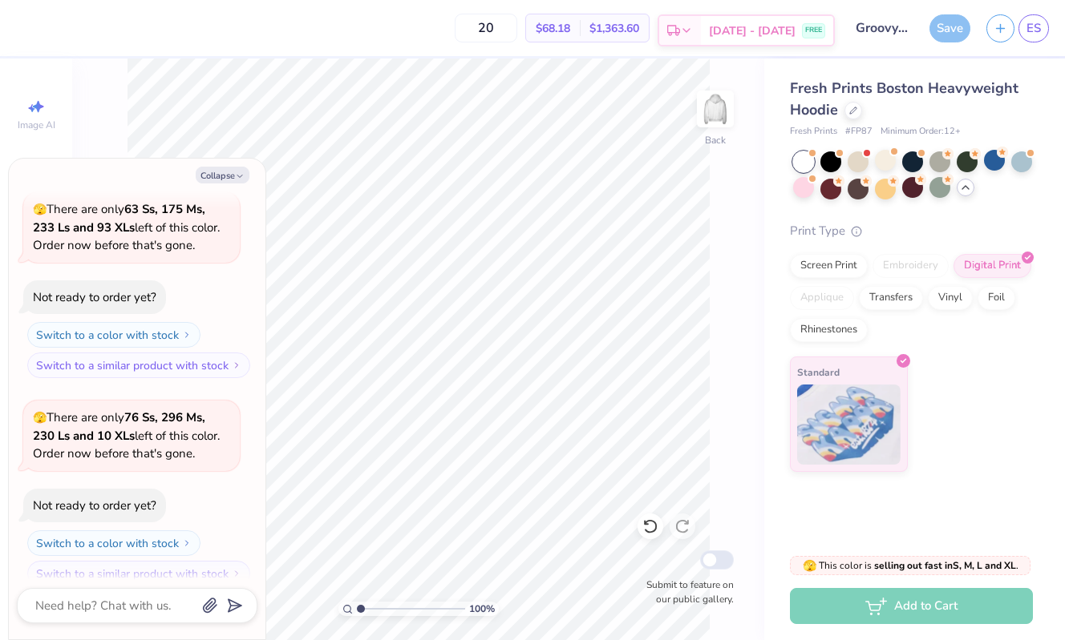
click at [748, 27] on span "Sep 14 - 17" at bounding box center [752, 30] width 87 height 17
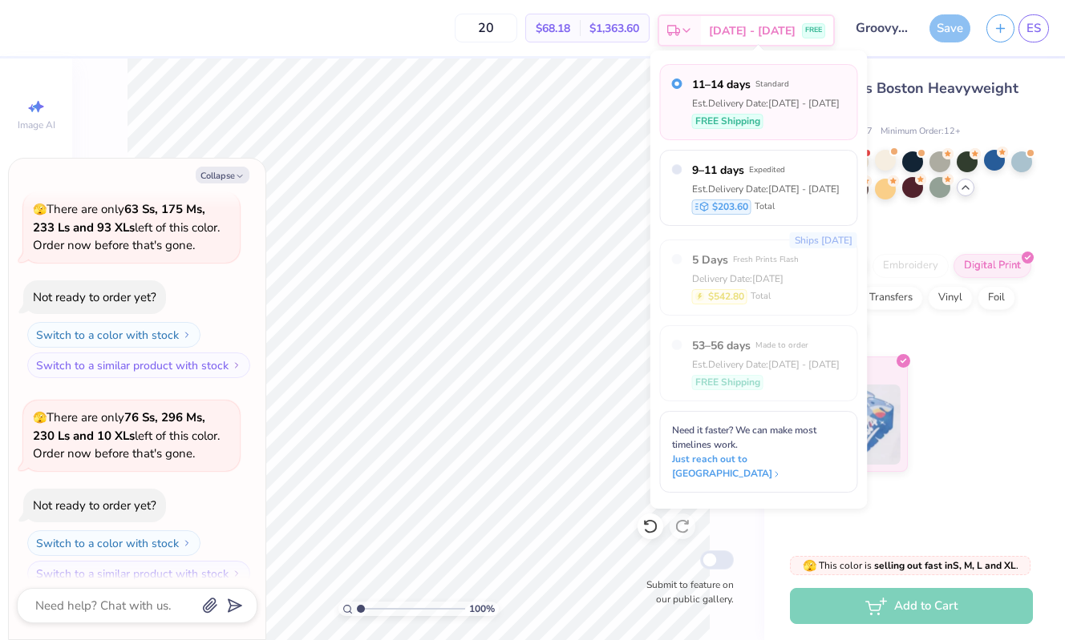
click at [748, 27] on span "Sep 14 - 17" at bounding box center [752, 30] width 87 height 17
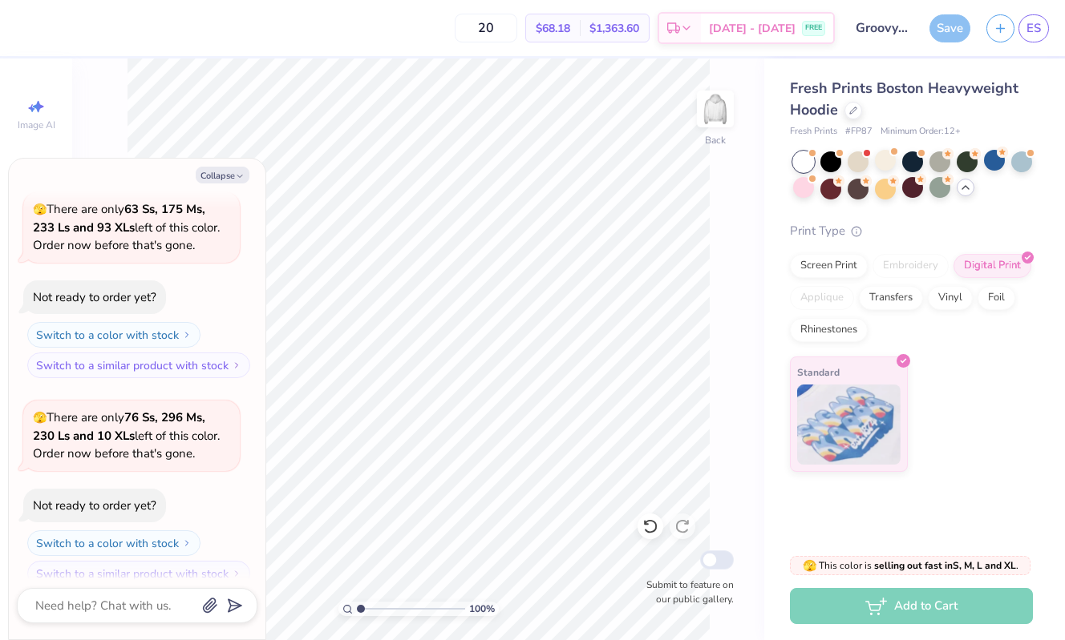
click at [957, 37] on div "Save" at bounding box center [949, 28] width 41 height 28
click at [948, 28] on div "Save" at bounding box center [949, 28] width 41 height 28
click at [202, 178] on button "Collapse" at bounding box center [223, 175] width 54 height 17
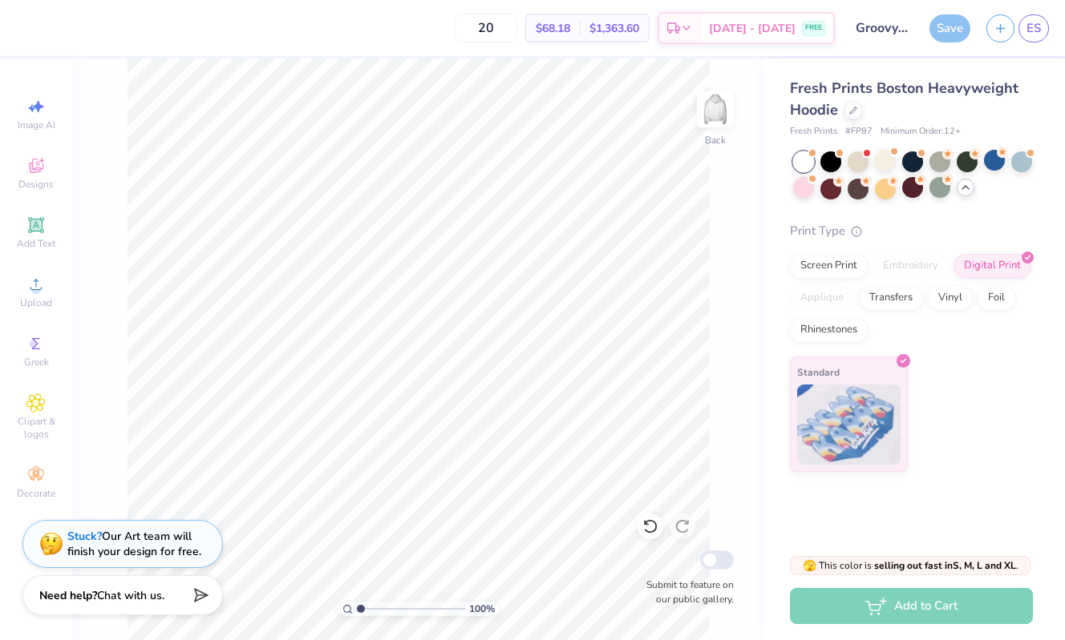
click at [70, 603] on strong "Need help?" at bounding box center [68, 595] width 58 height 15
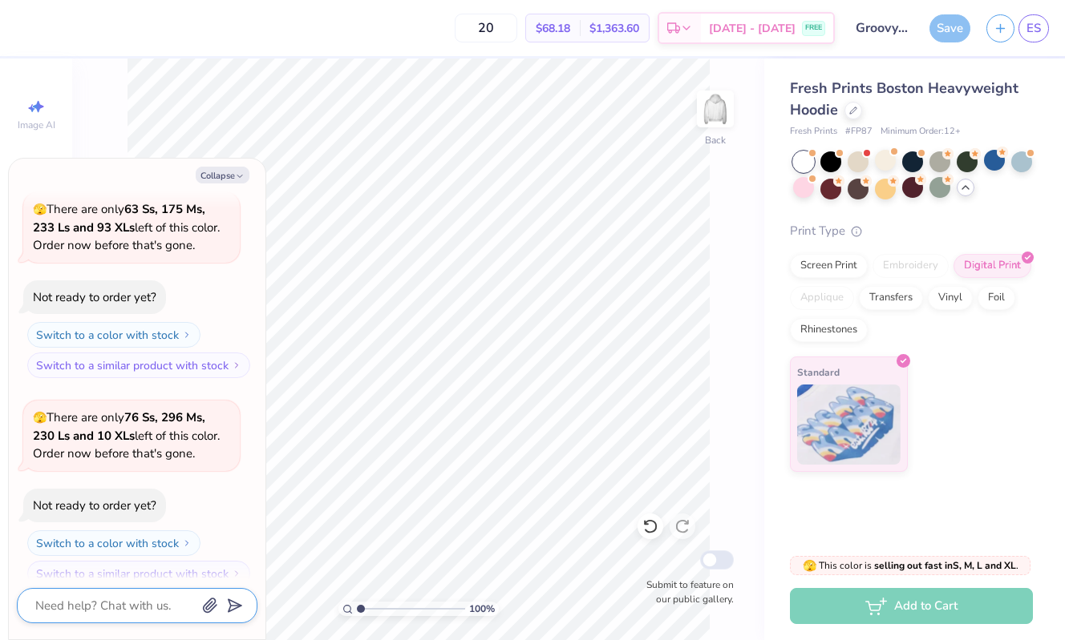
click at [60, 599] on textarea at bounding box center [115, 606] width 163 height 21
type textarea "x"
type textarea "s"
type textarea "x"
type textarea "sa"
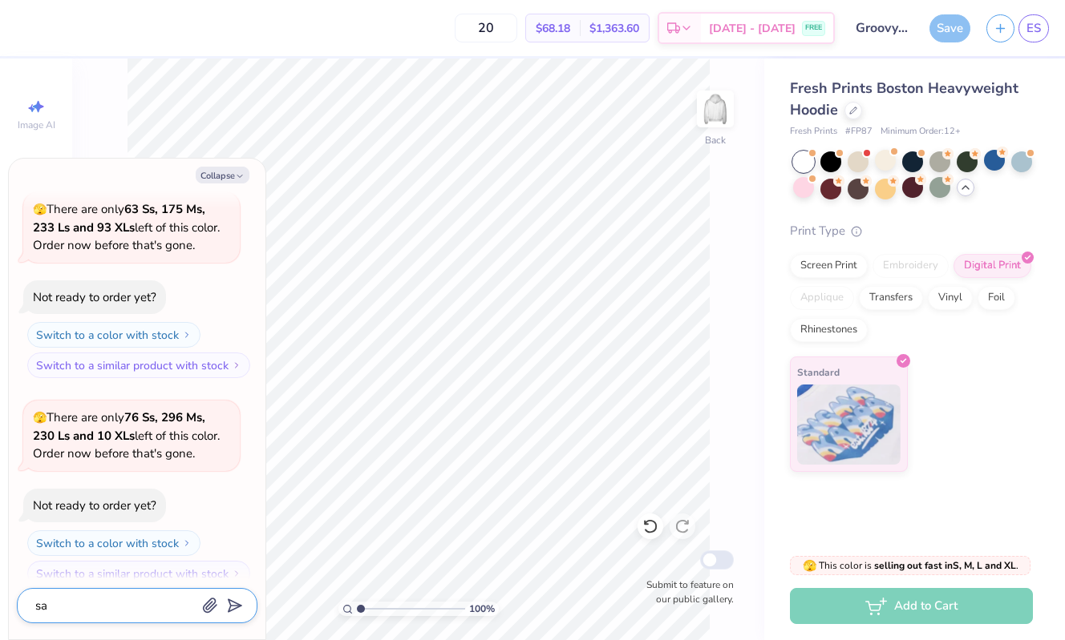
type textarea "x"
type textarea "sav"
type textarea "x"
type textarea "save"
type textarea "x"
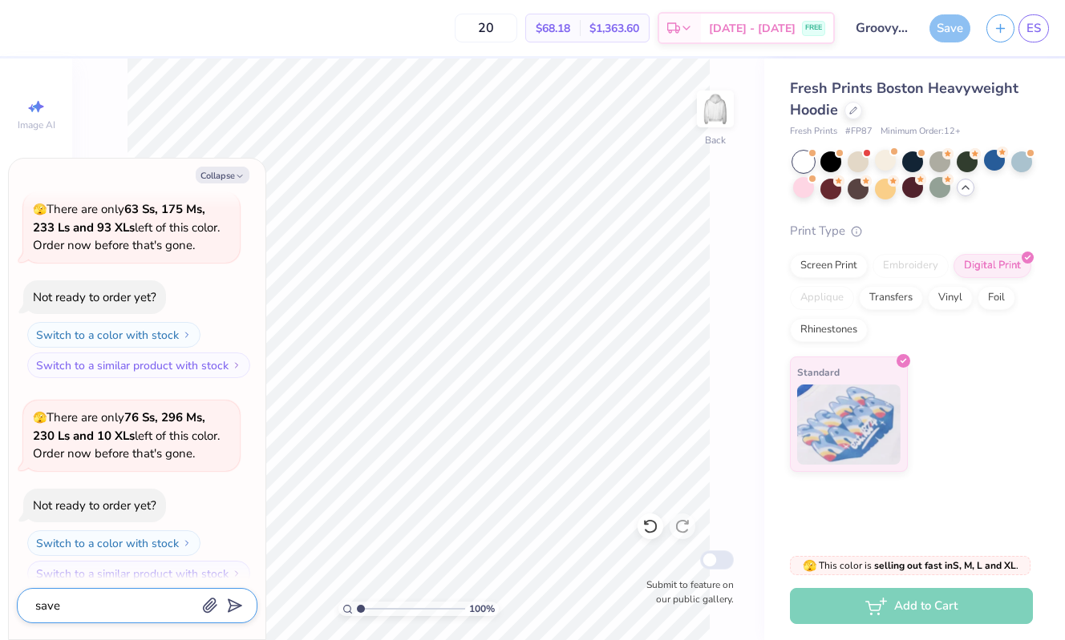
type textarea "save"
type textarea "x"
type textarea "save t"
type textarea "x"
type textarea "save th"
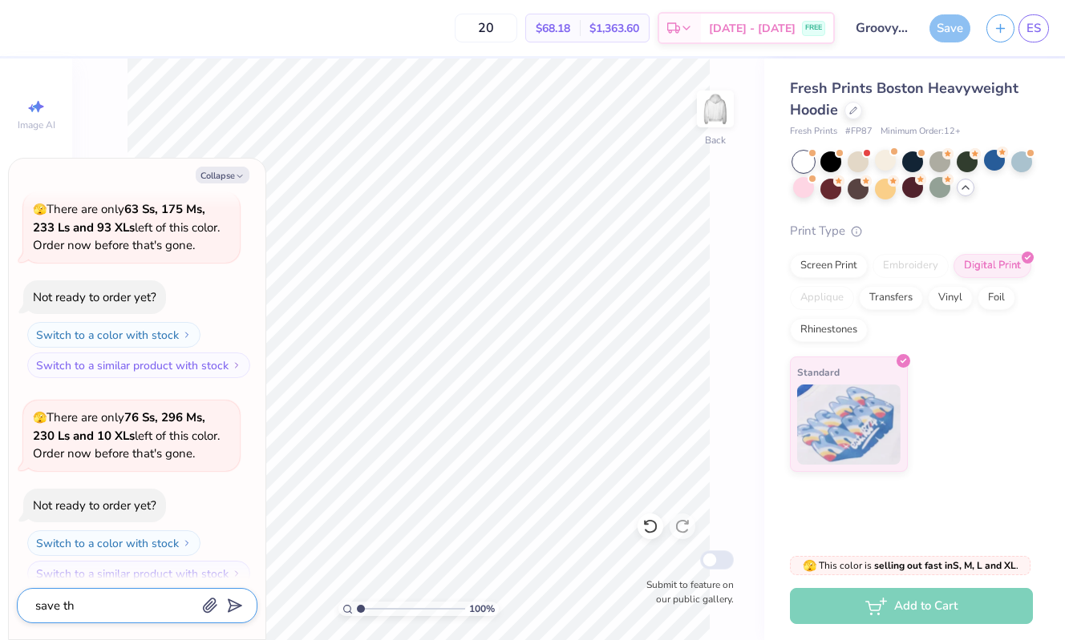
type textarea "x"
type textarea "save thi"
type textarea "x"
type textarea "save this"
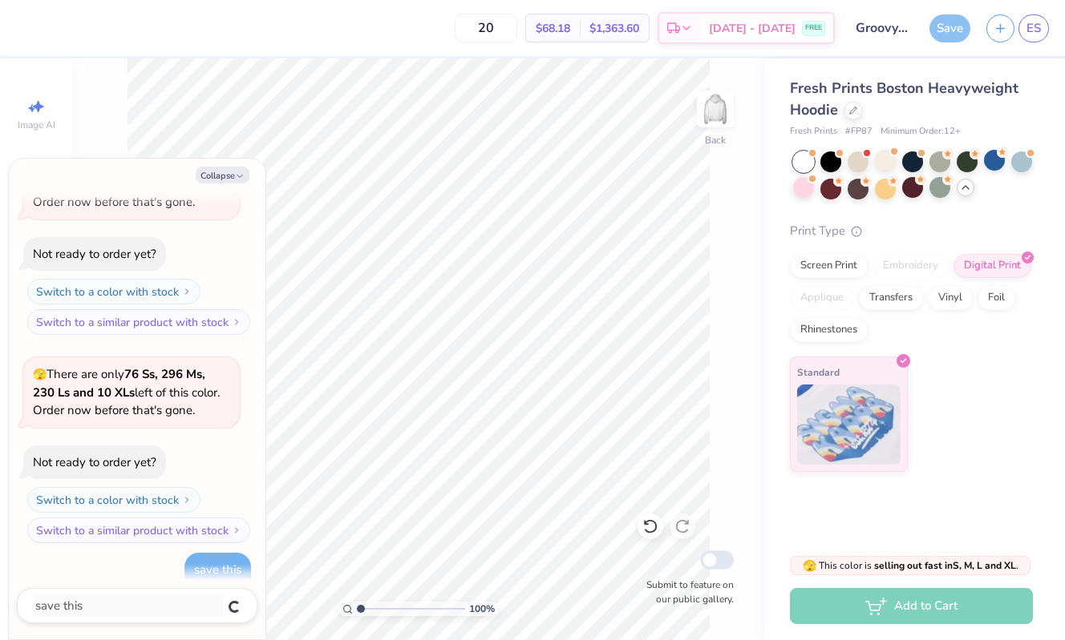
type textarea "x"
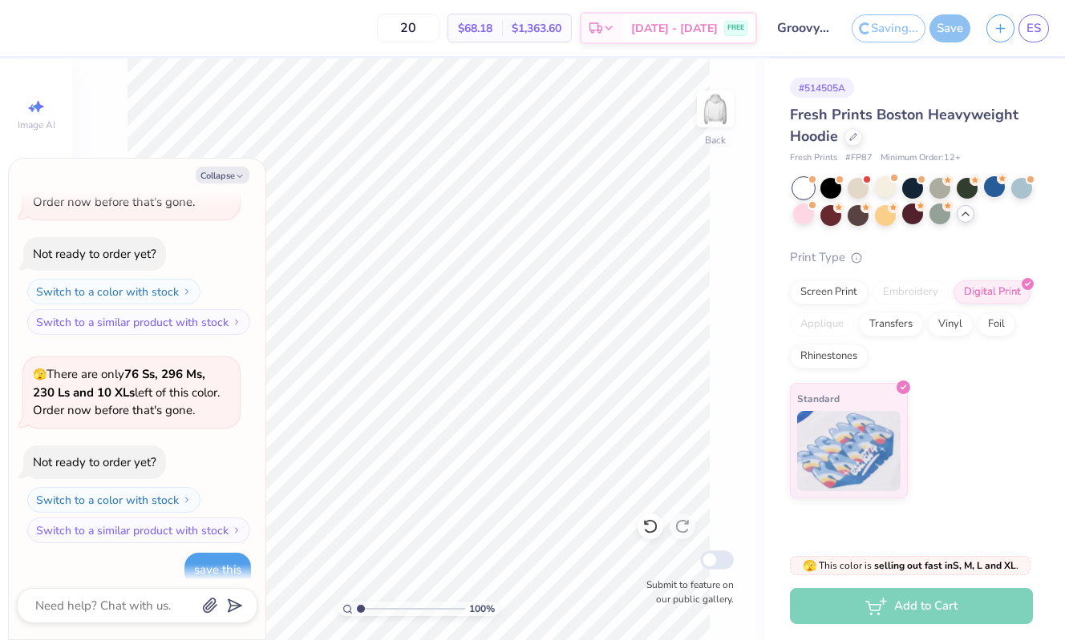
type textarea "x"
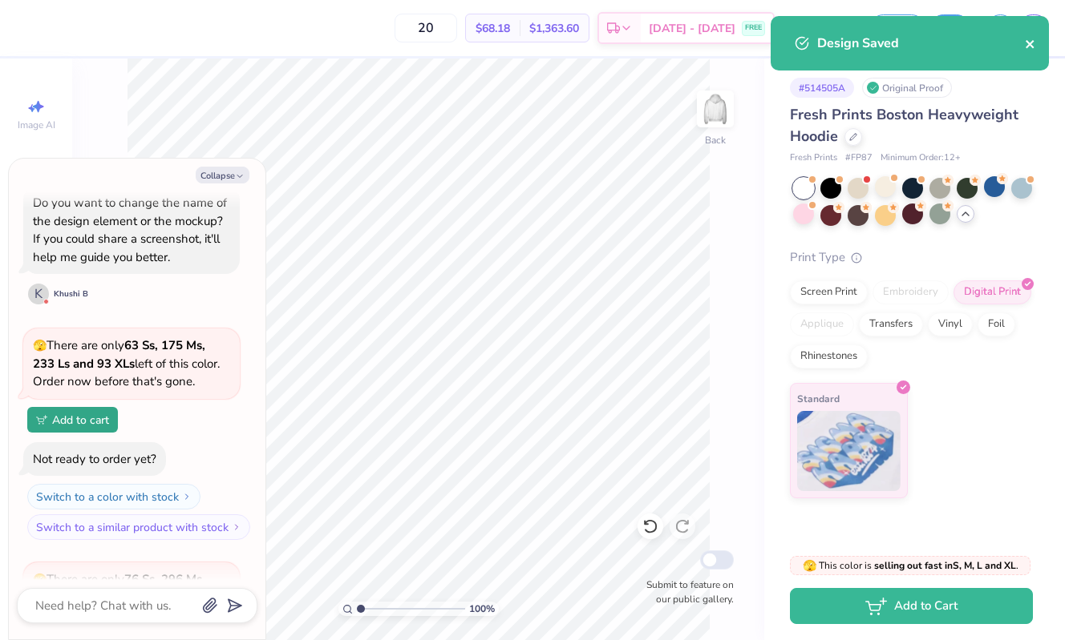
click at [1031, 38] on icon "close" at bounding box center [1029, 44] width 11 height 13
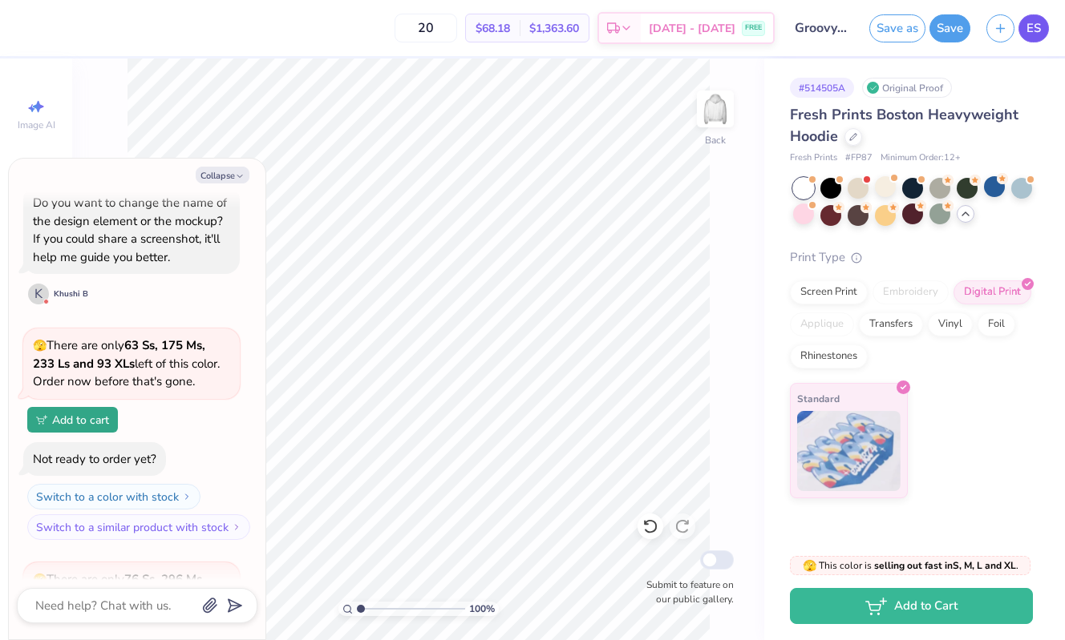
click at [1035, 30] on span "ES" at bounding box center [1033, 28] width 14 height 18
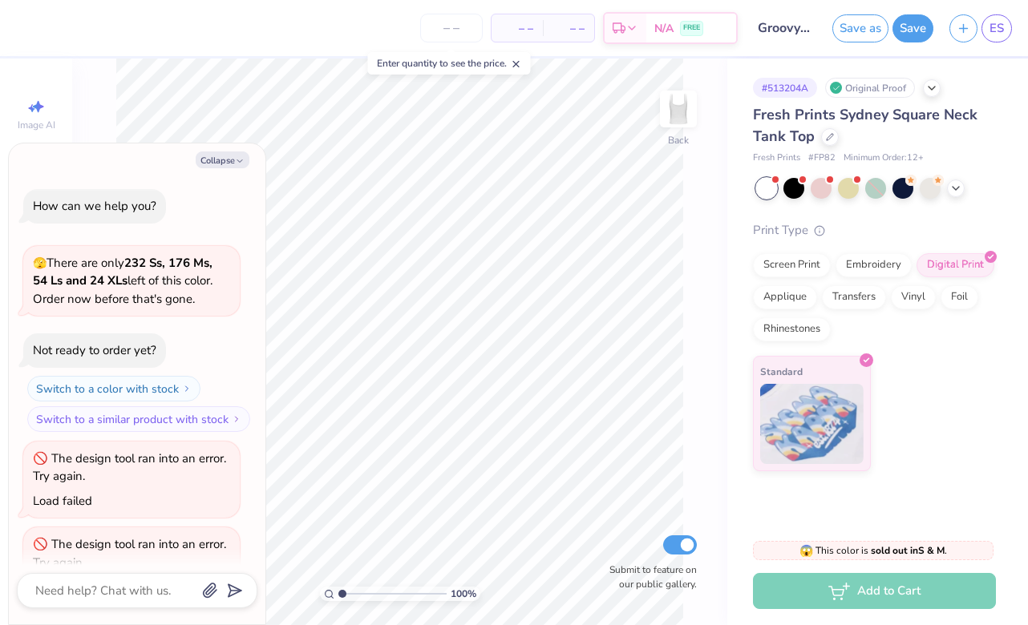
scroll to position [211, 0]
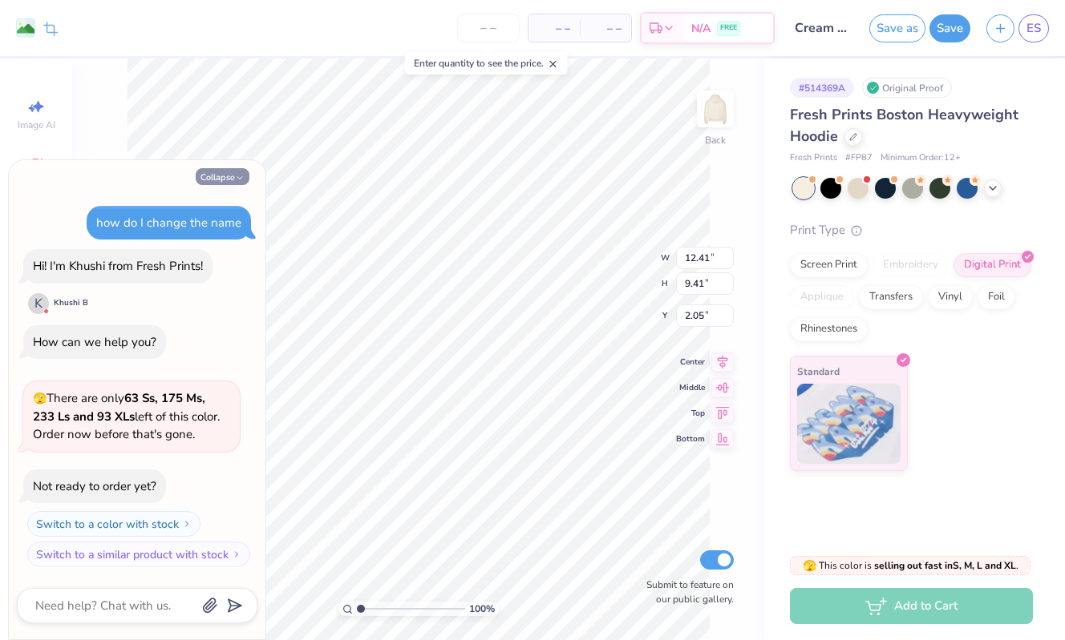
click at [215, 185] on button "Collapse" at bounding box center [223, 176] width 54 height 17
type textarea "x"
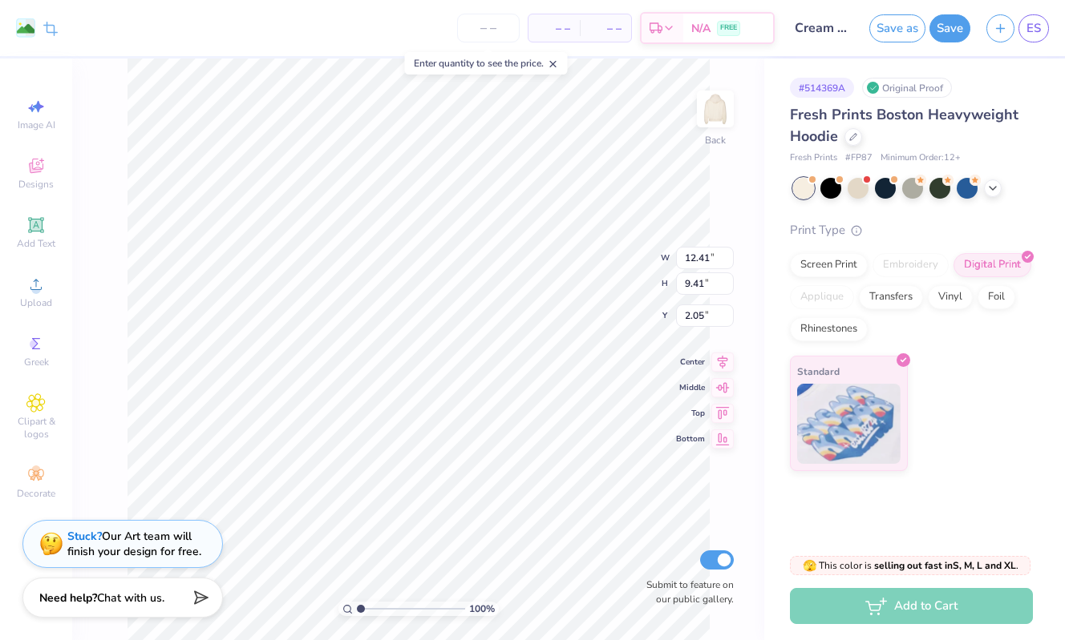
type input "12.43"
type input "9.42"
type input "2.04"
type textarea "x"
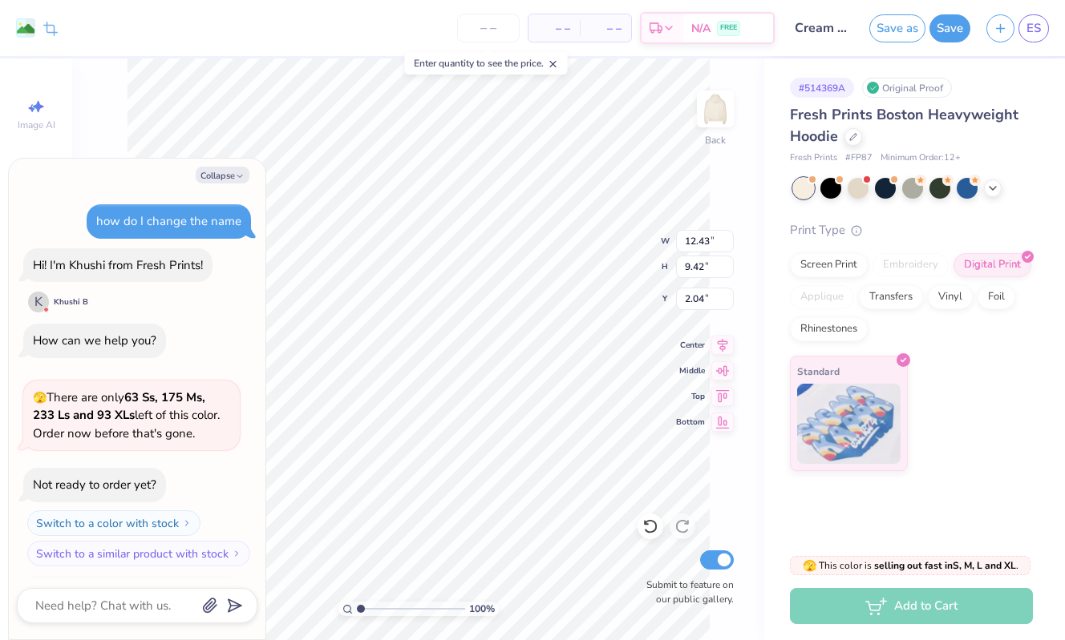
scroll to position [124, 0]
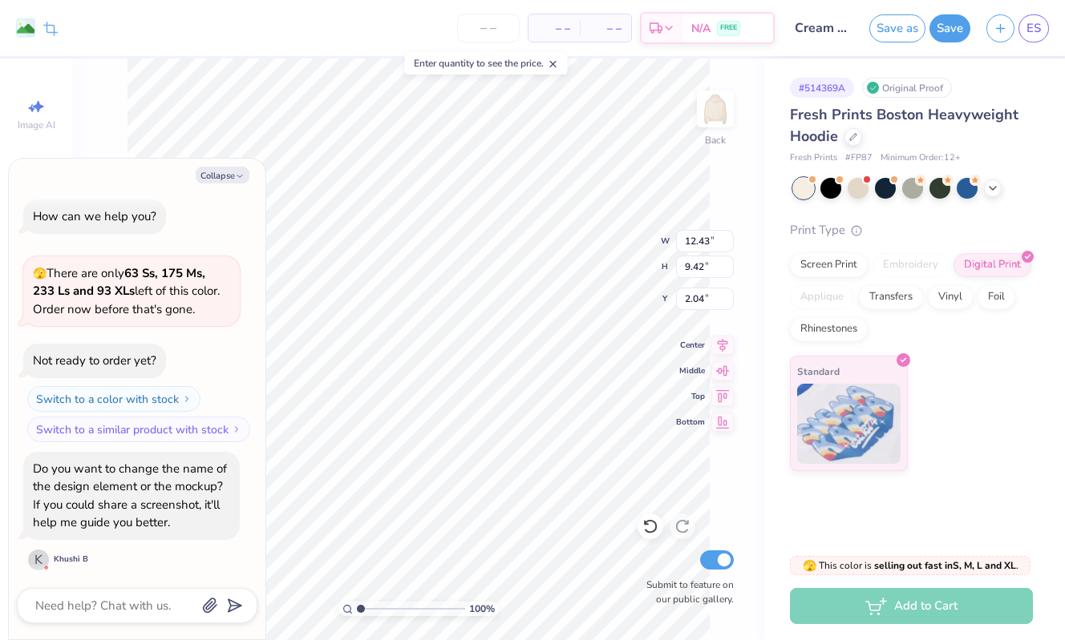
click at [822, 35] on input "Cream Groovy Theta Hoodie with Pink Heart" at bounding box center [821, 28] width 79 height 32
click at [808, 32] on input "Cream Groovy Theta Hoodie with Pink Heart" at bounding box center [821, 28] width 79 height 32
click at [810, 30] on input "Cream Groovy Theta Hoodie with Pink Heart" at bounding box center [821, 28] width 79 height 32
click at [818, 31] on input "Cream Groovy Theta Hoodie with Pink Heart" at bounding box center [821, 28] width 79 height 32
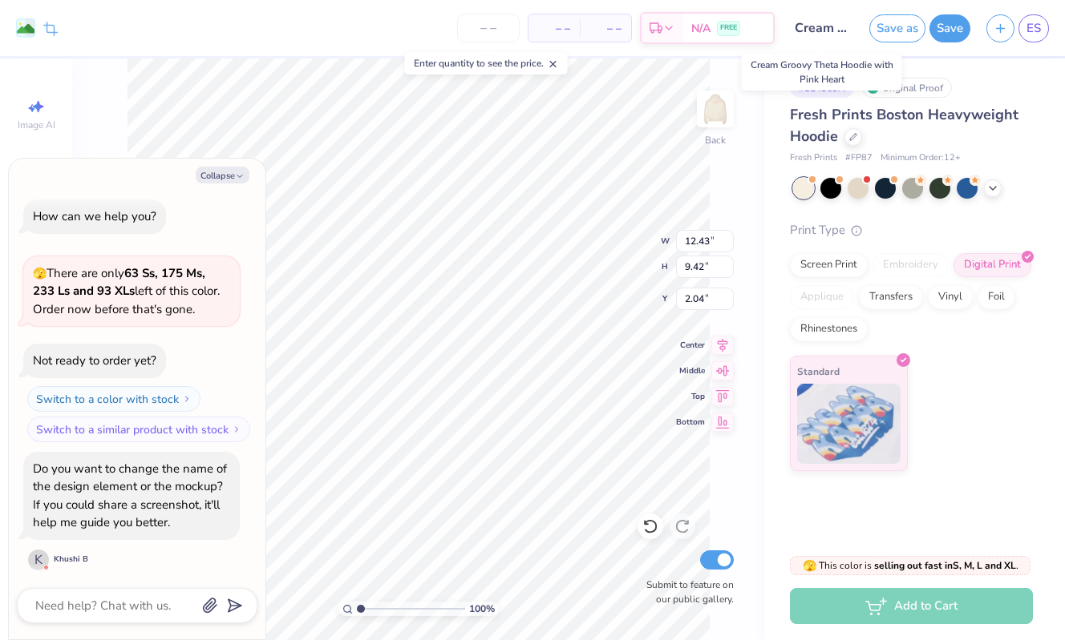
click at [818, 31] on input "Cream Groovy Theta Hoodie with Pink Heart" at bounding box center [821, 28] width 79 height 32
click at [790, 14] on input "Cream Groovy Theta Hoodie with Pink Heart" at bounding box center [821, 28] width 79 height 32
click at [805, 18] on input "Cream Groovy Theta Hoodie with Pink Heart" at bounding box center [821, 28] width 79 height 32
